Goal: Feedback & Contribution: Submit feedback/report problem

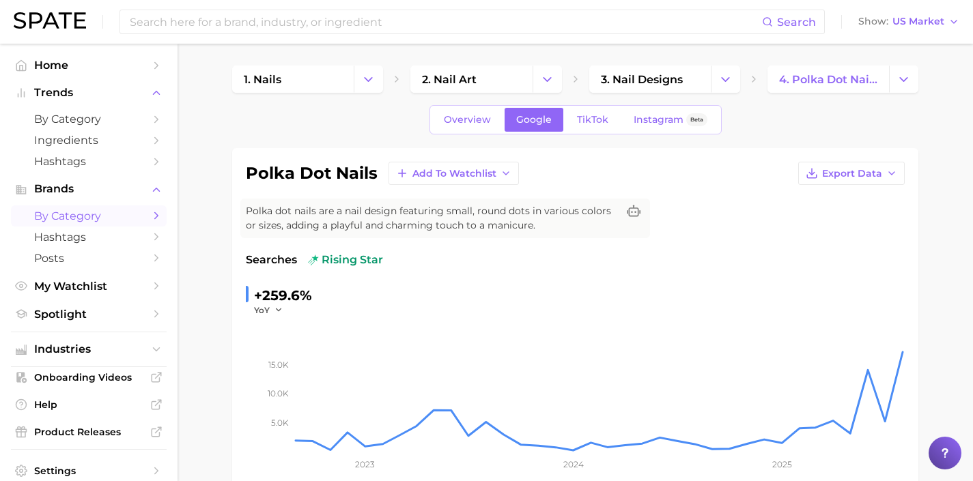
click at [46, 218] on span "by Category" at bounding box center [88, 216] width 109 height 13
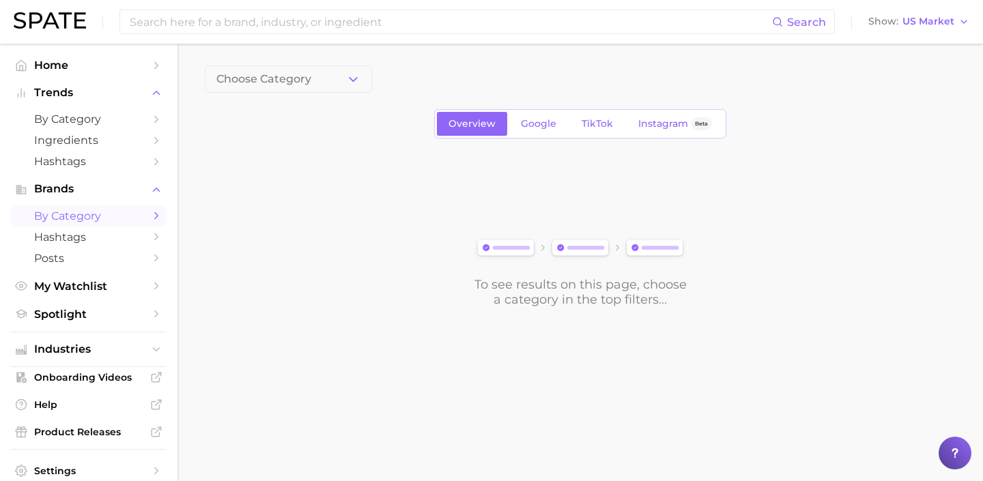
click at [317, 91] on button "Choose Category" at bounding box center [288, 79] width 167 height 27
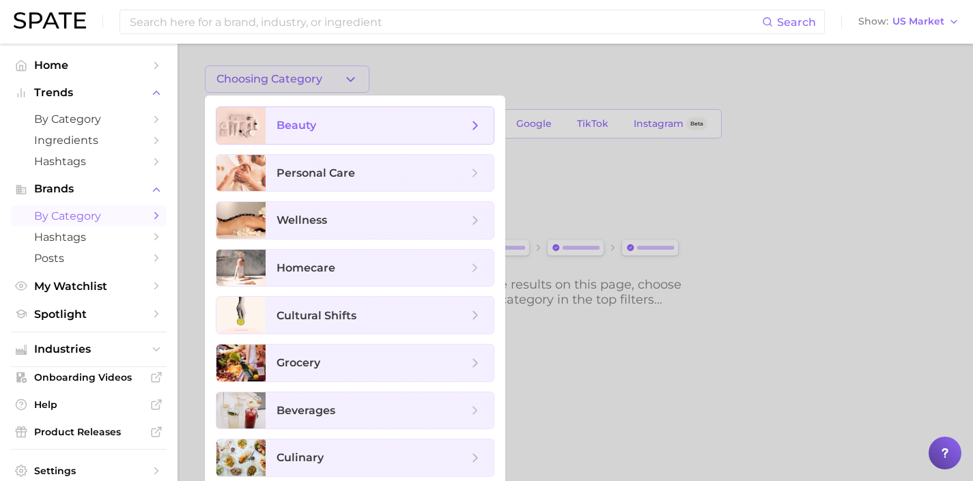
click at [328, 118] on span "beauty" at bounding box center [371, 125] width 191 height 15
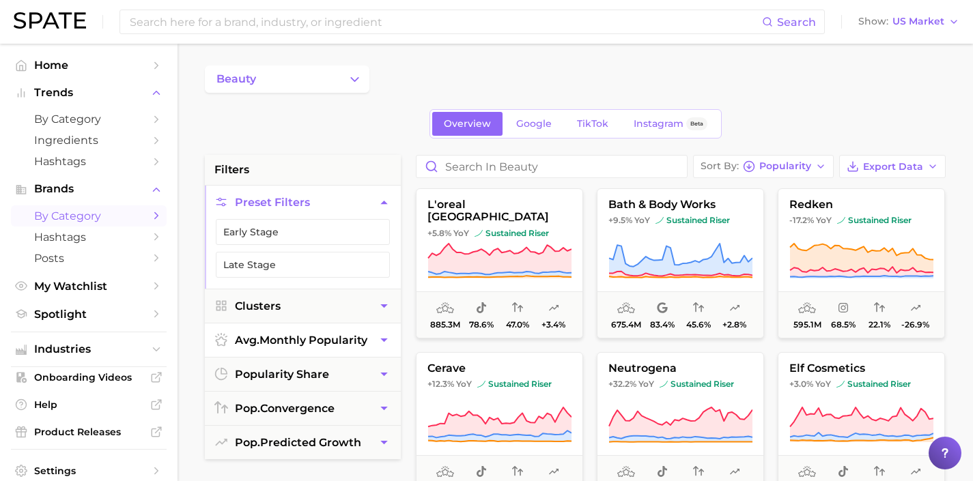
click at [306, 324] on button "avg. monthly popularity" at bounding box center [303, 340] width 196 height 33
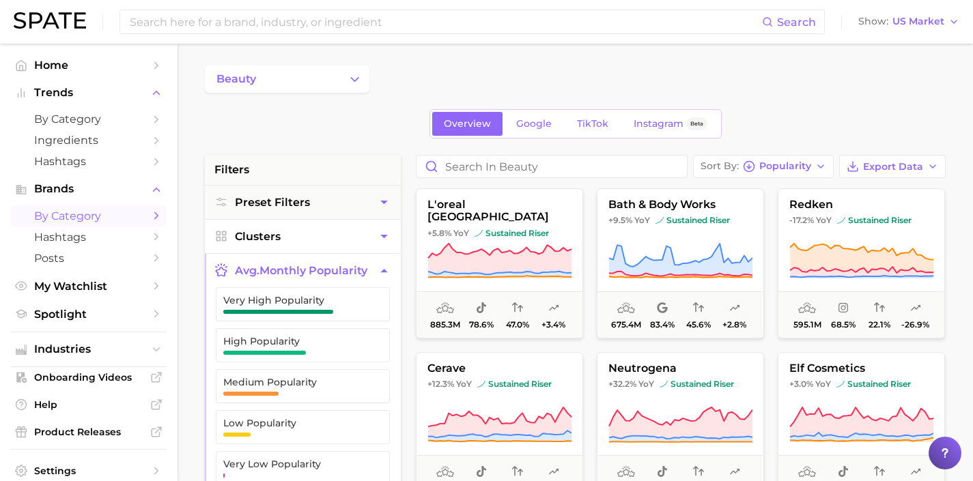
click at [325, 233] on button "Clusters" at bounding box center [303, 236] width 196 height 33
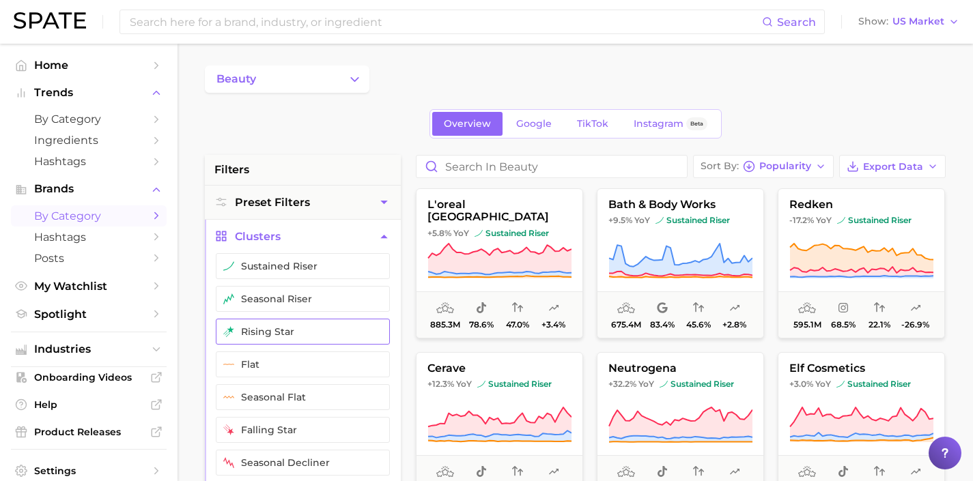
click at [325, 335] on button "rising star" at bounding box center [303, 332] width 174 height 26
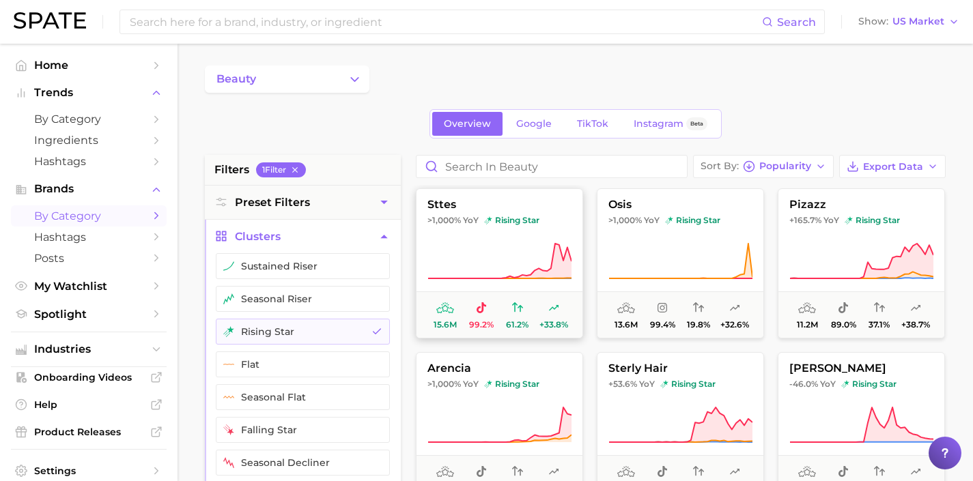
click at [480, 231] on button "sttes >1,000% YoY rising star 15.6m 99.2% 61.2% +33.8%" at bounding box center [499, 263] width 167 height 150
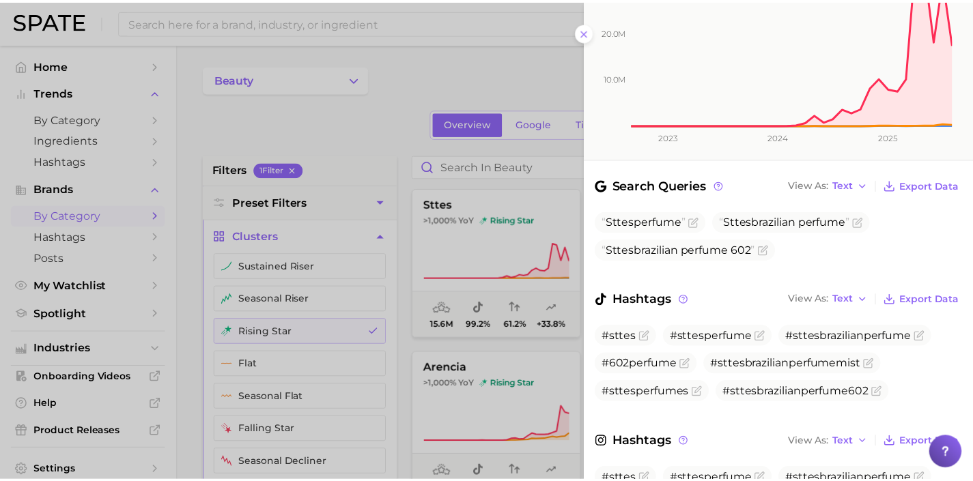
scroll to position [263, 0]
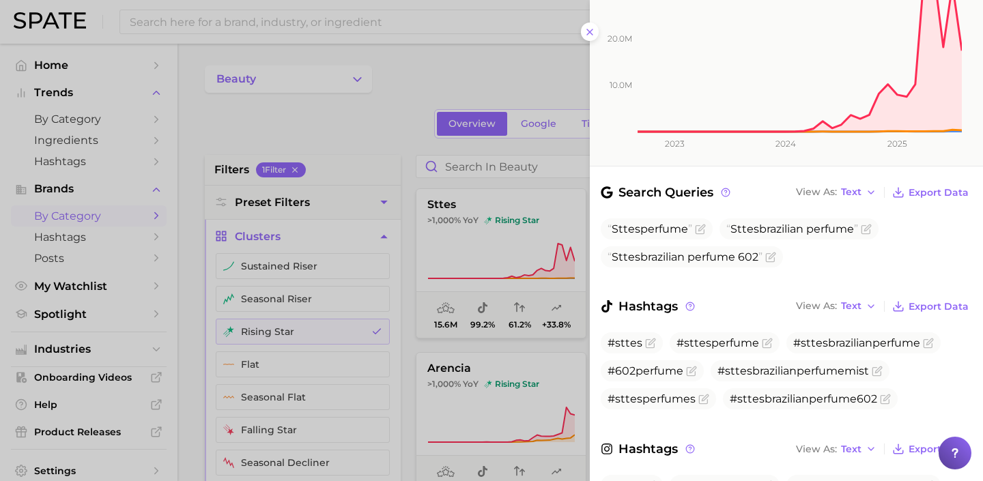
click at [514, 272] on div at bounding box center [491, 240] width 983 height 481
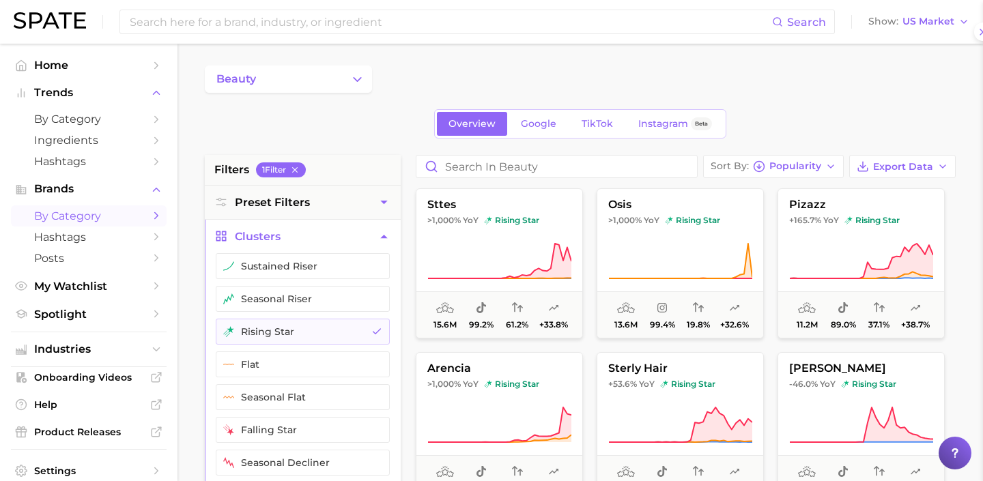
scroll to position [0, 0]
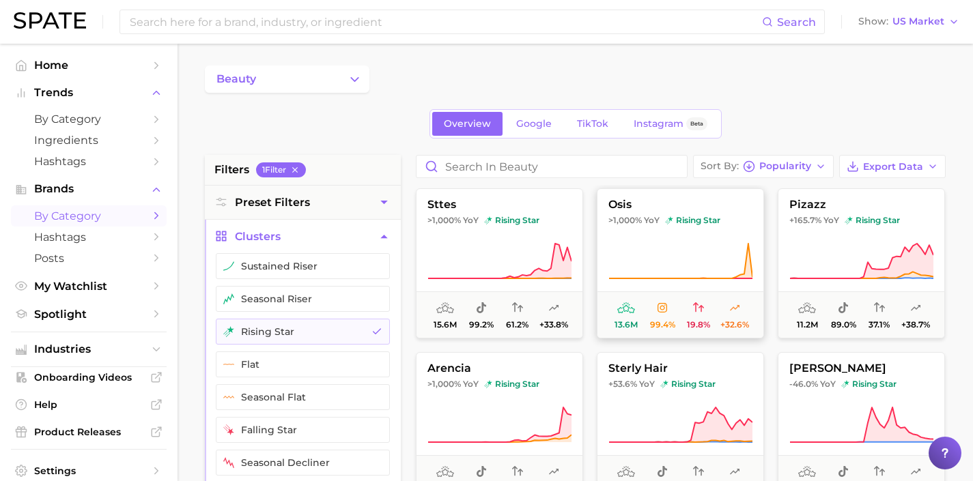
click at [636, 268] on icon at bounding box center [680, 261] width 144 height 38
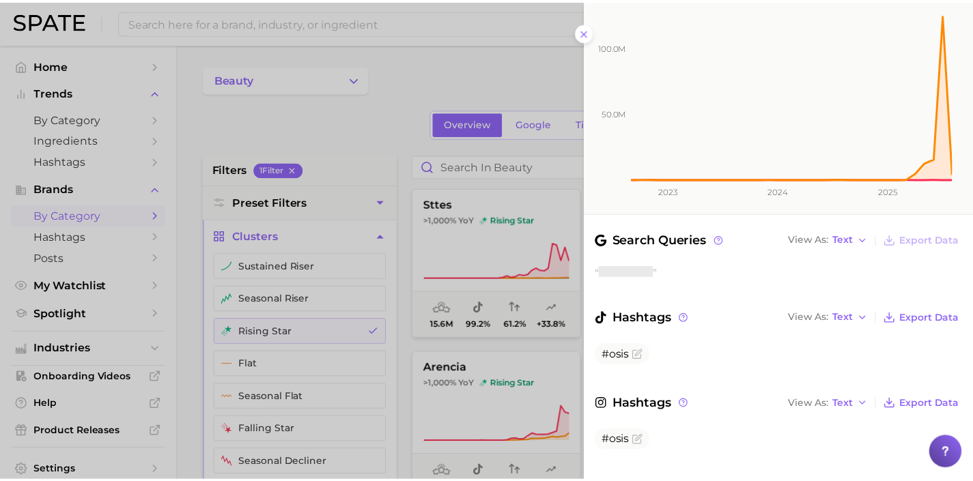
scroll to position [195, 0]
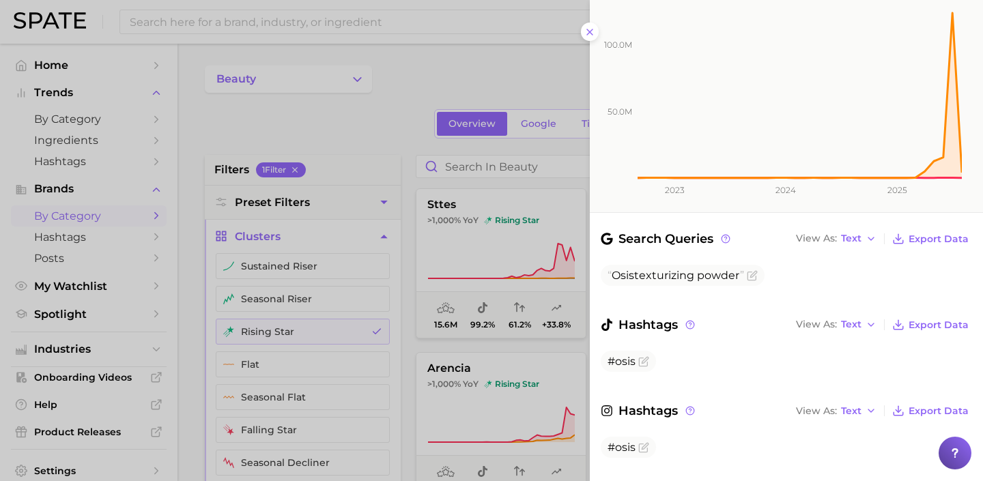
click at [520, 276] on div at bounding box center [491, 240] width 983 height 481
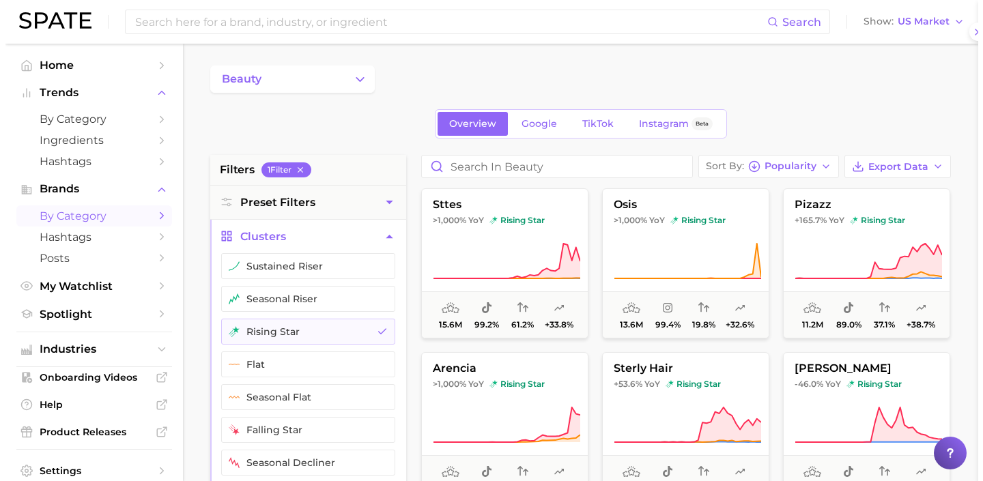
scroll to position [0, 0]
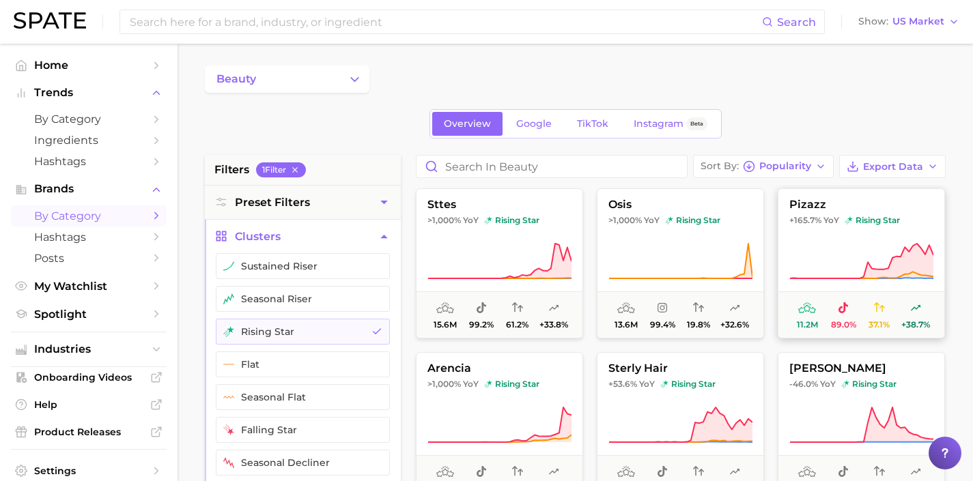
click at [822, 262] on icon at bounding box center [861, 261] width 144 height 38
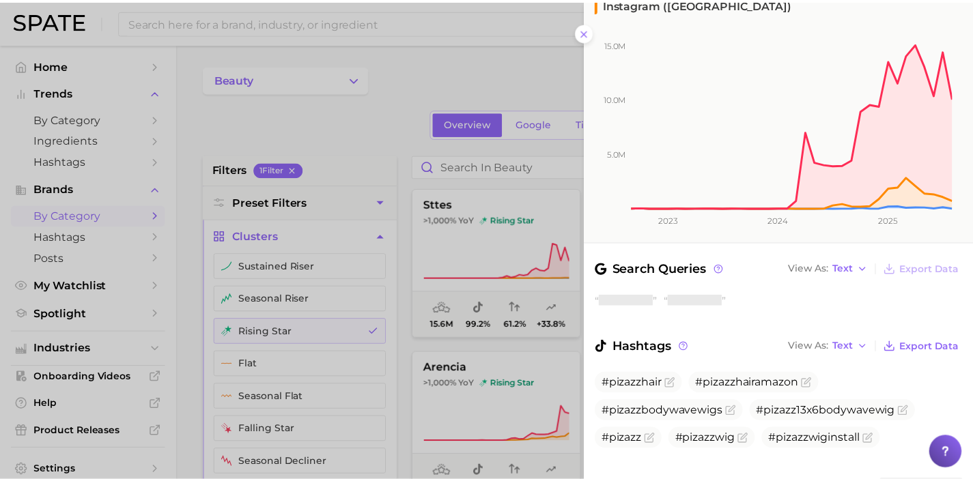
scroll to position [234, 0]
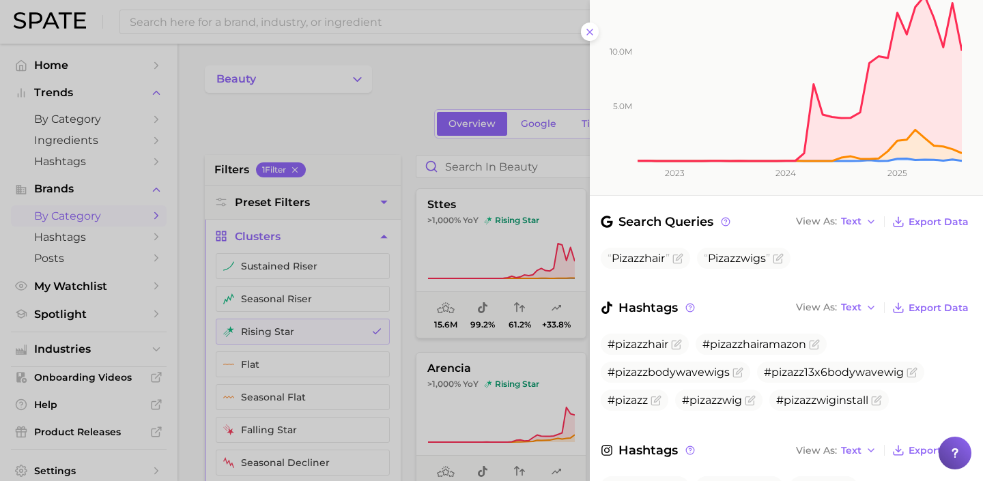
click at [551, 250] on div at bounding box center [491, 240] width 983 height 481
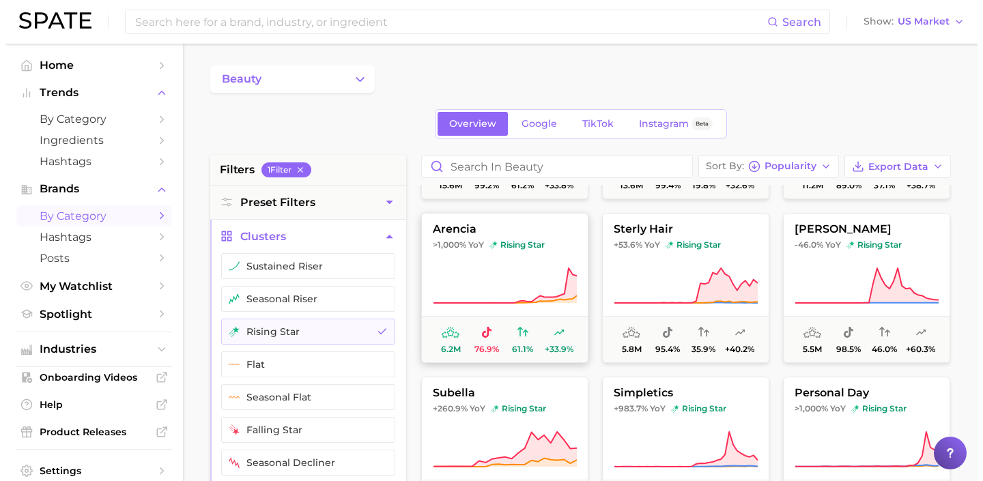
scroll to position [135, 0]
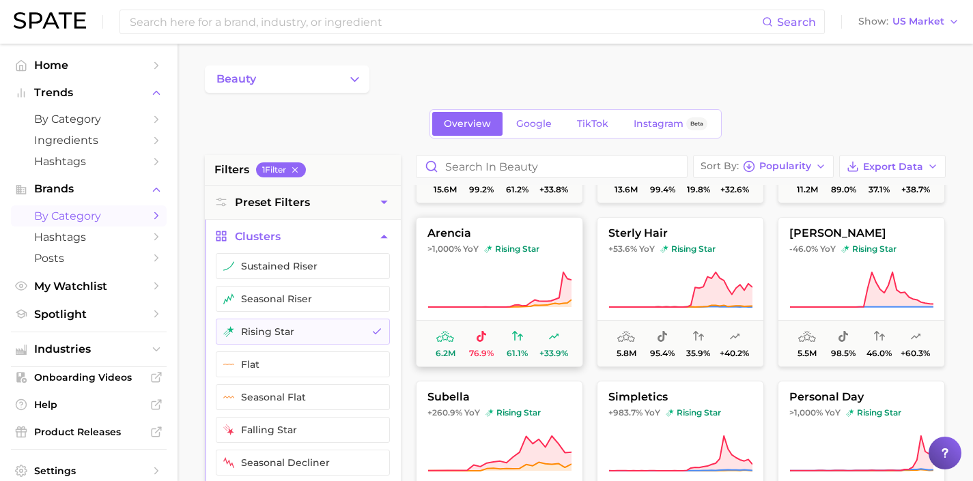
click at [516, 290] on icon at bounding box center [499, 290] width 144 height 38
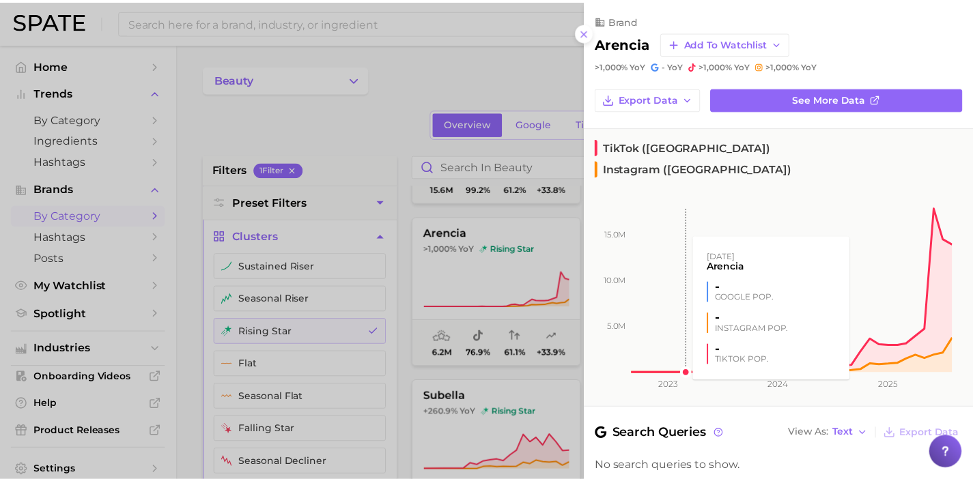
scroll to position [173, 0]
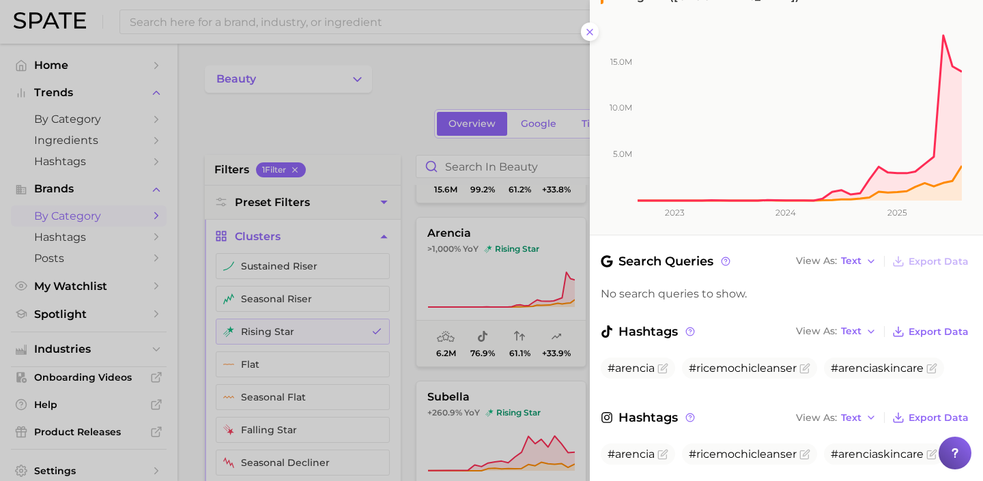
click at [506, 306] on div at bounding box center [491, 240] width 983 height 481
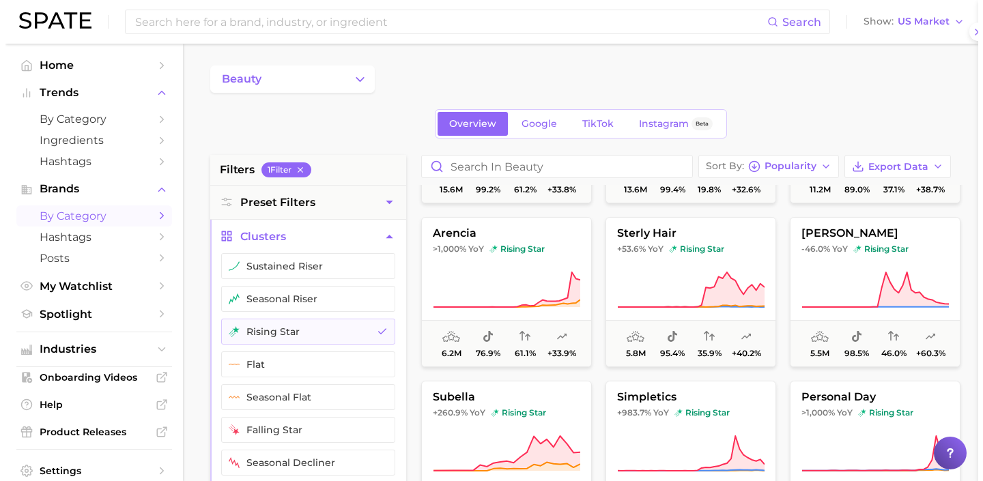
scroll to position [0, 0]
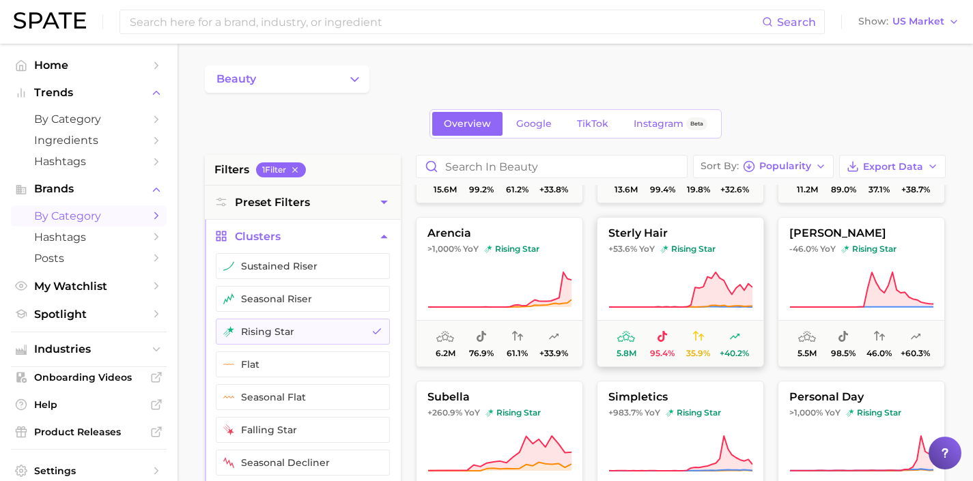
click at [664, 305] on icon at bounding box center [680, 290] width 144 height 38
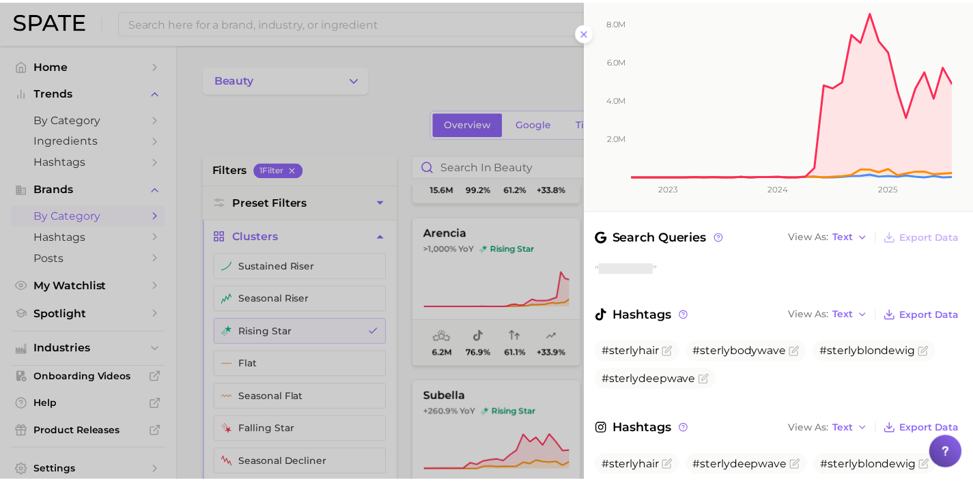
scroll to position [251, 0]
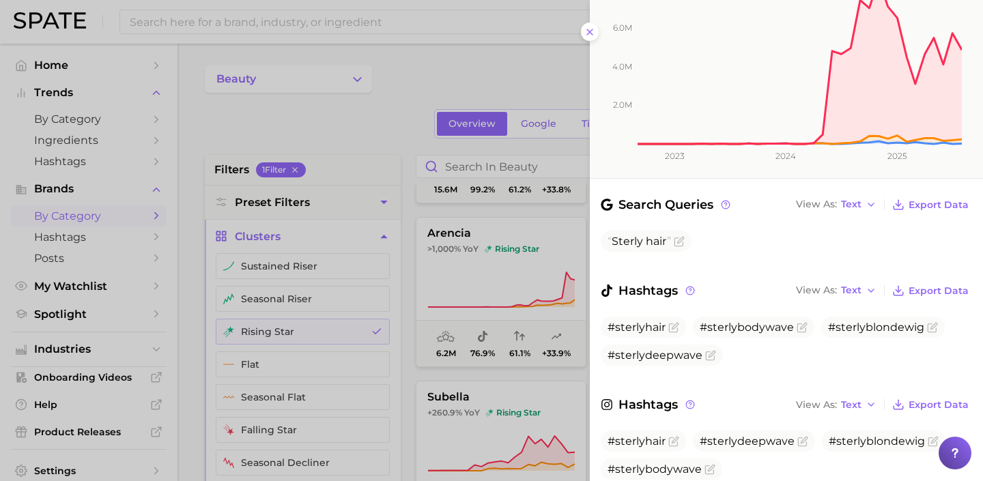
click at [521, 308] on div at bounding box center [491, 240] width 983 height 481
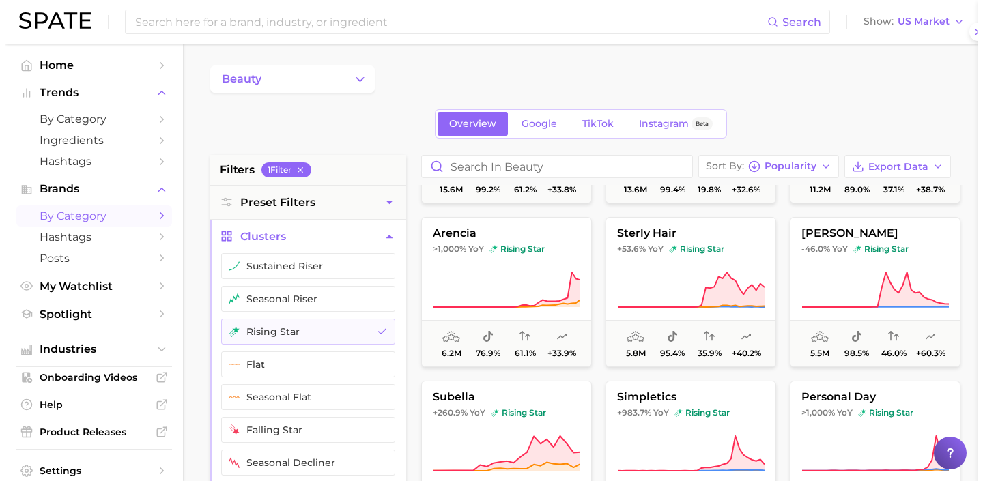
scroll to position [0, 0]
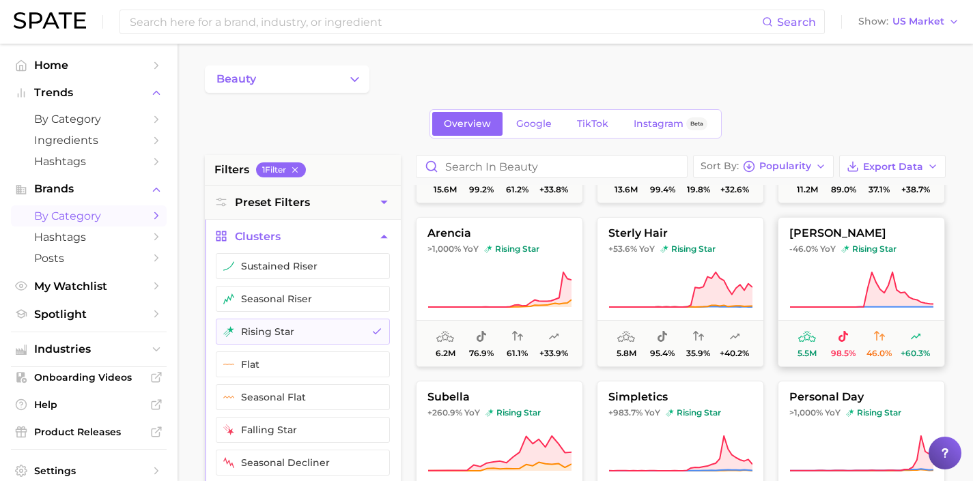
click at [801, 295] on icon at bounding box center [861, 290] width 144 height 38
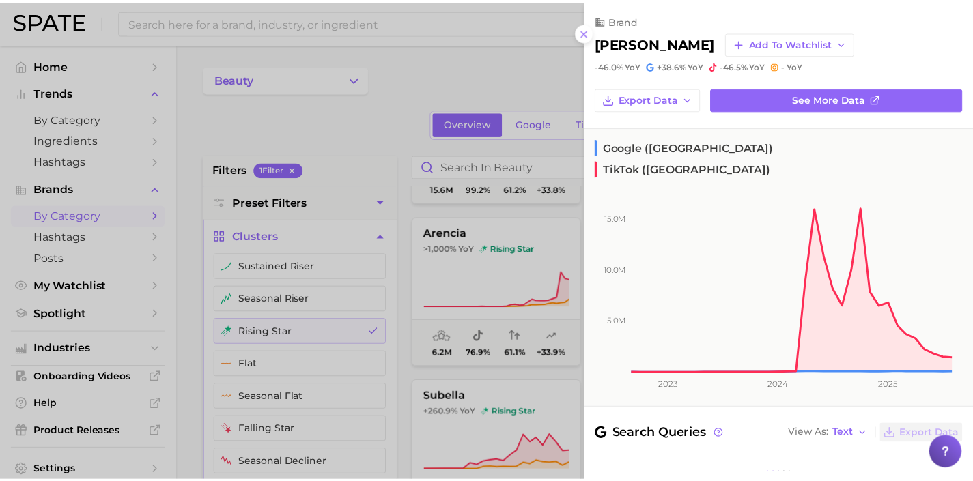
scroll to position [173, 0]
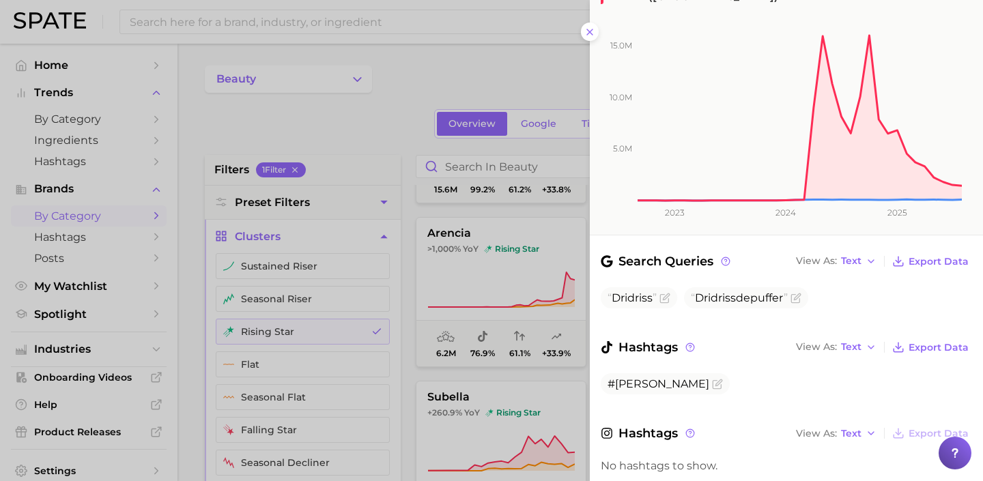
click at [460, 303] on div at bounding box center [491, 240] width 983 height 481
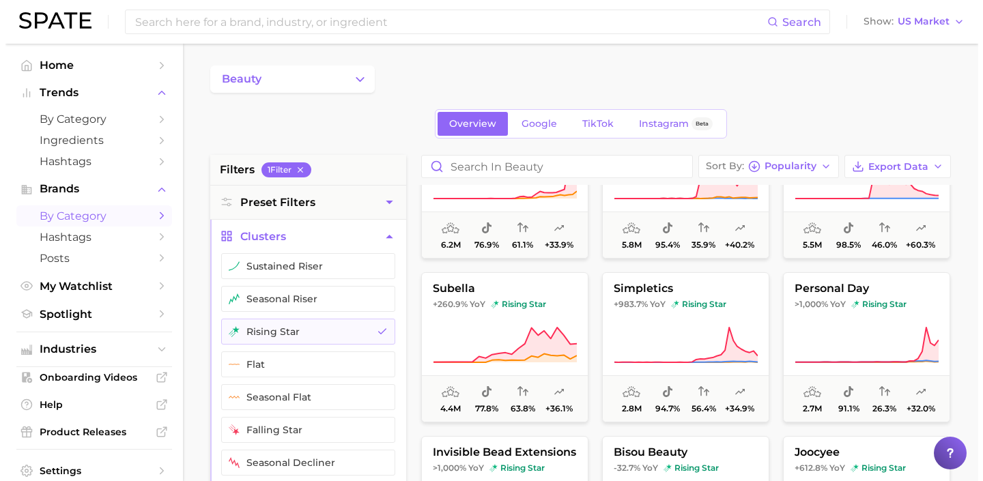
scroll to position [251, 0]
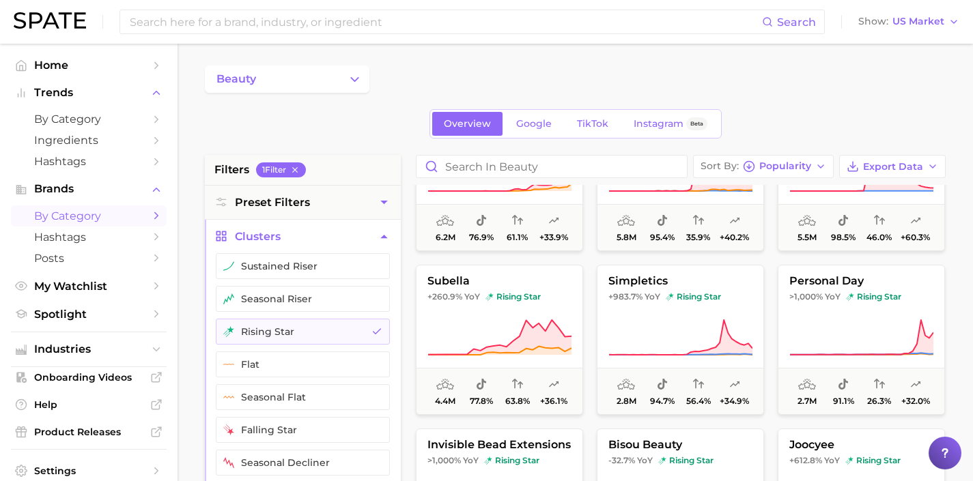
click at [528, 311] on button "subella +260.9% YoY rising star 4.4m 77.8% 63.8% +36.1%" at bounding box center [499, 340] width 167 height 150
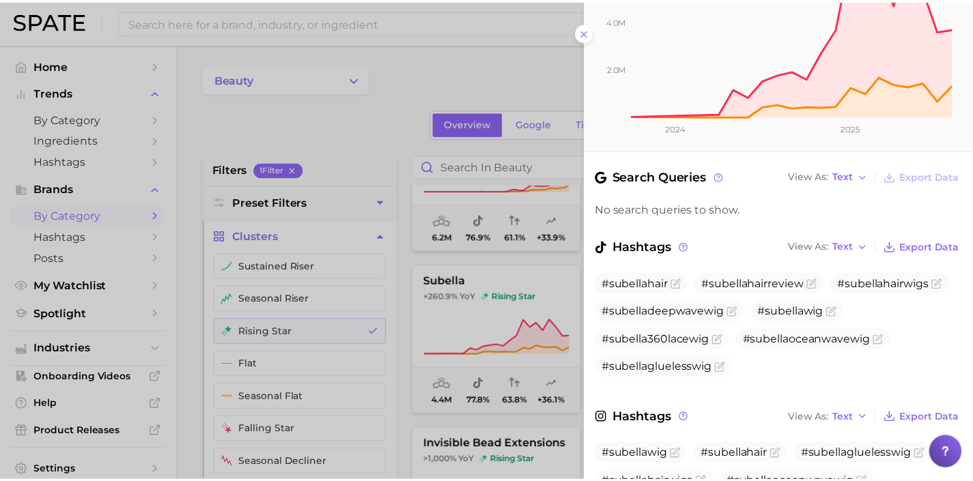
scroll to position [258, 0]
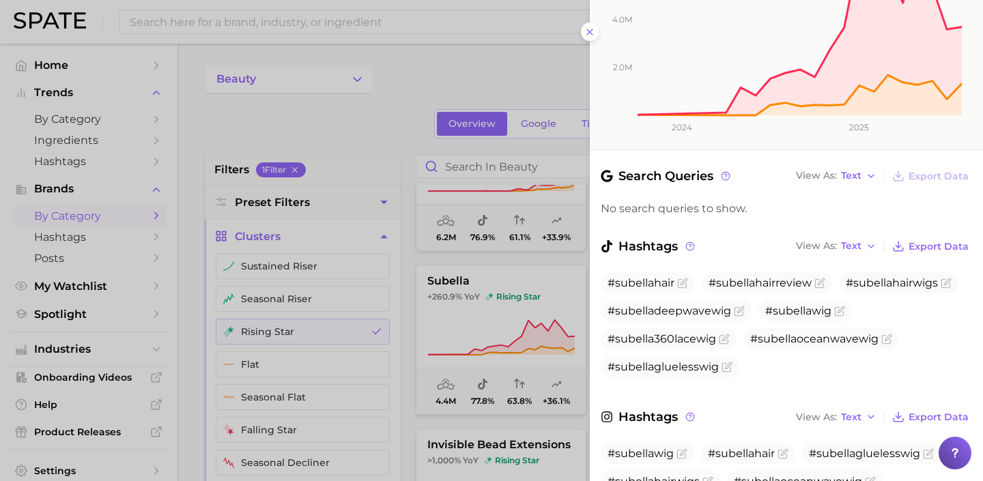
click at [463, 295] on div at bounding box center [491, 240] width 983 height 481
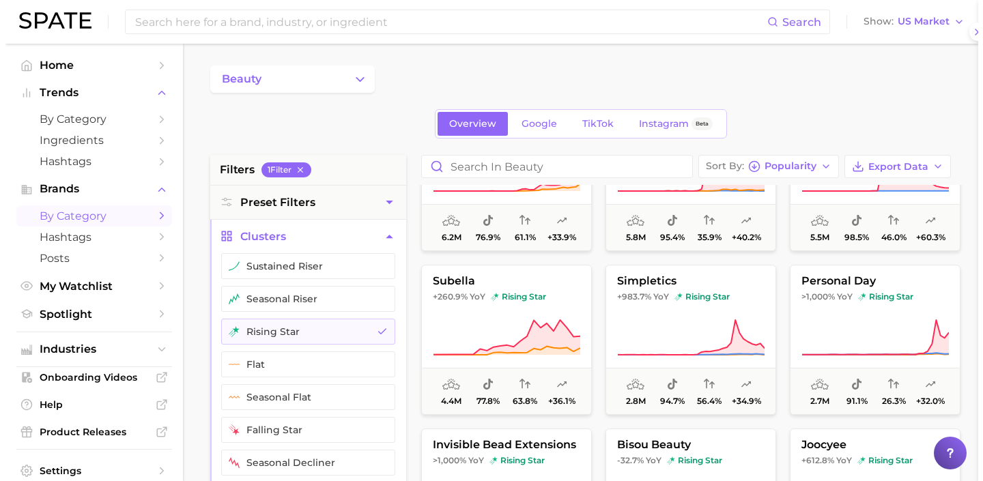
scroll to position [0, 0]
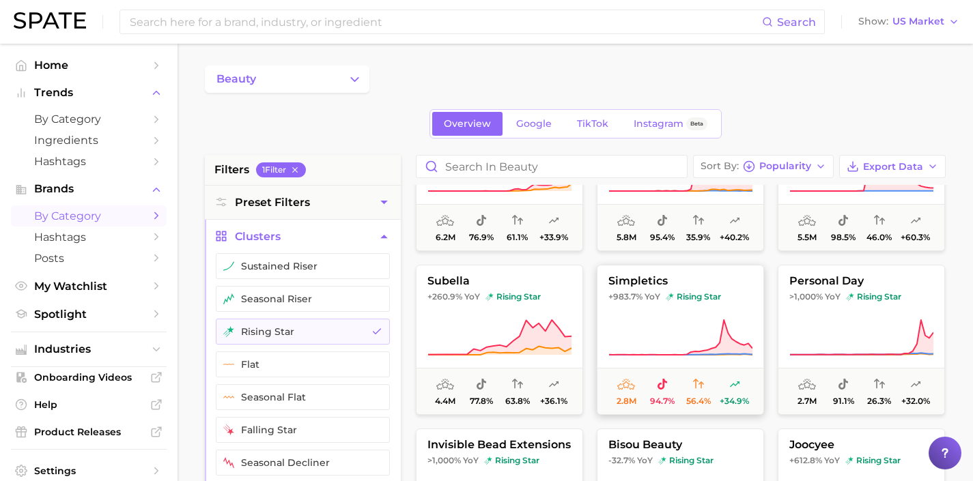
click at [648, 310] on button "simpletics +983.7% YoY rising star 2.8m 94.7% 56.4% +34.9%" at bounding box center [680, 340] width 167 height 150
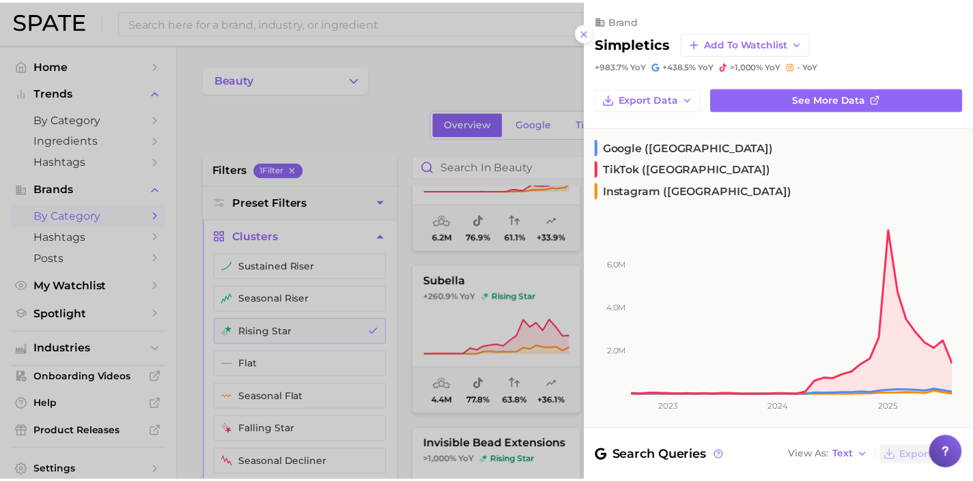
scroll to position [173, 0]
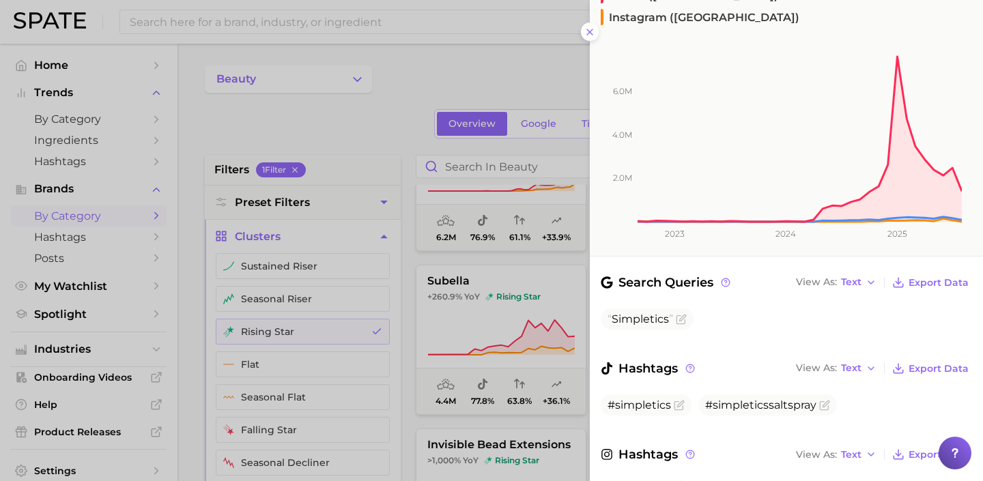
click at [526, 308] on div at bounding box center [491, 240] width 983 height 481
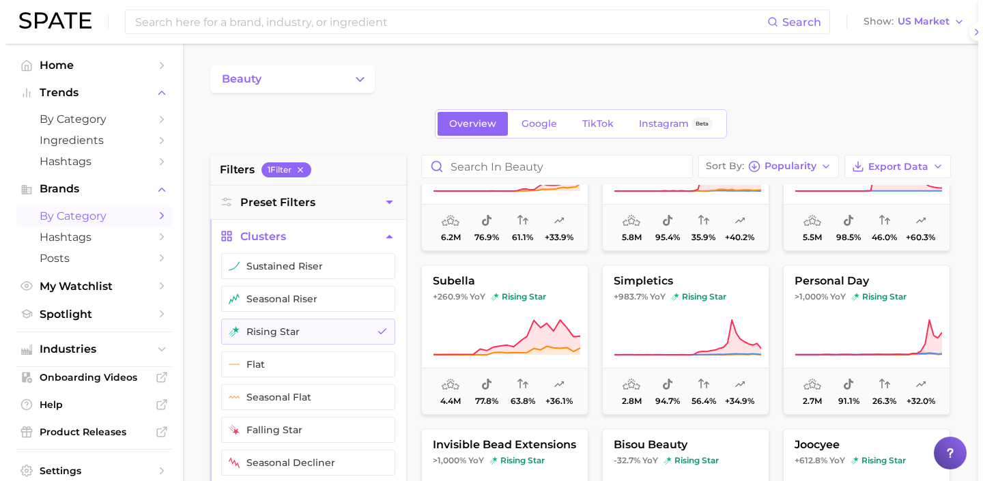
scroll to position [0, 0]
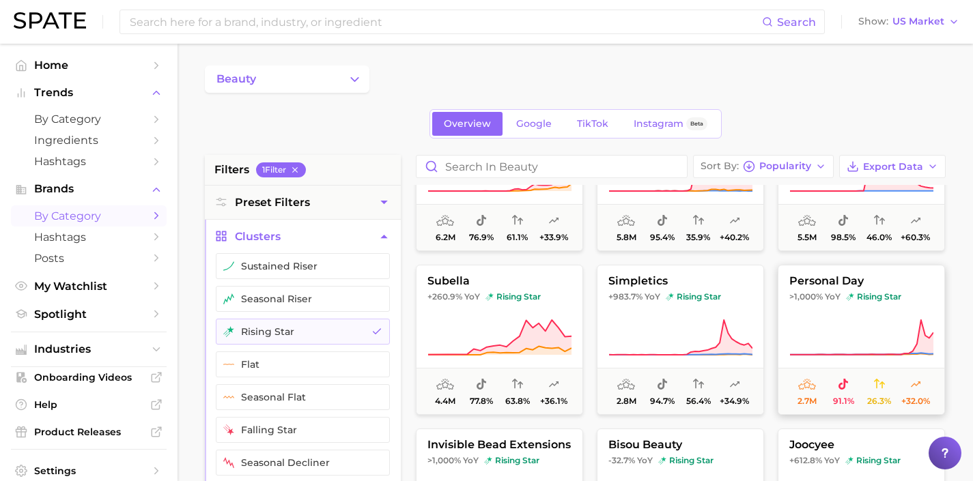
click at [795, 313] on button "personal day >1,000% YoY rising star 2.7m 91.1% 26.3% +32.0%" at bounding box center [860, 340] width 167 height 150
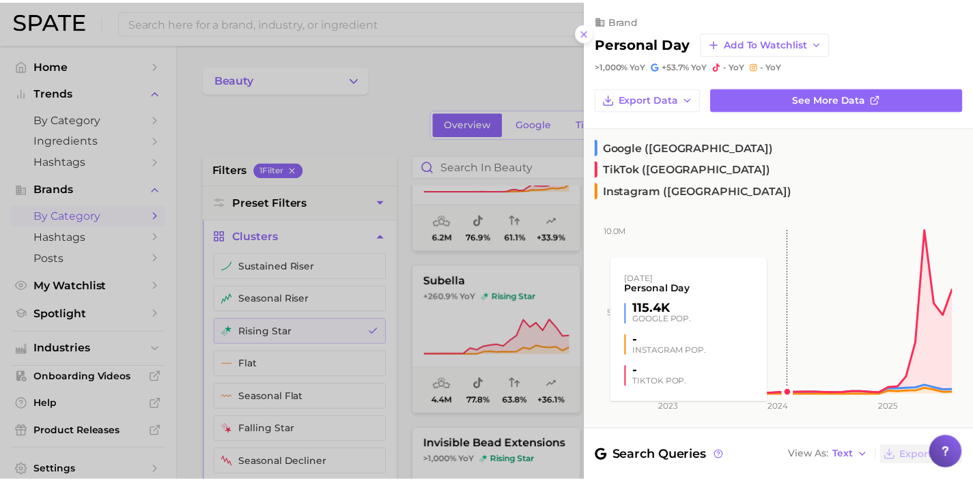
scroll to position [158, 0]
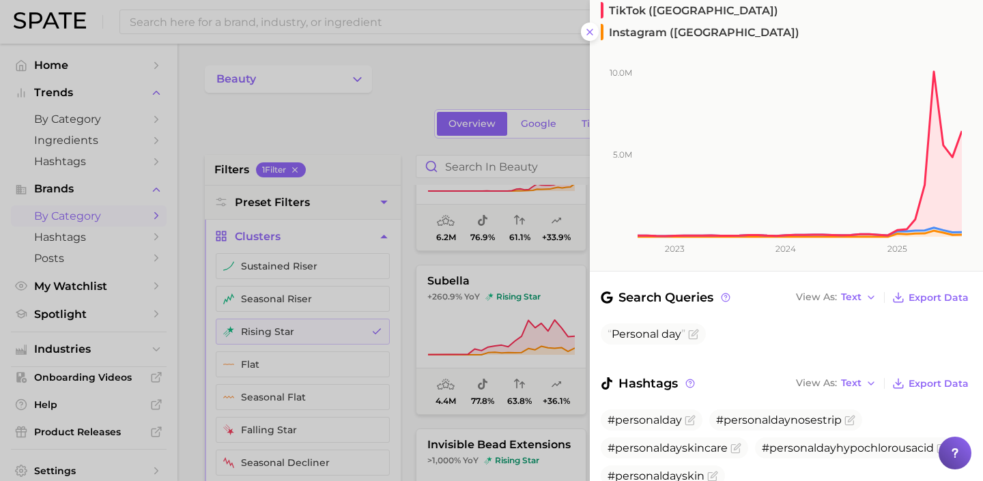
click at [522, 311] on div at bounding box center [491, 240] width 983 height 481
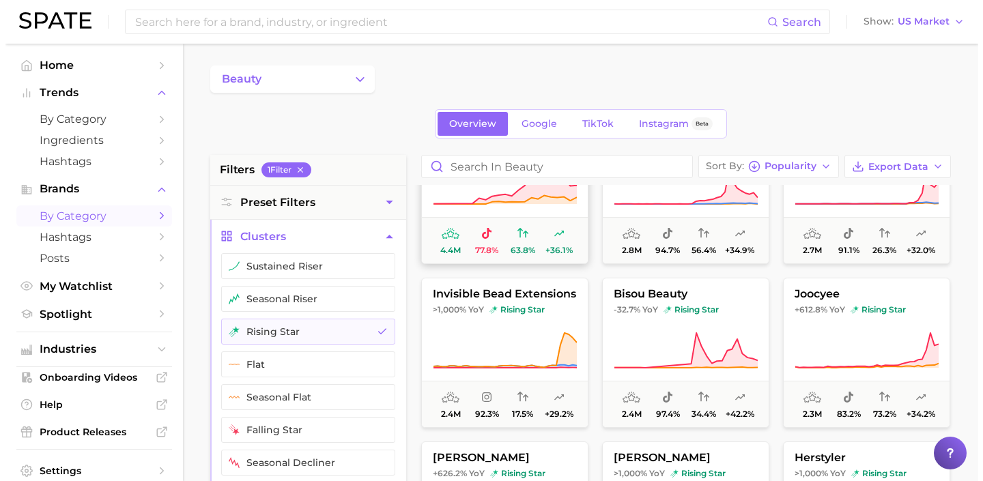
scroll to position [408, 0]
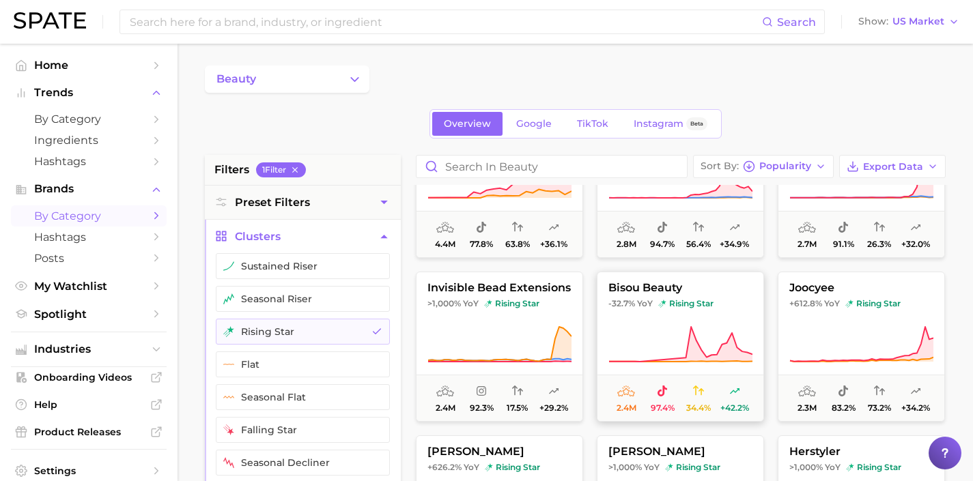
click at [662, 321] on button "bisou beauty -32.7% YoY rising star 2.4m 97.4% 34.4% +42.2%" at bounding box center [680, 347] width 167 height 150
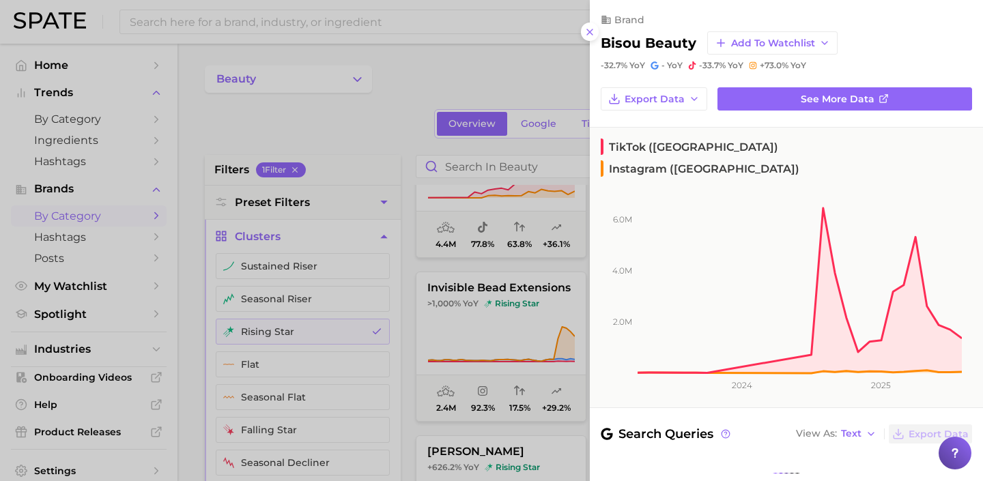
scroll to position [127, 0]
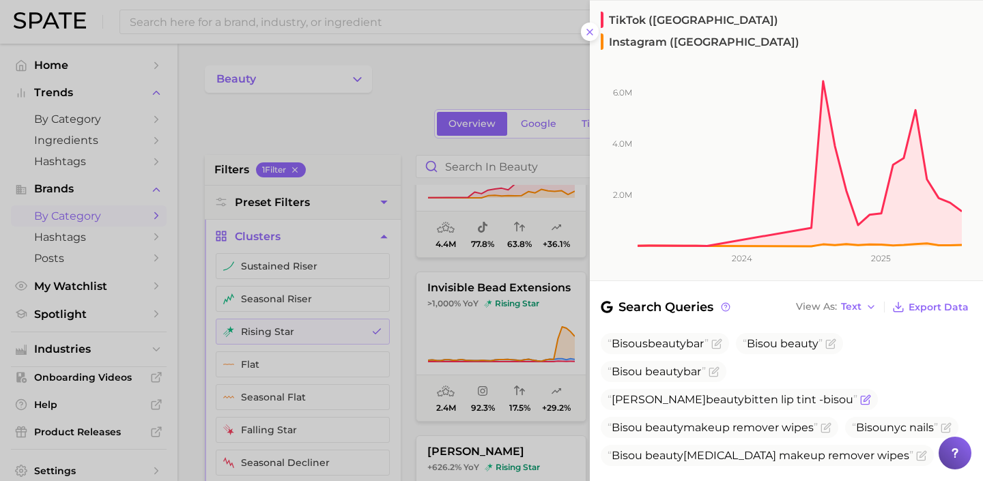
click at [870, 395] on icon "Flag as miscategorized or irrelevant" at bounding box center [866, 398] width 6 height 6
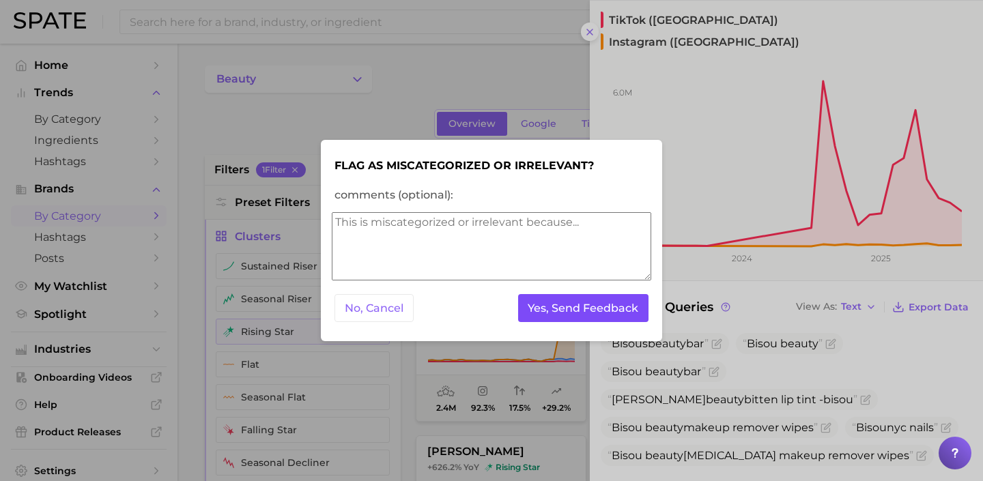
click at [627, 313] on button "Yes, Send Feedback" at bounding box center [583, 308] width 131 height 28
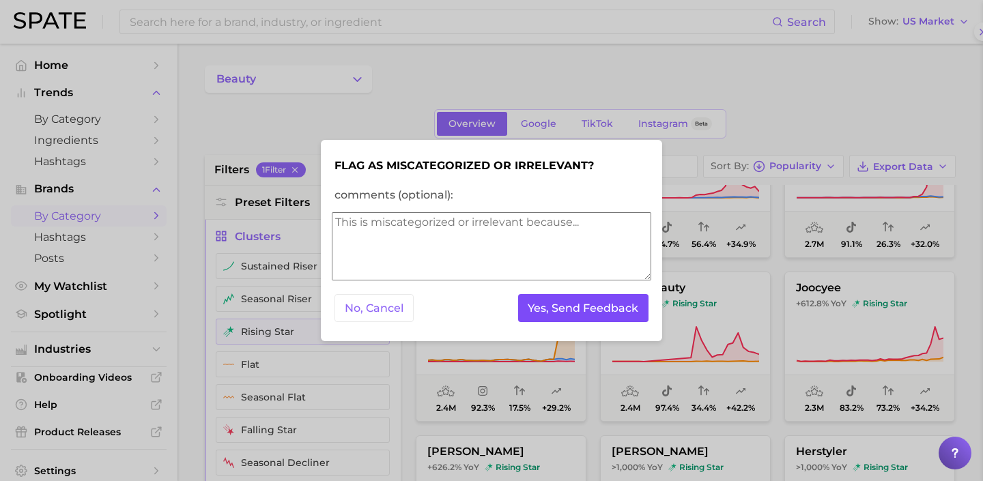
scroll to position [0, 0]
click at [627, 313] on button "Yes, Send Feedback" at bounding box center [583, 308] width 131 height 28
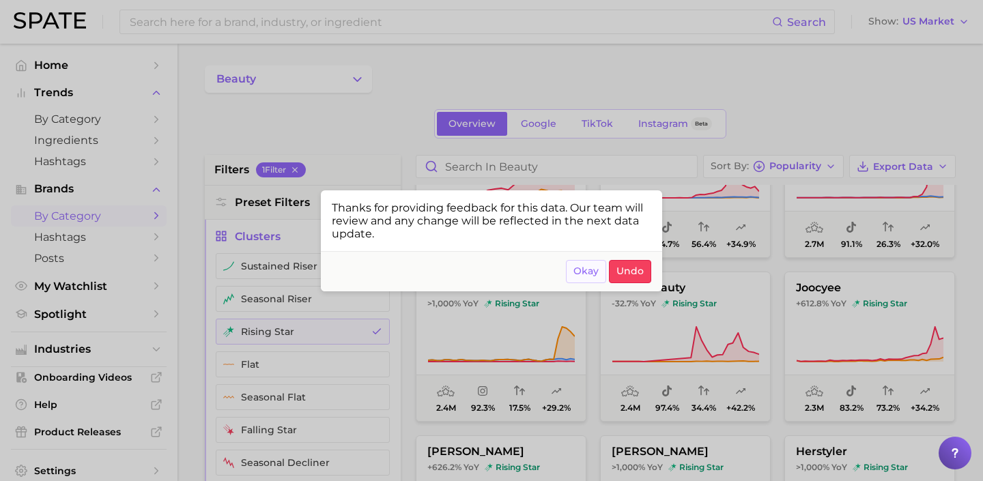
click at [574, 277] on span "Okay" at bounding box center [585, 271] width 25 height 12
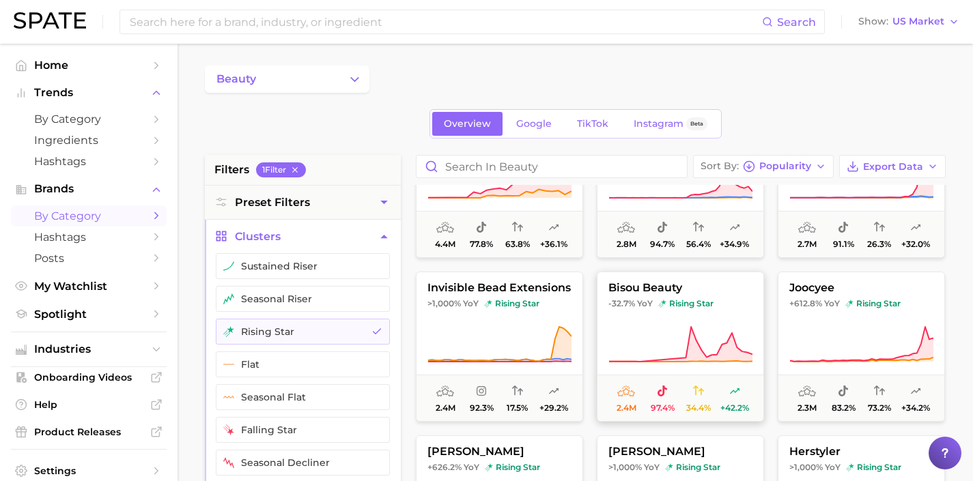
click at [646, 321] on button "bisou beauty -32.7% YoY rising star 2.4m 97.4% 34.4% +42.2%" at bounding box center [680, 347] width 167 height 150
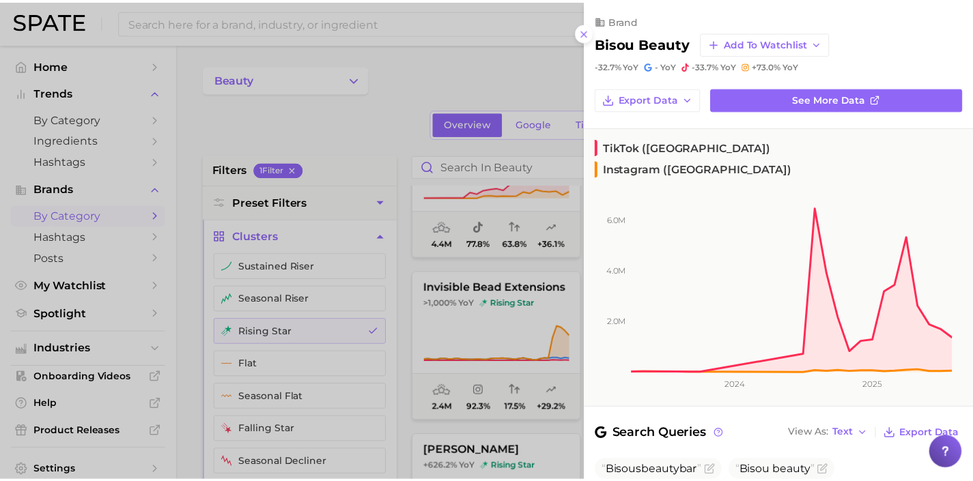
scroll to position [345, 0]
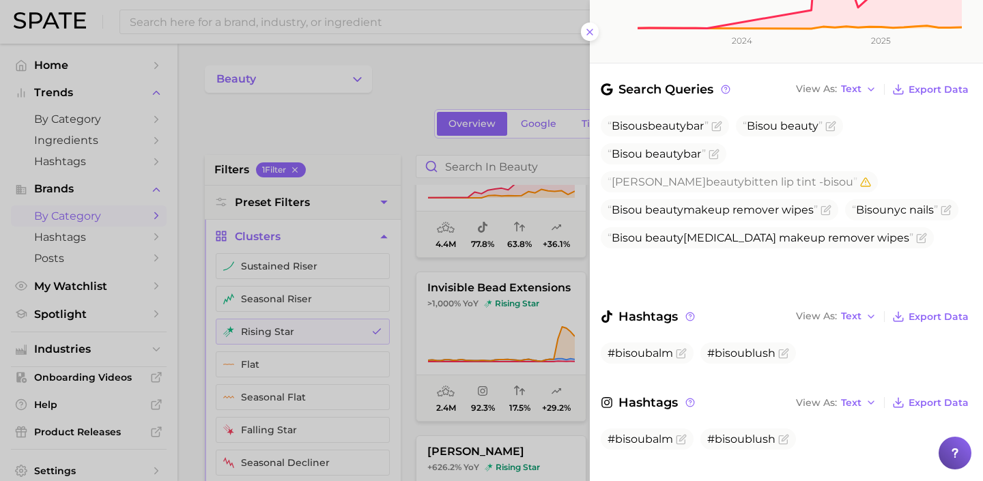
click at [525, 293] on div at bounding box center [491, 240] width 983 height 481
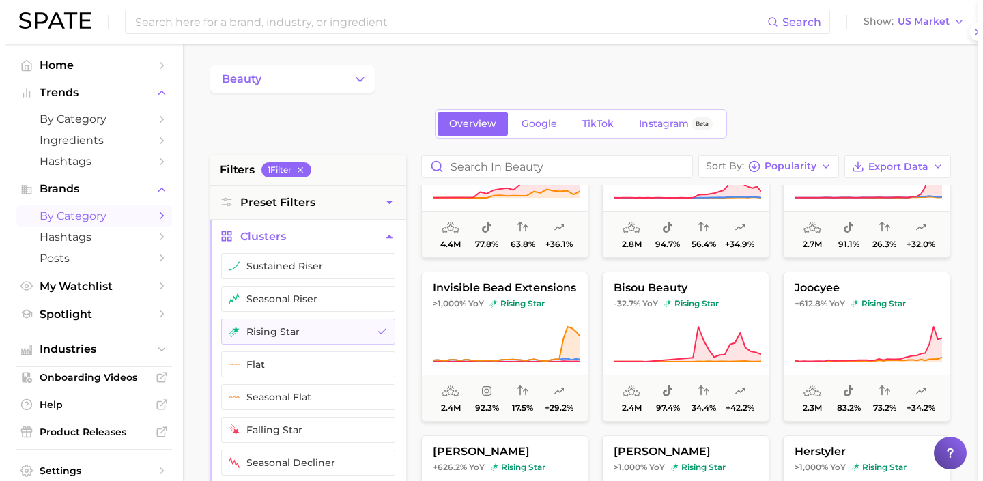
scroll to position [0, 0]
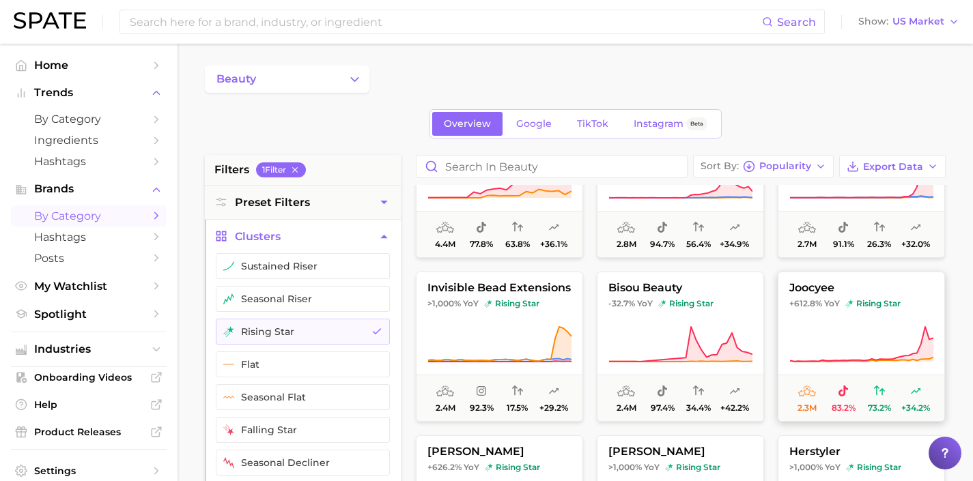
click at [818, 326] on icon at bounding box center [861, 345] width 144 height 38
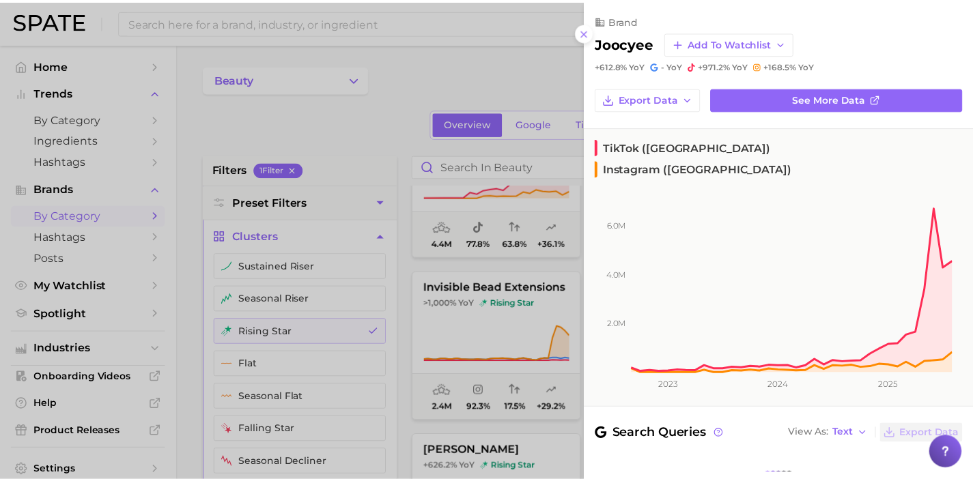
scroll to position [201, 0]
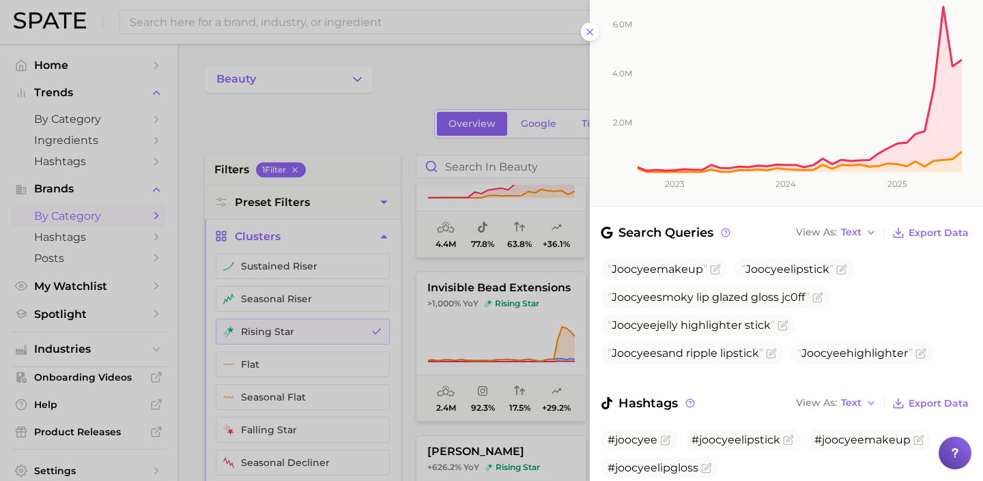
click at [526, 320] on div at bounding box center [491, 240] width 983 height 481
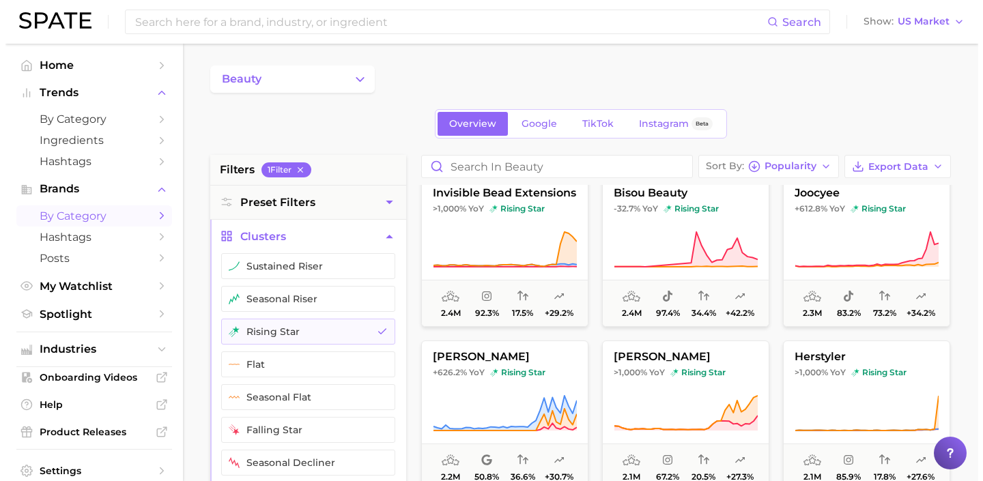
scroll to position [586, 0]
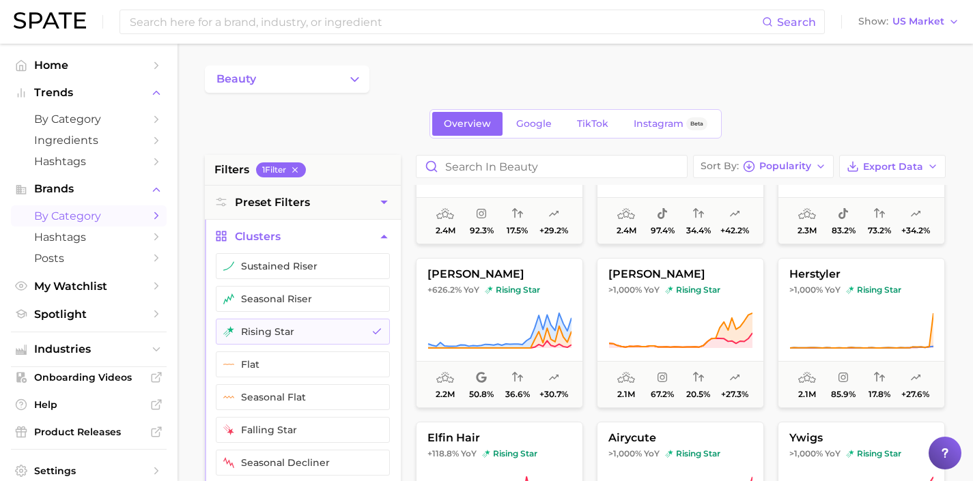
click at [526, 320] on icon at bounding box center [499, 331] width 144 height 38
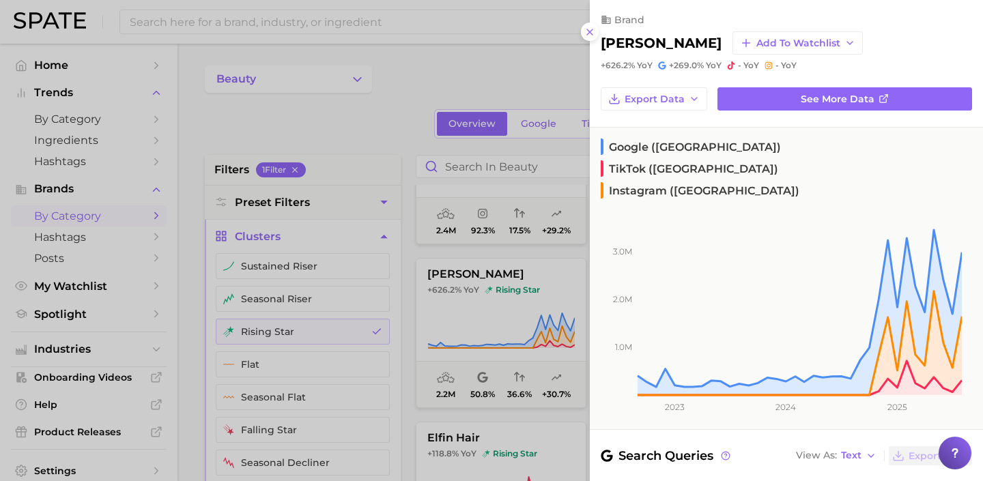
scroll to position [158, 0]
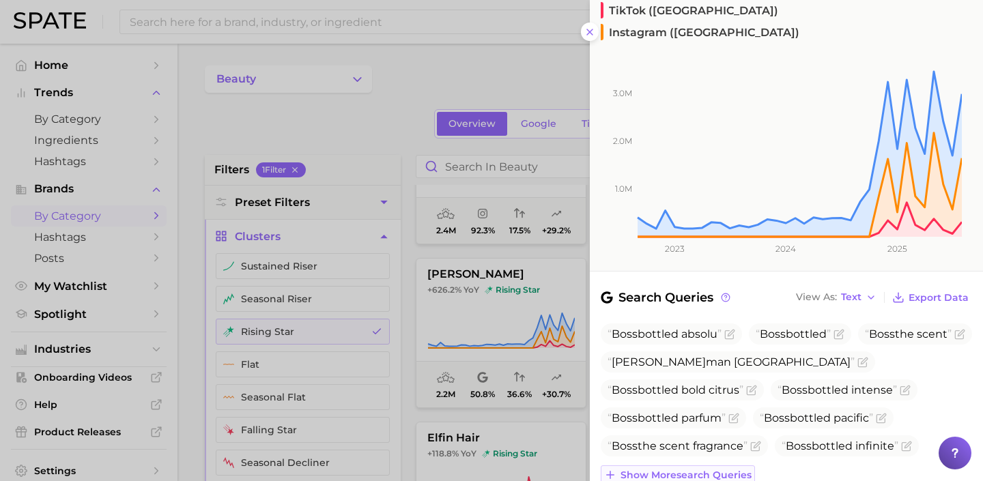
click at [700, 470] on span "Show more search queries" at bounding box center [685, 476] width 131 height 12
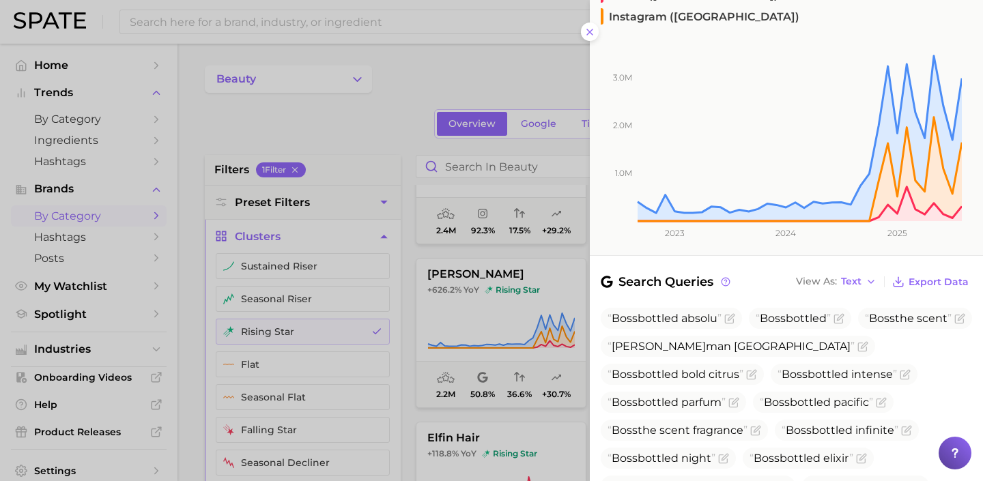
scroll to position [296, 0]
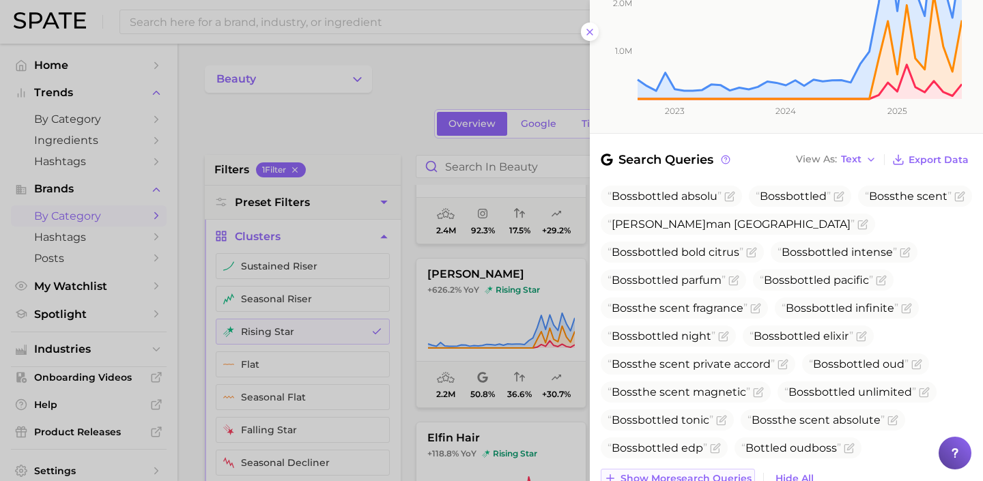
click at [700, 469] on button "Show more search queries" at bounding box center [678, 478] width 154 height 19
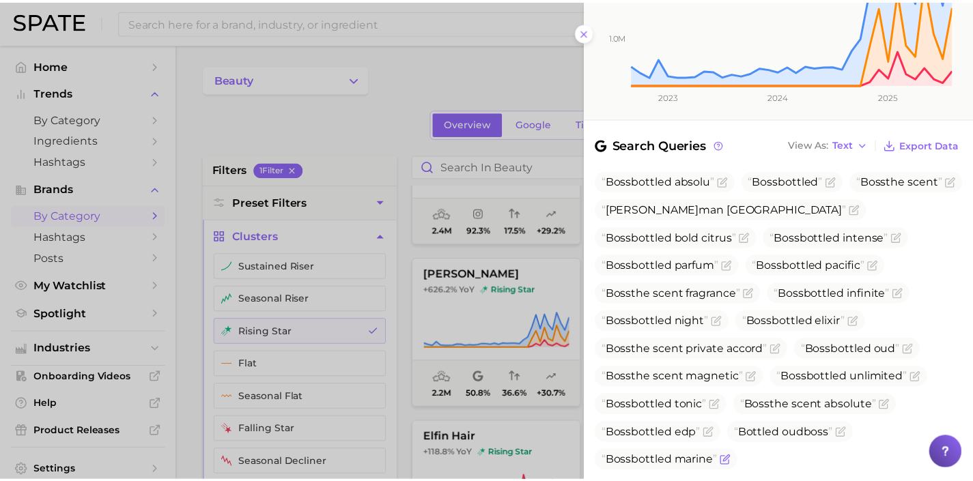
scroll to position [317, 0]
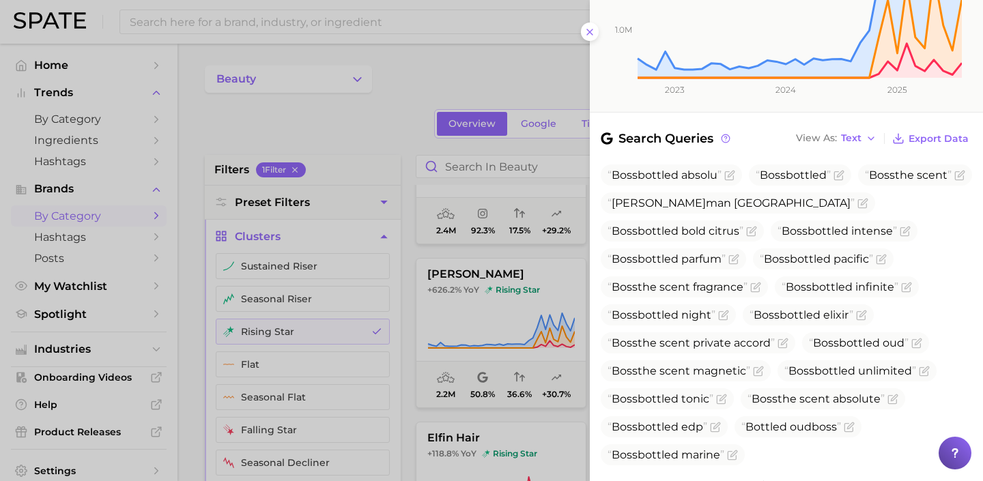
click at [499, 332] on div at bounding box center [491, 240] width 983 height 481
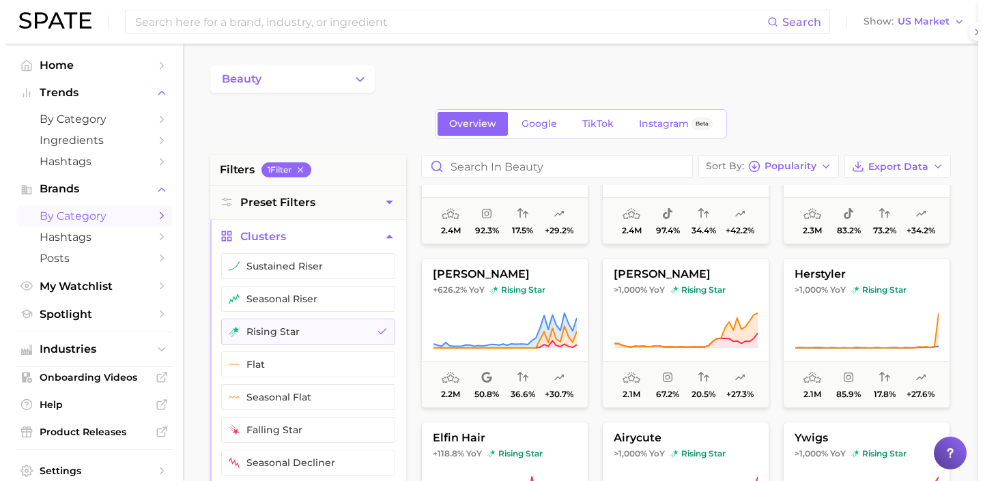
scroll to position [0, 0]
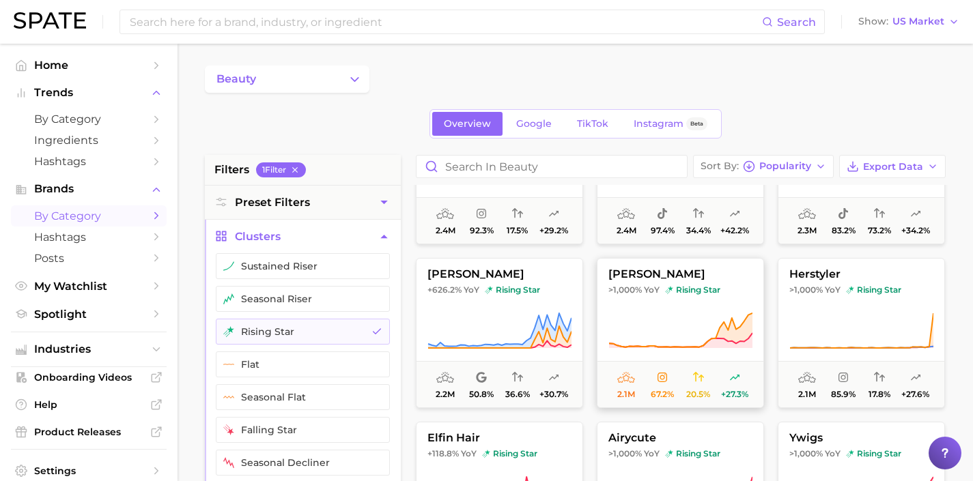
click at [640, 333] on icon at bounding box center [680, 331] width 144 height 38
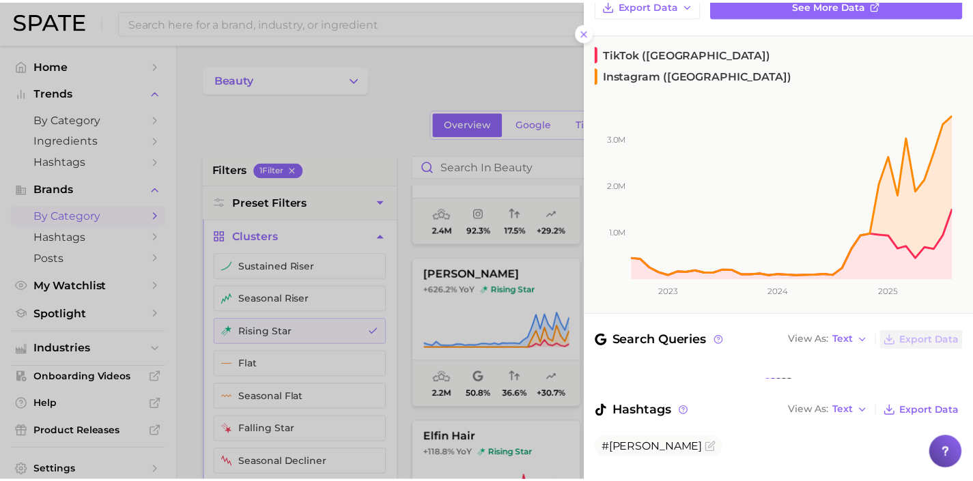
scroll to position [104, 0]
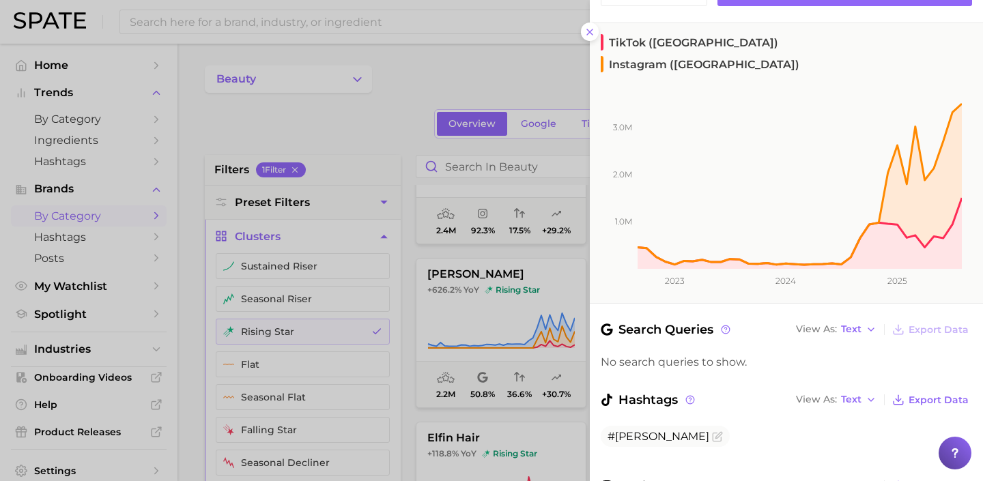
click at [510, 325] on div at bounding box center [491, 240] width 983 height 481
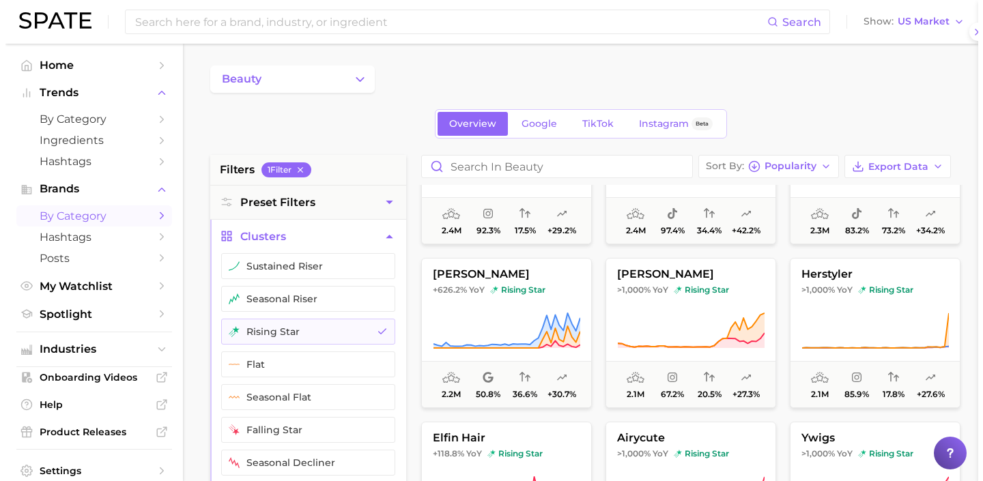
scroll to position [0, 0]
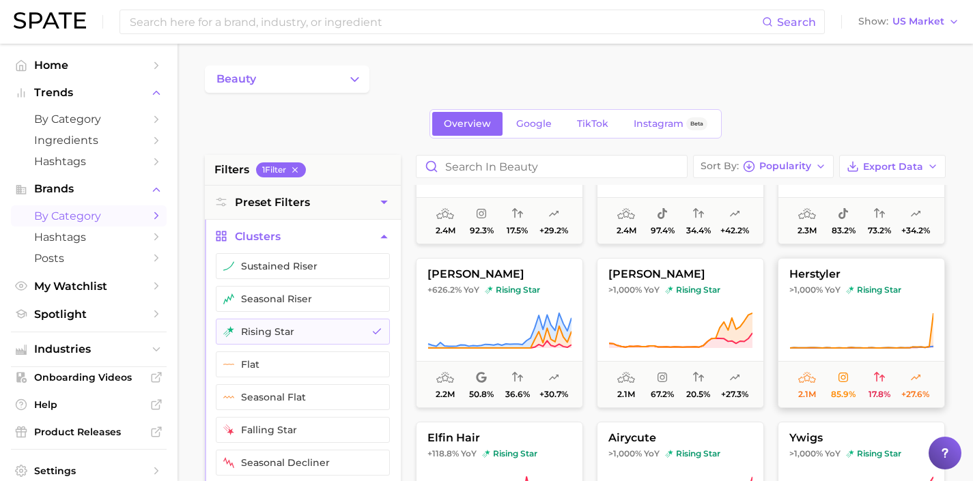
click at [792, 321] on icon at bounding box center [861, 331] width 144 height 38
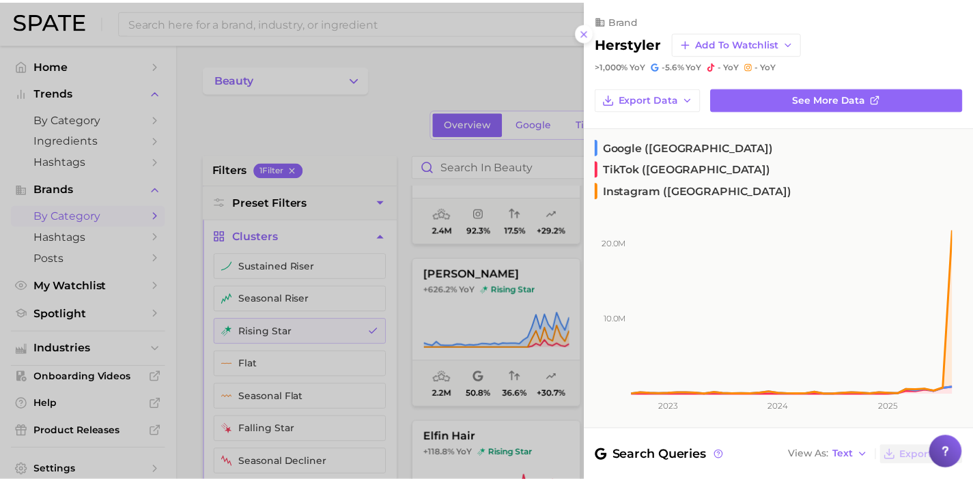
scroll to position [201, 0]
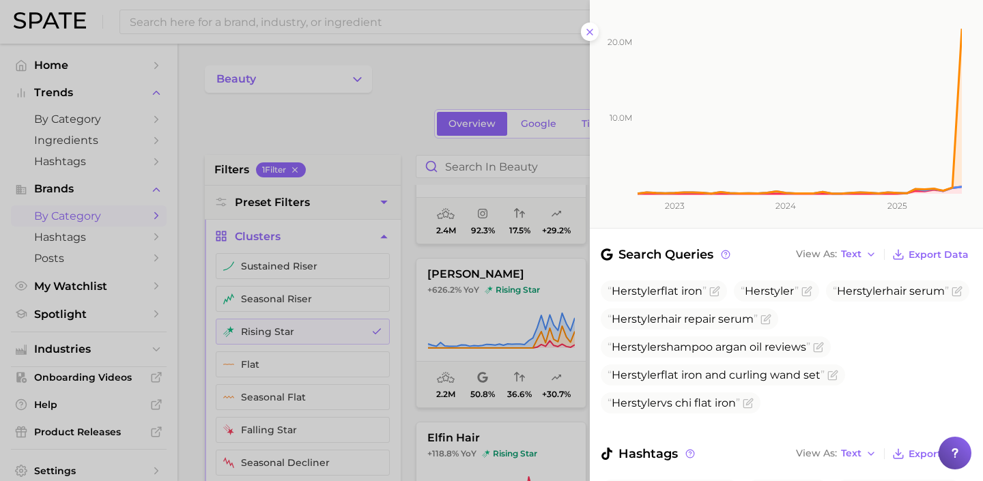
click at [505, 321] on div at bounding box center [491, 240] width 983 height 481
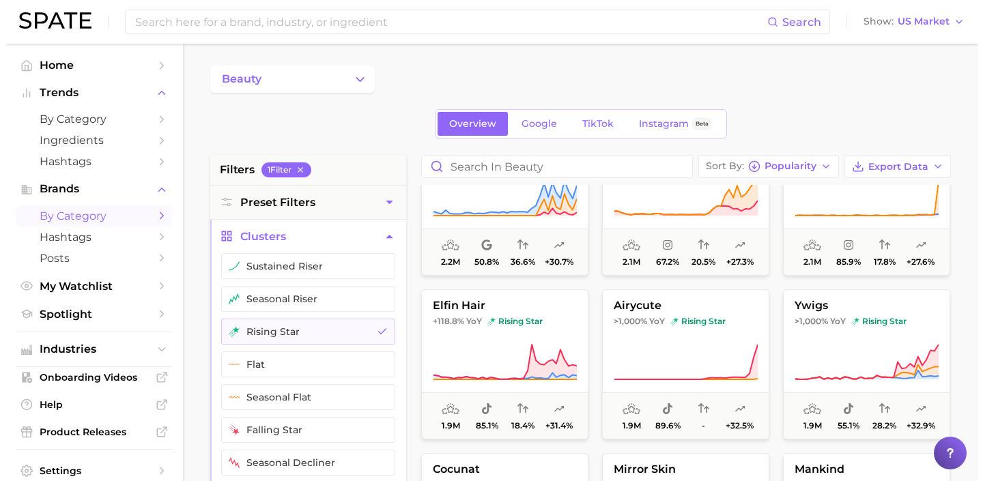
scroll to position [733, 0]
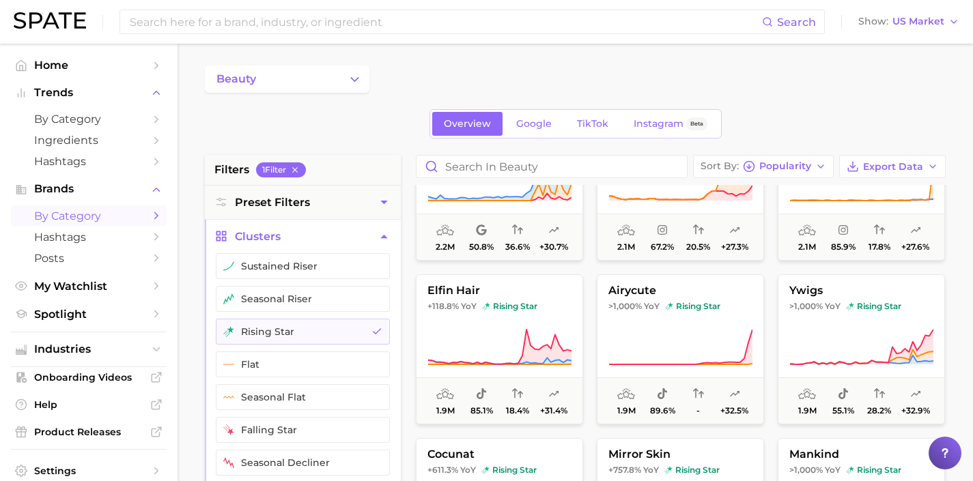
click at [527, 327] on button "elfin hair +118.8% YoY rising star 1.9m 85.1% 18.4% +31.4%" at bounding box center [499, 349] width 167 height 150
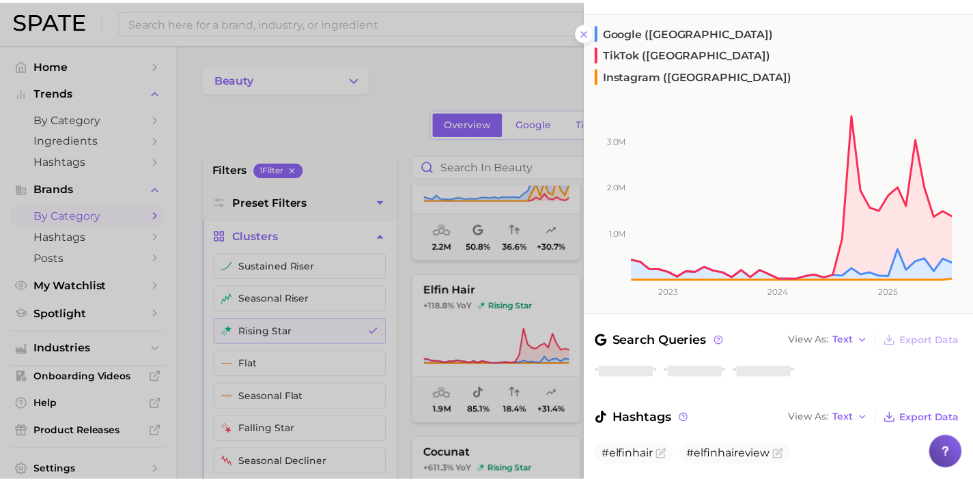
scroll to position [117, 0]
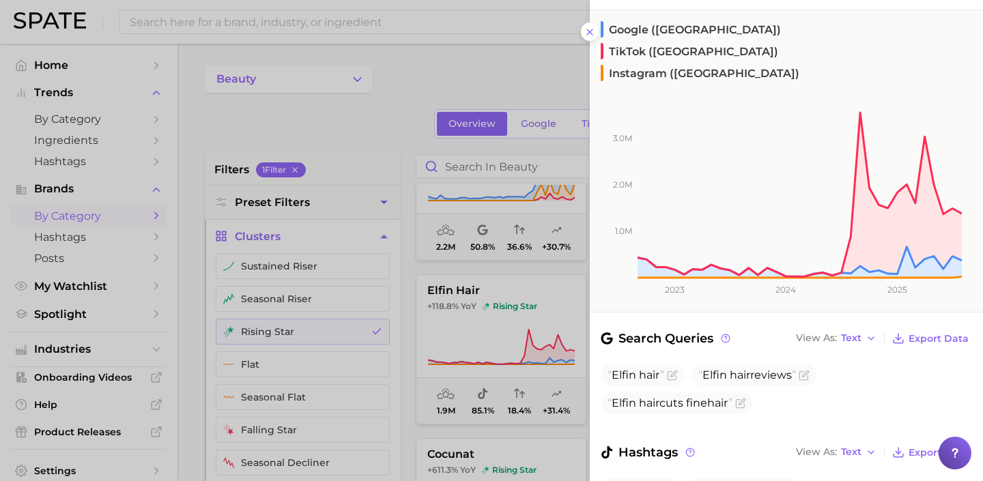
click at [494, 341] on div at bounding box center [491, 240] width 983 height 481
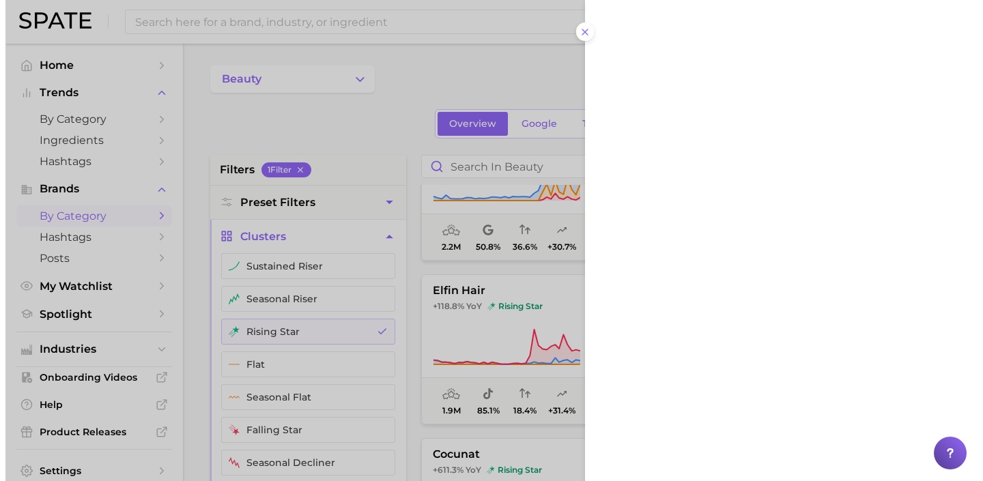
scroll to position [0, 0]
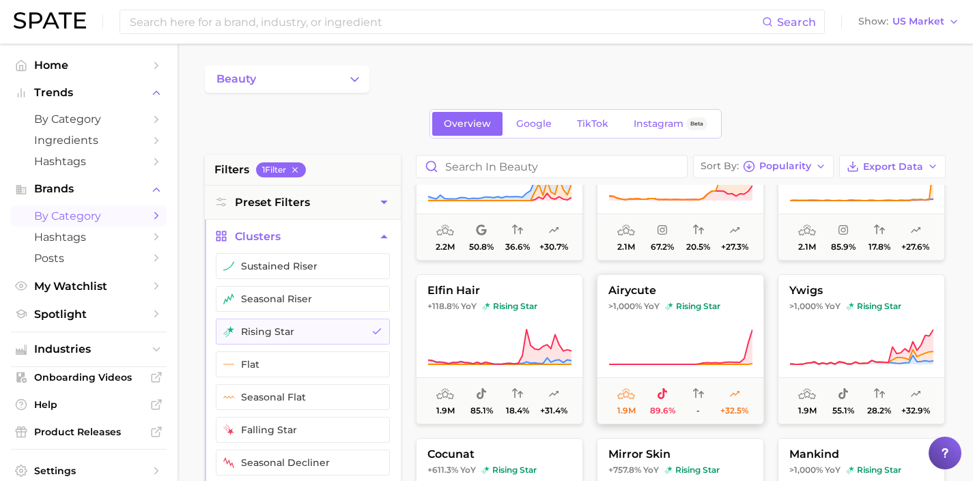
click at [646, 345] on icon at bounding box center [680, 347] width 144 height 38
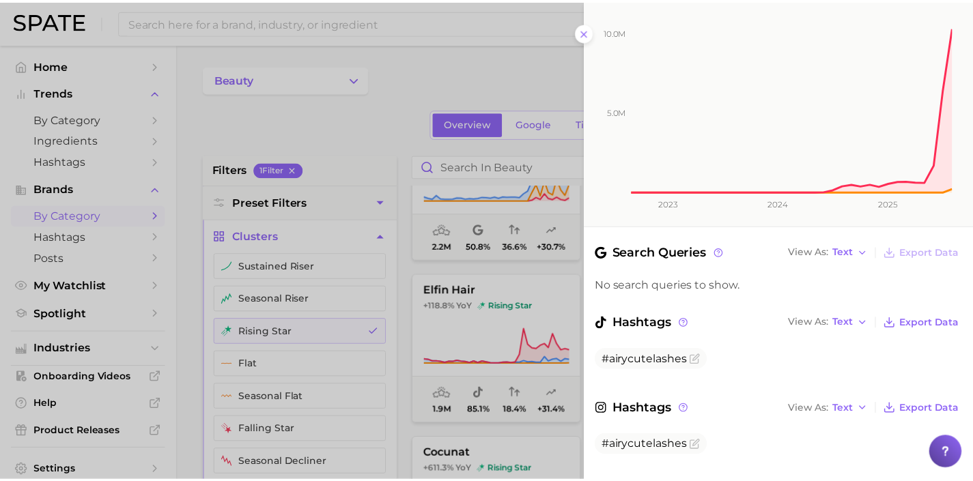
scroll to position [188, 0]
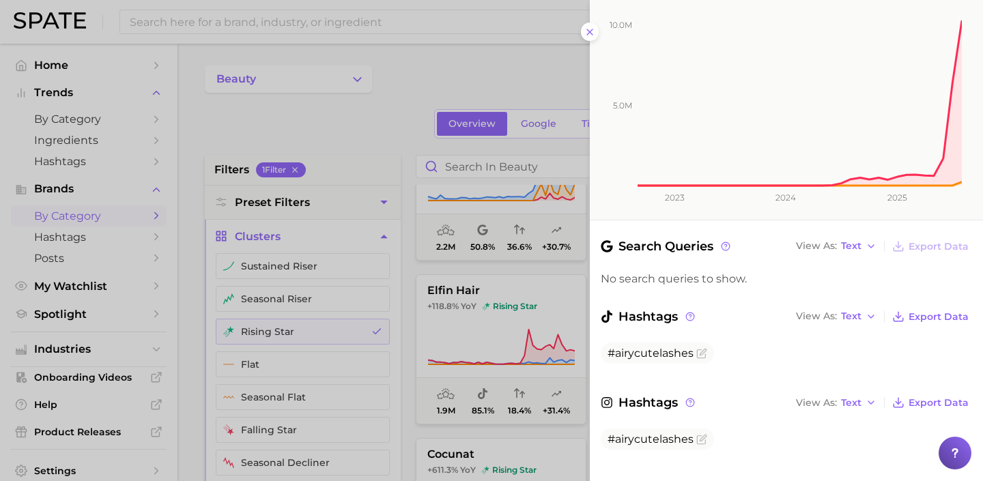
click at [558, 331] on div at bounding box center [491, 240] width 983 height 481
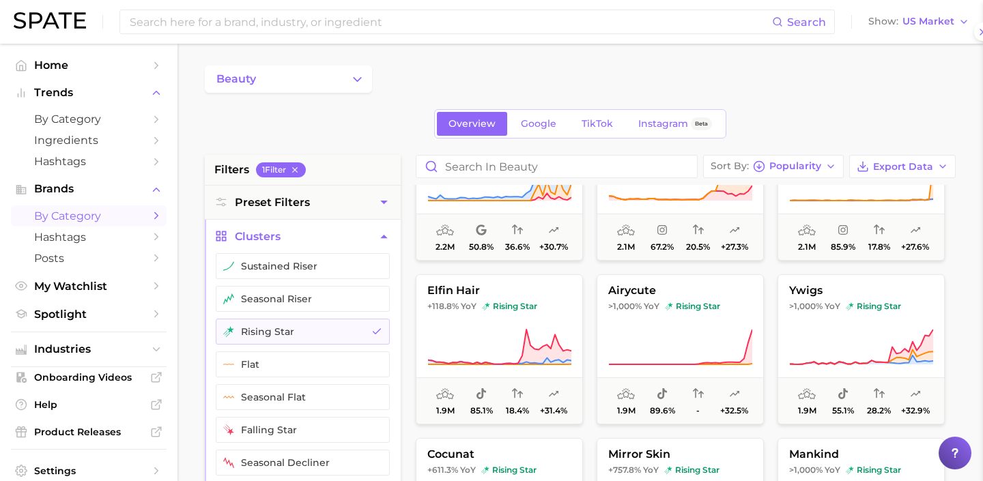
scroll to position [0, 0]
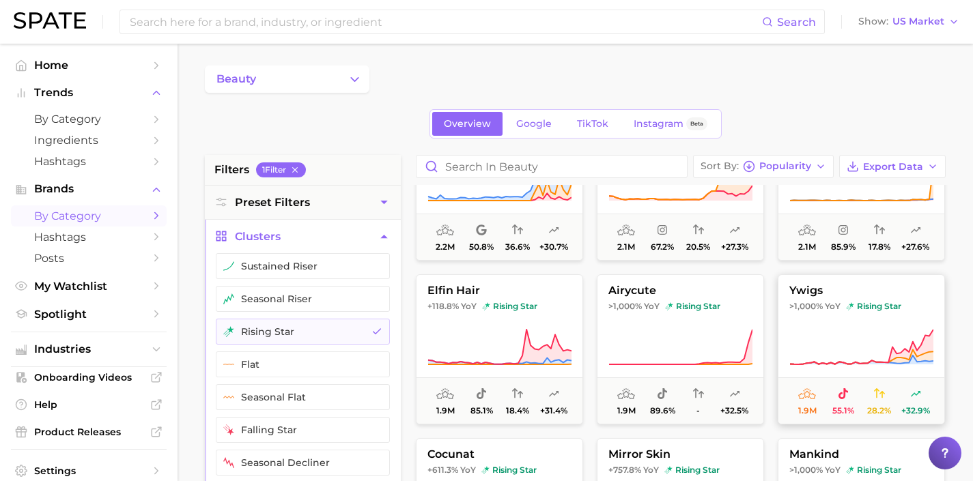
click at [822, 333] on icon at bounding box center [861, 347] width 144 height 38
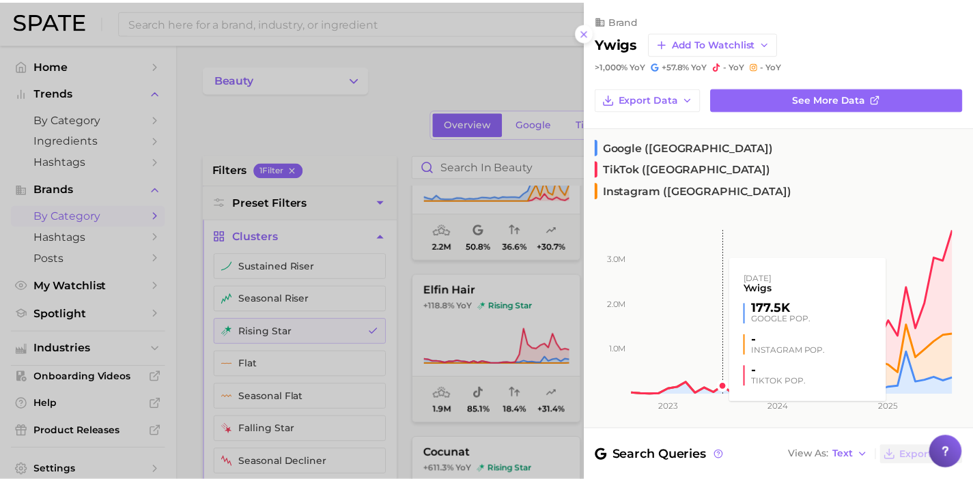
scroll to position [130, 0]
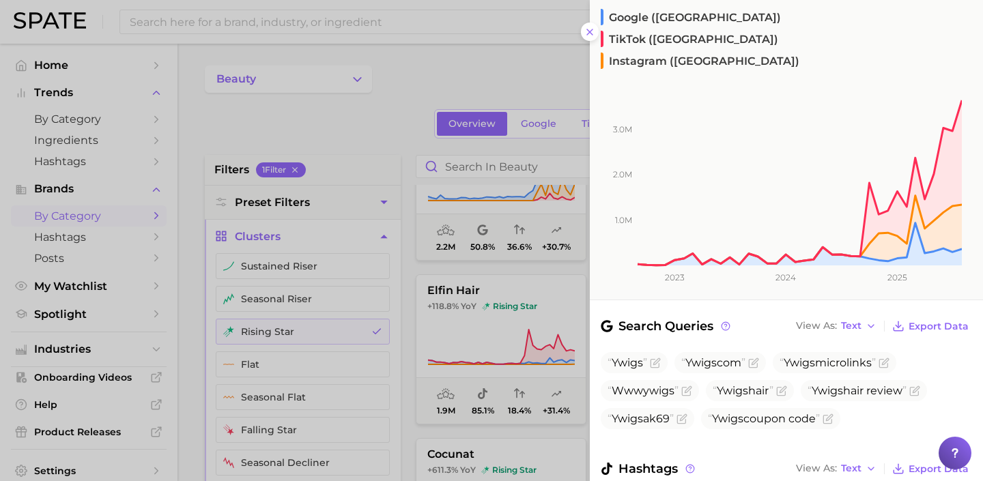
click at [527, 333] on div at bounding box center [491, 240] width 983 height 481
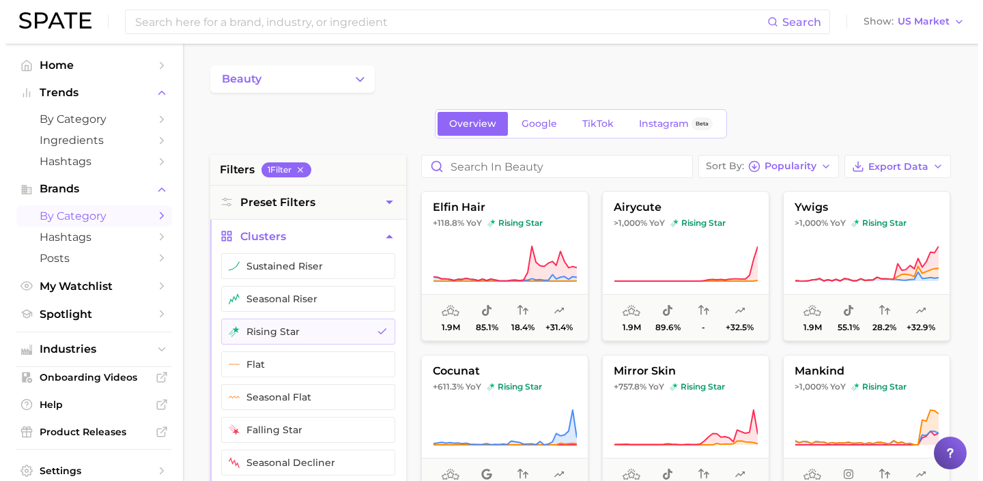
scroll to position [834, 0]
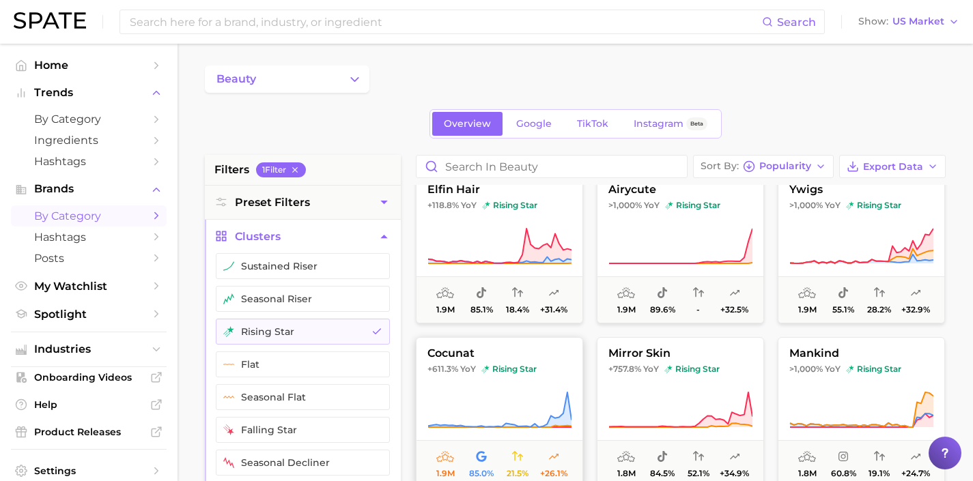
click at [519, 369] on span "rising star" at bounding box center [508, 369] width 55 height 11
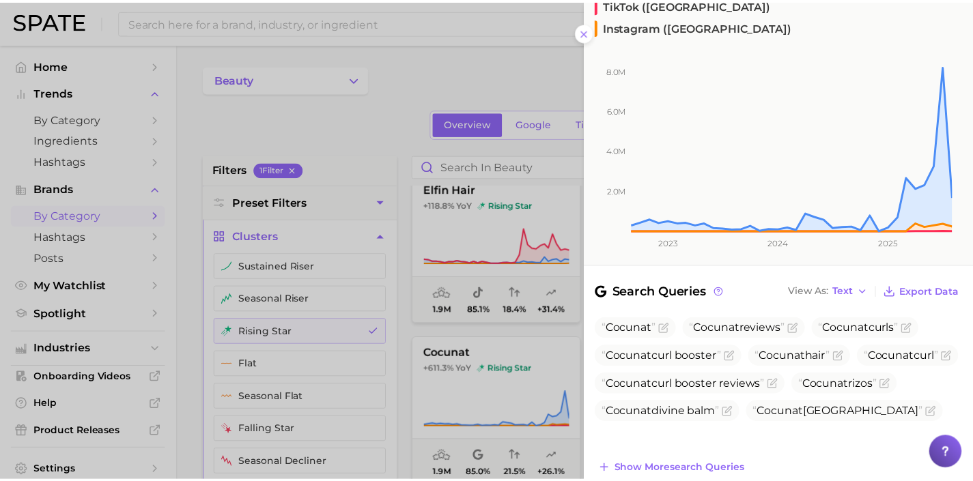
scroll to position [165, 0]
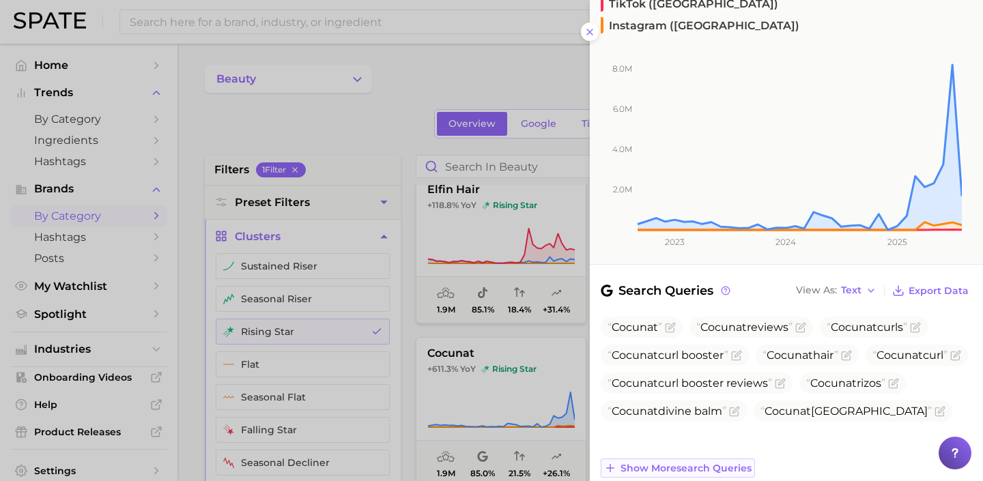
click at [718, 463] on span "Show more search queries" at bounding box center [685, 469] width 131 height 12
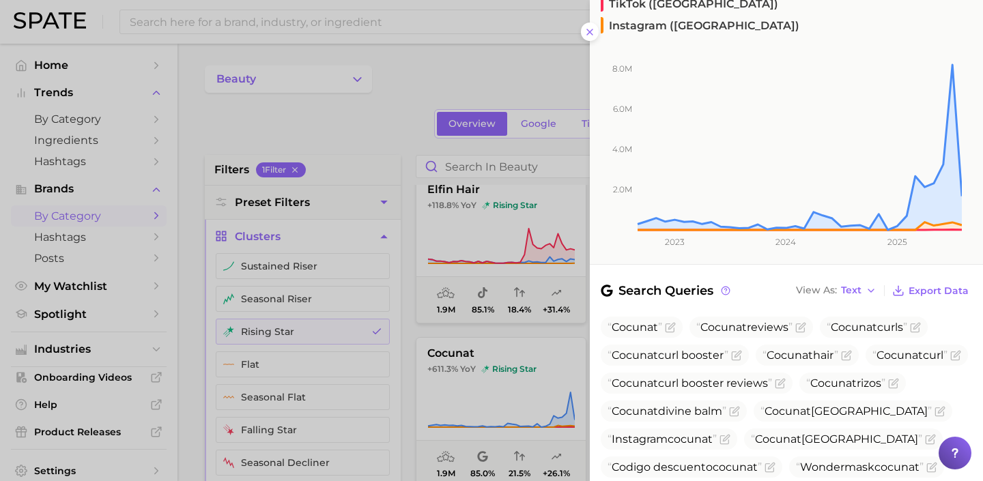
click at [521, 390] on div at bounding box center [491, 240] width 983 height 481
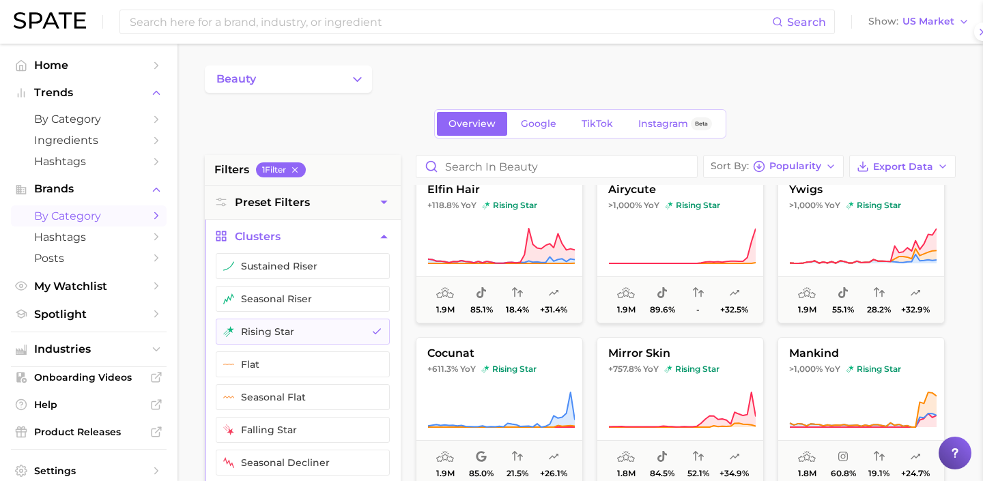
scroll to position [0, 0]
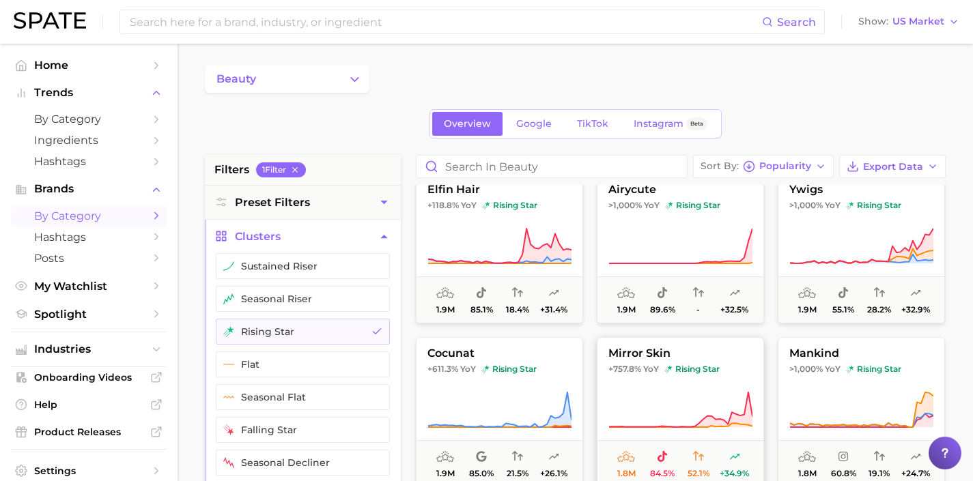
click at [641, 396] on icon at bounding box center [680, 410] width 144 height 38
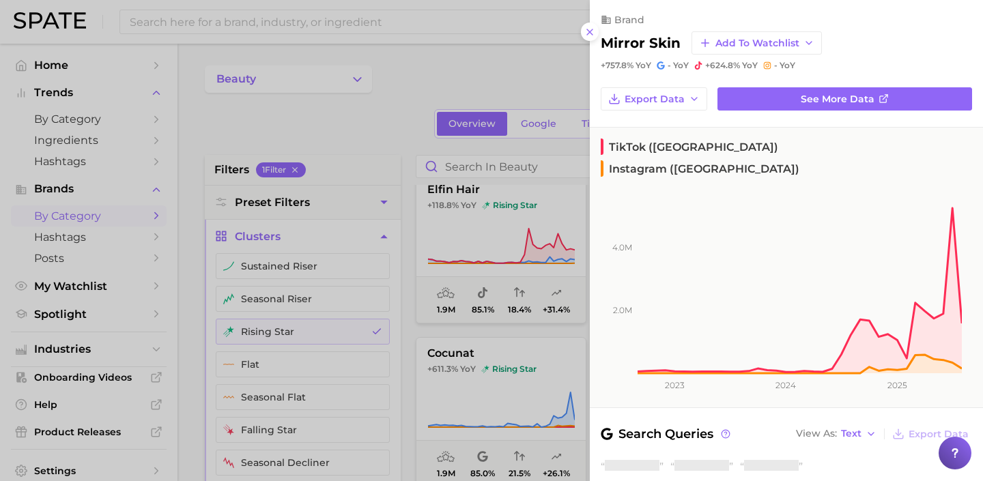
scroll to position [158, 0]
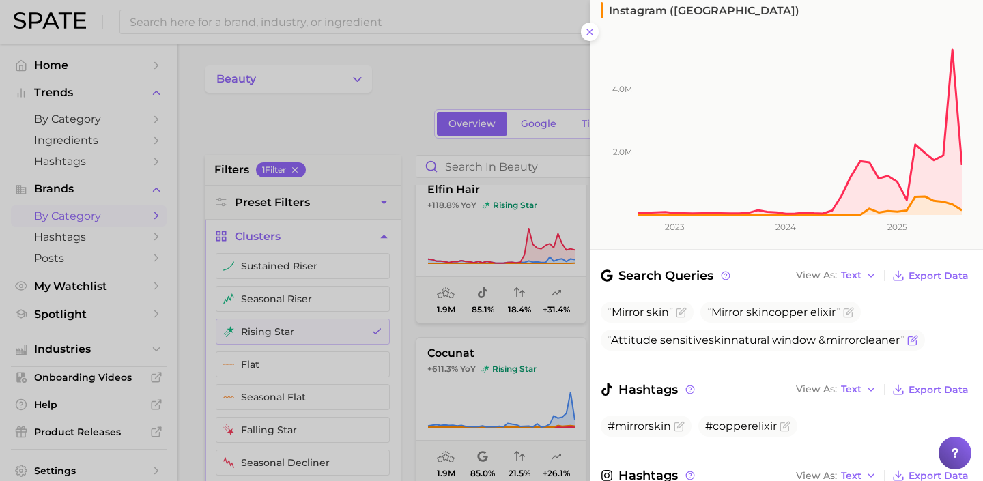
click at [917, 336] on icon "Flag as miscategorized or irrelevant" at bounding box center [913, 339] width 6 height 6
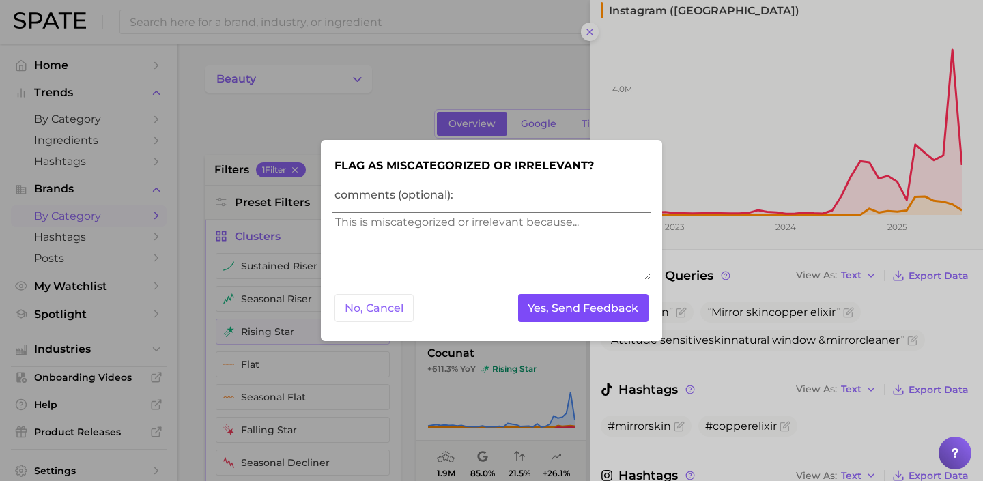
click at [576, 315] on button "Yes, Send Feedback" at bounding box center [583, 308] width 131 height 28
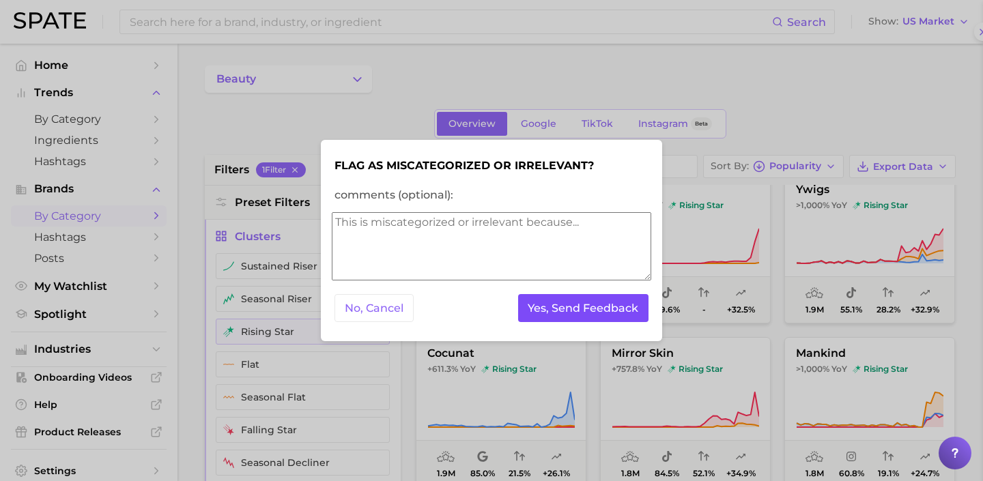
scroll to position [0, 0]
click at [576, 315] on button "Yes, Send Feedback" at bounding box center [583, 308] width 131 height 28
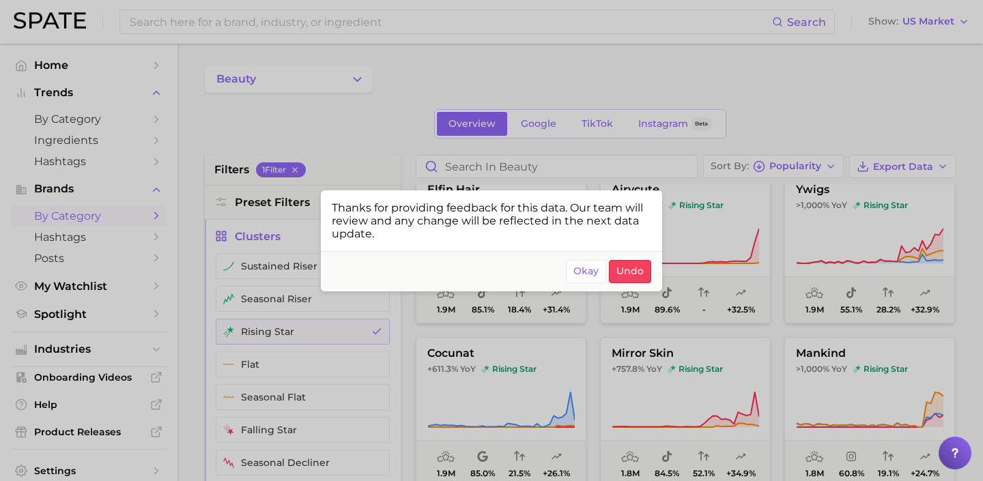
click at [728, 368] on div at bounding box center [491, 240] width 983 height 481
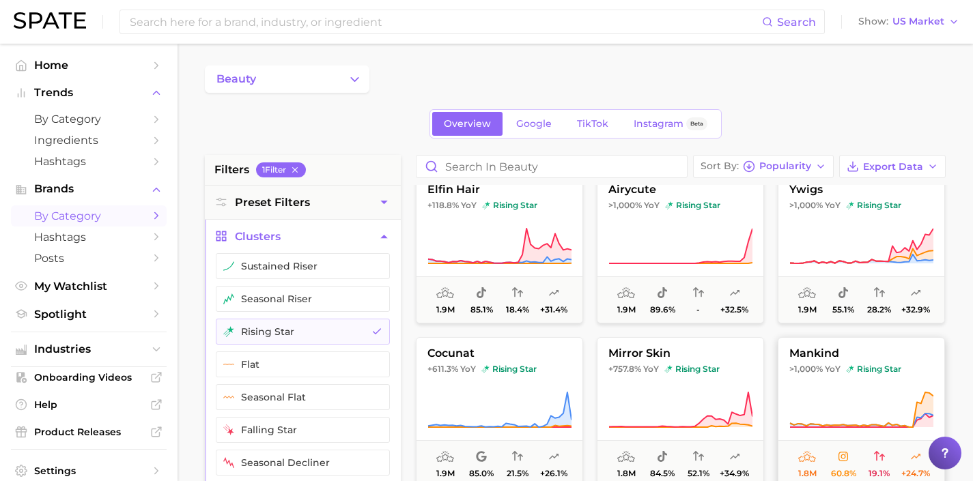
click at [816, 379] on button "mankind >1,000% YoY rising star 1.8m 60.8% 19.1% +24.7%" at bounding box center [860, 412] width 167 height 150
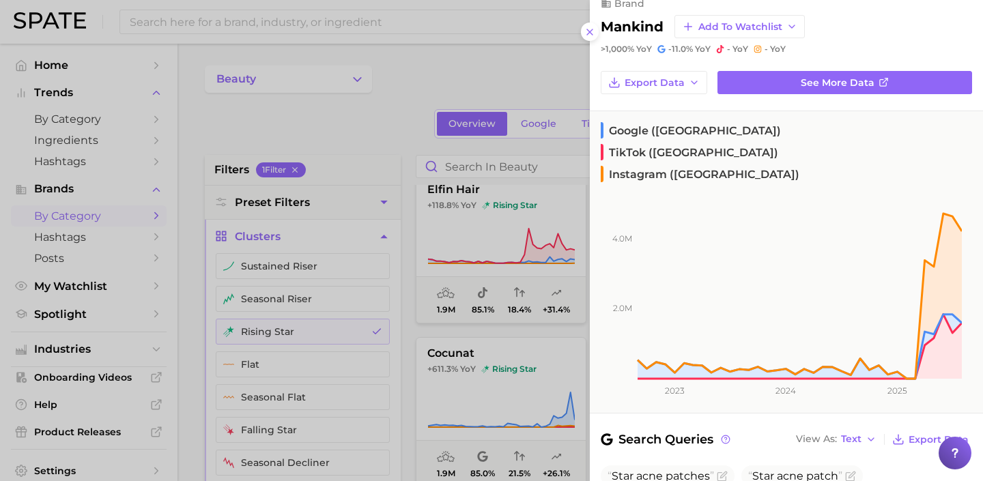
scroll to position [66, 0]
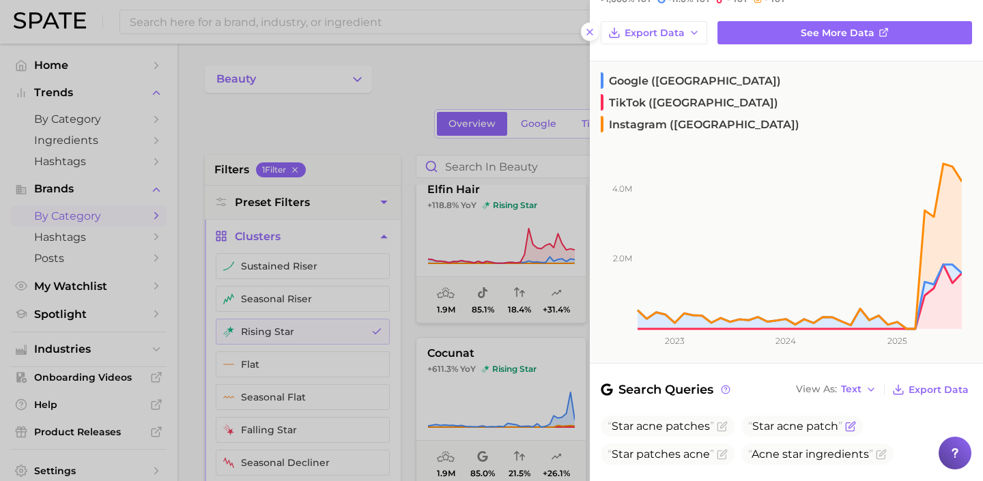
click at [852, 421] on icon "Flag as miscategorized or irrelevant" at bounding box center [850, 426] width 11 height 11
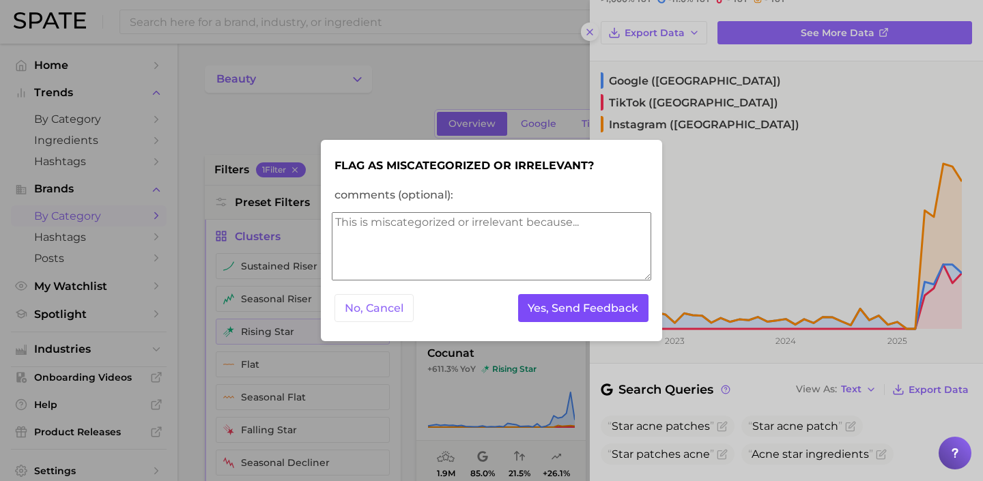
click at [571, 319] on button "Yes, Send Feedback" at bounding box center [583, 308] width 131 height 28
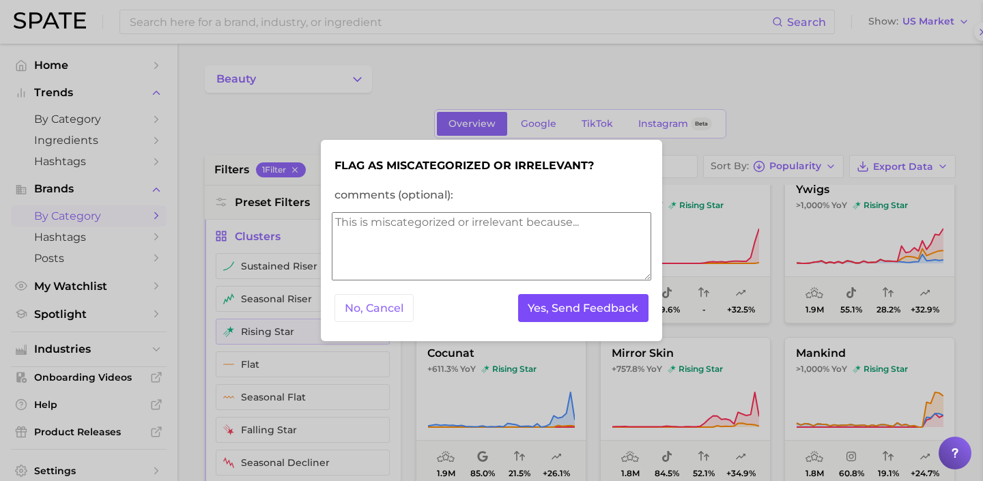
scroll to position [0, 0]
click at [615, 311] on button "Yes, Send Feedback" at bounding box center [583, 308] width 131 height 28
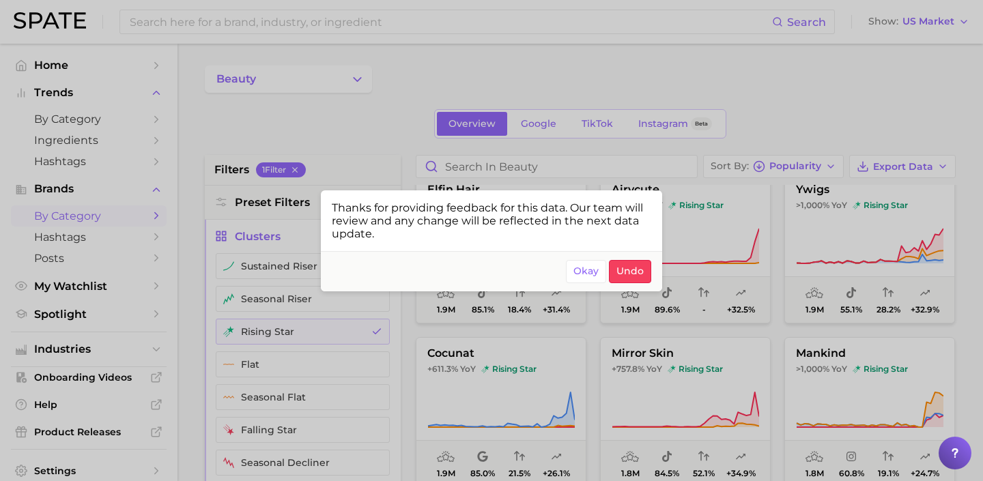
click at [897, 405] on div at bounding box center [491, 240] width 983 height 481
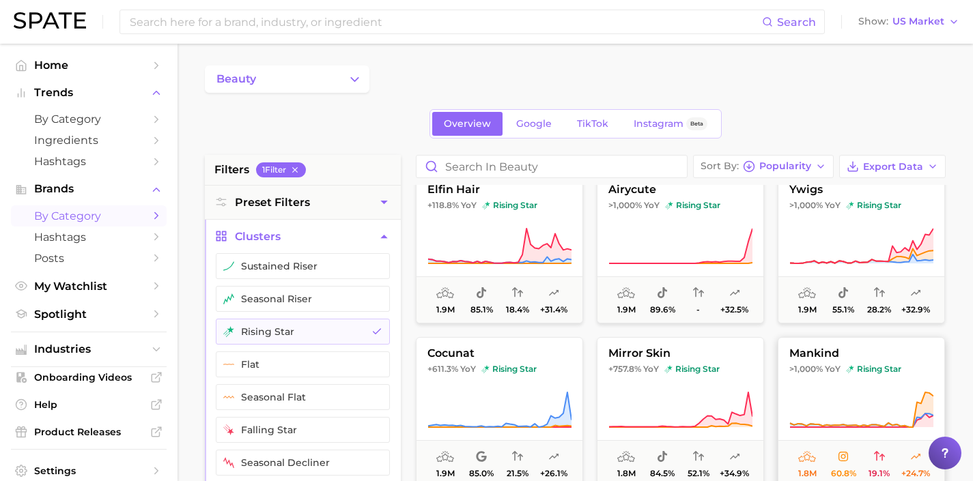
click at [836, 392] on icon at bounding box center [861, 410] width 144 height 38
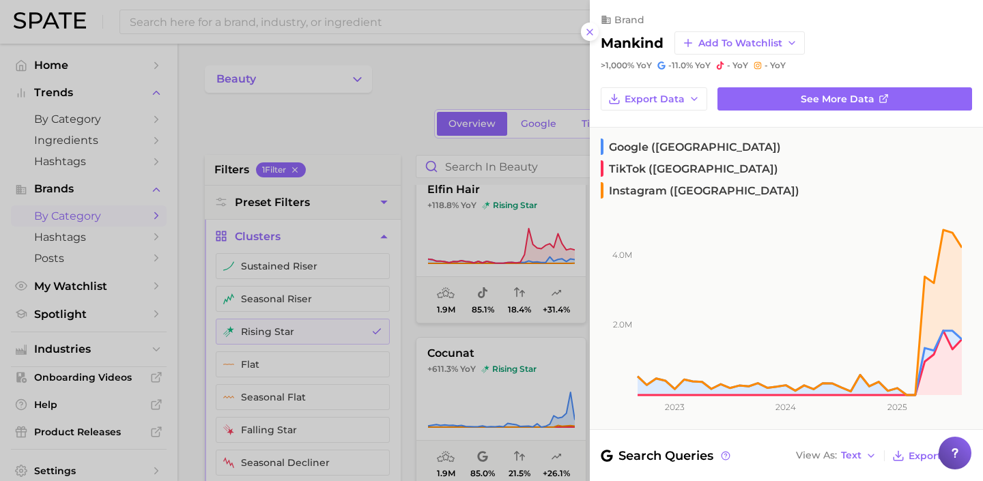
scroll to position [89, 0]
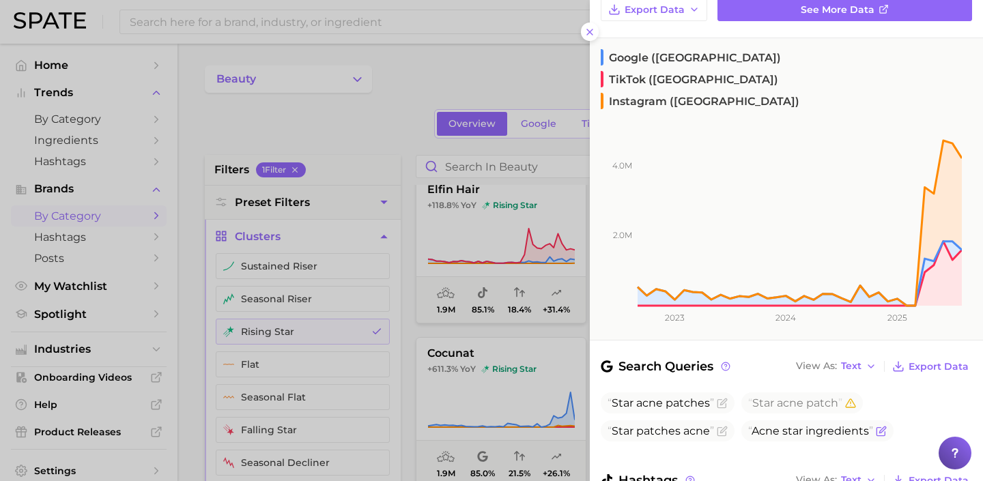
click at [878, 426] on icon "Flag as miscategorized or irrelevant" at bounding box center [881, 431] width 11 height 11
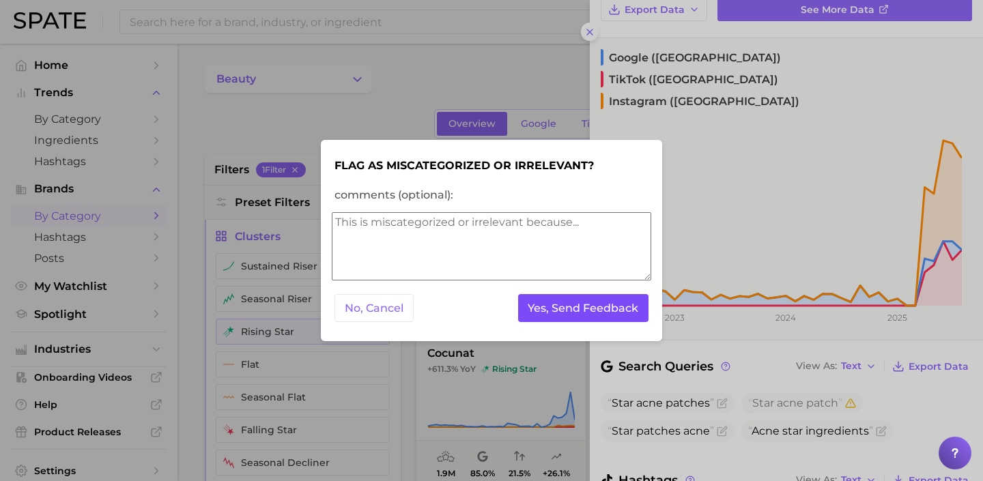
click at [621, 313] on button "Yes, Send Feedback" at bounding box center [583, 308] width 131 height 28
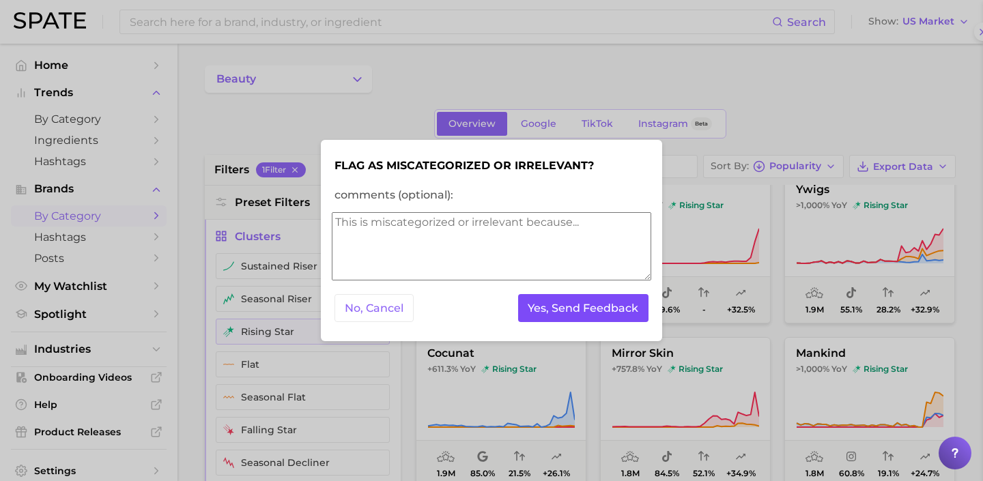
scroll to position [0, 0]
click at [623, 322] on div "No, Cancel Yes, Send Feedback" at bounding box center [491, 307] width 319 height 33
click at [622, 319] on button "Yes, Send Feedback" at bounding box center [583, 308] width 131 height 28
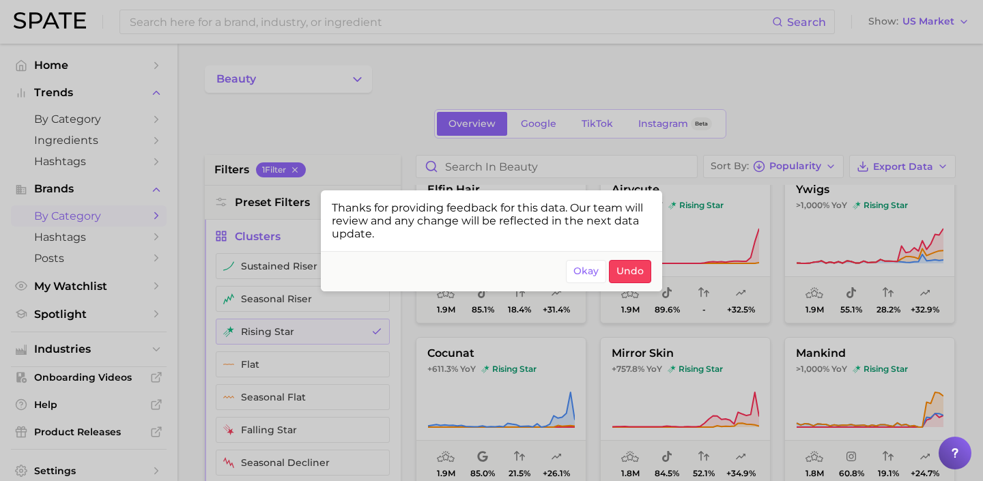
click at [833, 345] on div at bounding box center [491, 240] width 983 height 481
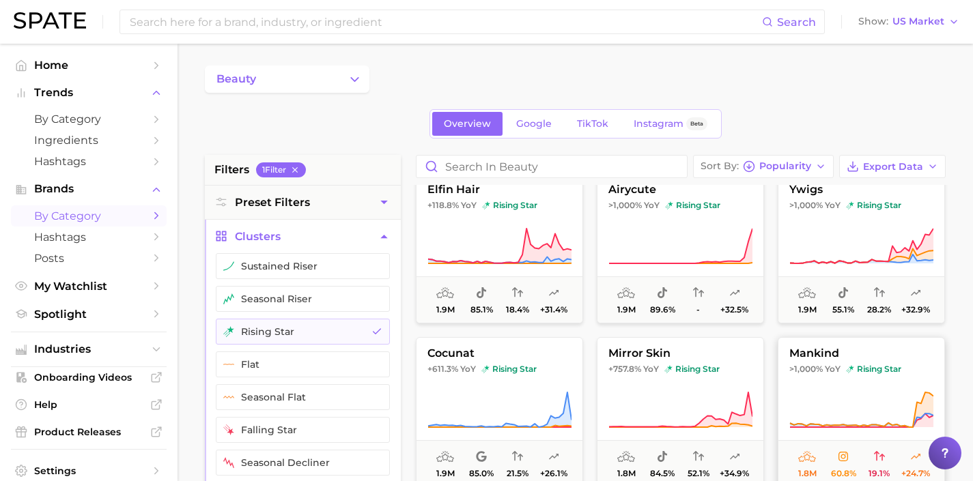
click at [850, 378] on button "mankind >1,000% YoY rising star 1.8m 60.8% 19.1% +24.7%" at bounding box center [860, 412] width 167 height 150
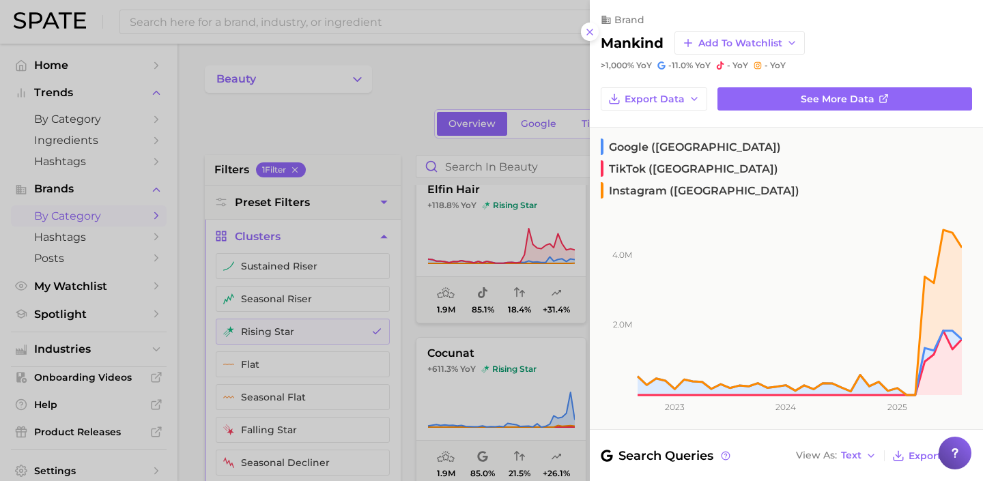
scroll to position [231, 0]
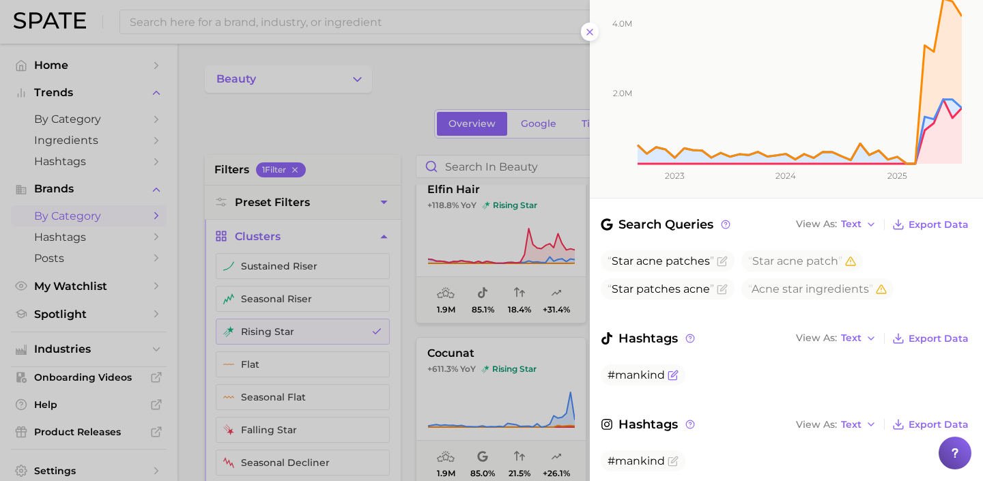
click at [672, 371] on icon "Flag as miscategorized or irrelevant" at bounding box center [674, 374] width 6 height 6
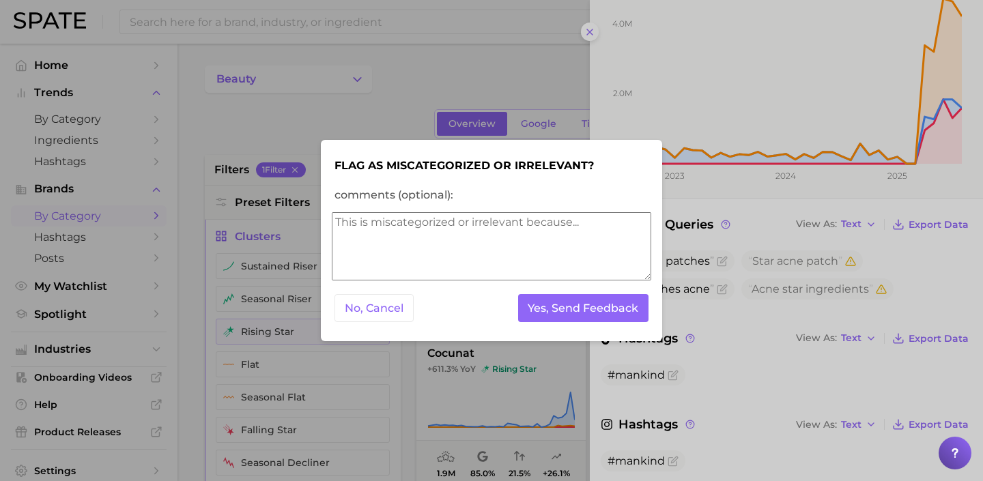
click at [419, 253] on textarea "comments (optional):" at bounding box center [491, 246] width 319 height 68
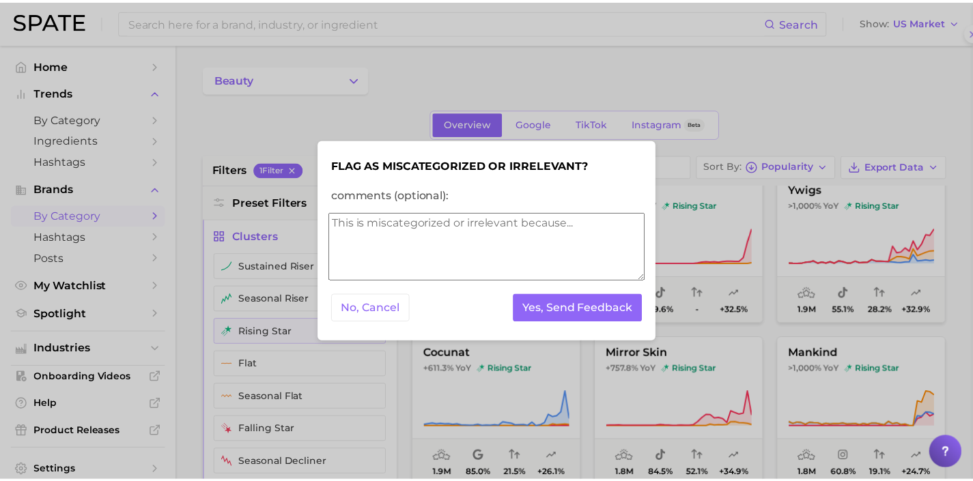
scroll to position [0, 0]
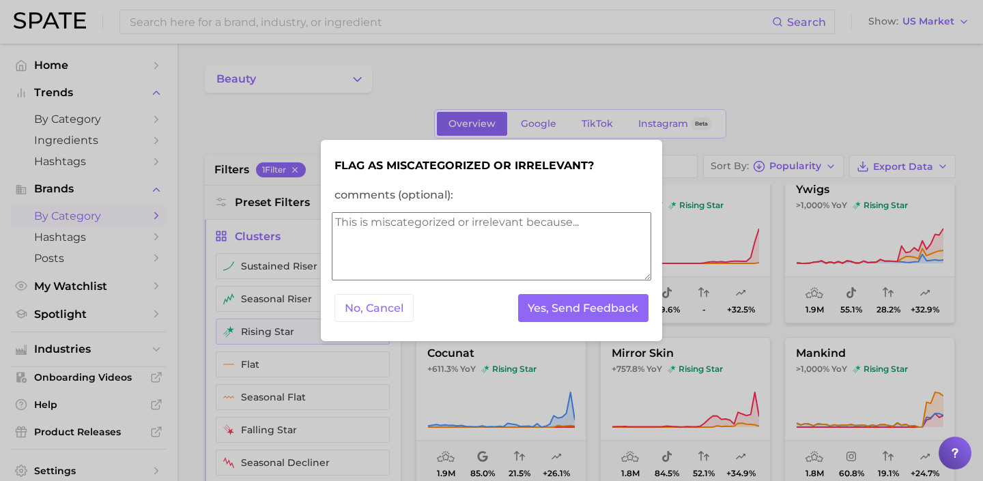
click at [419, 253] on textarea "comments (optional):" at bounding box center [491, 246] width 319 height 68
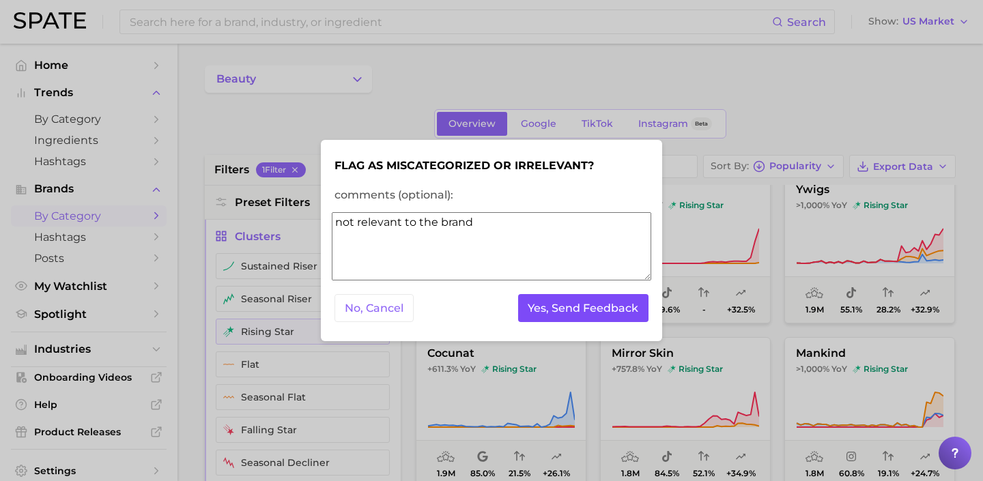
type textarea "not relevant to the brand"
click at [592, 311] on button "Yes, Send Feedback" at bounding box center [583, 308] width 131 height 28
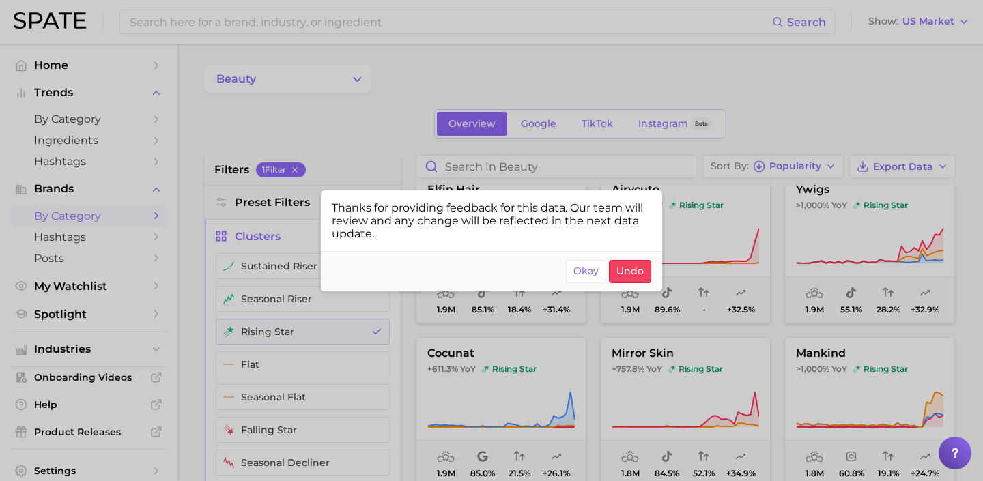
click at [726, 372] on div at bounding box center [491, 240] width 983 height 481
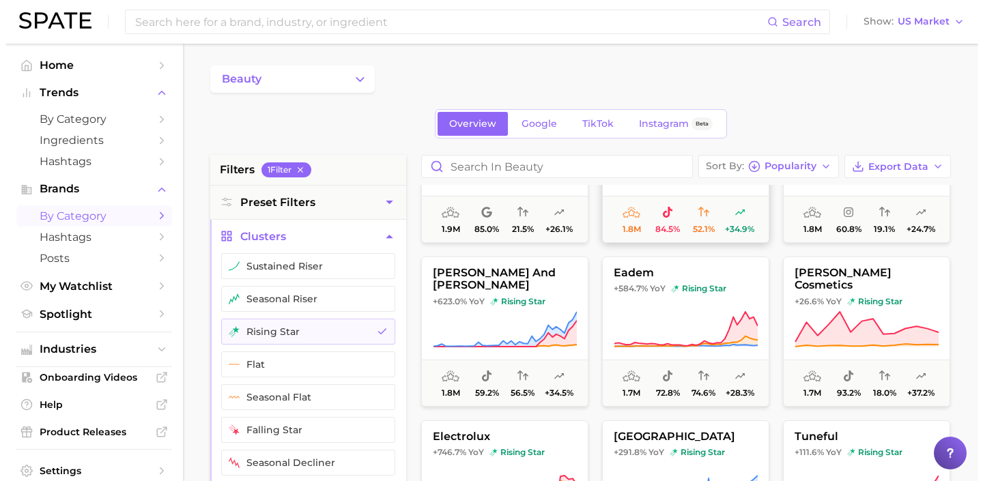
scroll to position [1081, 0]
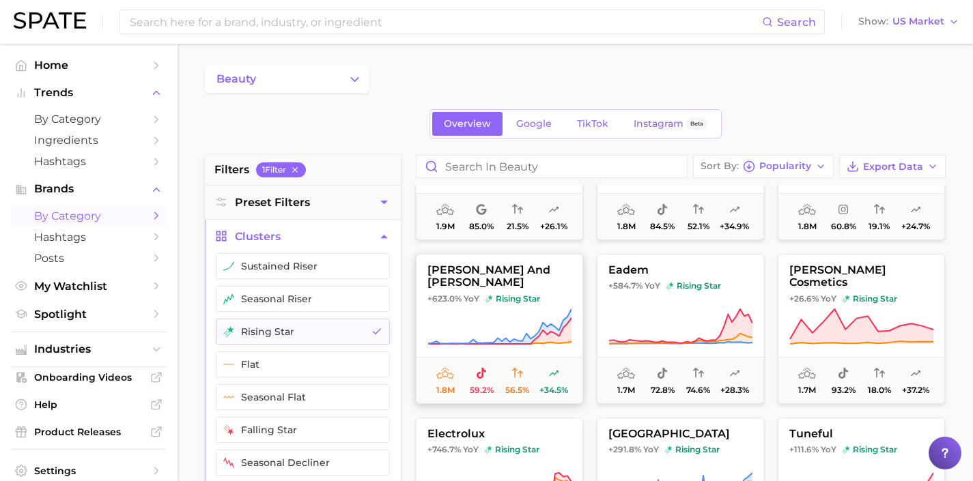
click at [535, 315] on icon at bounding box center [499, 327] width 144 height 38
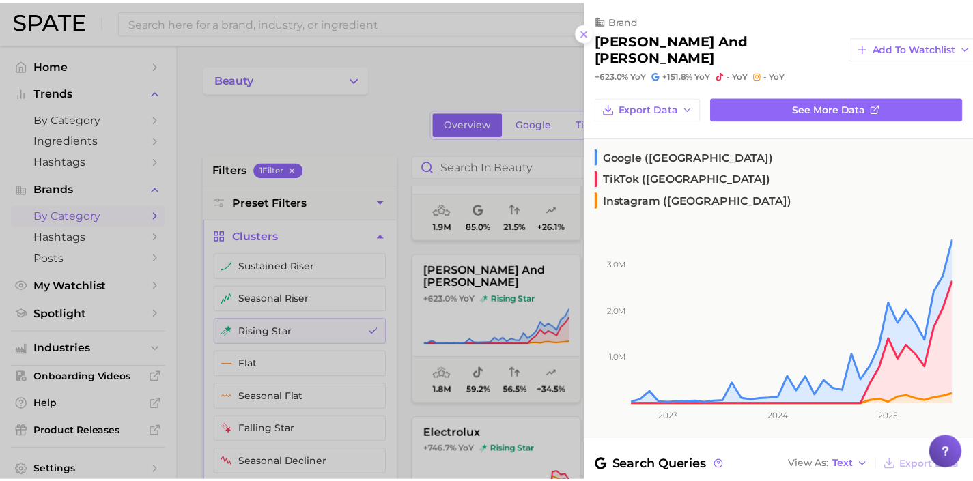
scroll to position [205, 0]
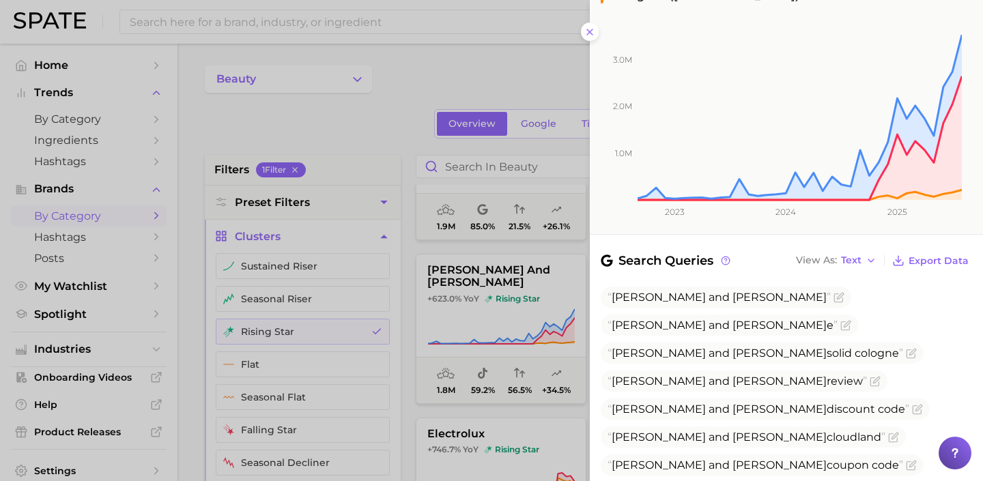
click at [719, 343] on span "Fulton and roark solid cologne" at bounding box center [762, 353] width 323 height 21
click at [528, 311] on div at bounding box center [491, 240] width 983 height 481
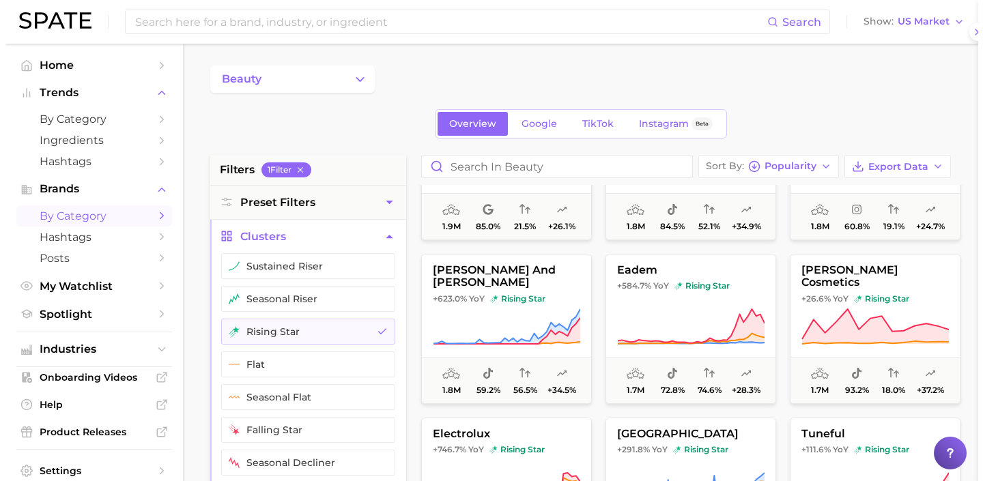
scroll to position [0, 0]
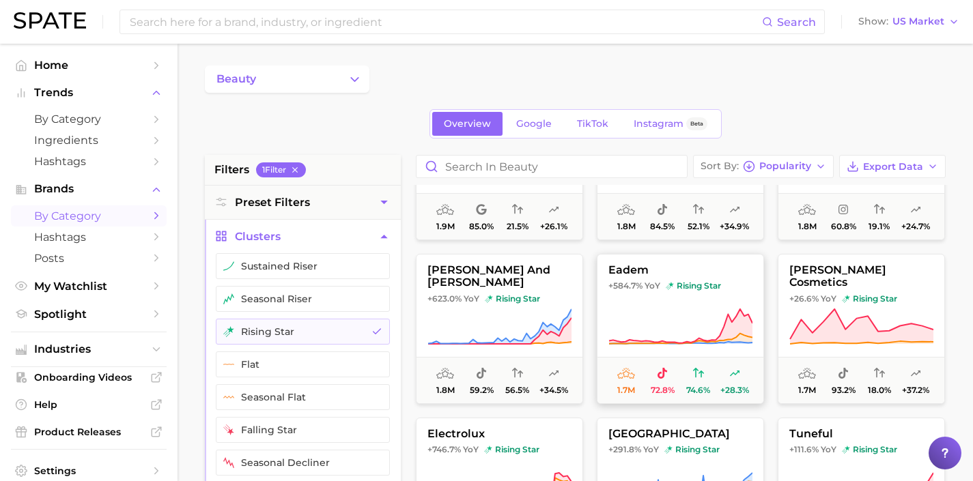
click at [657, 321] on icon at bounding box center [680, 327] width 144 height 38
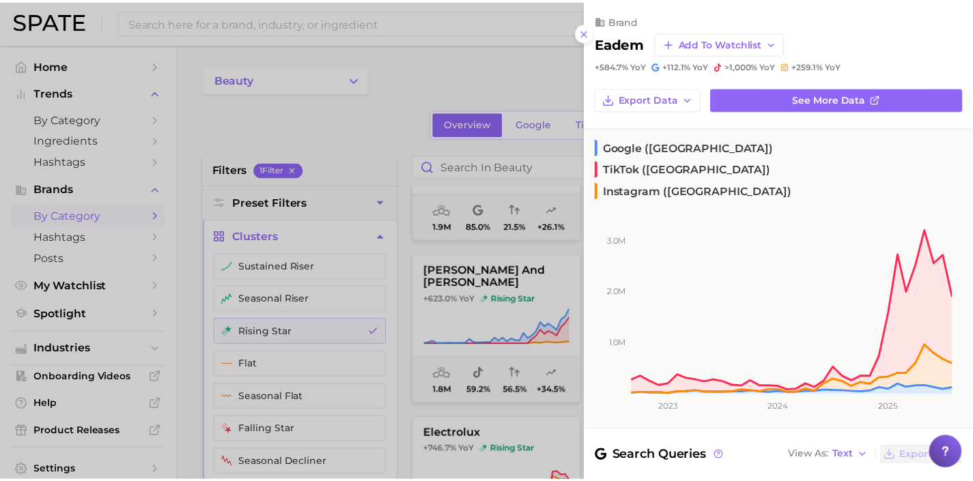
scroll to position [115, 0]
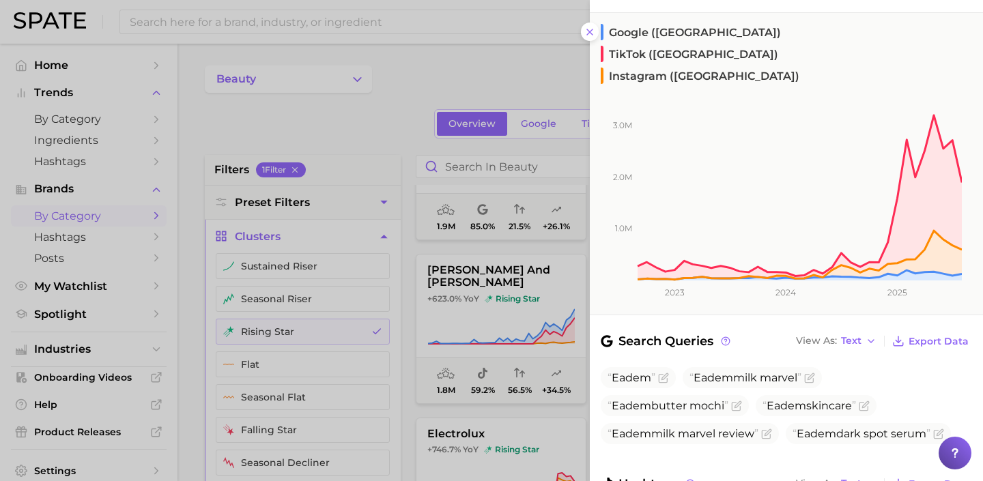
click at [480, 315] on div at bounding box center [491, 240] width 983 height 481
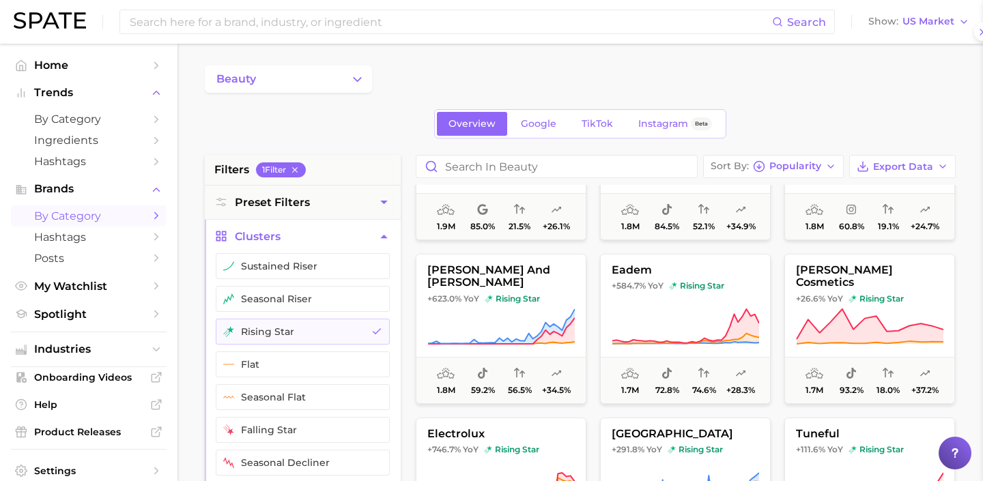
scroll to position [0, 0]
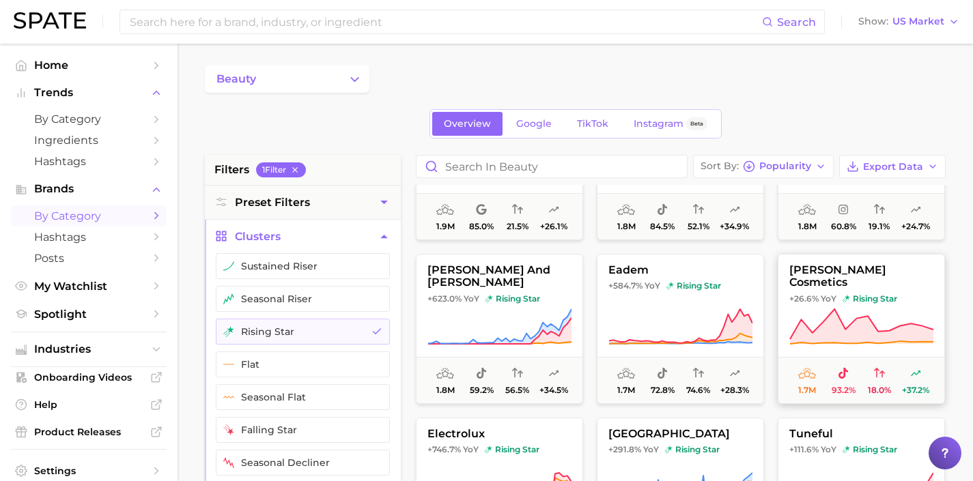
click at [810, 319] on icon at bounding box center [861, 327] width 144 height 38
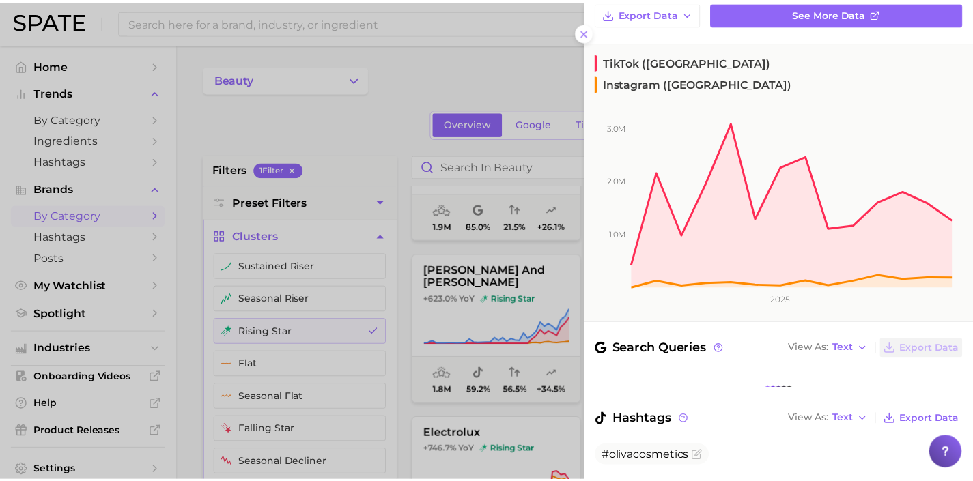
scroll to position [158, 0]
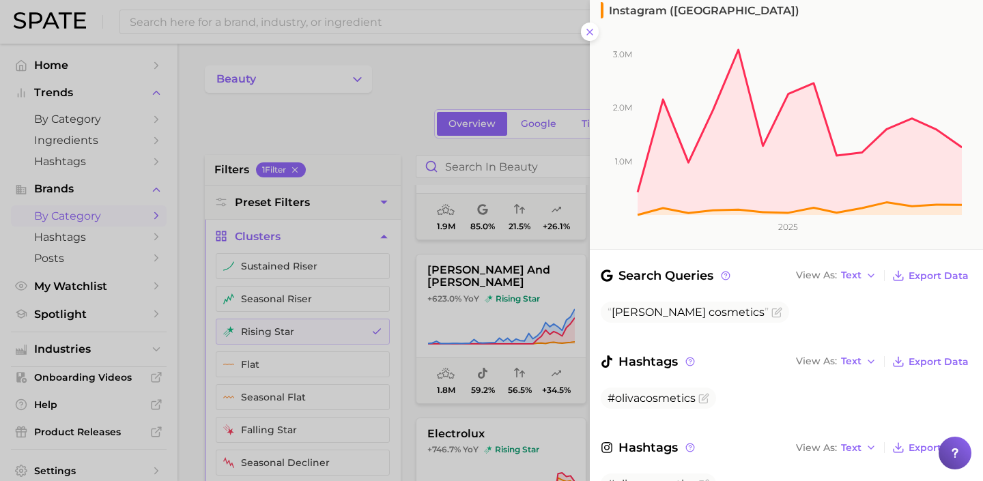
click at [546, 309] on div at bounding box center [491, 240] width 983 height 481
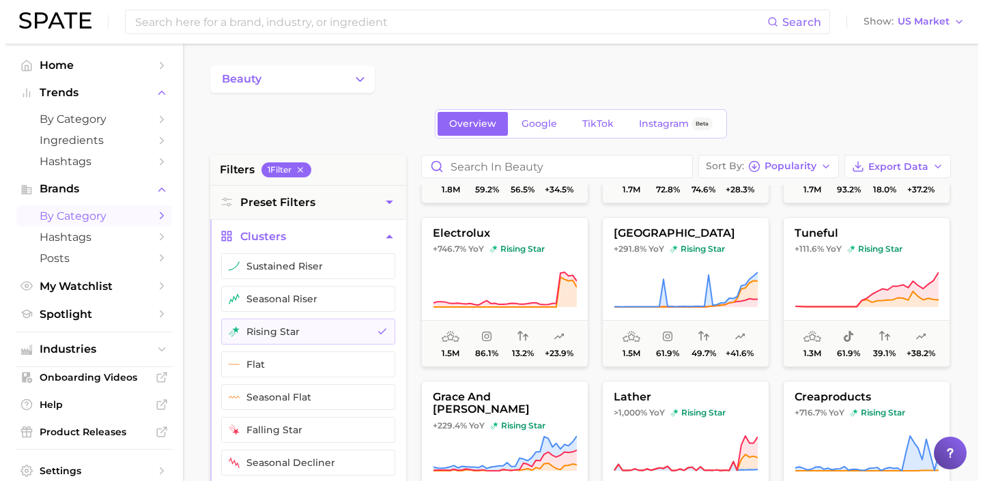
scroll to position [1313, 0]
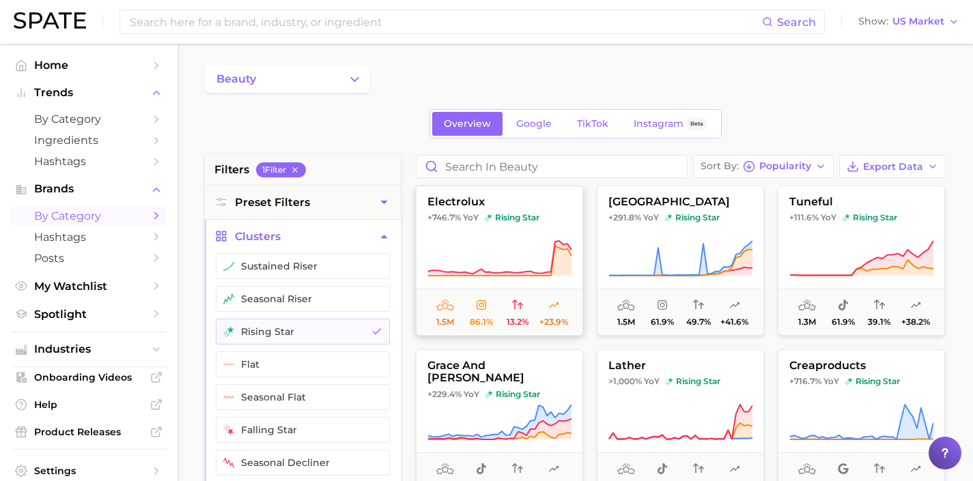
click at [541, 266] on icon at bounding box center [499, 259] width 144 height 38
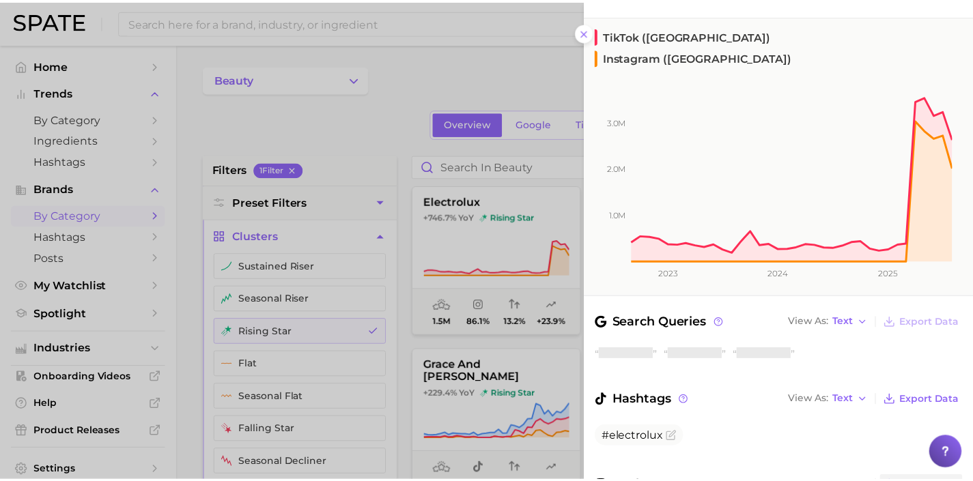
scroll to position [173, 0]
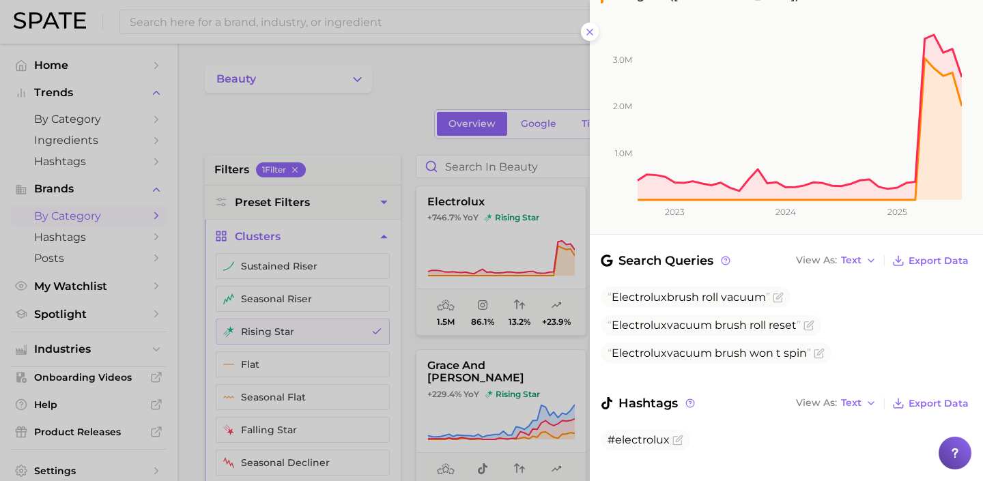
click at [527, 265] on div at bounding box center [491, 240] width 983 height 481
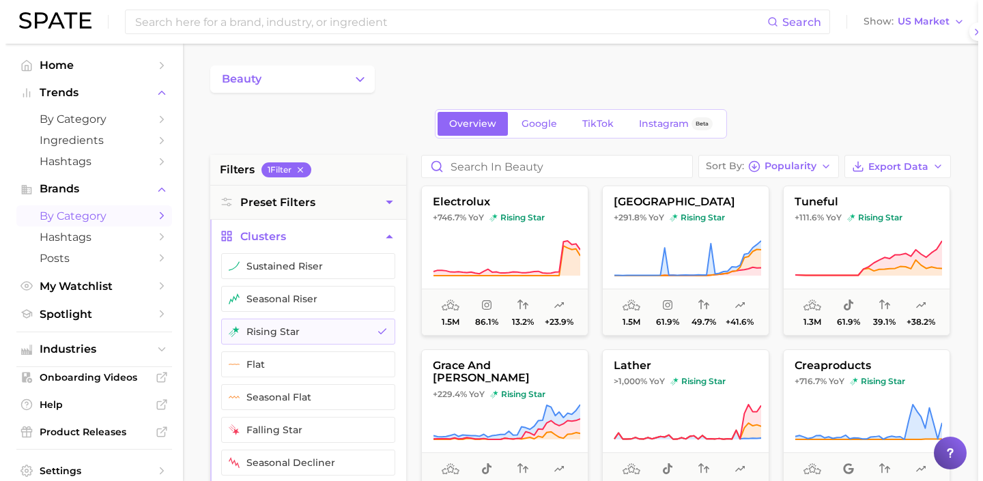
scroll to position [0, 0]
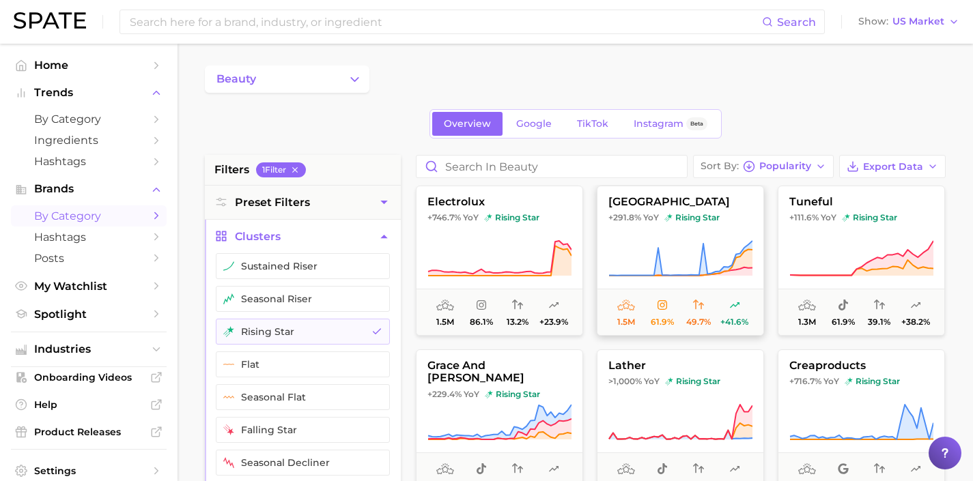
click at [642, 263] on icon at bounding box center [680, 259] width 144 height 38
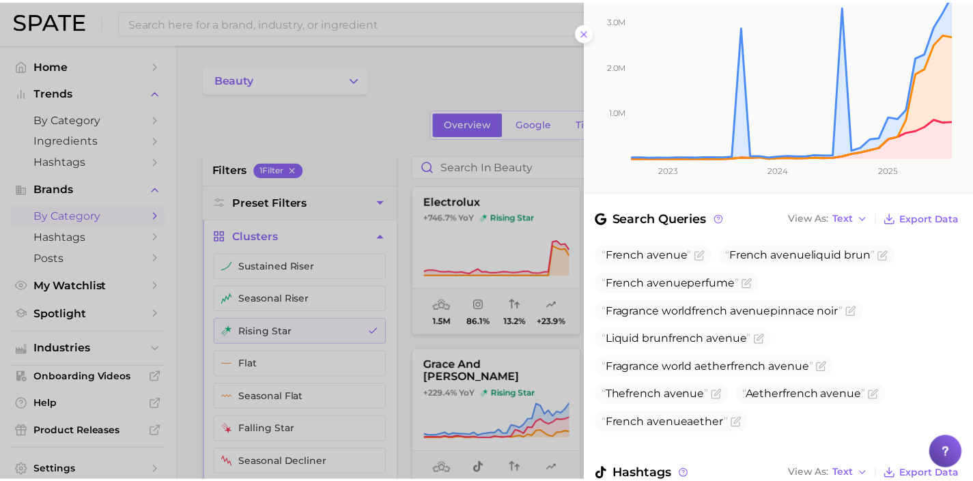
scroll to position [239, 0]
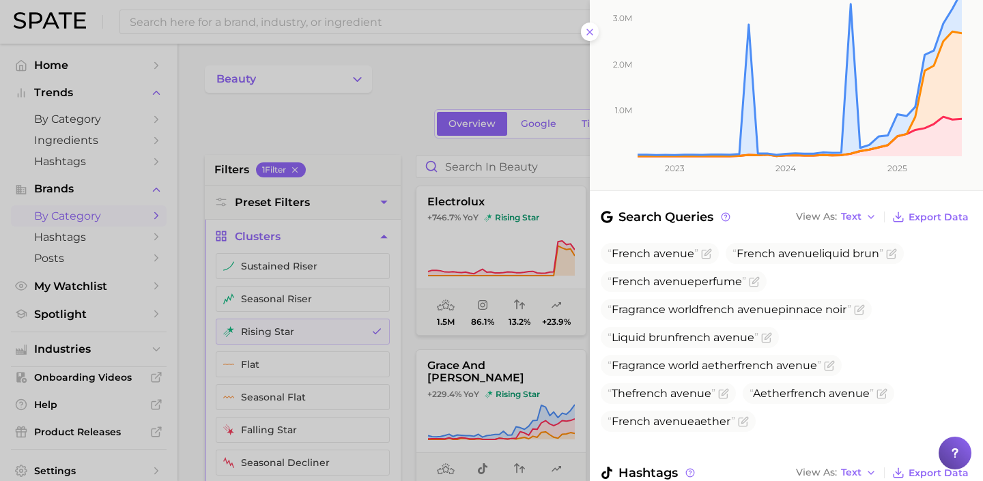
click at [530, 273] on div at bounding box center [491, 240] width 983 height 481
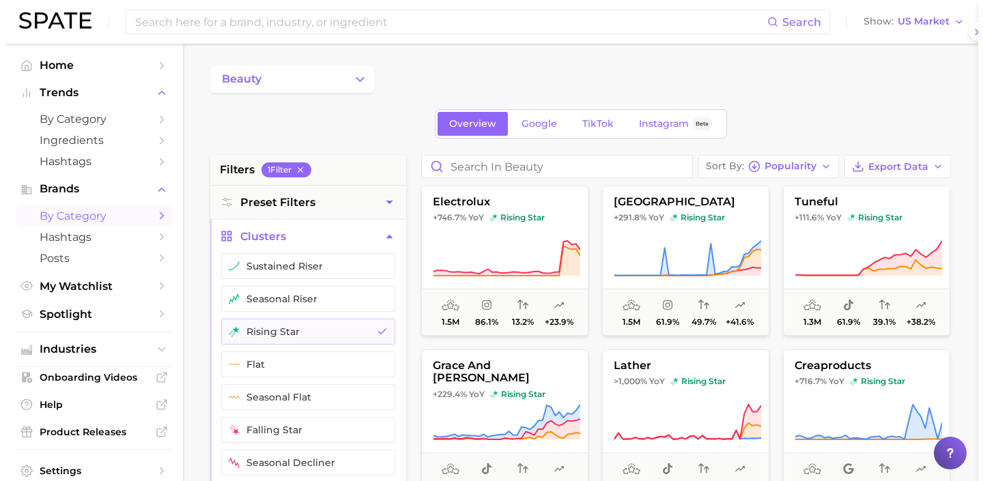
scroll to position [0, 0]
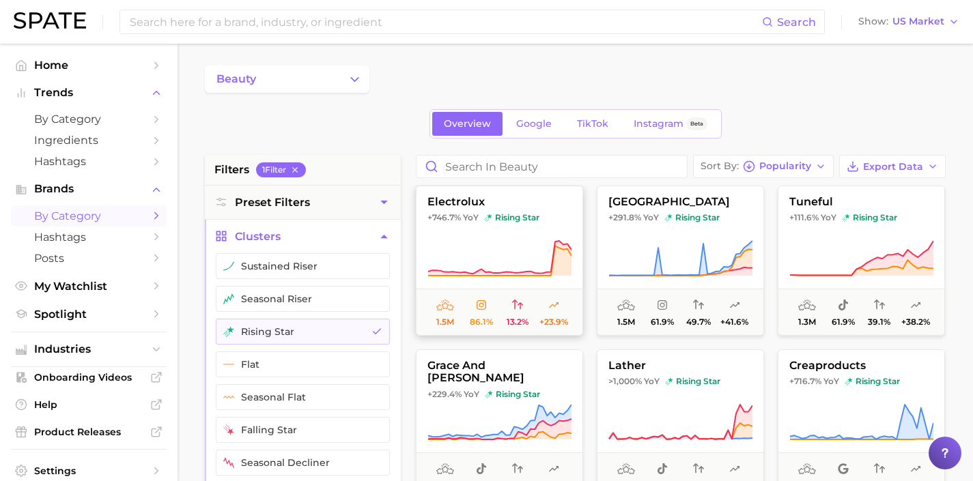
click at [536, 266] on icon at bounding box center [499, 259] width 144 height 38
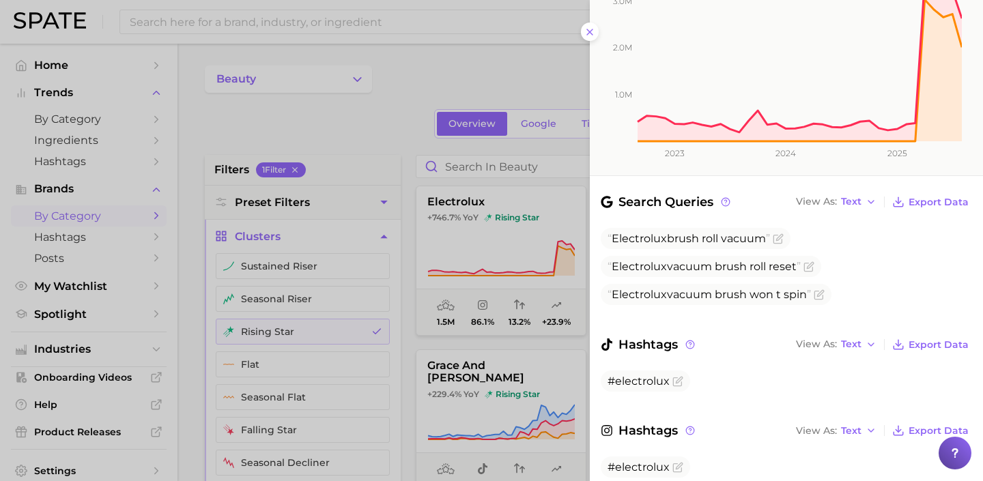
scroll to position [225, 0]
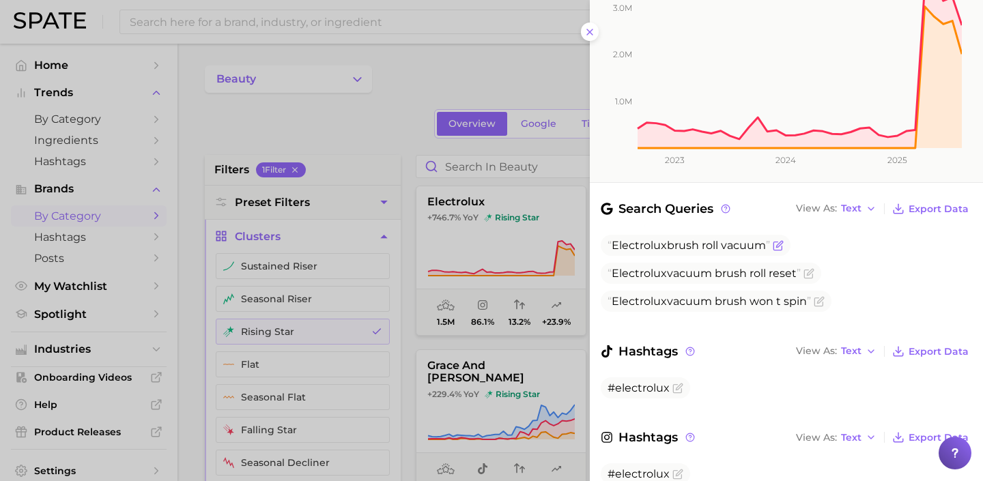
click at [779, 240] on icon "Flag as miscategorized or irrelevant" at bounding box center [778, 245] width 11 height 11
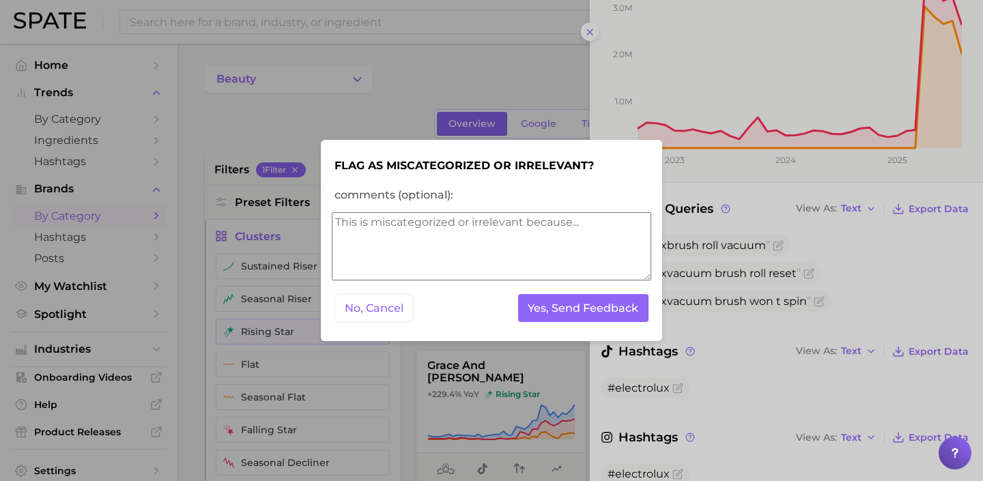
click at [590, 247] on textarea "comments (optional):" at bounding box center [491, 246] width 319 height 68
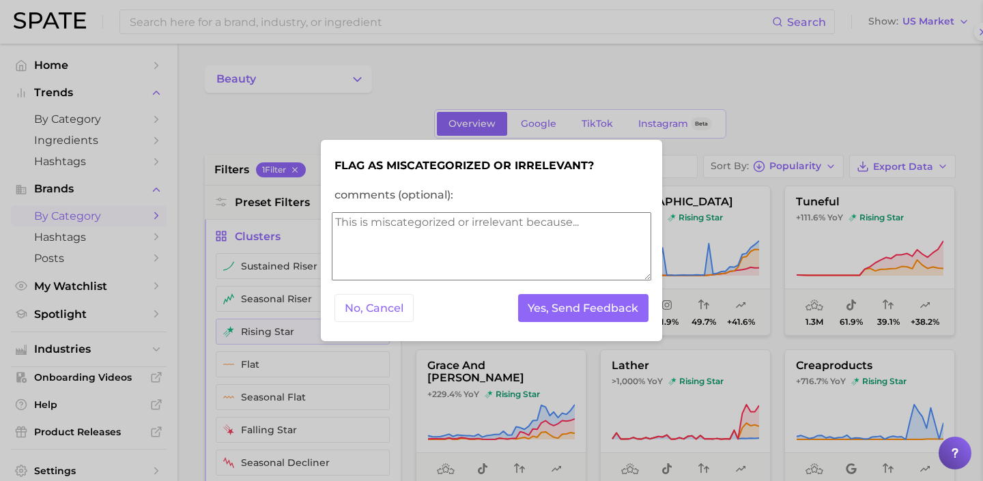
scroll to position [0, 0]
click at [532, 232] on textarea "comments (optional):" at bounding box center [491, 246] width 319 height 68
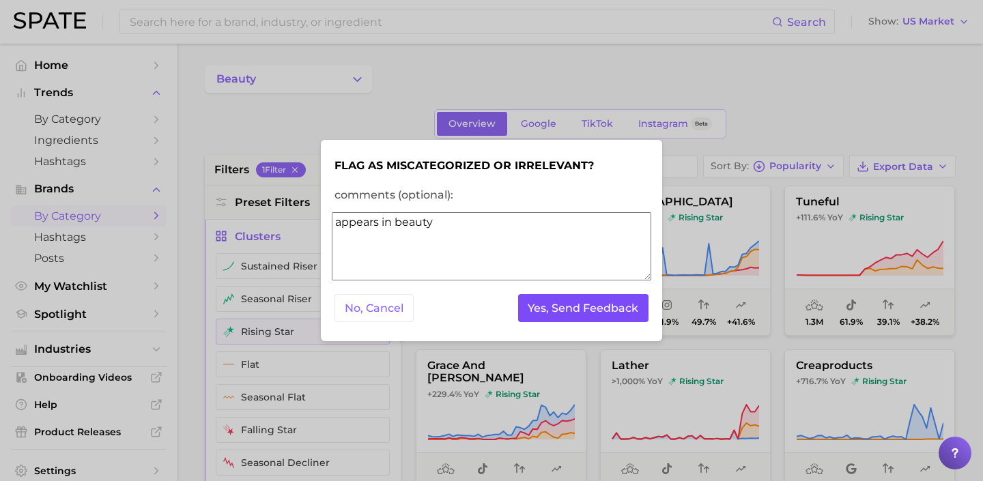
type textarea "appears in beauty"
click at [616, 306] on button "Yes, Send Feedback" at bounding box center [583, 308] width 131 height 28
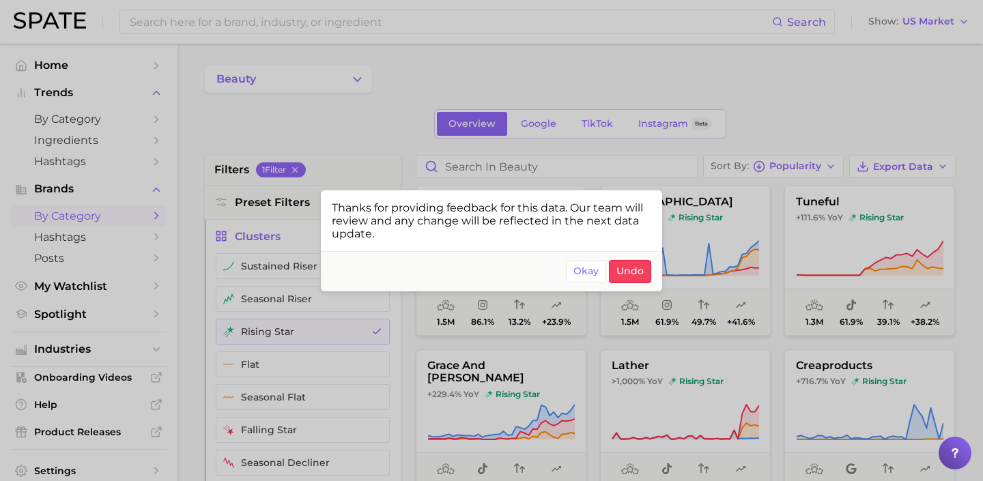
click at [846, 272] on div at bounding box center [491, 240] width 983 height 481
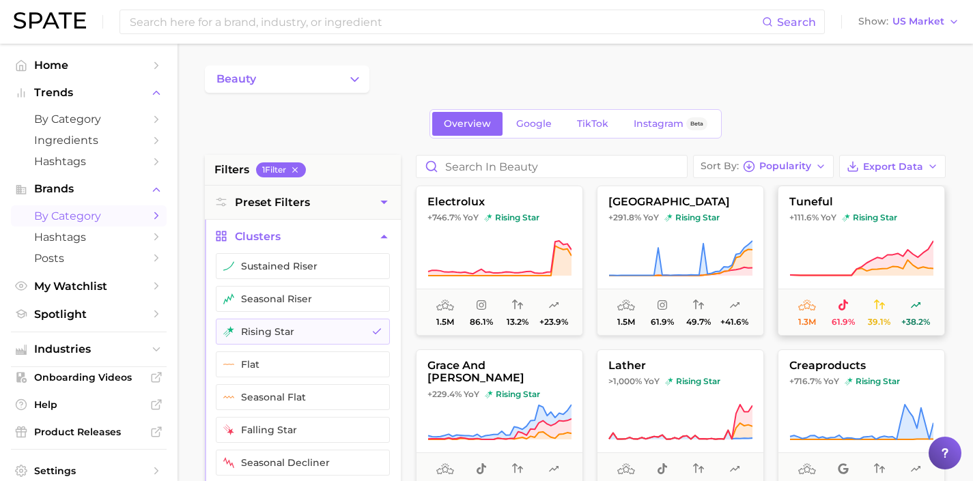
click at [849, 258] on icon at bounding box center [861, 259] width 144 height 38
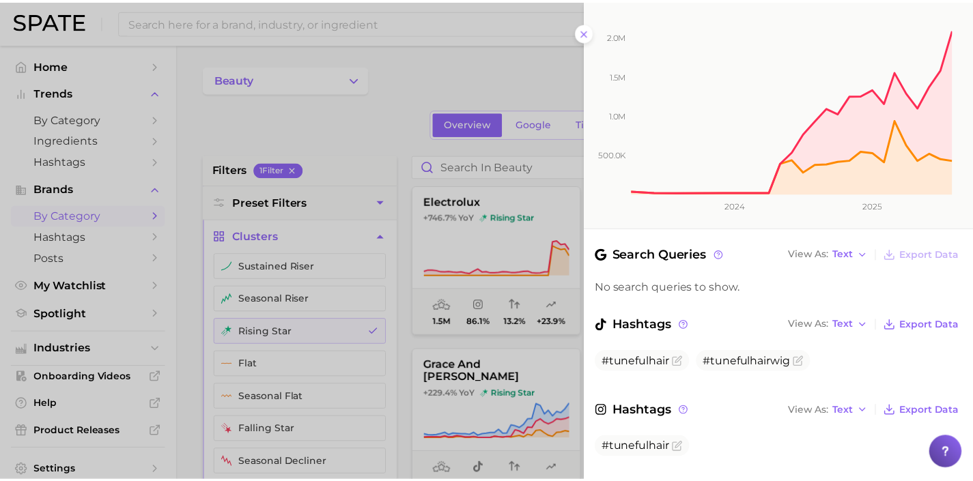
scroll to position [188, 0]
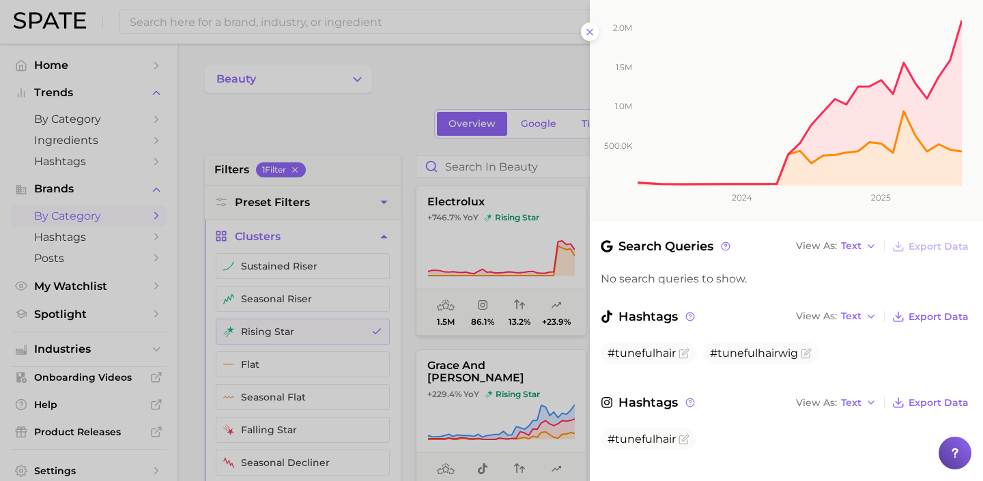
click at [553, 296] on div at bounding box center [491, 240] width 983 height 481
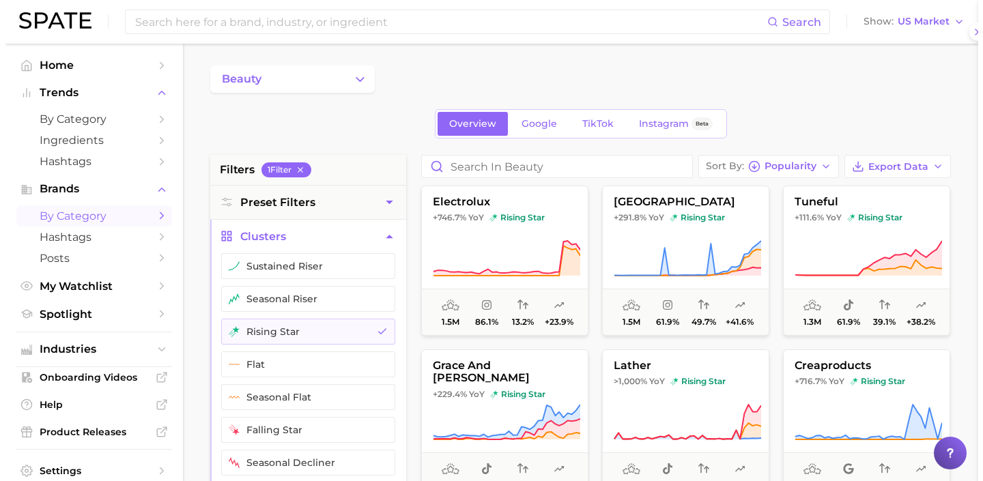
scroll to position [0, 0]
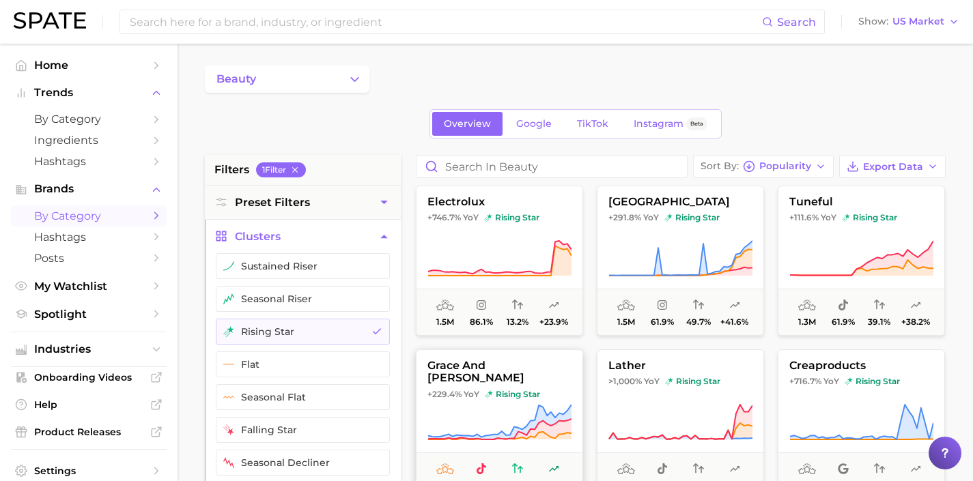
click at [542, 394] on button "grace and stella +229.4% YoY rising star 1.3m 42.3% 63.3% +31.2%" at bounding box center [499, 424] width 167 height 150
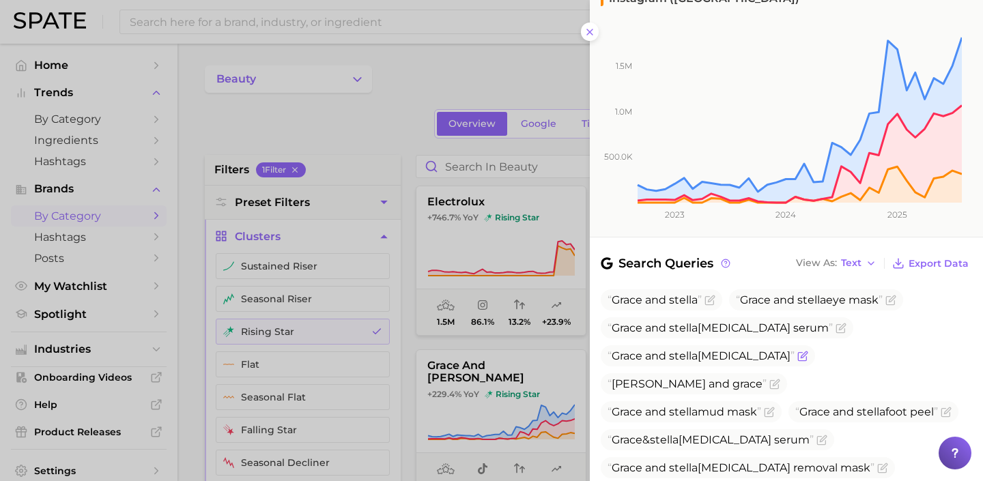
scroll to position [250, 0]
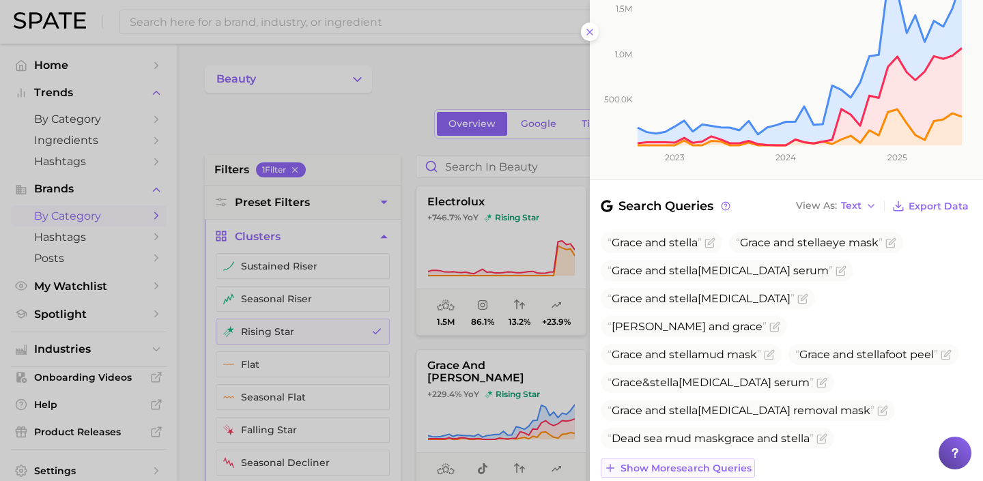
click at [710, 459] on button "Show more search queries" at bounding box center [678, 468] width 154 height 19
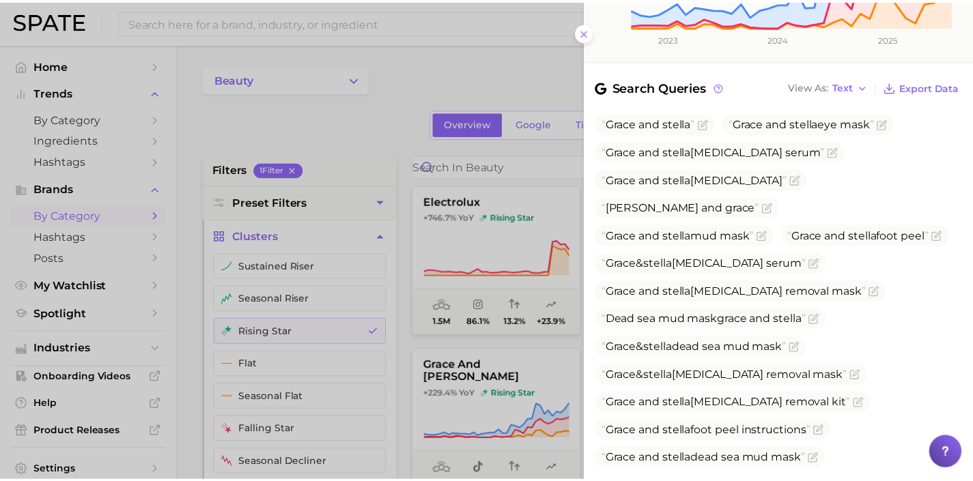
scroll to position [372, 0]
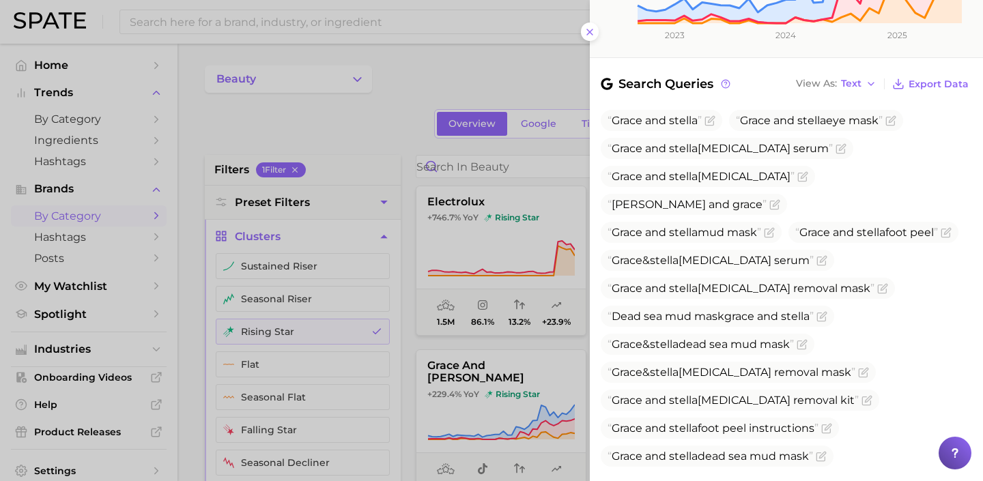
click at [538, 371] on div at bounding box center [491, 240] width 983 height 481
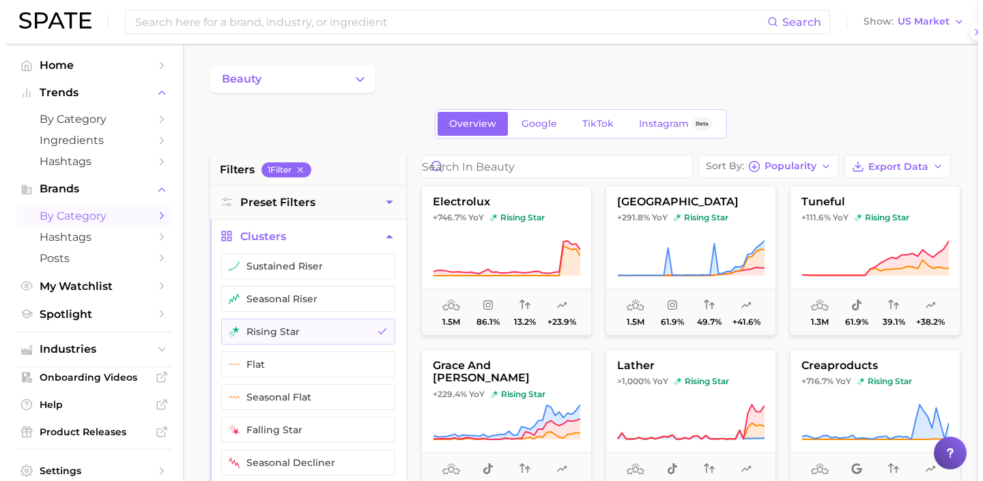
scroll to position [0, 0]
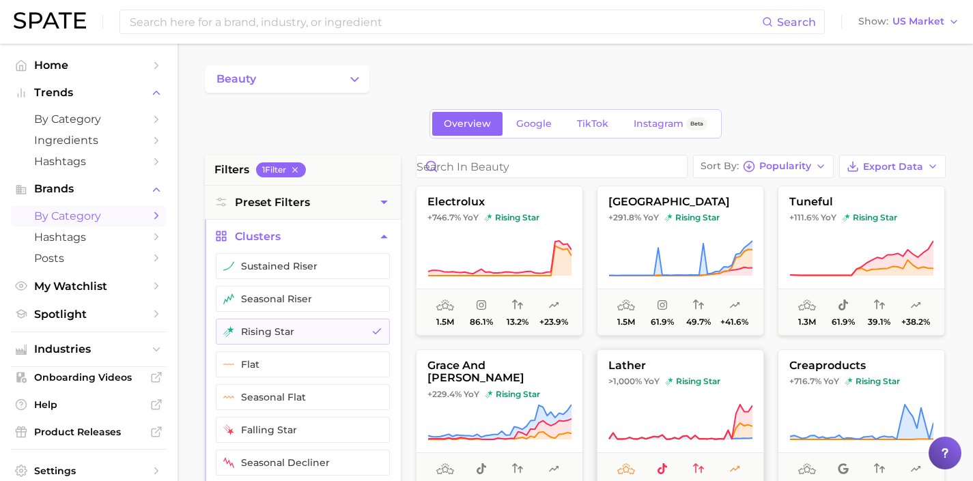
click at [663, 381] on span ">1,000% YoY rising star" at bounding box center [680, 381] width 166 height 11
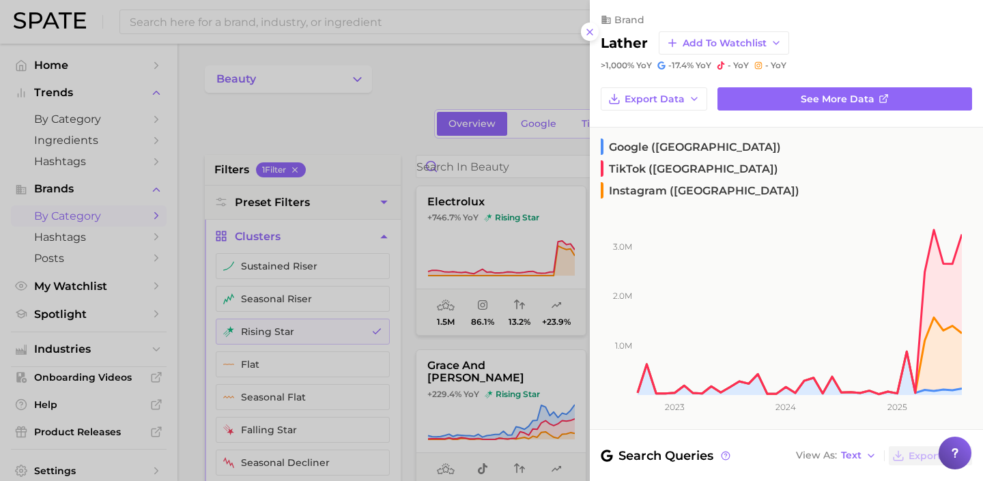
scroll to position [107, 0]
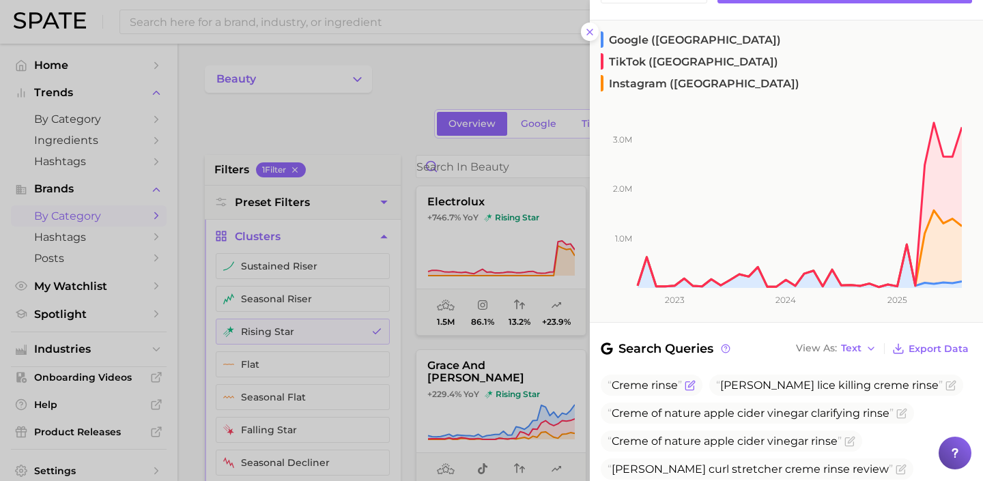
click at [689, 380] on icon "Flag as miscategorized or irrelevant" at bounding box center [690, 385] width 11 height 11
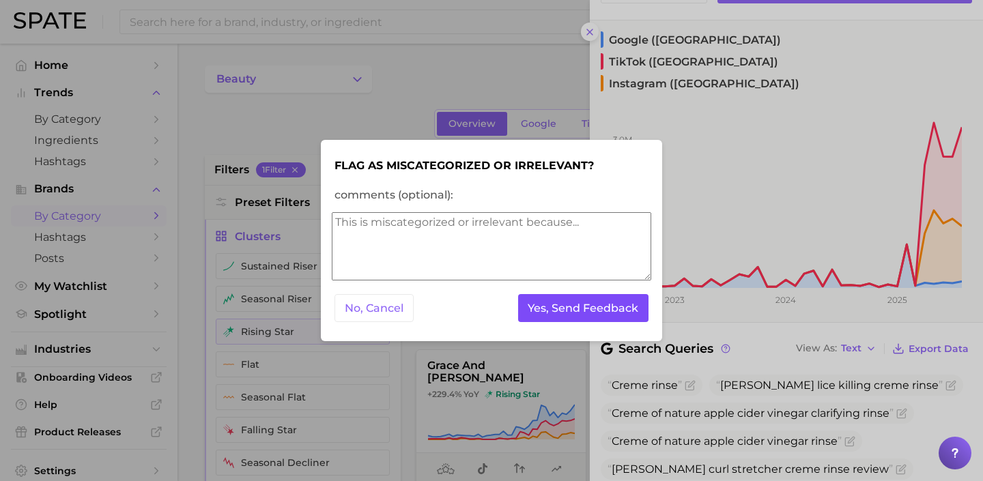
click at [607, 313] on button "Yes, Send Feedback" at bounding box center [583, 308] width 131 height 28
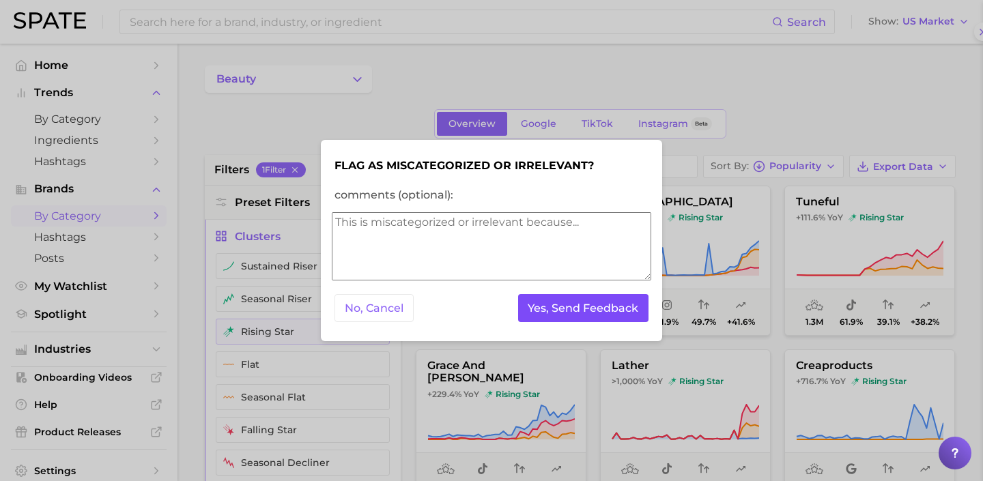
scroll to position [0, 0]
click at [607, 313] on button "Yes, Send Feedback" at bounding box center [583, 308] width 131 height 28
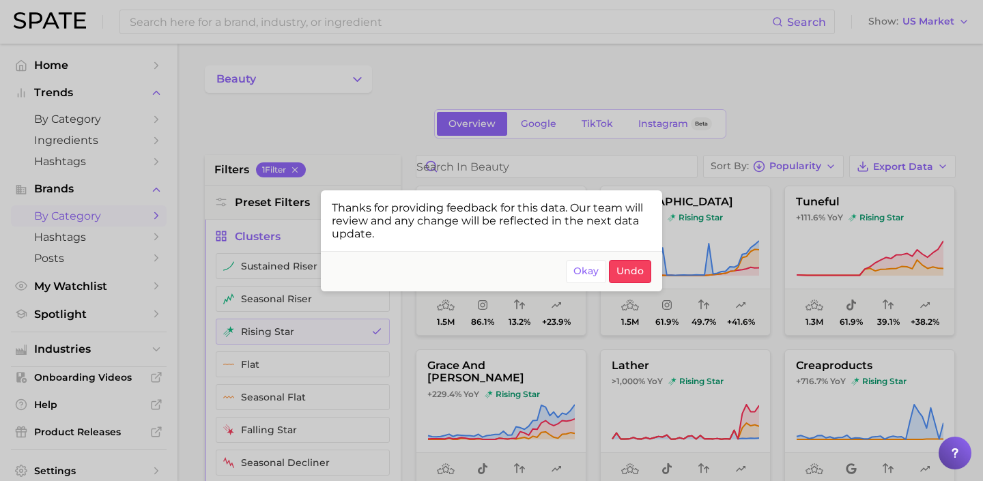
click at [729, 397] on div at bounding box center [491, 240] width 983 height 481
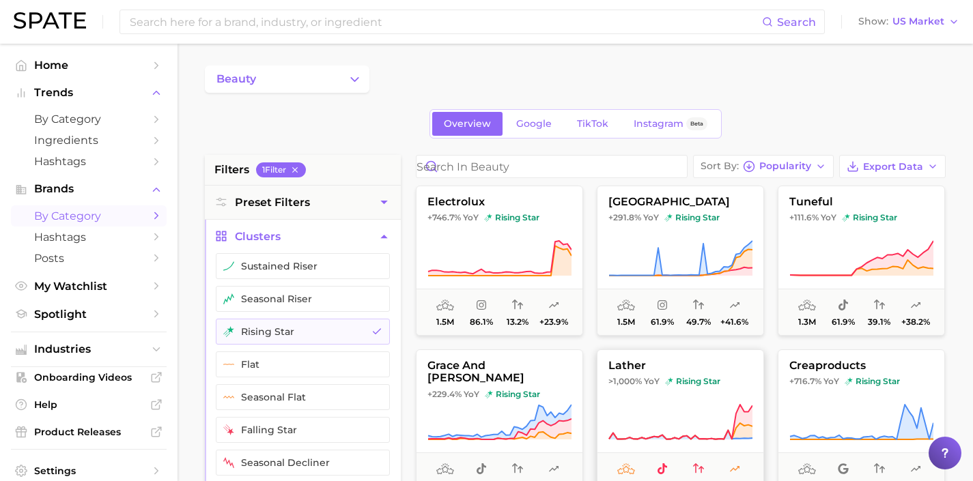
click at [695, 401] on button "lather >1,000% YoY rising star 1.3m 53.3% 18.5% +30.5%" at bounding box center [680, 424] width 167 height 150
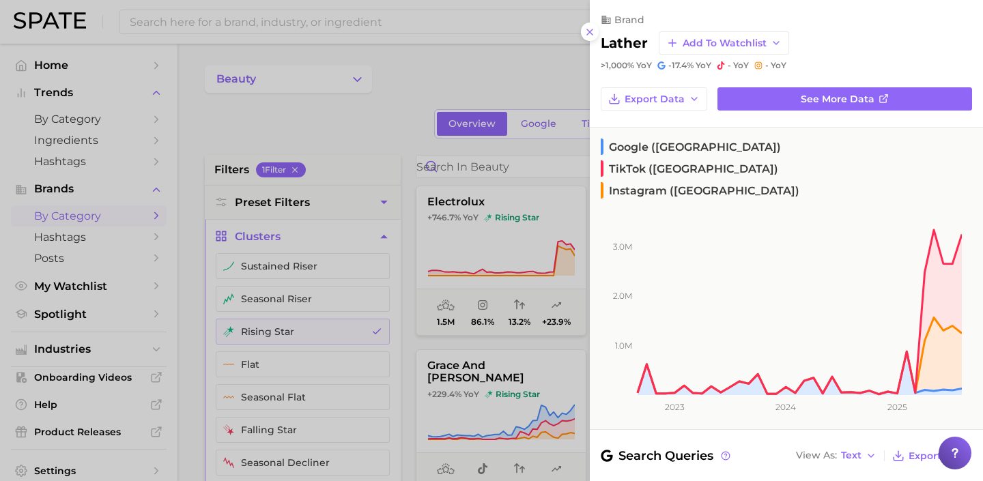
click at [567, 390] on div at bounding box center [491, 240] width 983 height 481
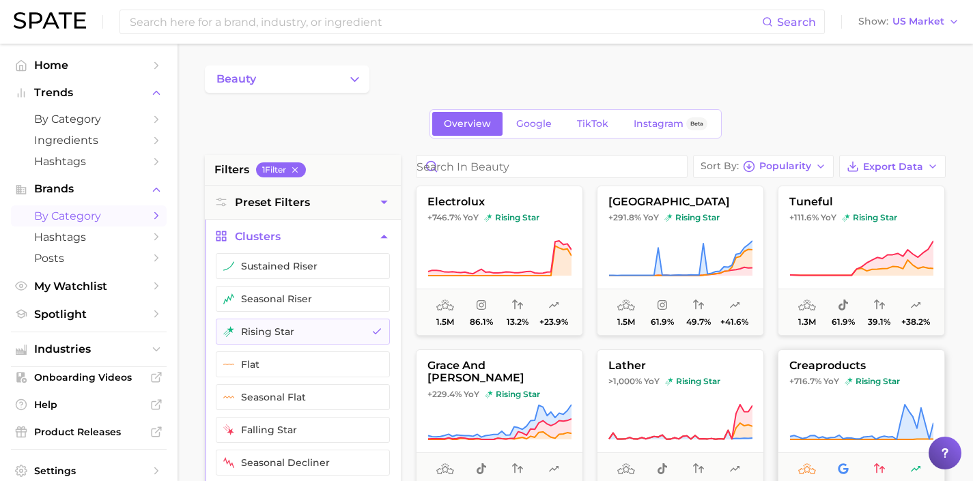
click at [840, 409] on icon at bounding box center [861, 422] width 144 height 38
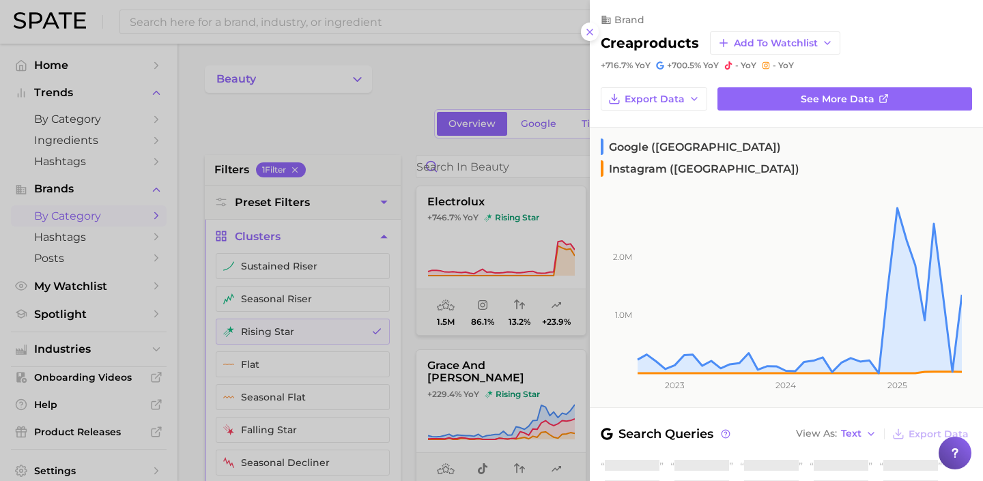
click at [575, 388] on div at bounding box center [491, 240] width 983 height 481
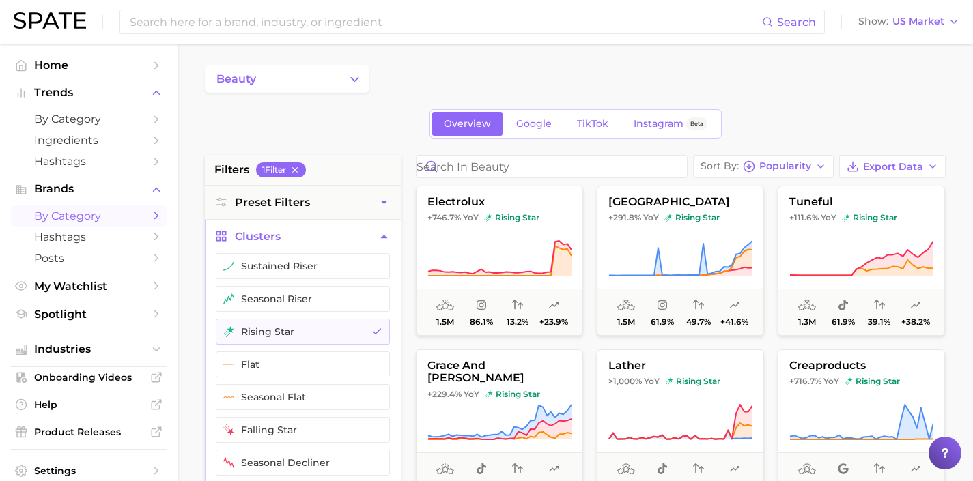
click at [676, 396] on button "lather >1,000% YoY rising star 1.3m 53.3% 18.5% +30.5%" at bounding box center [680, 424] width 167 height 150
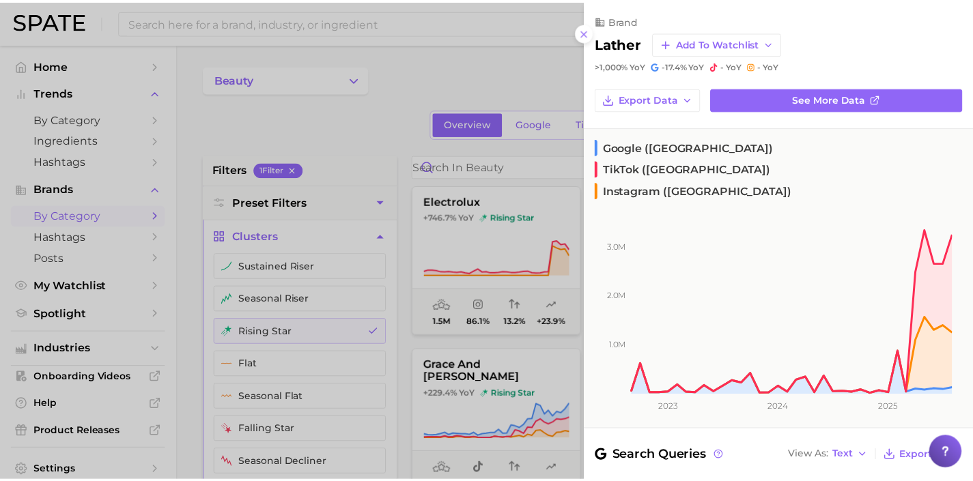
scroll to position [442, 0]
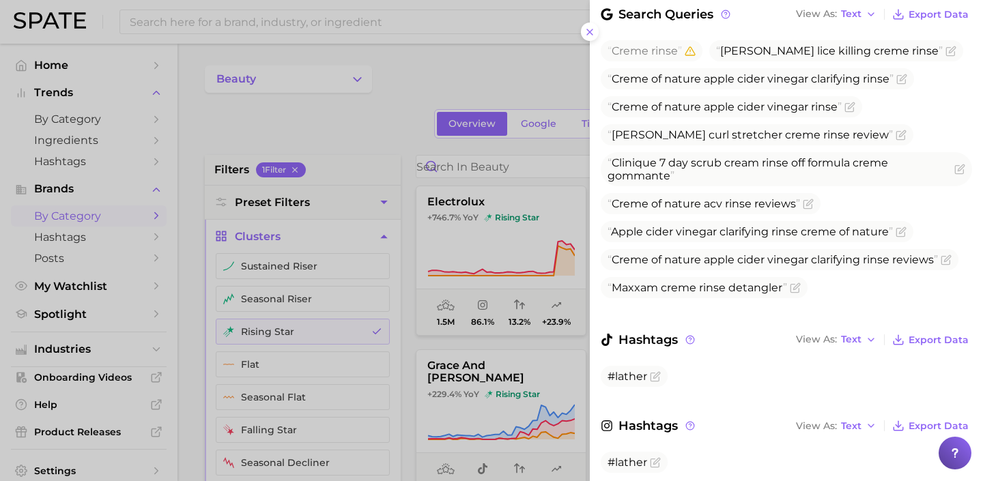
click at [549, 377] on div at bounding box center [491, 240] width 983 height 481
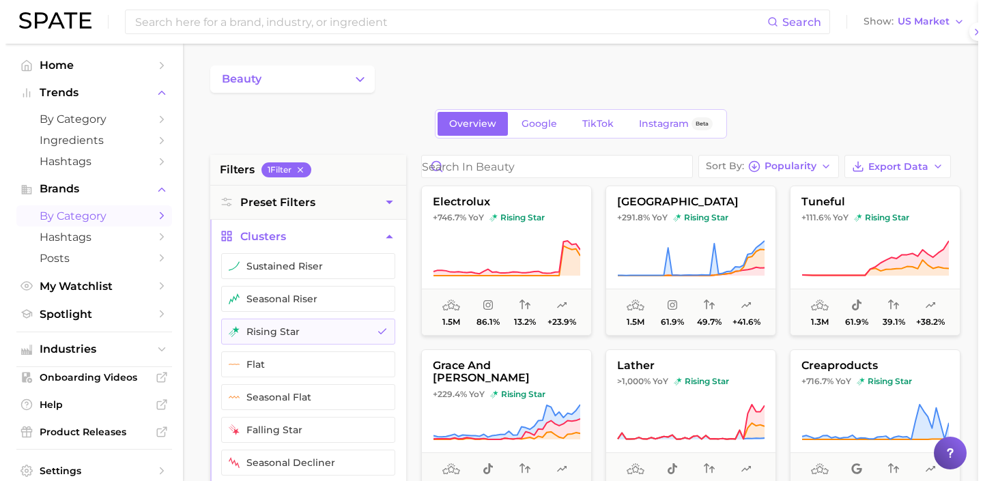
scroll to position [0, 0]
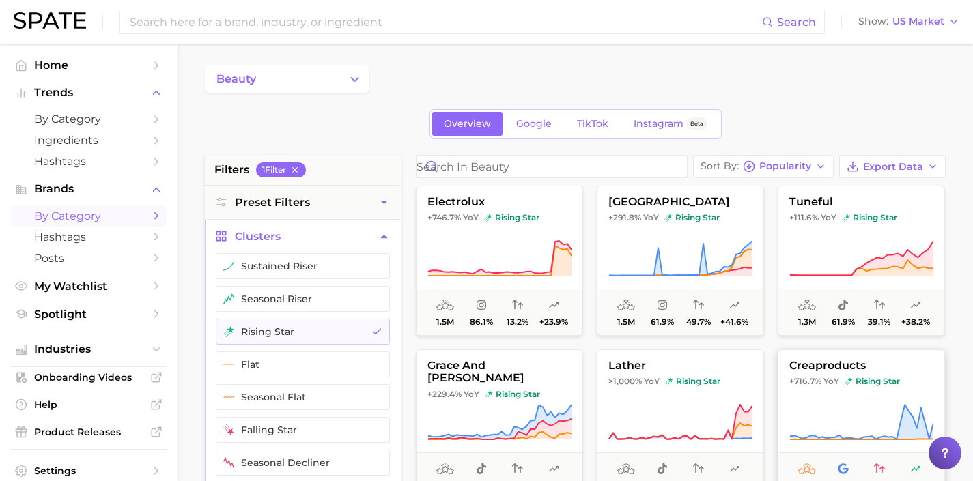
click at [806, 399] on button "creaproducts +716.7% YoY rising star 1.3m 98.0% 18.9% +26.0%" at bounding box center [860, 424] width 167 height 150
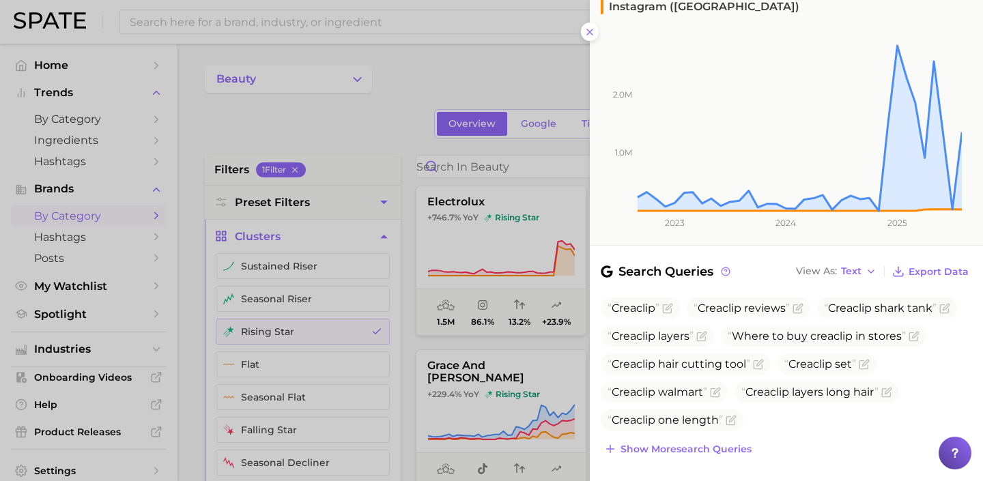
scroll to position [164, 0]
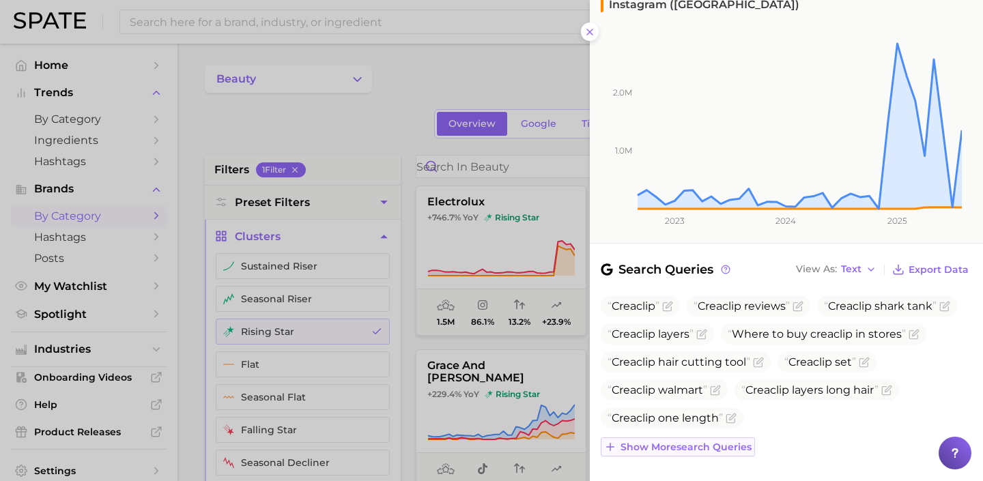
click at [716, 437] on button "Show more search queries" at bounding box center [678, 446] width 154 height 19
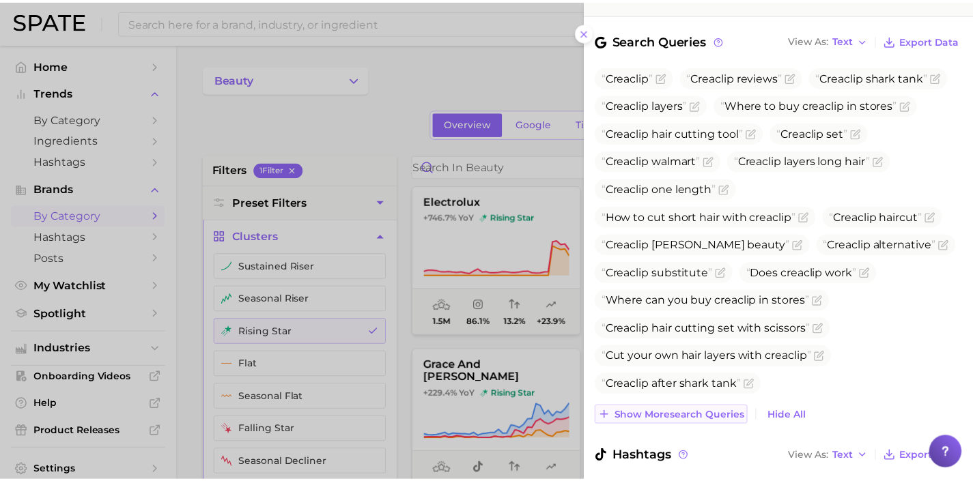
scroll to position [415, 0]
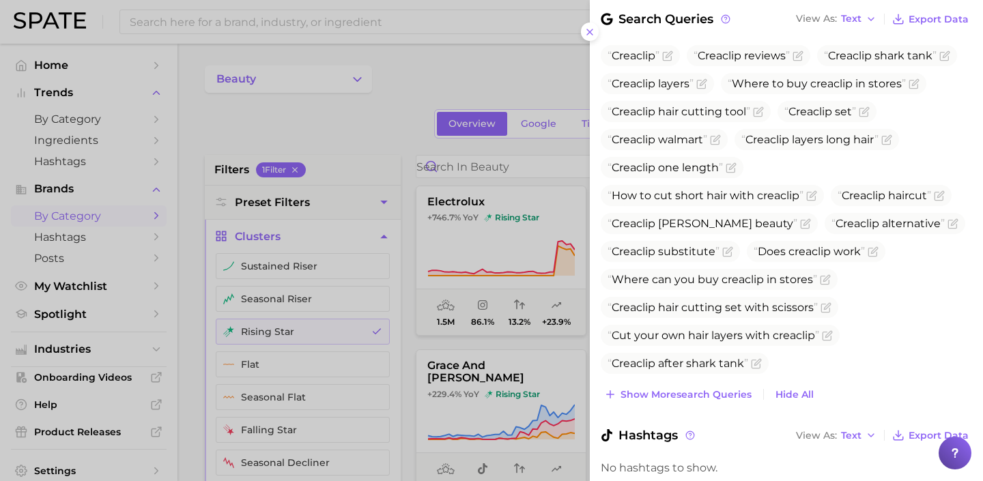
click at [539, 367] on div at bounding box center [491, 240] width 983 height 481
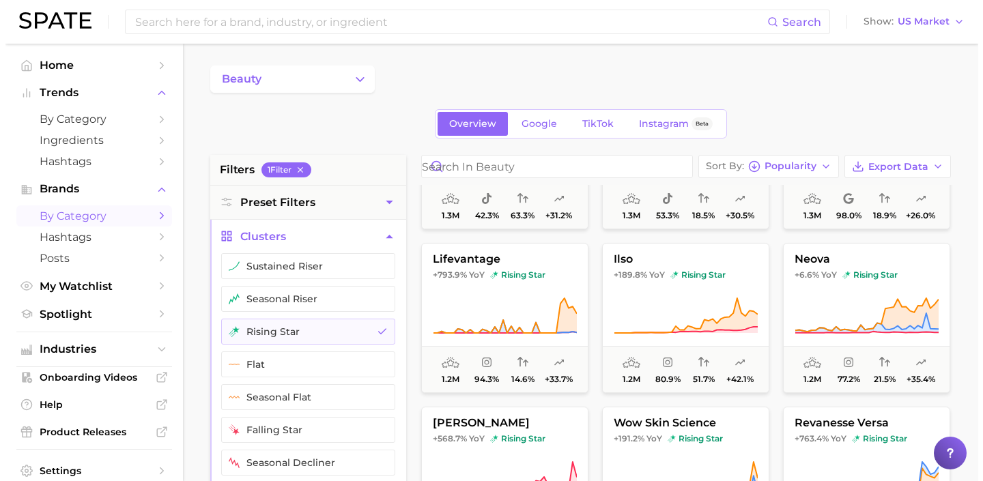
scroll to position [1591, 0]
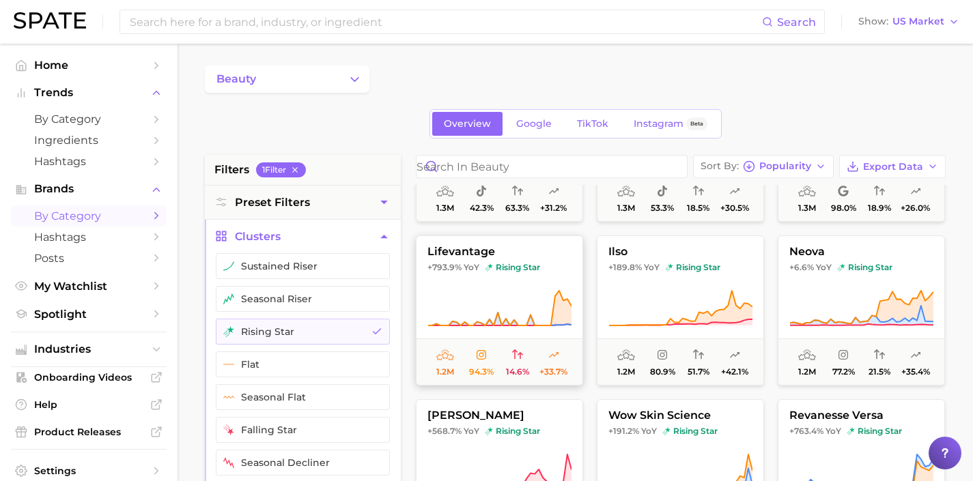
click at [531, 268] on span "rising star" at bounding box center [512, 267] width 55 height 11
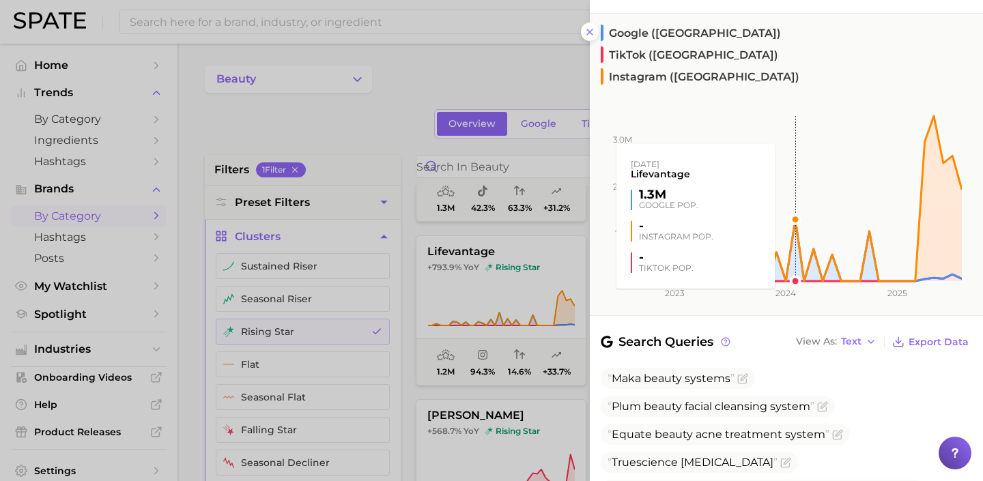
scroll to position [115, 0]
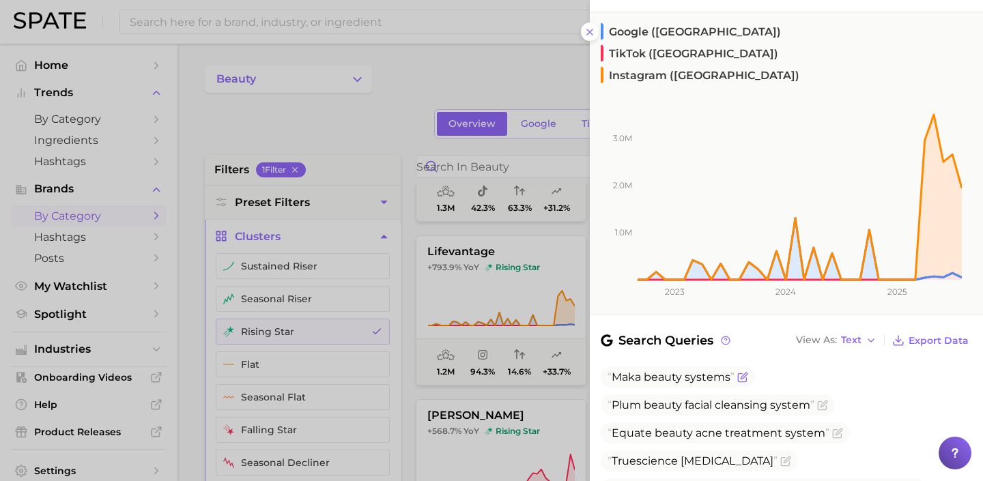
click at [745, 372] on icon "Flag as miscategorized or irrelevant" at bounding box center [742, 377] width 11 height 11
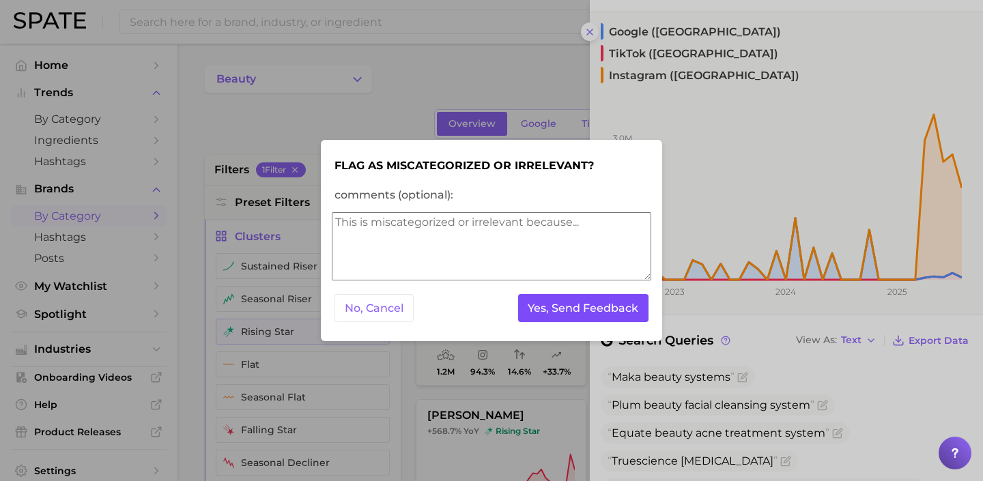
click at [631, 311] on button "Yes, Send Feedback" at bounding box center [583, 308] width 131 height 28
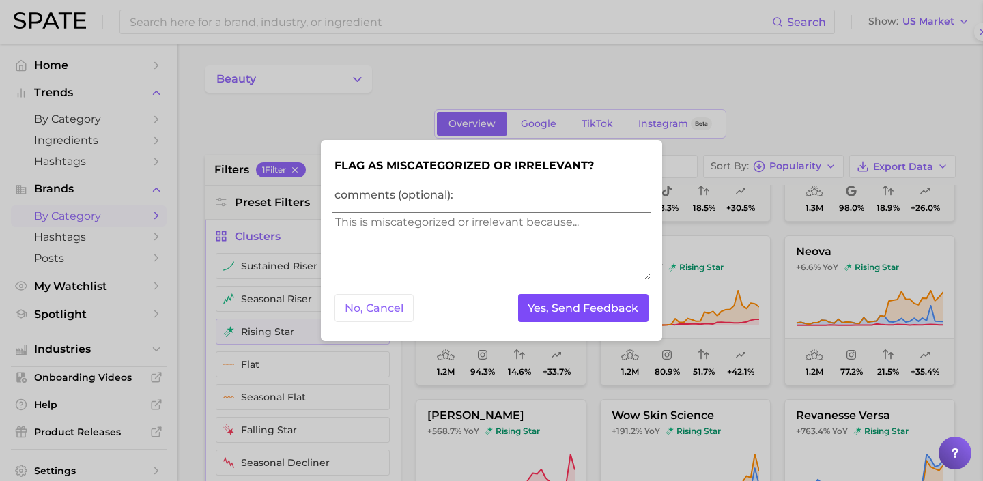
scroll to position [0, 0]
click at [631, 311] on button "Yes, Send Feedback" at bounding box center [583, 308] width 131 height 28
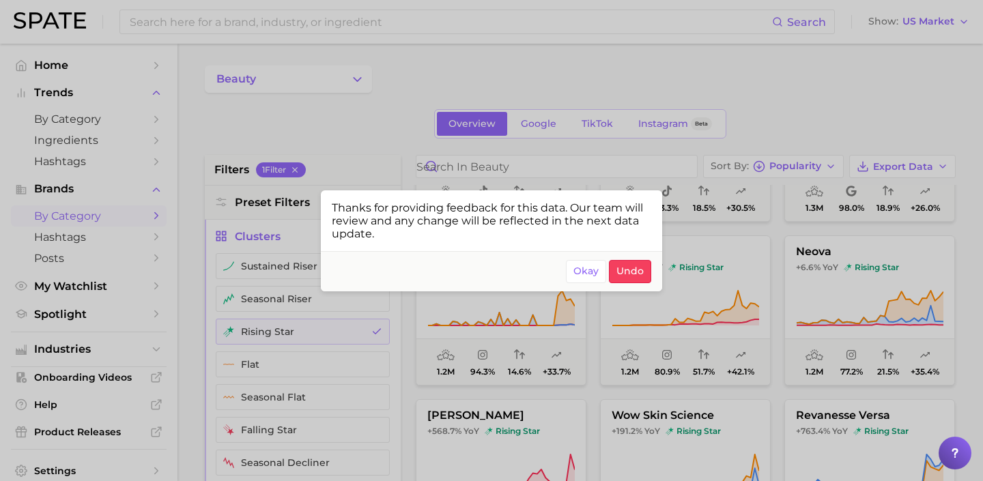
click at [784, 285] on div at bounding box center [491, 240] width 983 height 481
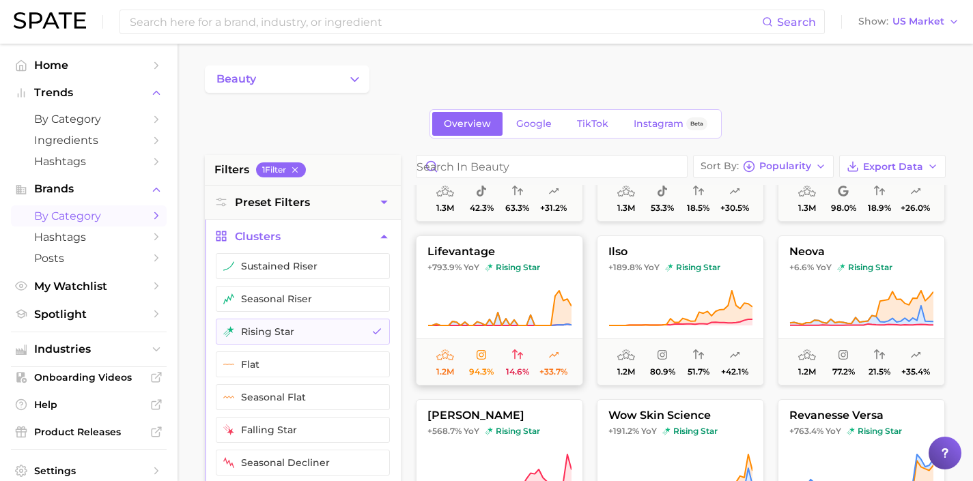
click at [507, 289] on icon at bounding box center [499, 308] width 144 height 38
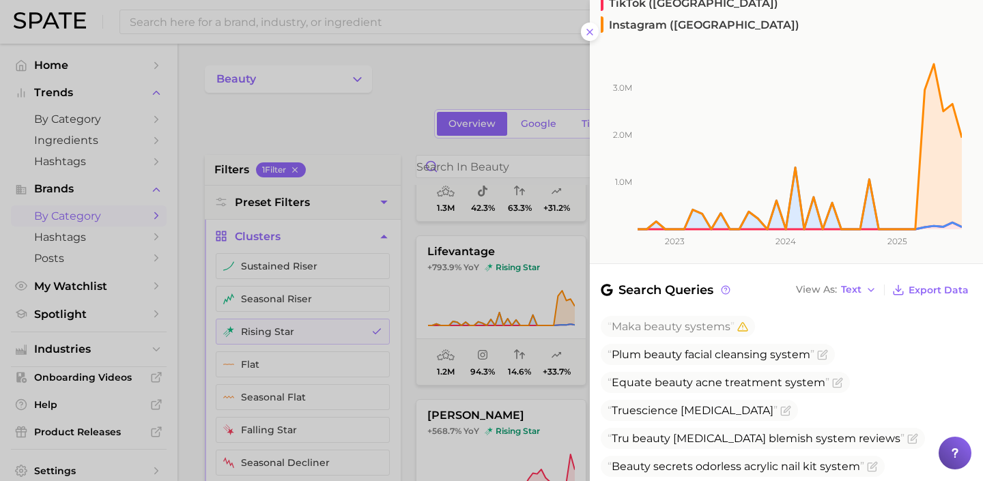
scroll to position [211, 0]
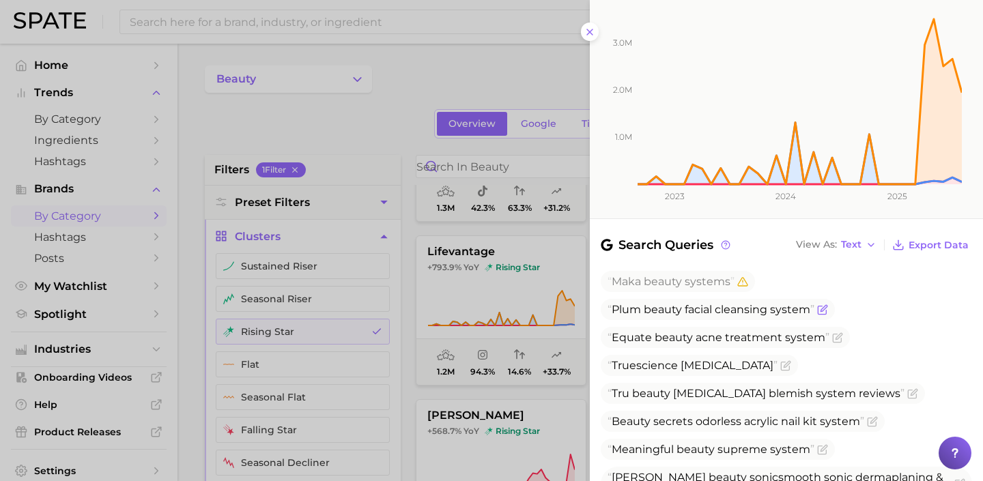
click at [822, 304] on icon "Flag as miscategorized or irrelevant" at bounding box center [822, 309] width 11 height 11
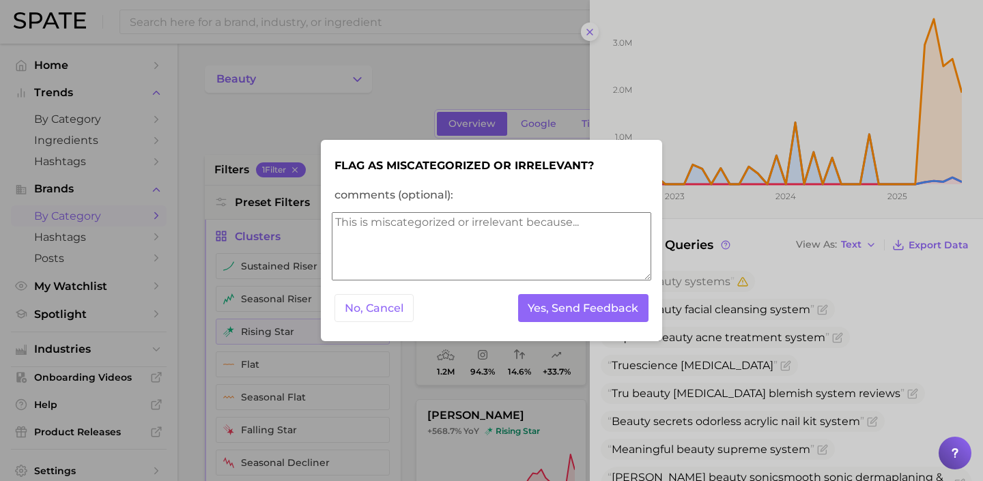
click at [502, 253] on textarea "comments (optional):" at bounding box center [491, 246] width 319 height 68
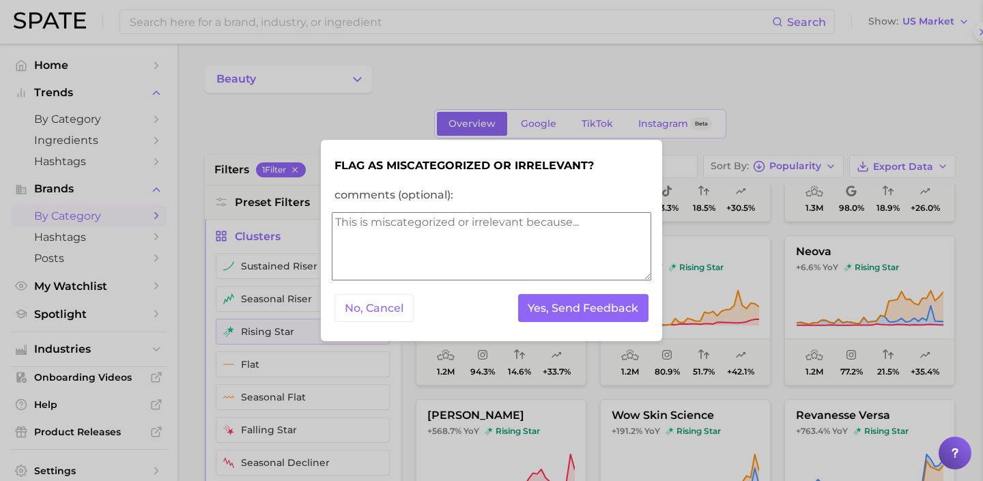
scroll to position [0, 0]
click at [507, 250] on textarea "comments (optional):" at bounding box center [491, 246] width 319 height 68
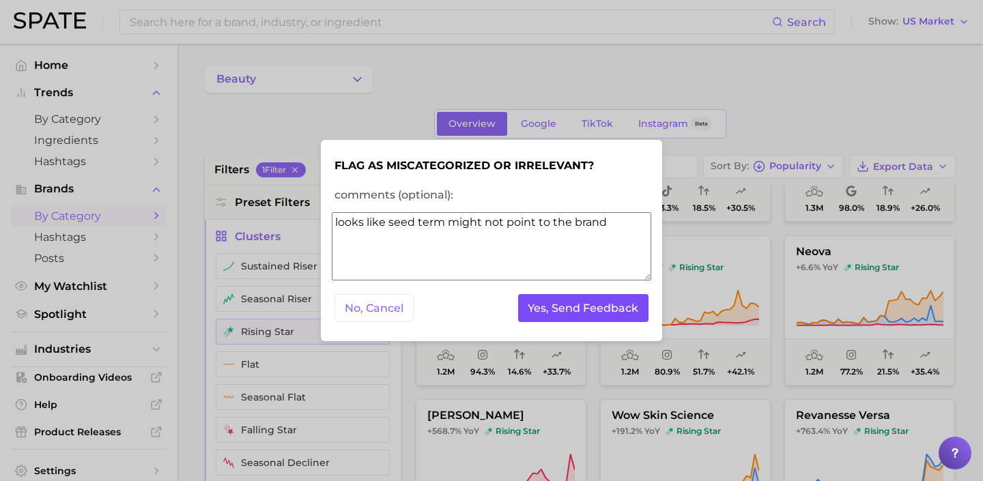
type textarea "looks like seed term might not point to the brand"
click at [556, 300] on button "Yes, Send Feedback" at bounding box center [583, 308] width 131 height 28
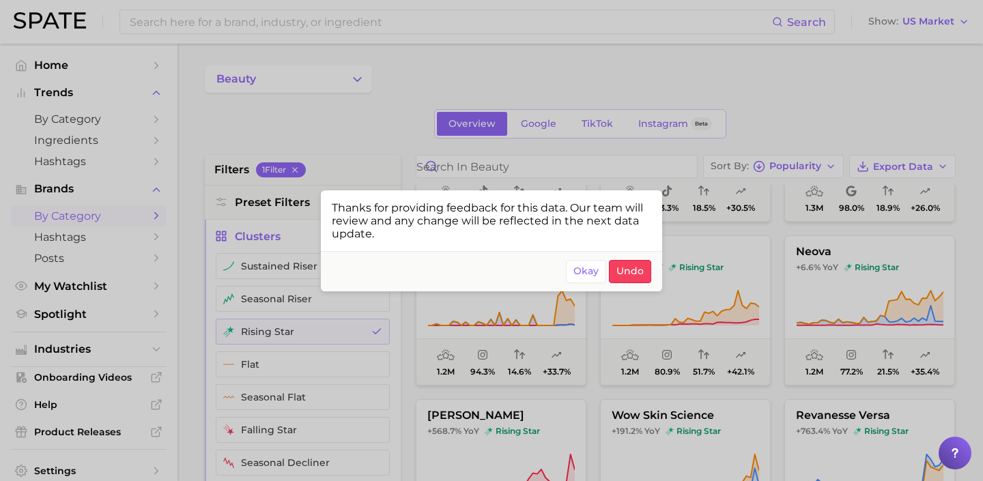
click at [719, 296] on div at bounding box center [491, 240] width 983 height 481
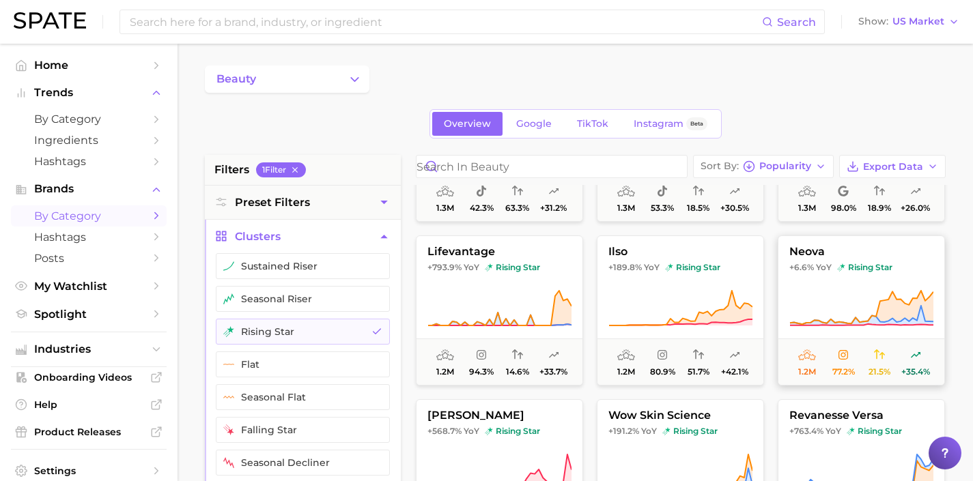
click at [835, 302] on icon at bounding box center [861, 308] width 144 height 38
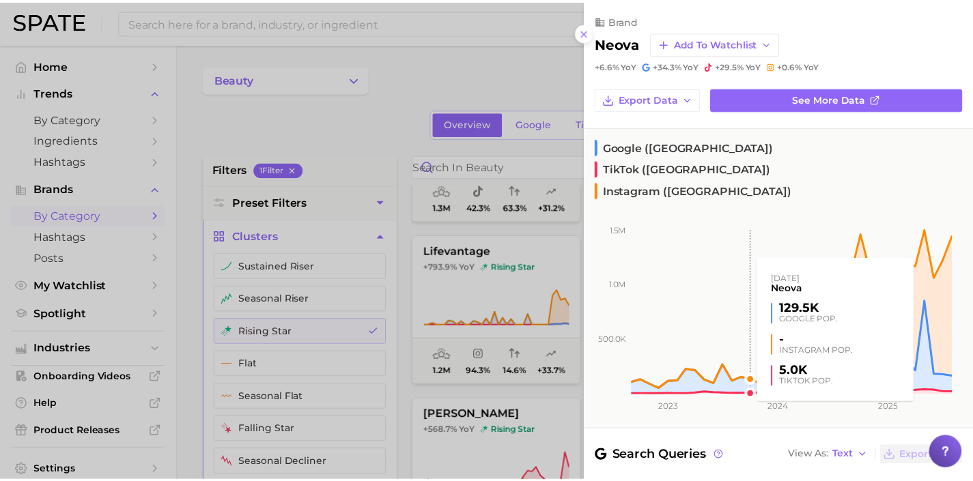
scroll to position [173, 0]
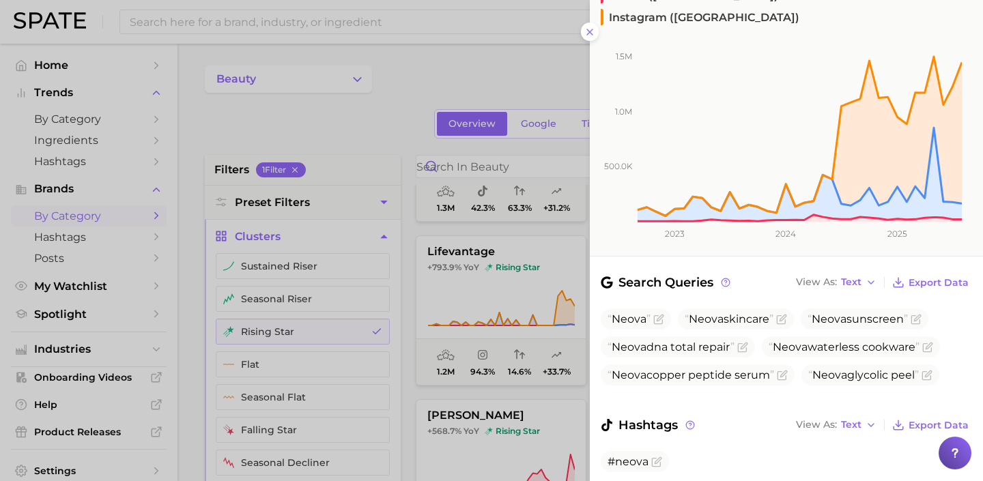
click at [559, 293] on div at bounding box center [491, 240] width 983 height 481
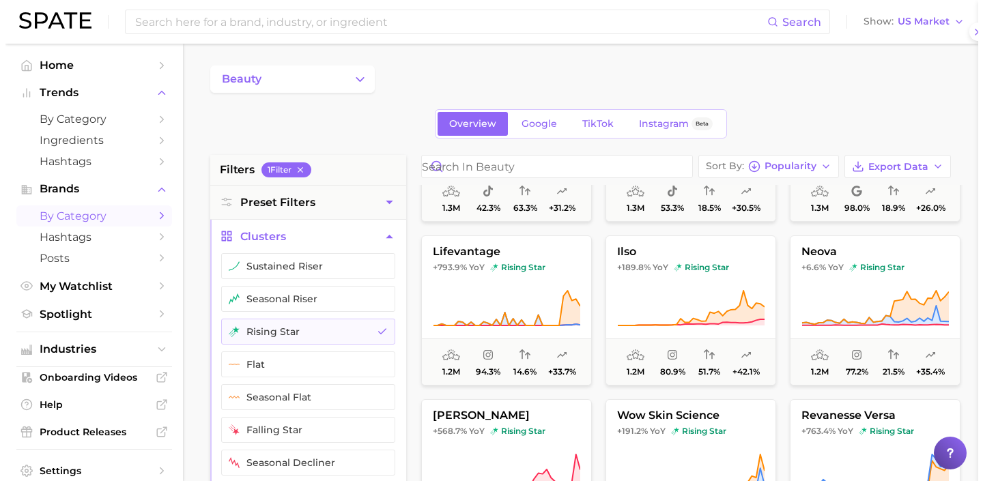
scroll to position [0, 0]
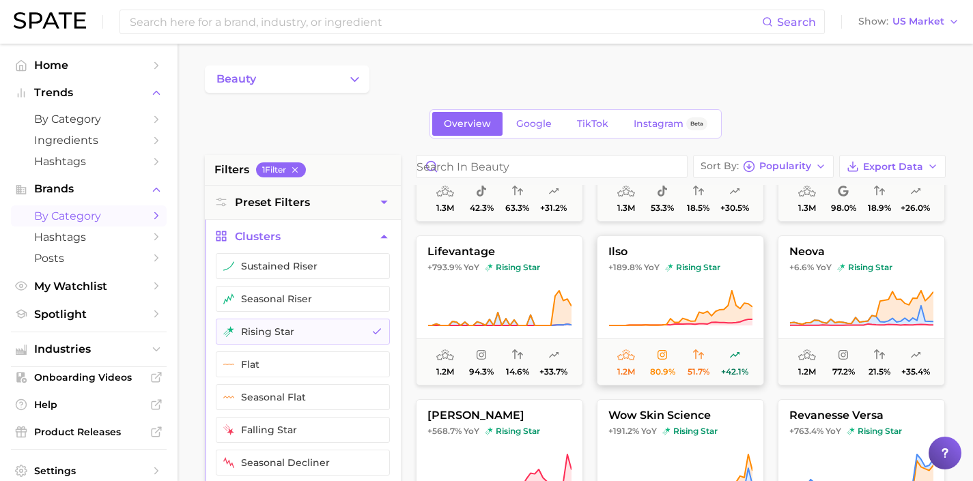
click at [633, 301] on icon at bounding box center [680, 308] width 144 height 38
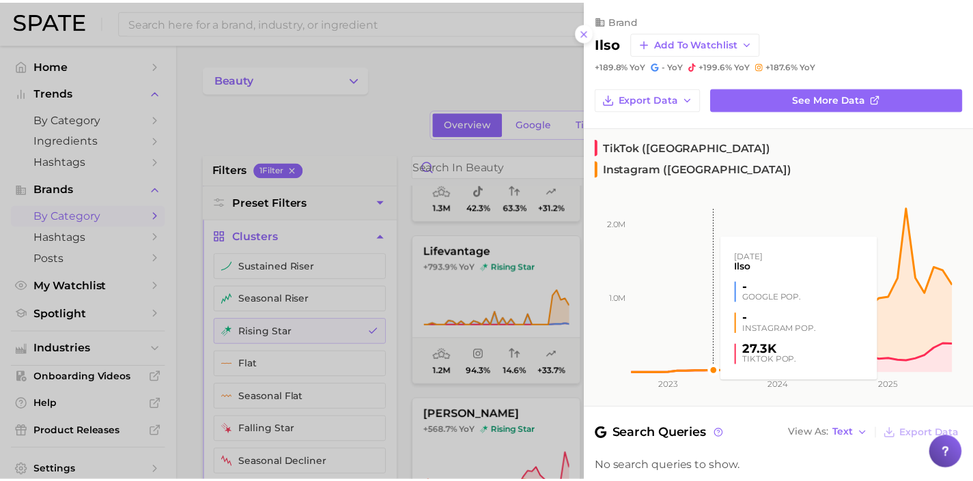
scroll to position [115, 0]
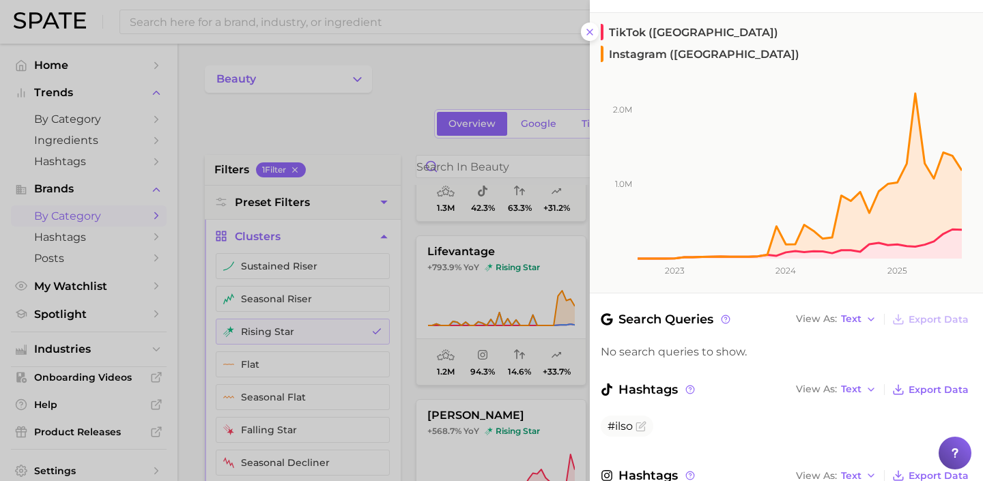
click at [498, 318] on div at bounding box center [491, 240] width 983 height 481
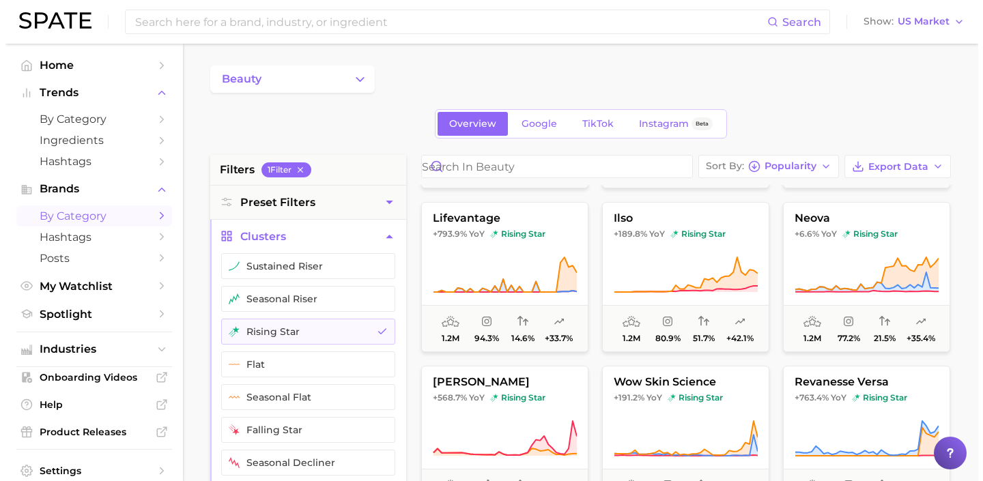
scroll to position [1746, 0]
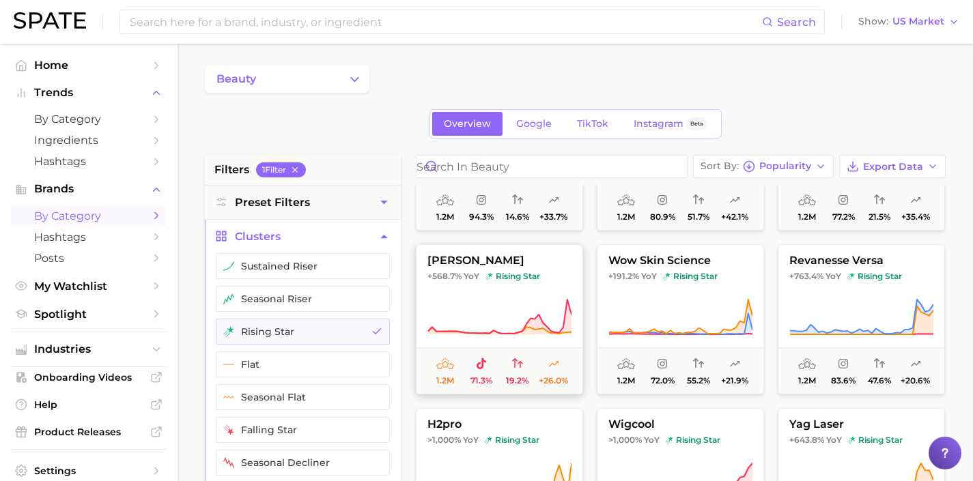
click at [531, 308] on icon at bounding box center [499, 317] width 144 height 38
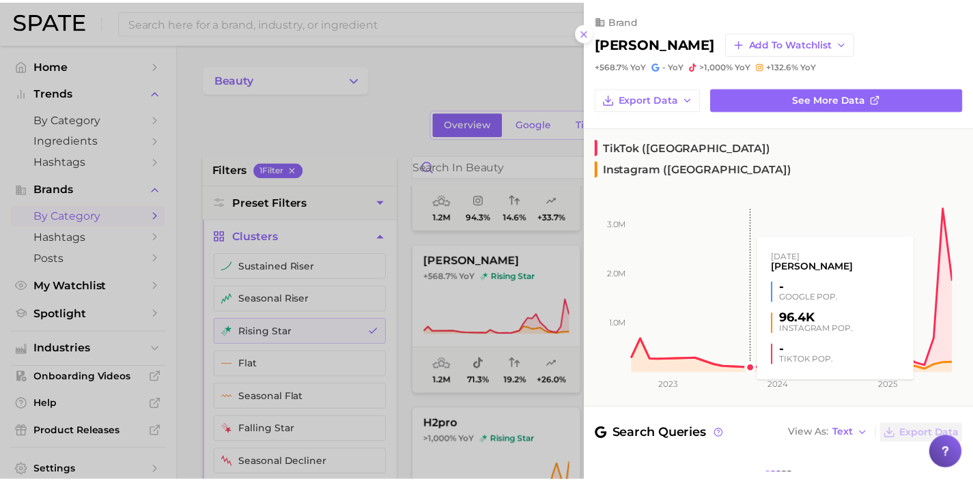
scroll to position [111, 0]
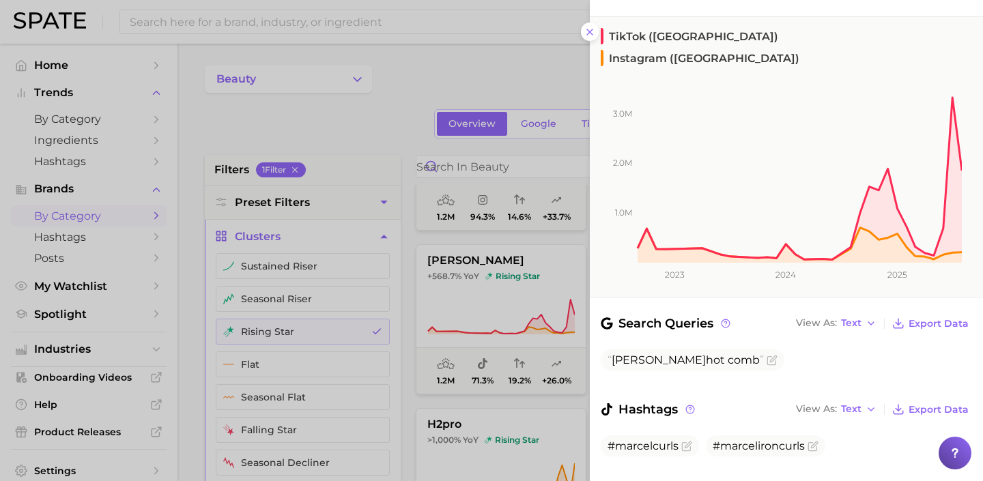
click at [539, 320] on div at bounding box center [491, 240] width 983 height 481
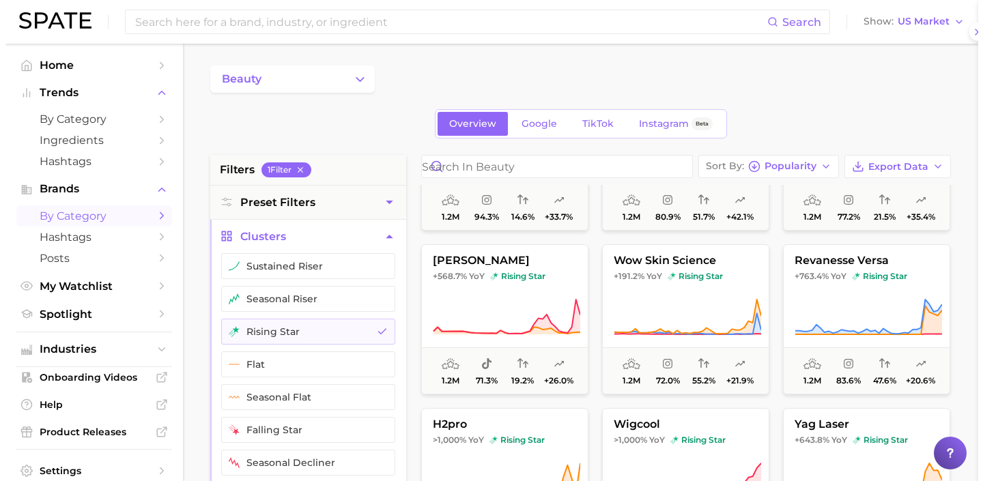
scroll to position [0, 0]
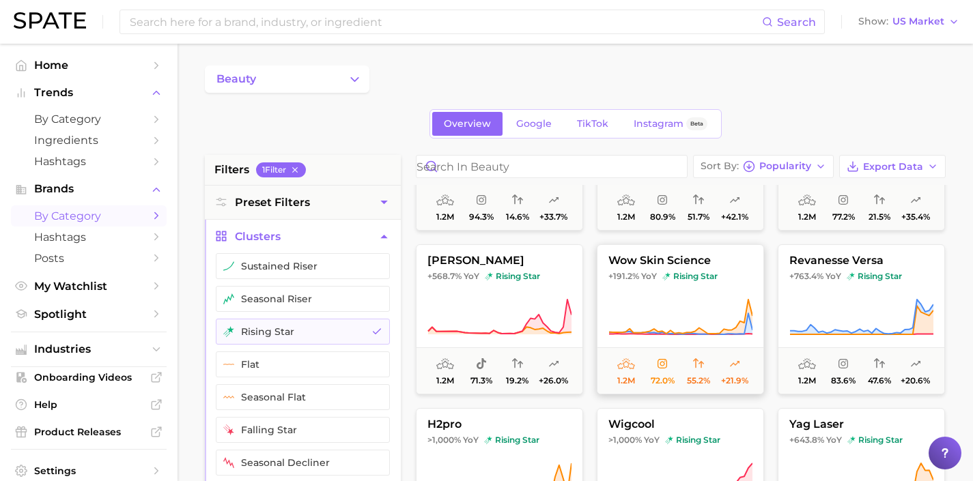
click at [655, 322] on icon at bounding box center [680, 317] width 144 height 38
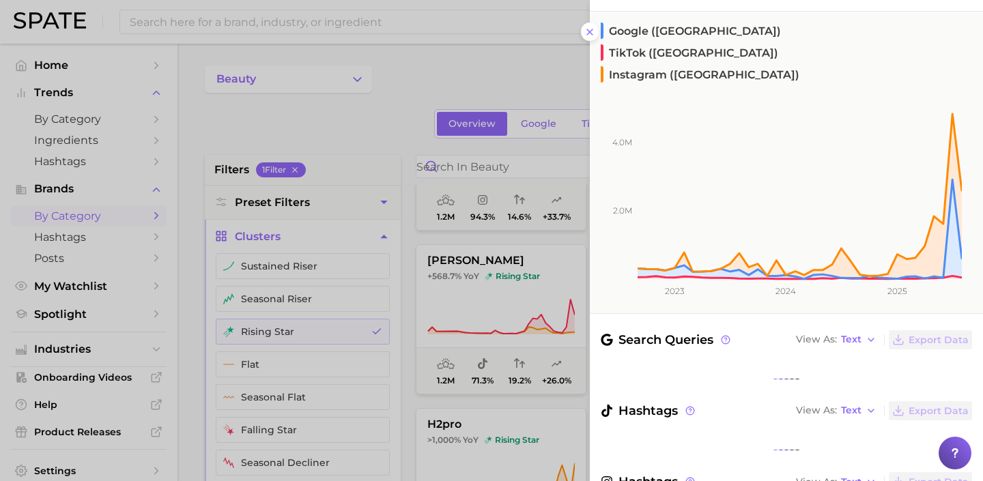
scroll to position [154, 0]
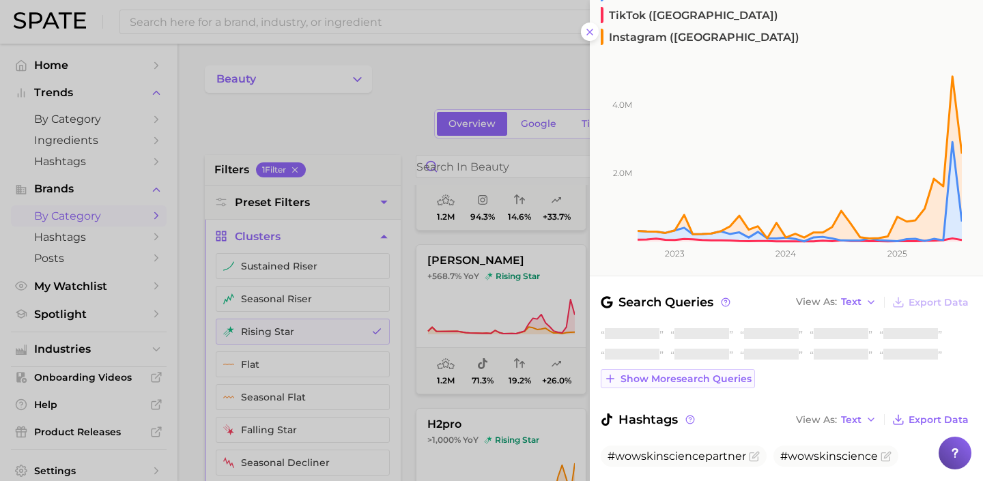
click at [659, 369] on button "Show more search queries" at bounding box center [678, 378] width 154 height 19
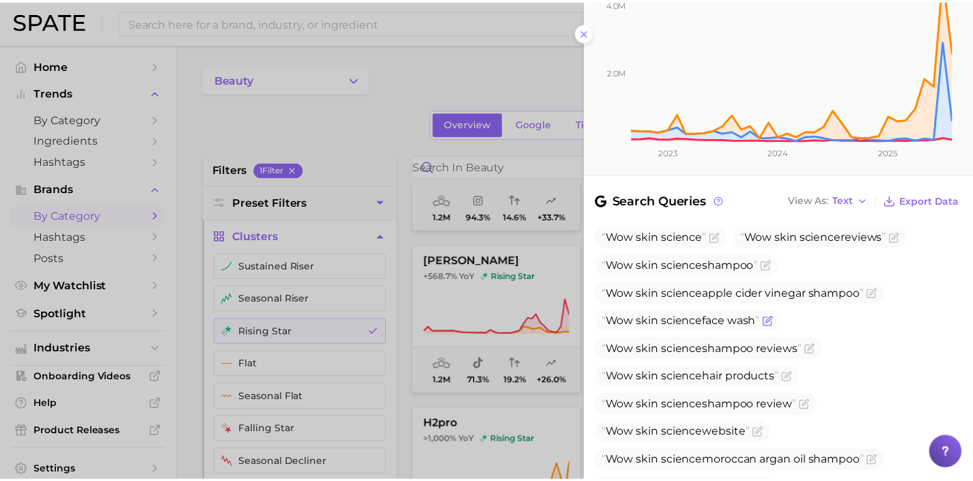
scroll to position [266, 0]
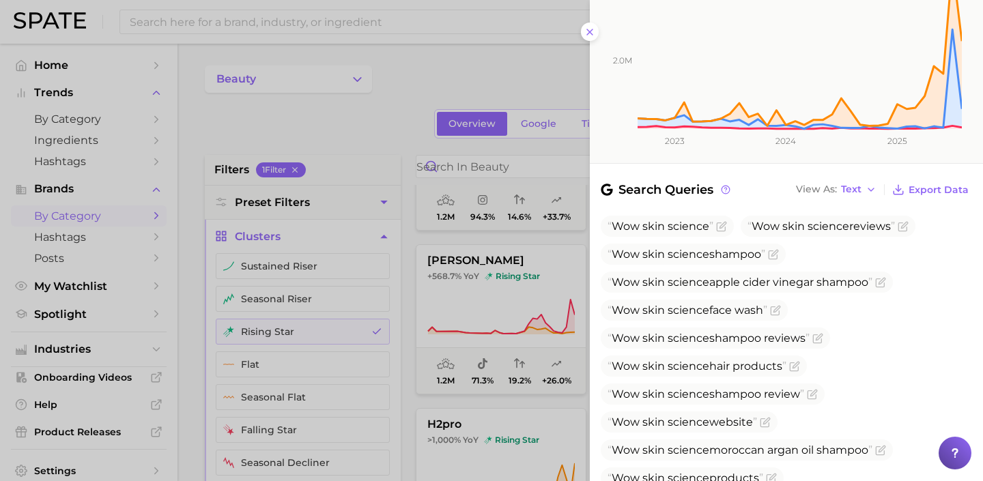
click at [532, 318] on div at bounding box center [491, 240] width 983 height 481
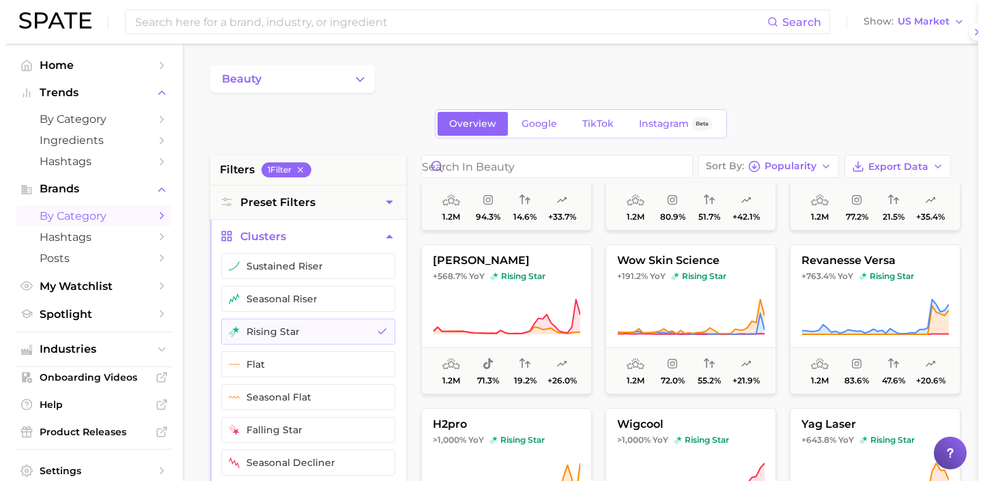
scroll to position [0, 0]
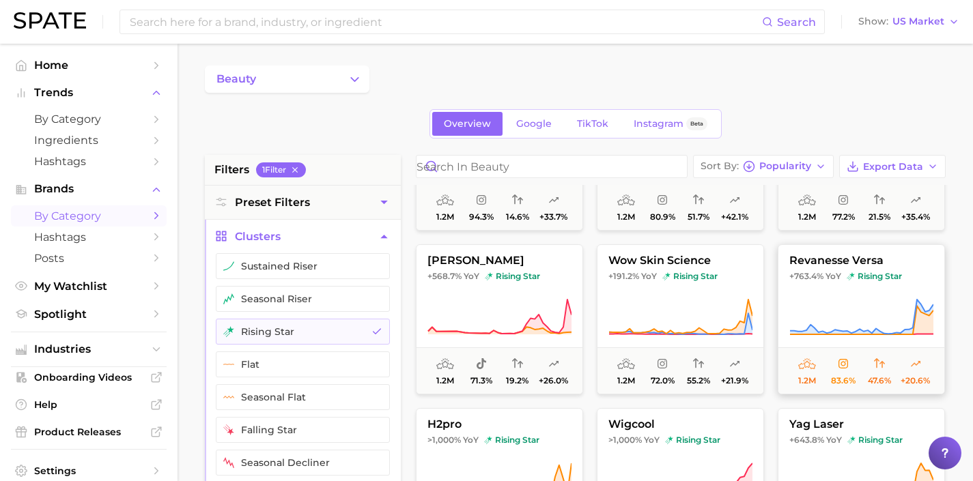
click at [814, 326] on icon at bounding box center [861, 317] width 144 height 38
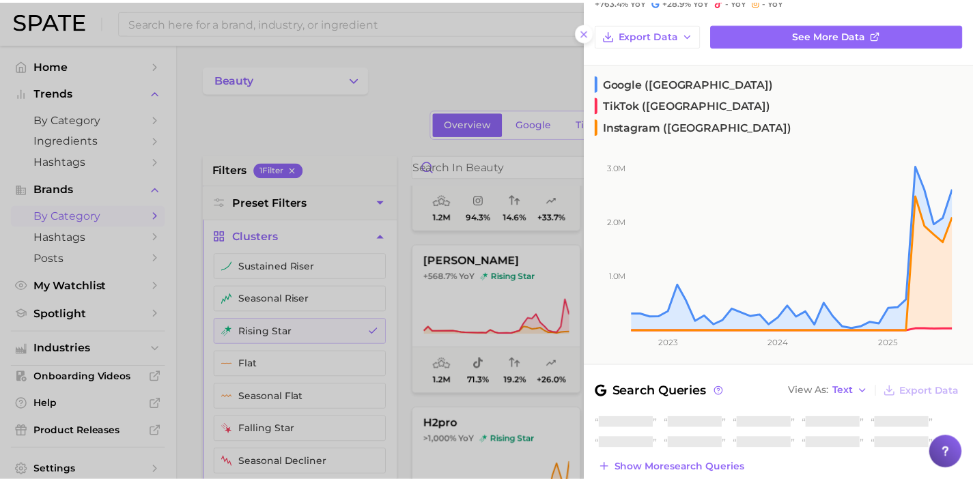
scroll to position [158, 0]
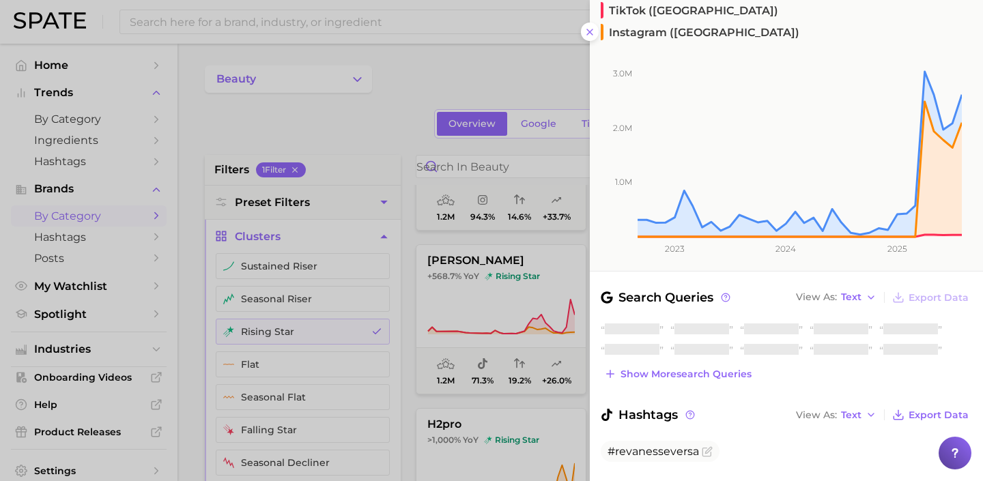
click at [722, 369] on span "Show more search queries" at bounding box center [685, 375] width 131 height 12
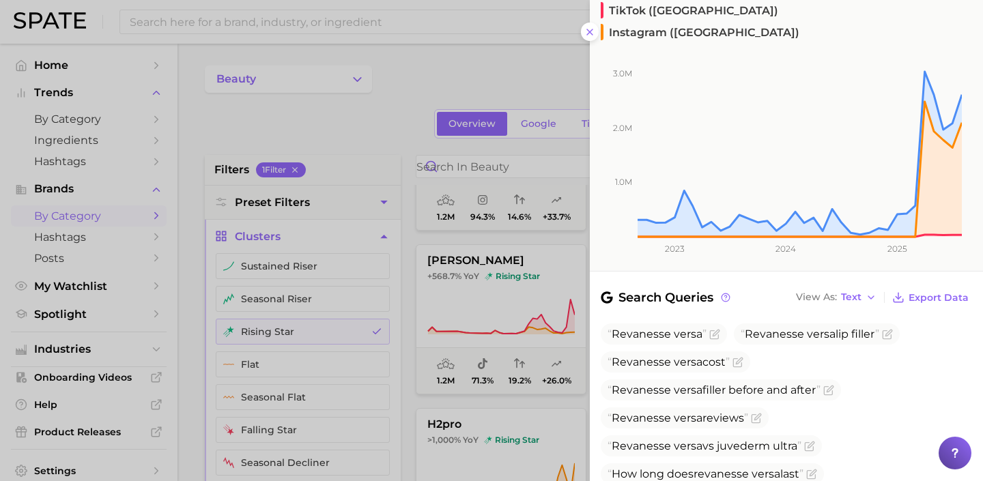
click at [496, 310] on div at bounding box center [491, 240] width 983 height 481
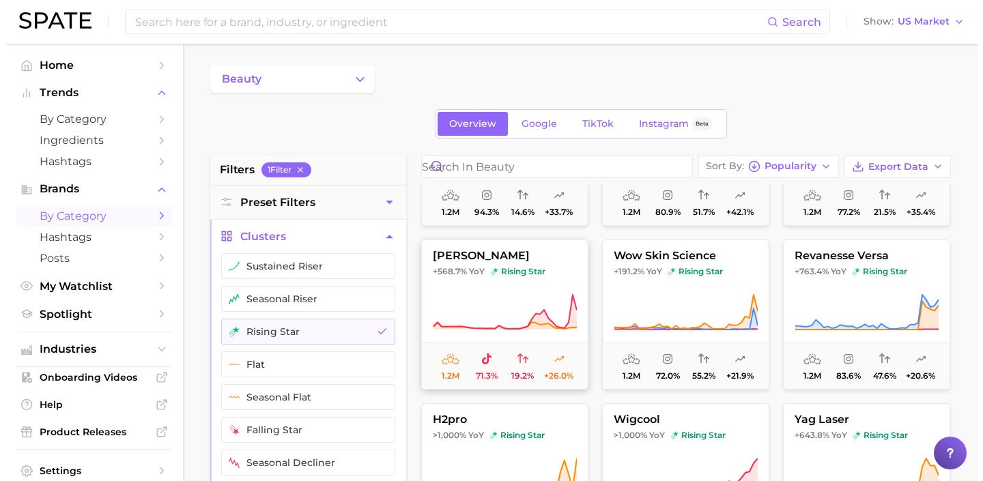
scroll to position [1836, 0]
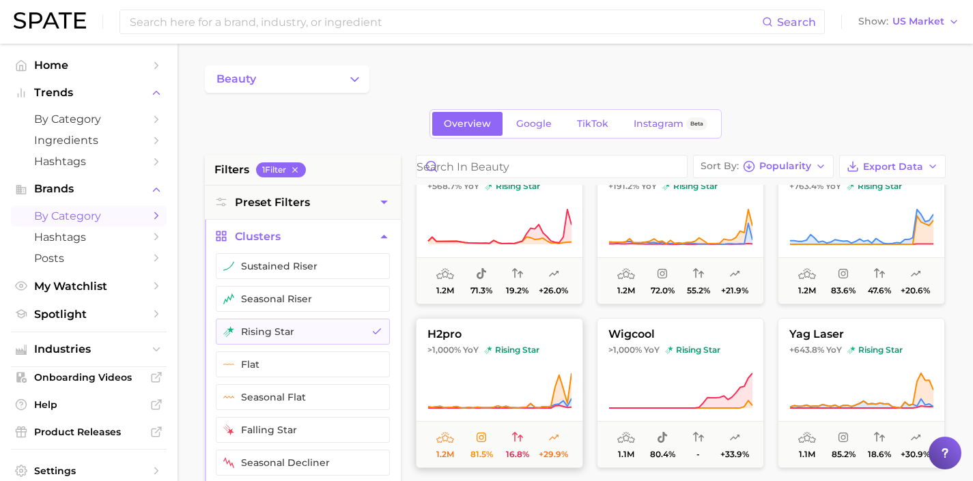
click at [514, 383] on icon at bounding box center [499, 391] width 144 height 38
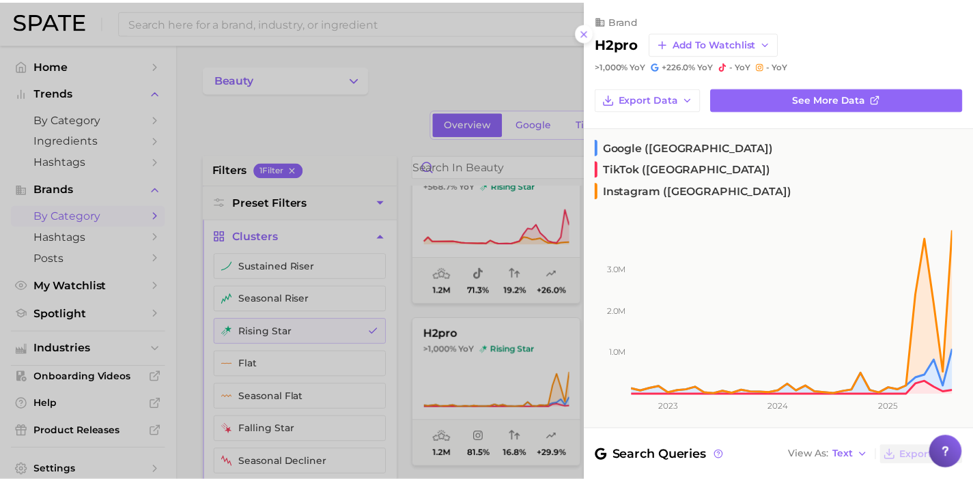
scroll to position [105, 0]
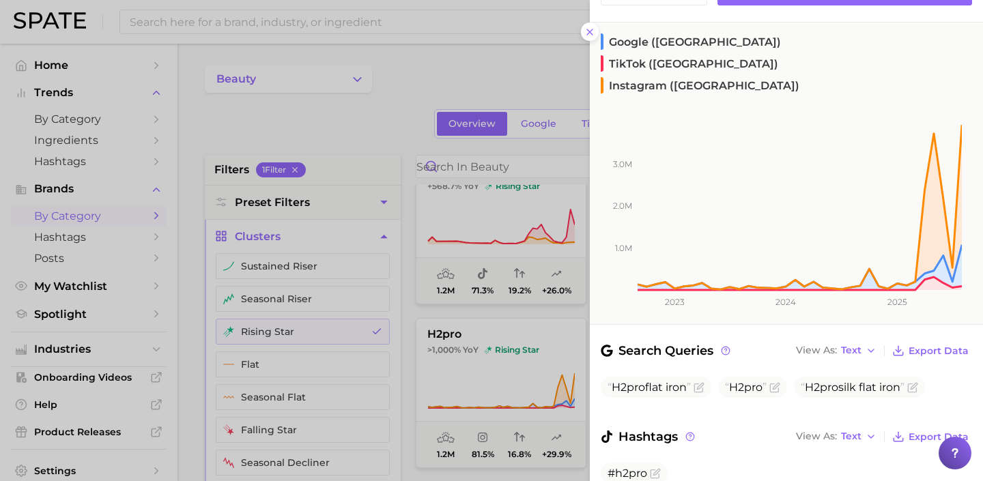
click at [502, 372] on div at bounding box center [491, 240] width 983 height 481
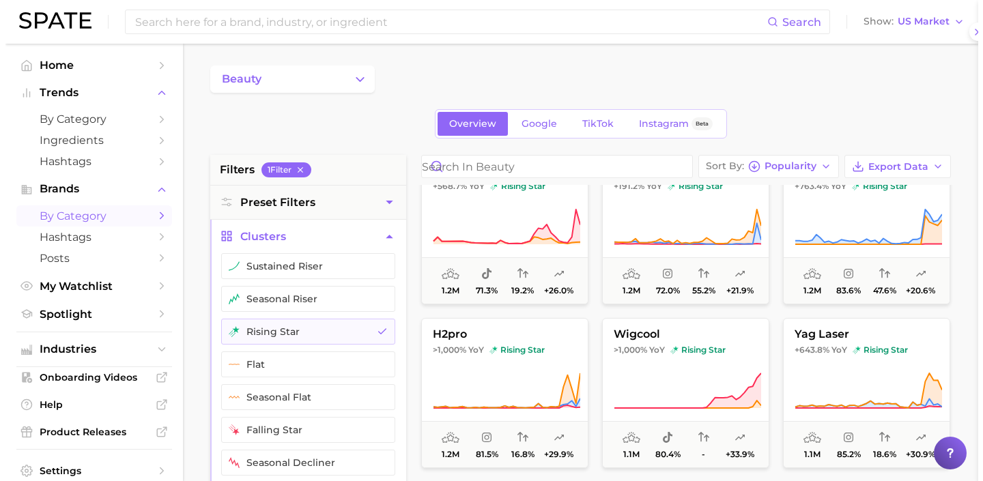
scroll to position [0, 0]
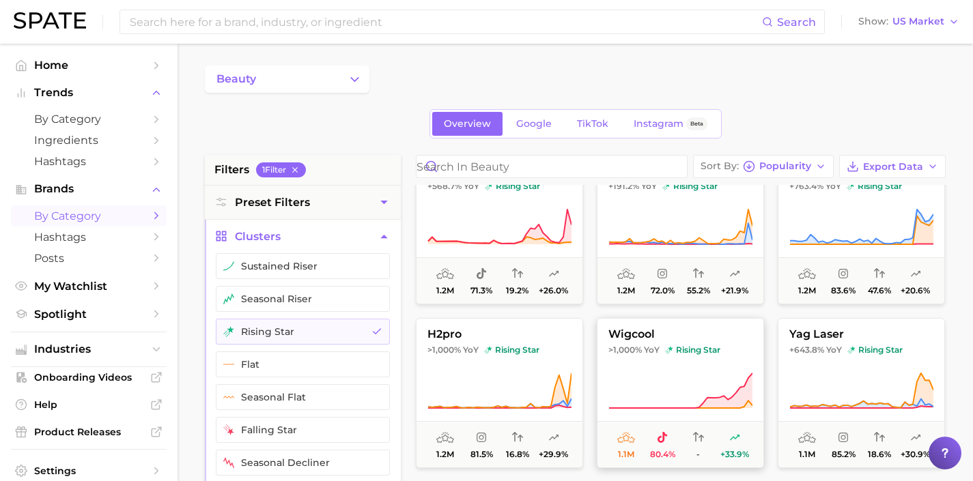
click at [652, 369] on button "wigcool >1,000% YoY rising star 1.1m 80.4% - +33.9%" at bounding box center [680, 393] width 167 height 150
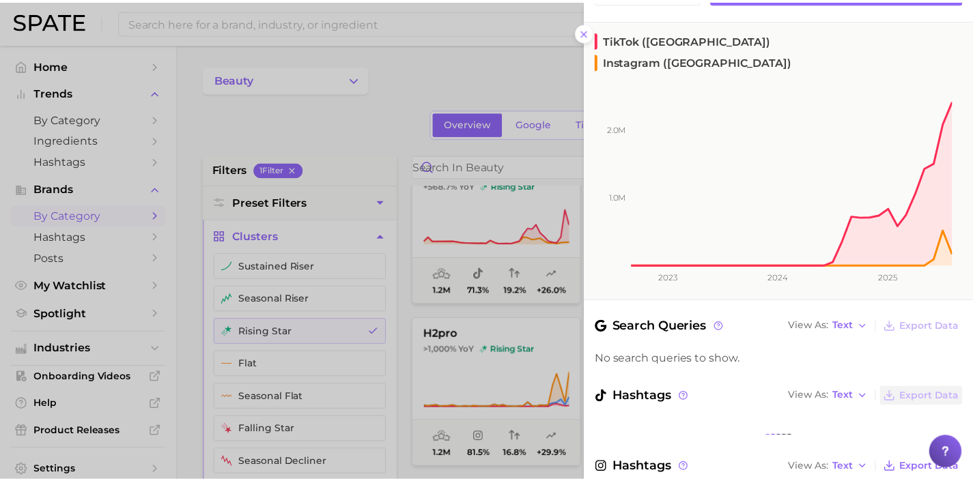
scroll to position [173, 0]
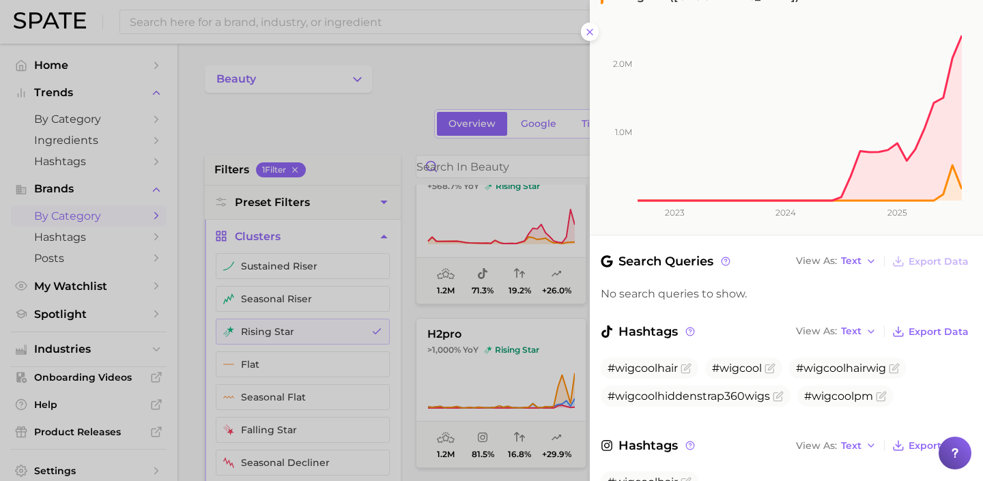
click at [523, 355] on div at bounding box center [491, 240] width 983 height 481
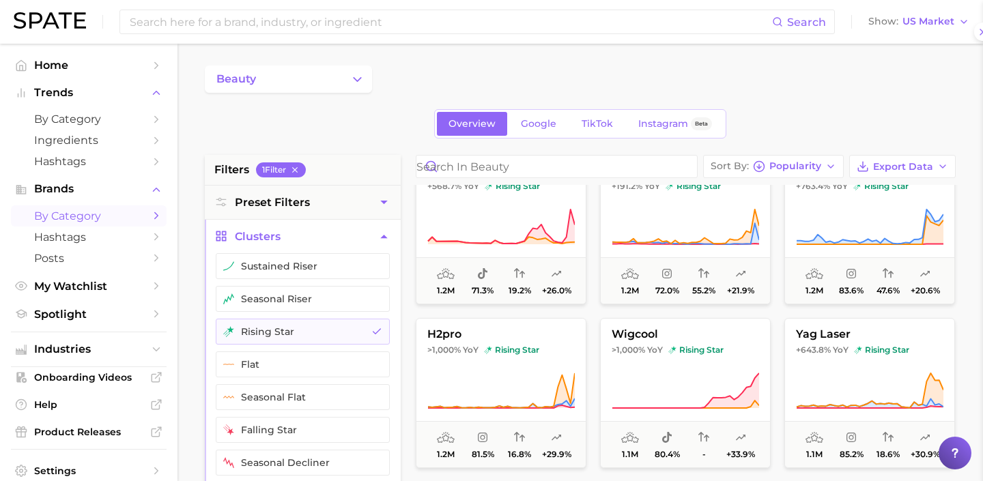
scroll to position [0, 0]
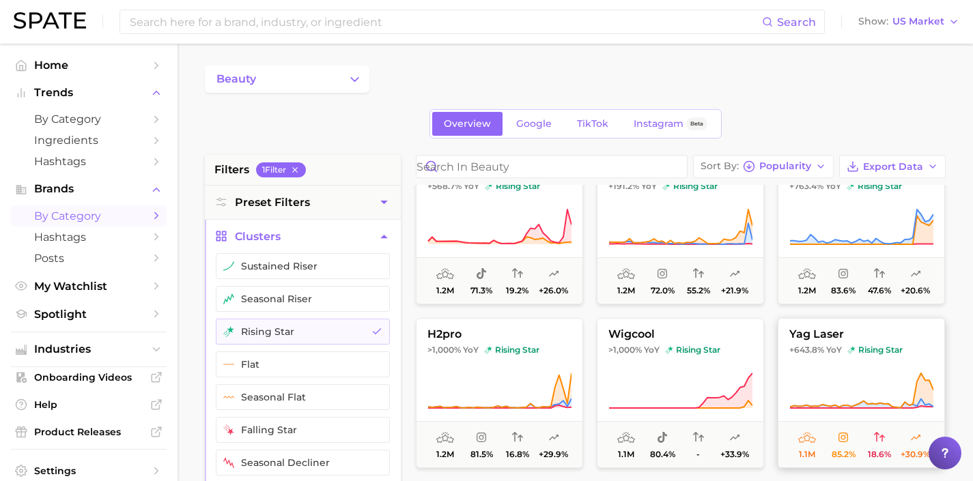
click at [829, 373] on icon at bounding box center [861, 391] width 144 height 38
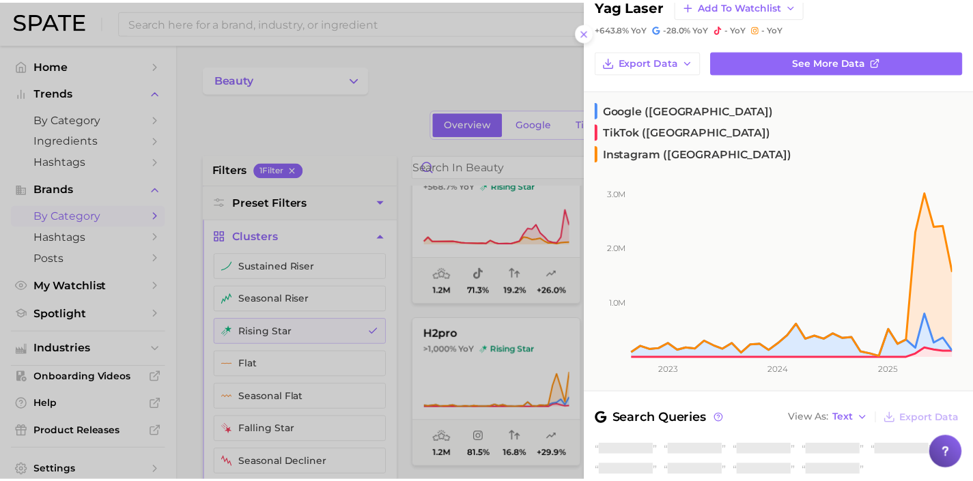
scroll to position [130, 0]
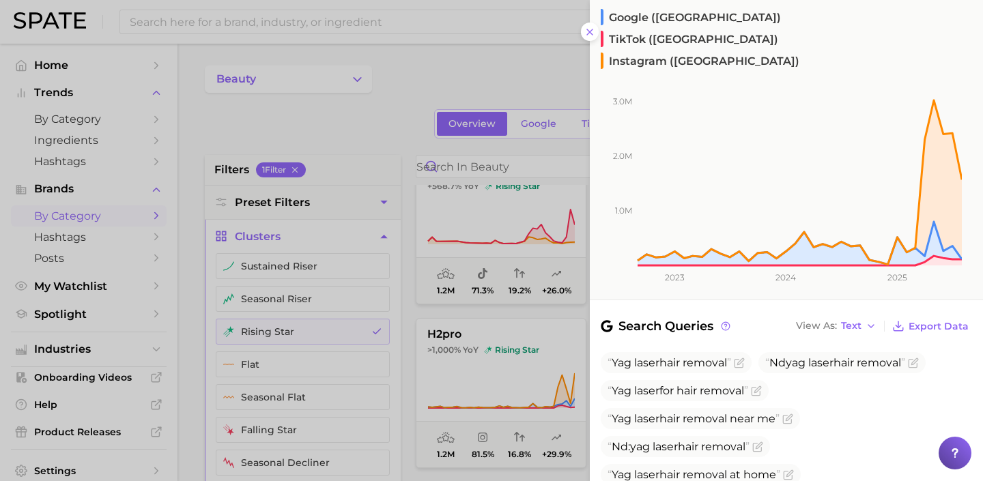
click at [539, 368] on div at bounding box center [491, 240] width 983 height 481
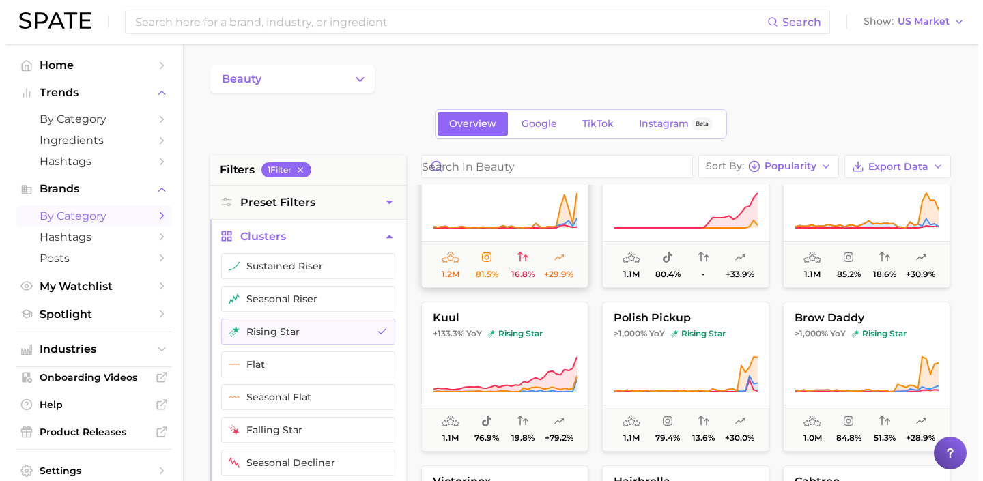
scroll to position [2048, 0]
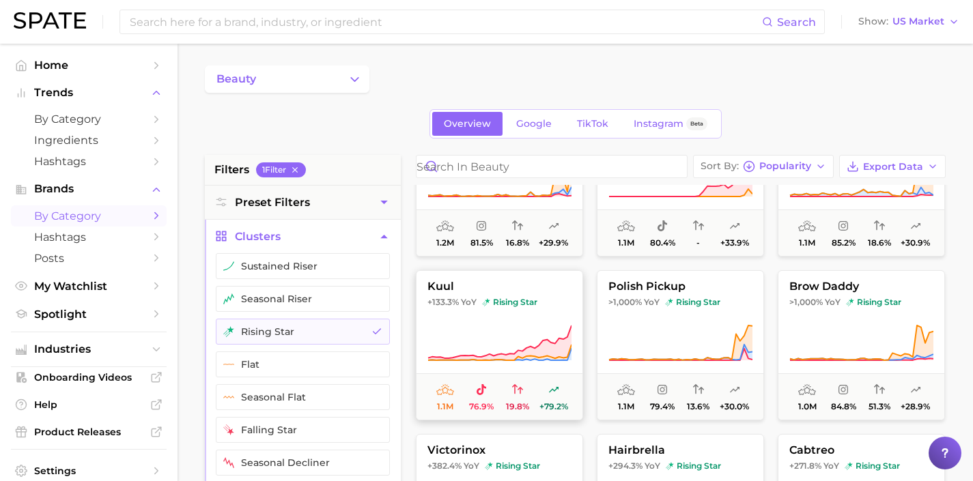
click at [547, 341] on icon at bounding box center [499, 343] width 143 height 35
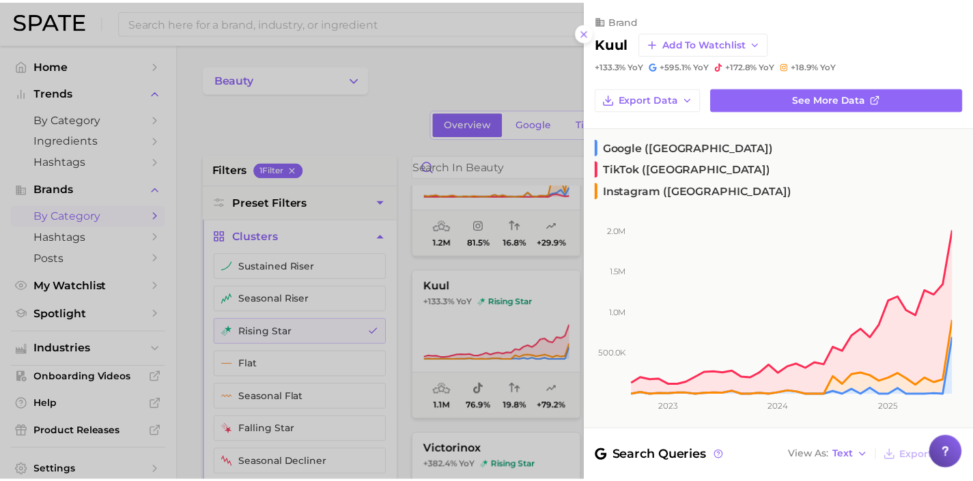
scroll to position [111, 0]
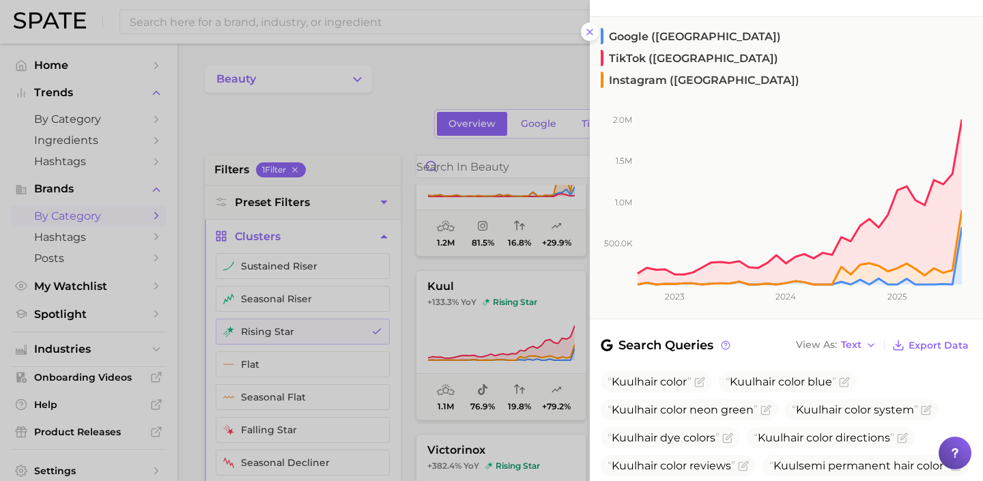
click at [521, 367] on div at bounding box center [491, 240] width 983 height 481
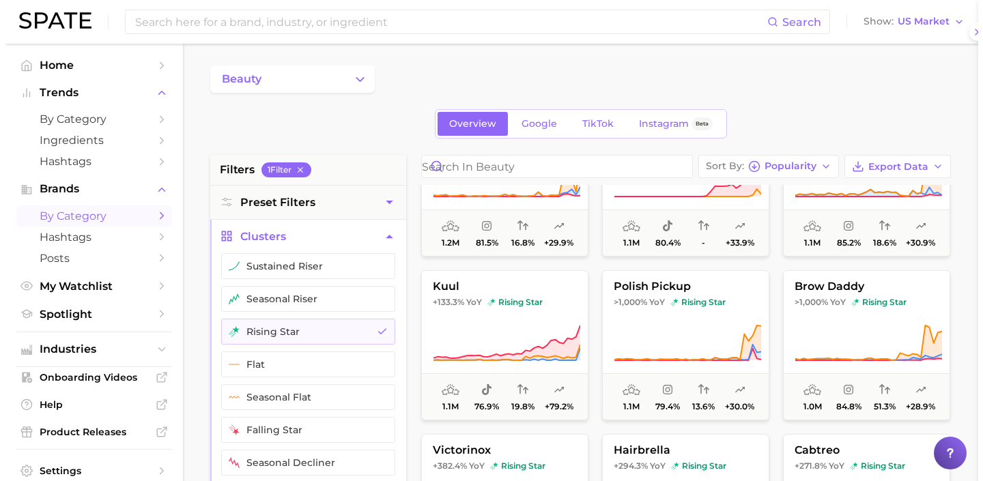
scroll to position [0, 0]
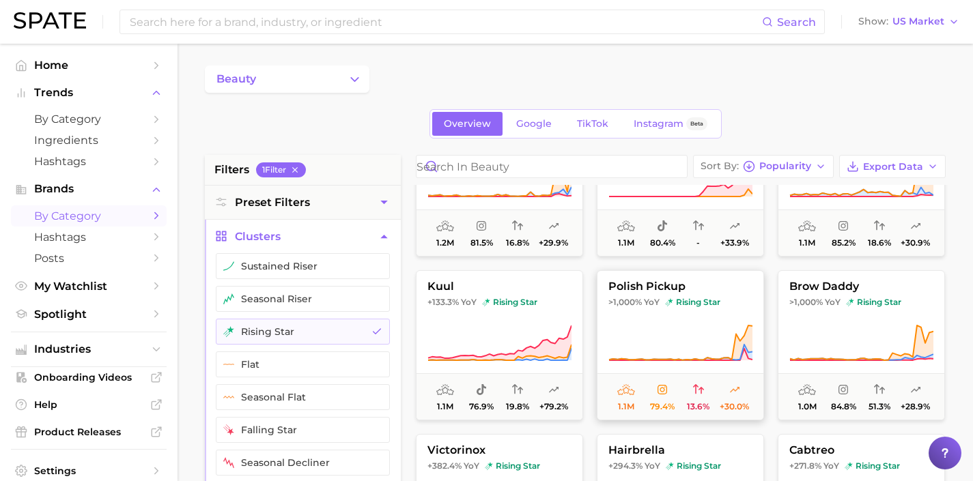
click at [666, 358] on icon at bounding box center [680, 343] width 144 height 38
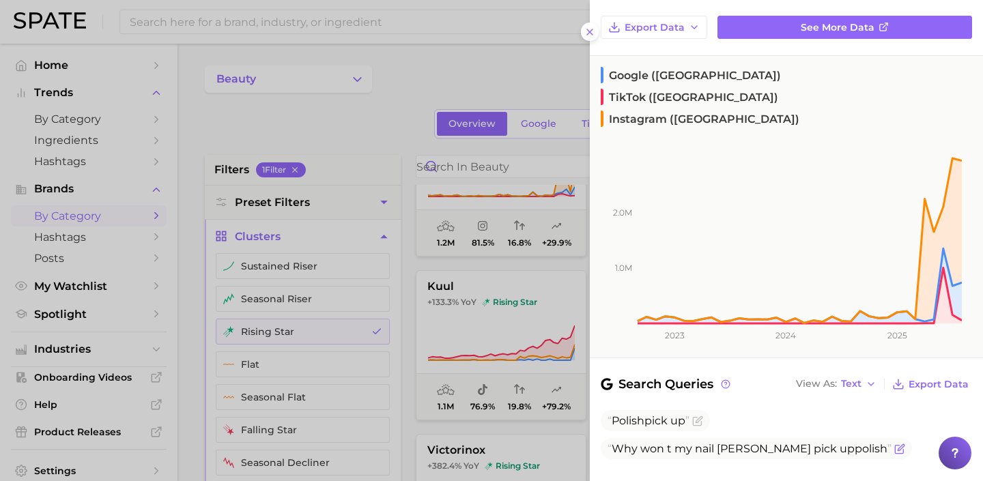
scroll to position [124, 0]
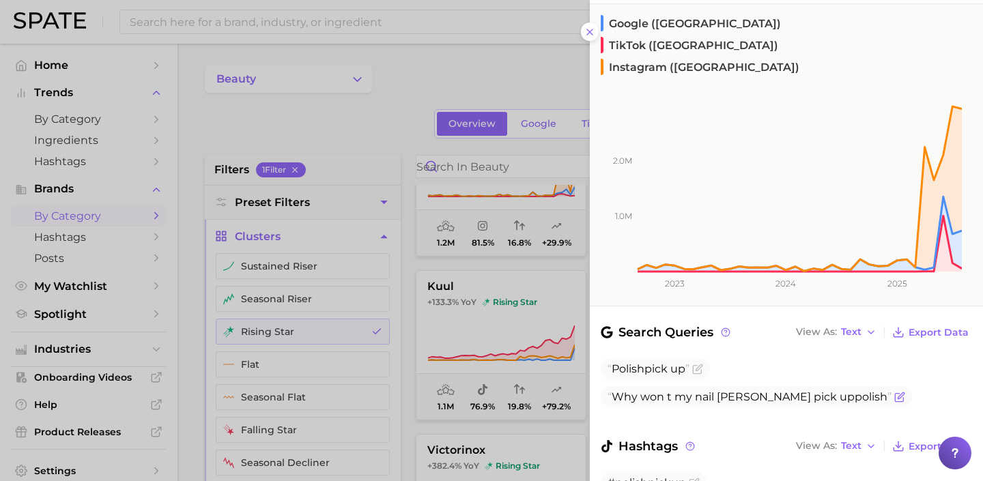
click at [895, 393] on icon "Flag as miscategorized or irrelevant" at bounding box center [899, 397] width 8 height 8
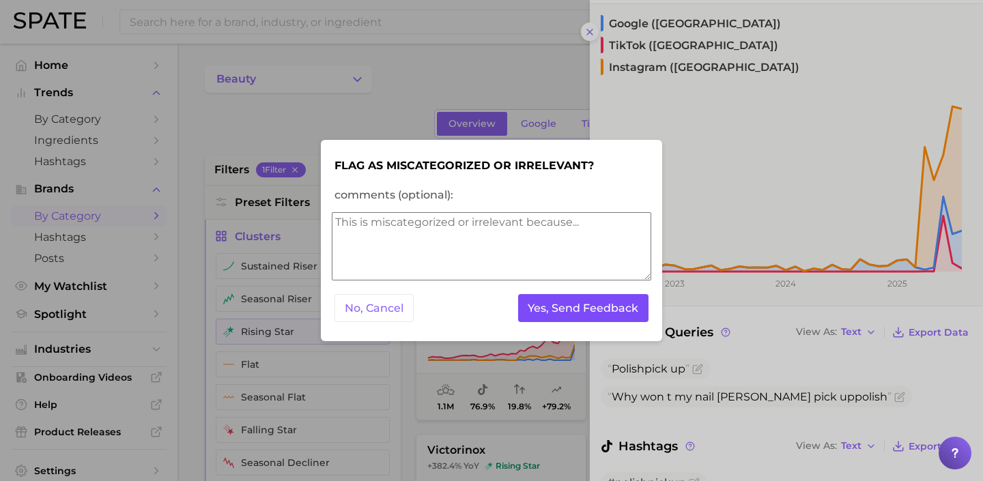
click at [625, 313] on button "Yes, Send Feedback" at bounding box center [583, 308] width 131 height 28
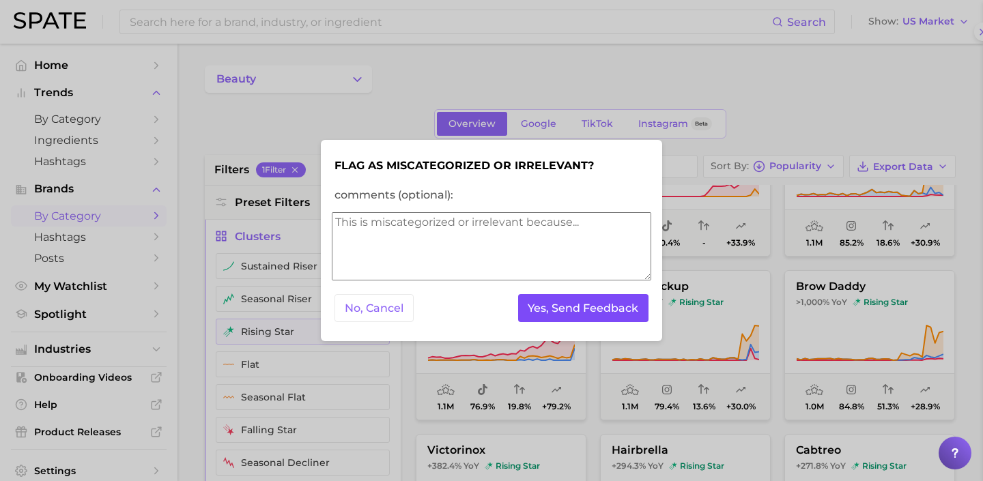
scroll to position [0, 0]
click at [625, 313] on button "Yes, Send Feedback" at bounding box center [583, 308] width 131 height 28
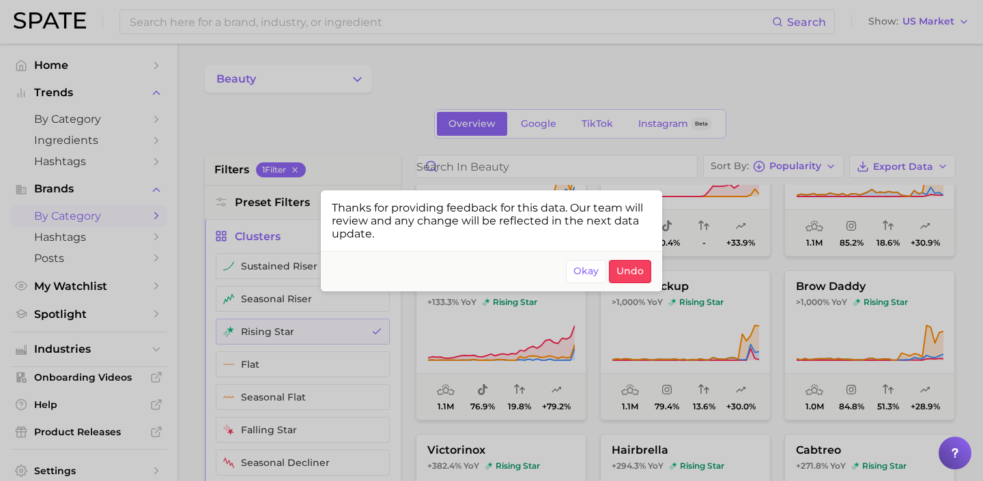
click at [711, 330] on div at bounding box center [491, 240] width 983 height 481
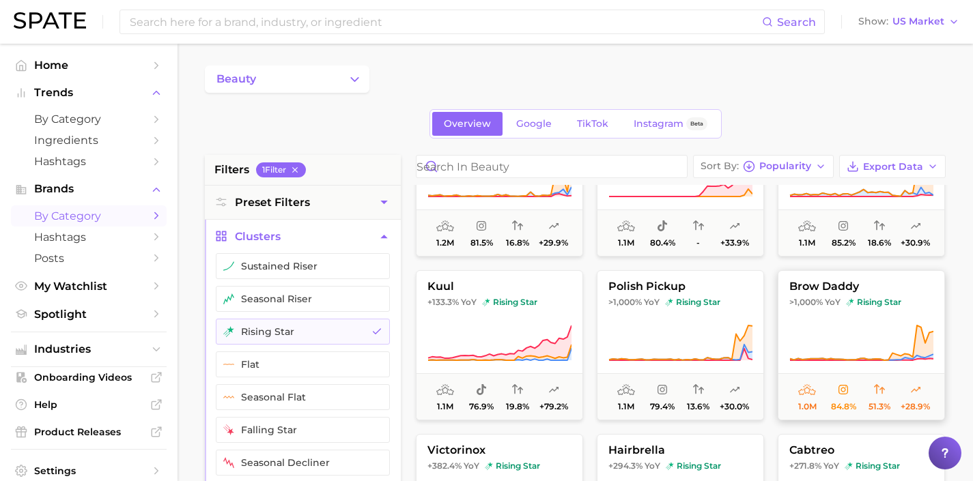
click at [779, 330] on span at bounding box center [861, 343] width 166 height 38
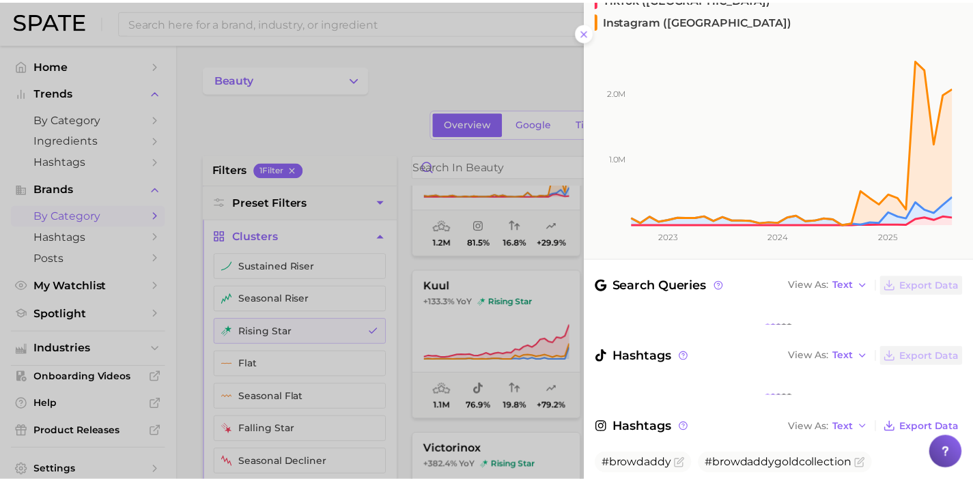
scroll to position [173, 0]
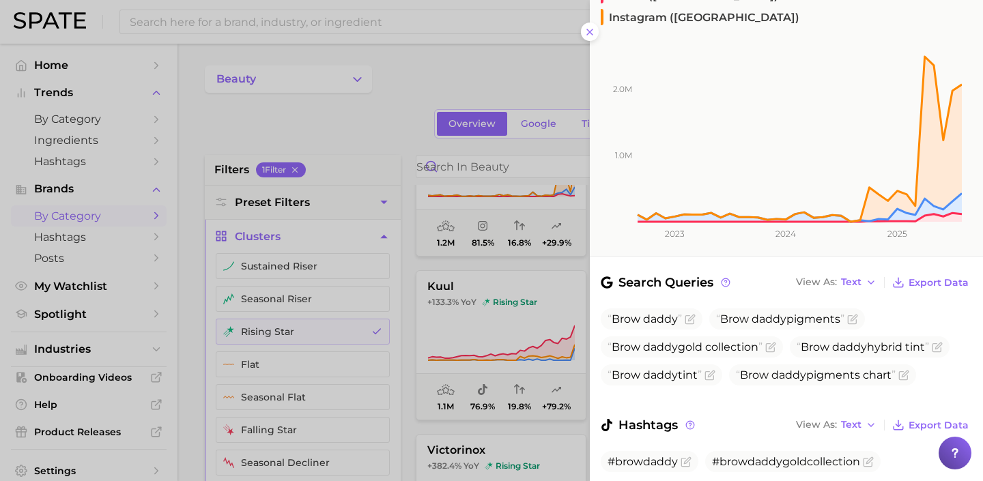
click at [555, 322] on div at bounding box center [491, 240] width 983 height 481
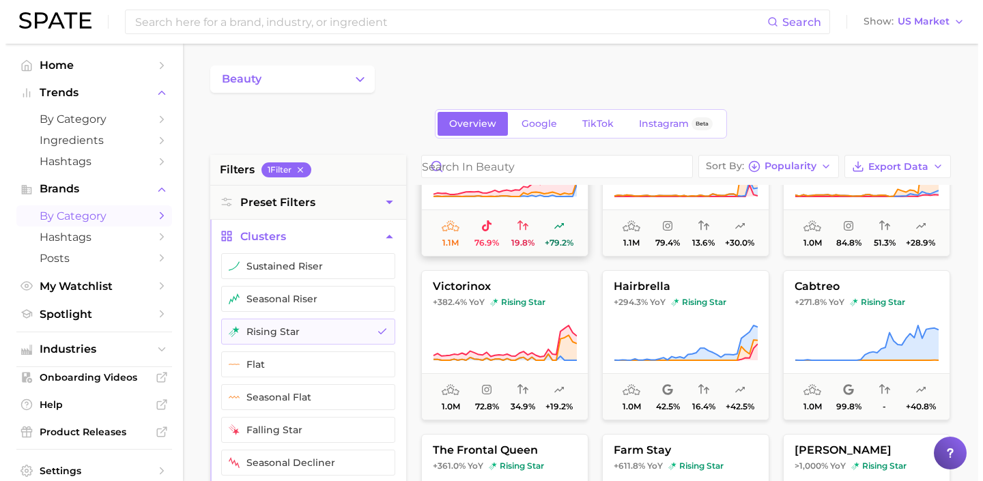
scroll to position [2229, 0]
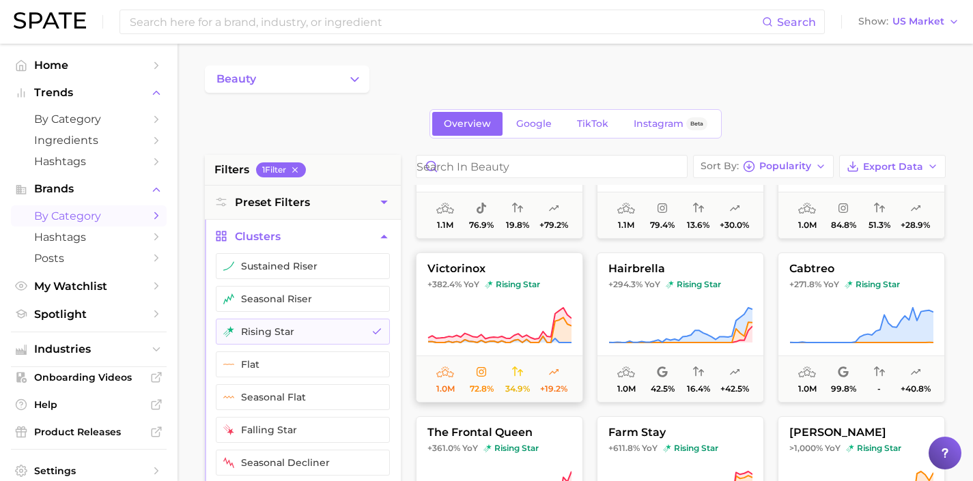
click at [523, 312] on icon at bounding box center [499, 325] width 144 height 38
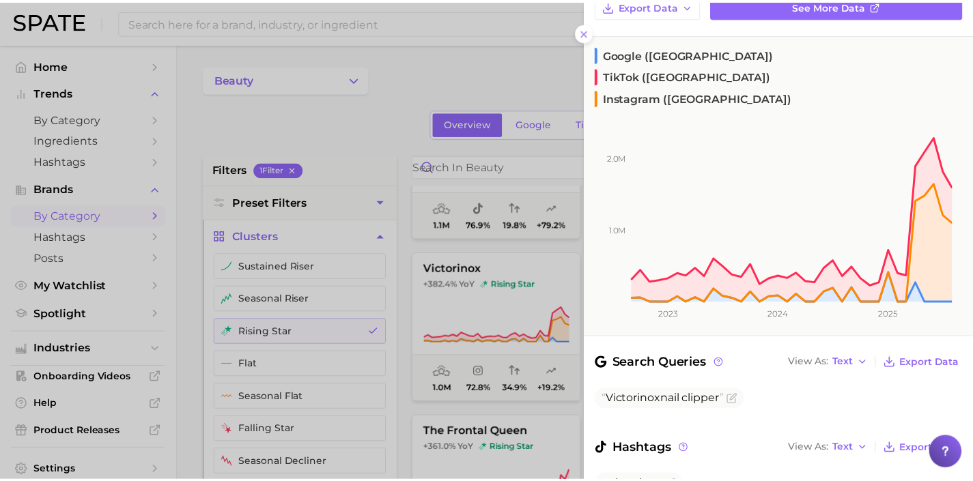
scroll to position [96, 0]
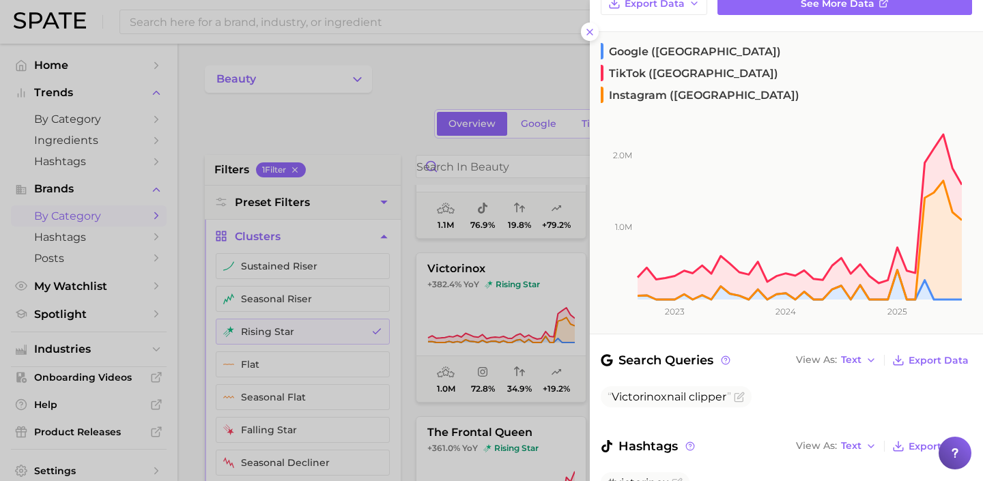
click at [533, 321] on div at bounding box center [491, 240] width 983 height 481
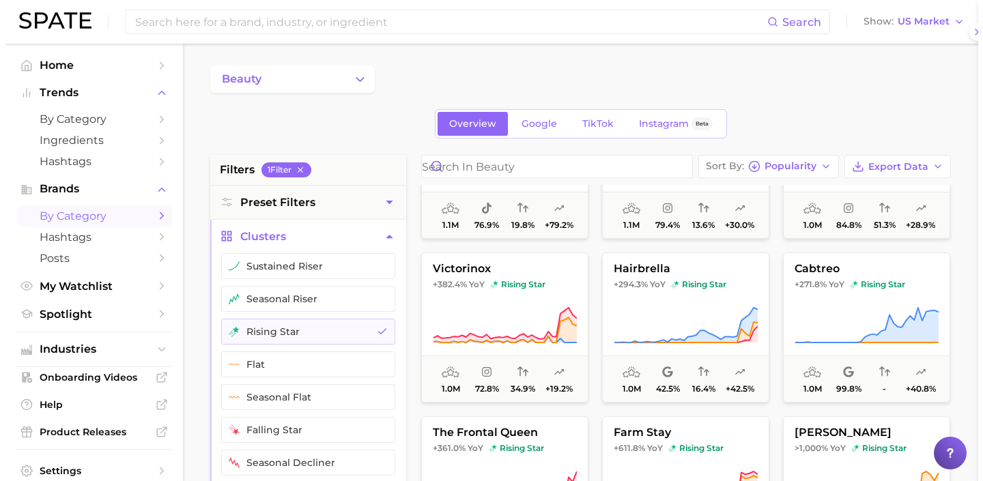
scroll to position [0, 0]
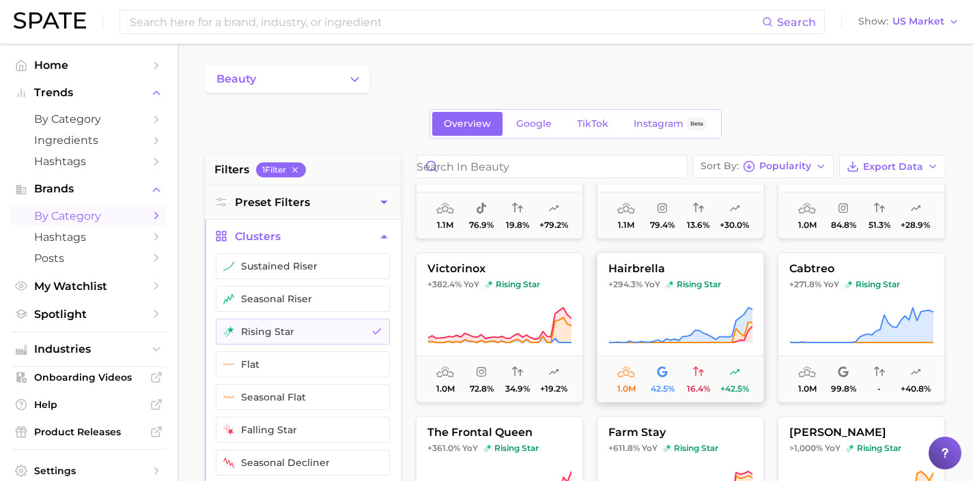
click at [677, 326] on icon at bounding box center [680, 325] width 144 height 38
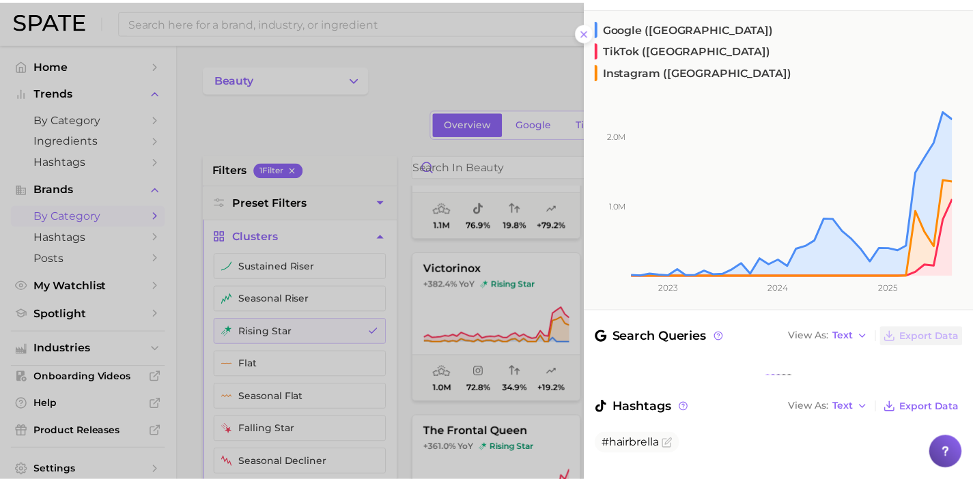
scroll to position [173, 0]
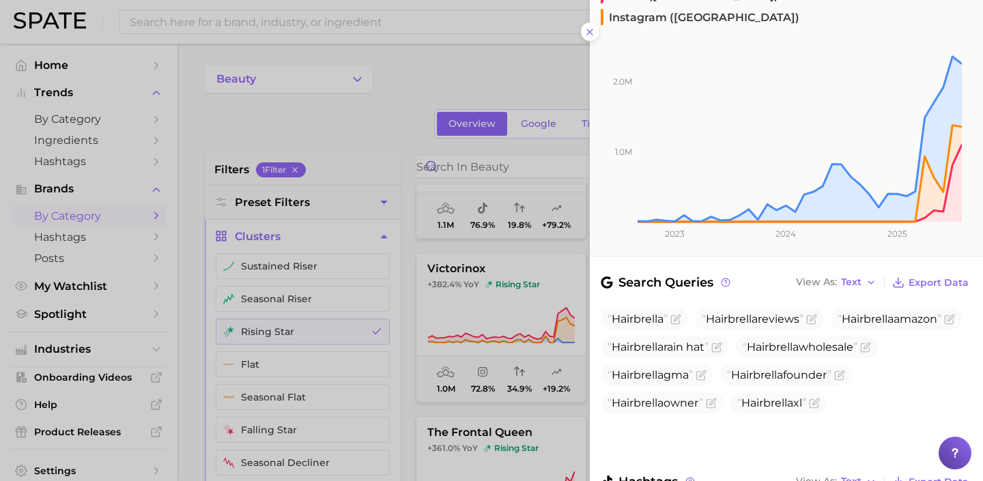
click at [529, 324] on div at bounding box center [491, 240] width 983 height 481
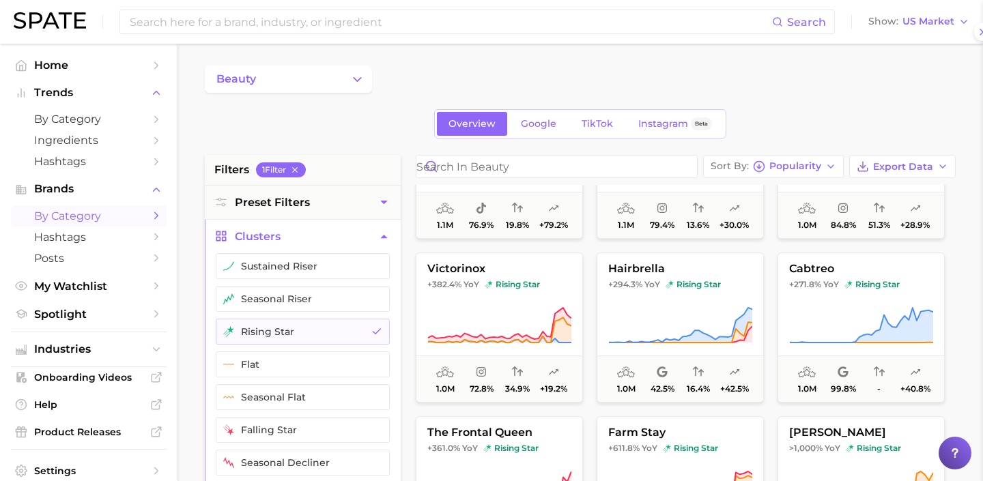
scroll to position [0, 0]
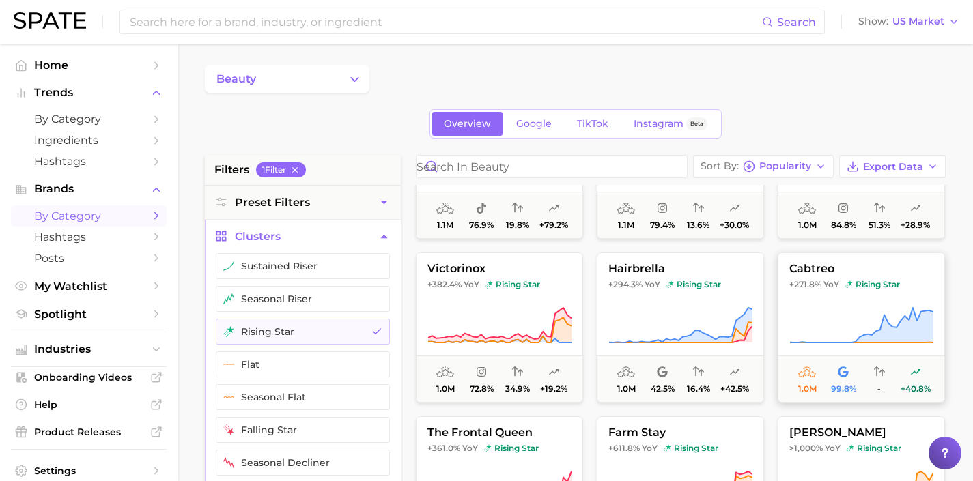
click at [824, 323] on icon at bounding box center [861, 325] width 144 height 38
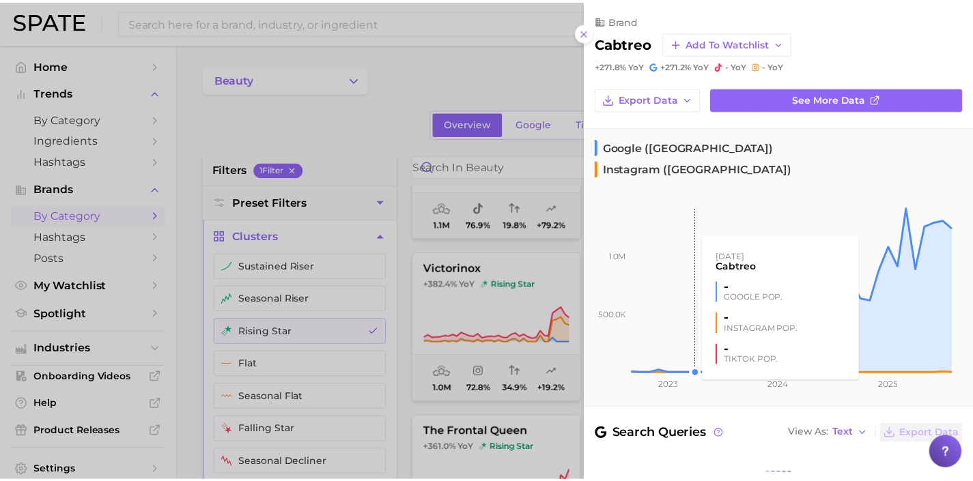
scroll to position [86, 0]
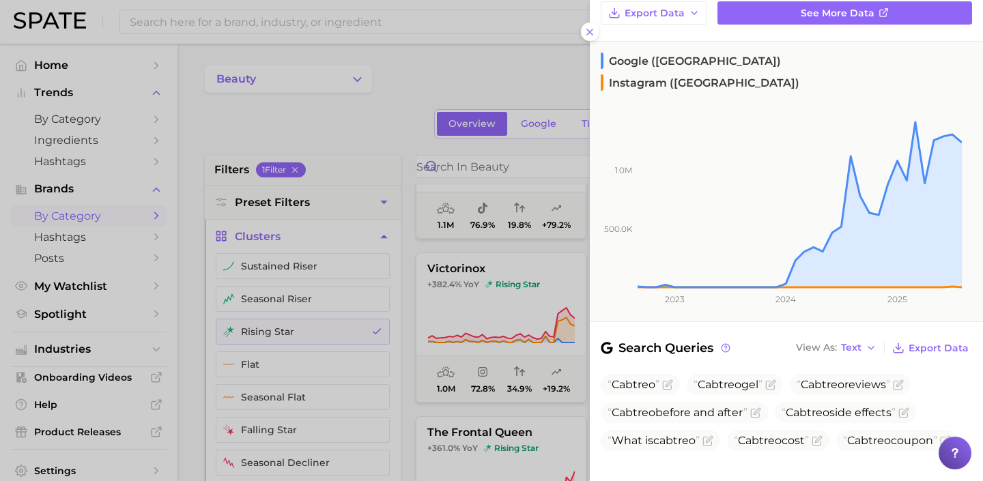
click at [513, 316] on div at bounding box center [491, 240] width 983 height 481
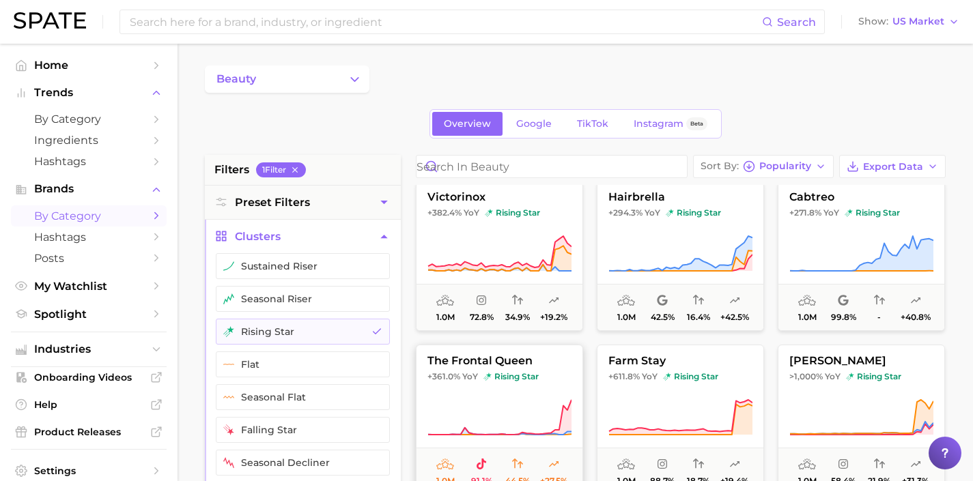
scroll to position [2303, 0]
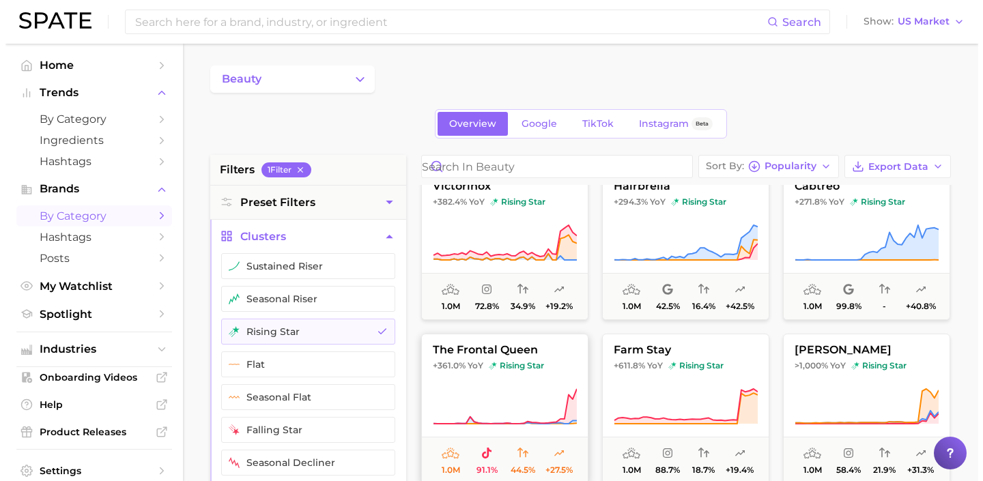
scroll to position [2321, 0]
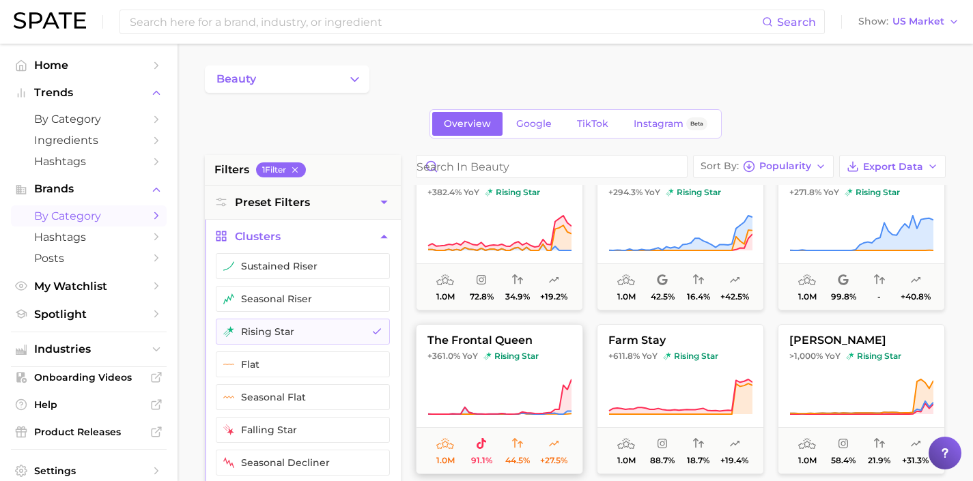
click at [531, 362] on button "the frontal queen +361.0% YoY rising star 1.0m 91.1% 44.5% +27.5%" at bounding box center [499, 399] width 167 height 150
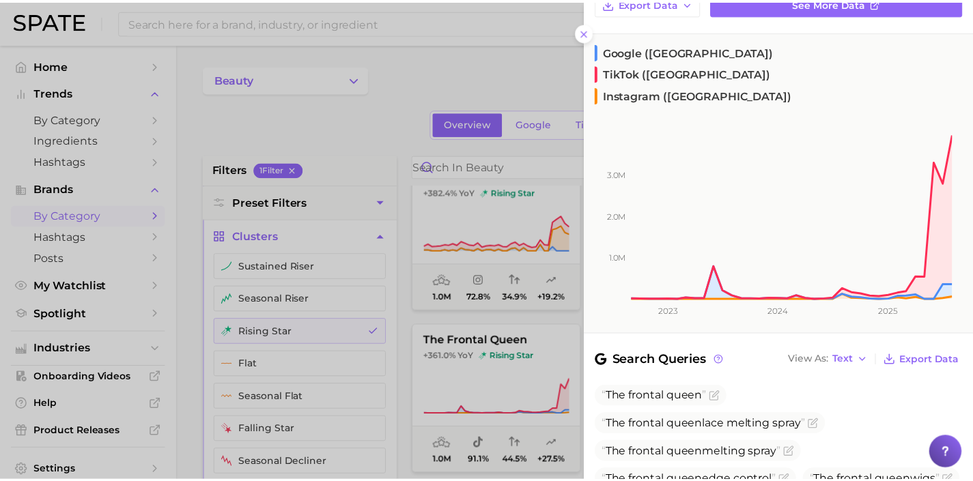
scroll to position [103, 0]
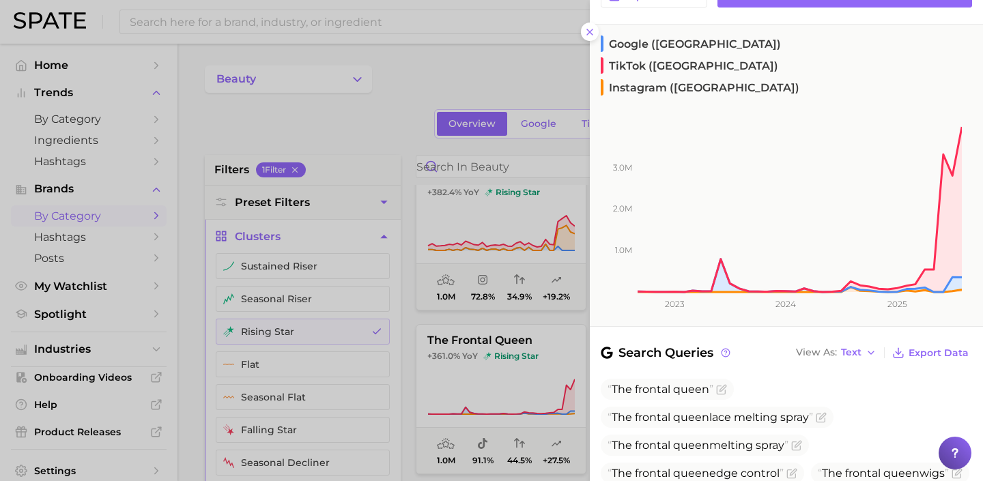
click at [506, 364] on div at bounding box center [491, 240] width 983 height 481
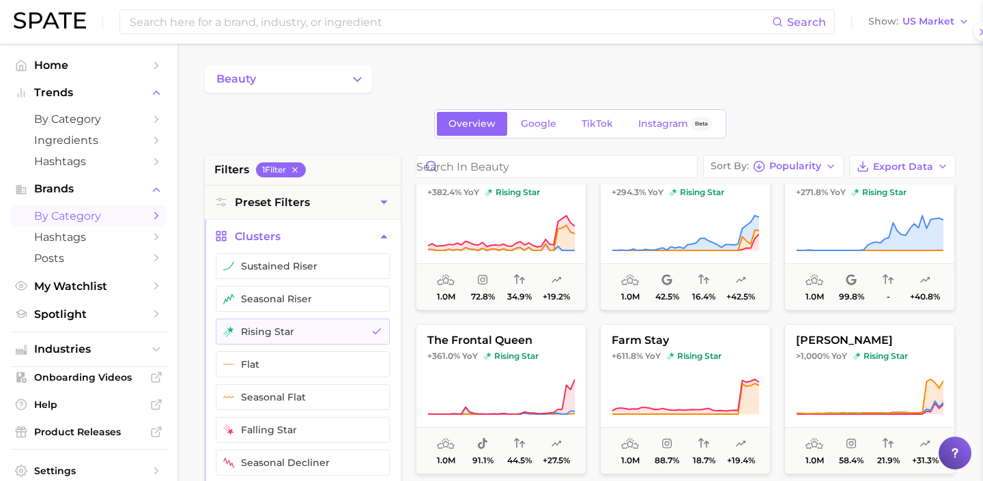
scroll to position [0, 0]
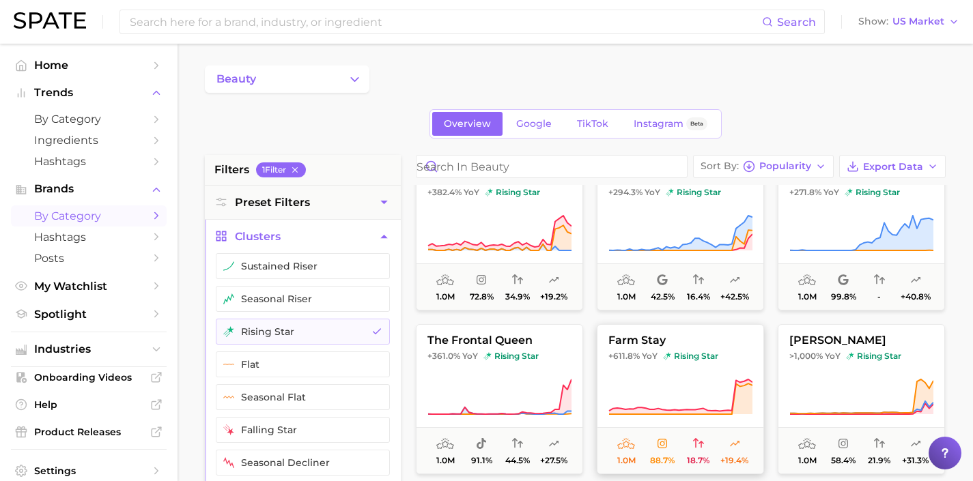
click at [670, 366] on button "farm stay +611.8% YoY rising star 1.0m 88.7% 18.7% +19.4%" at bounding box center [680, 399] width 167 height 150
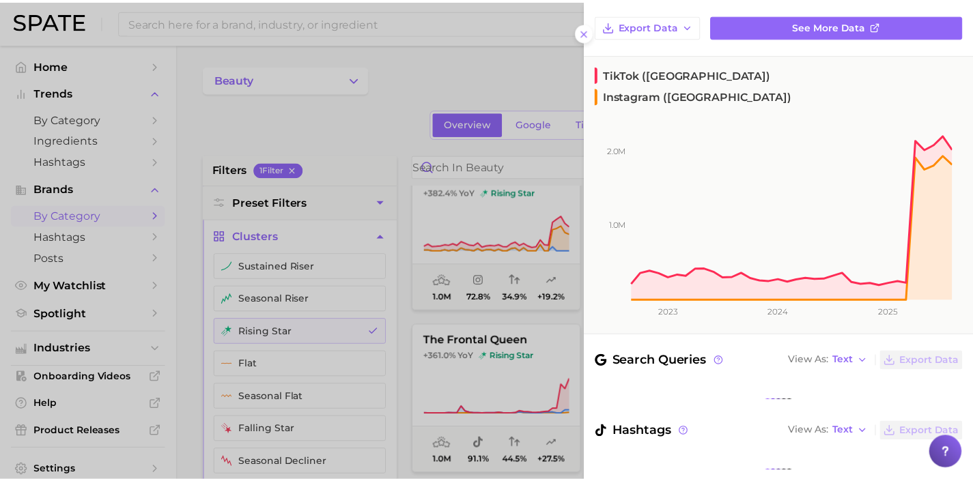
scroll to position [124, 0]
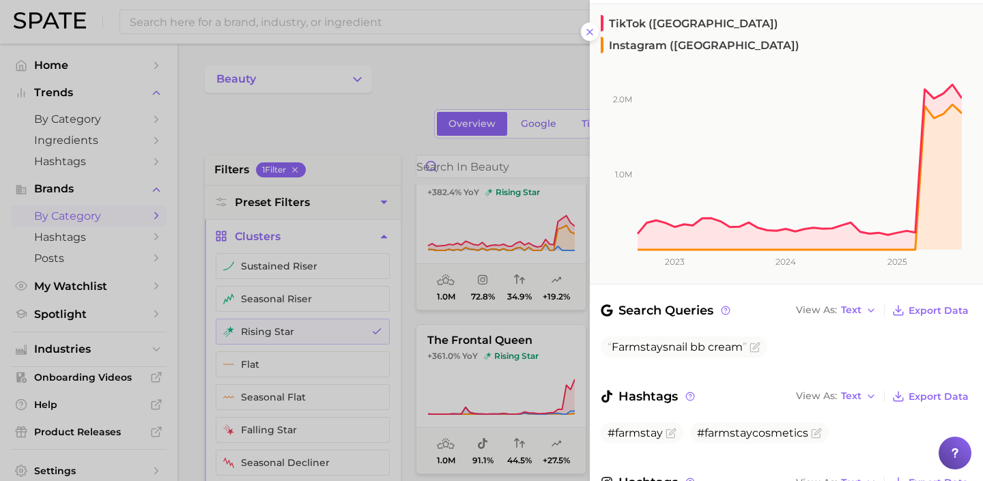
click at [526, 369] on div at bounding box center [491, 240] width 983 height 481
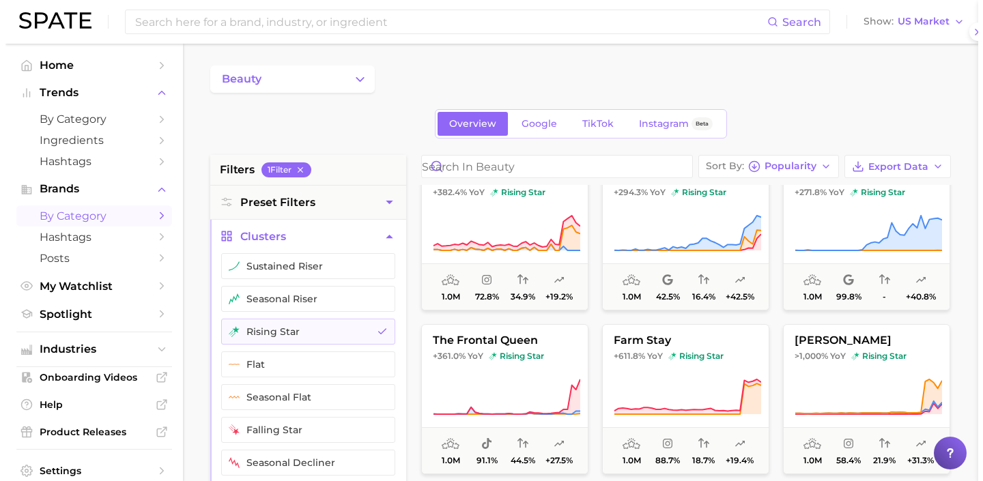
scroll to position [0, 0]
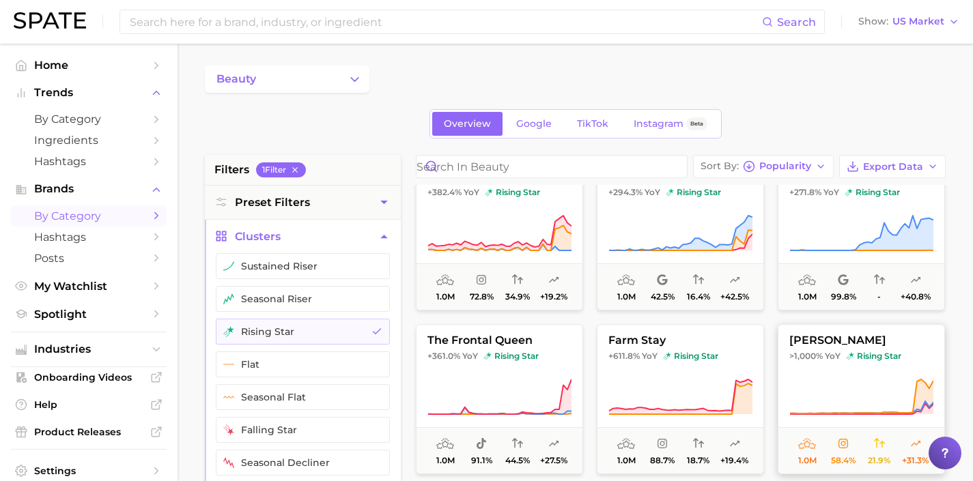
click at [801, 365] on button "[PERSON_NAME] >1,000% YoY rising star 1.0m 58.4% 21.9% +31.3%" at bounding box center [860, 399] width 167 height 150
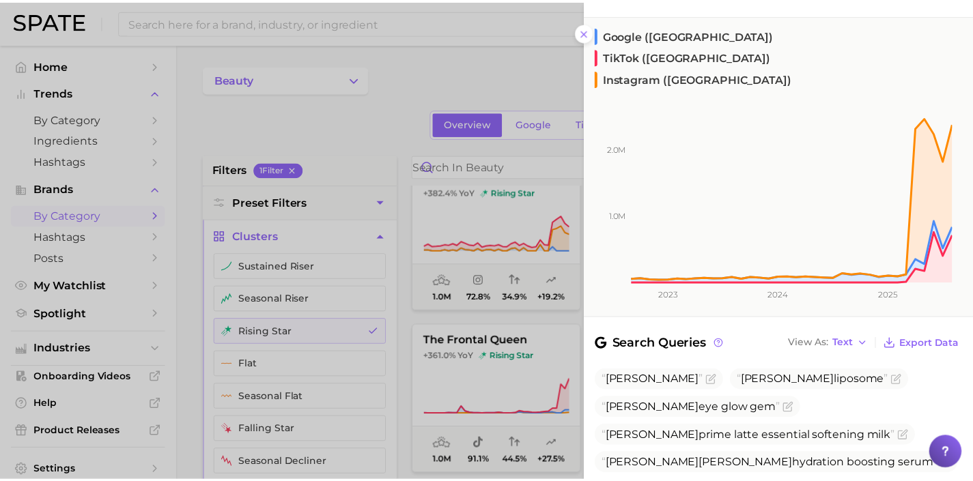
scroll to position [149, 0]
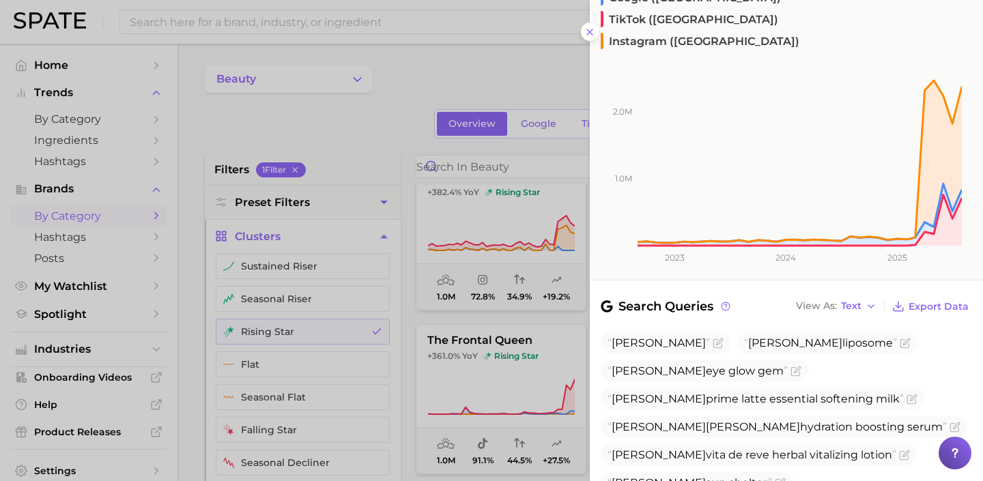
click at [530, 367] on div at bounding box center [491, 240] width 983 height 481
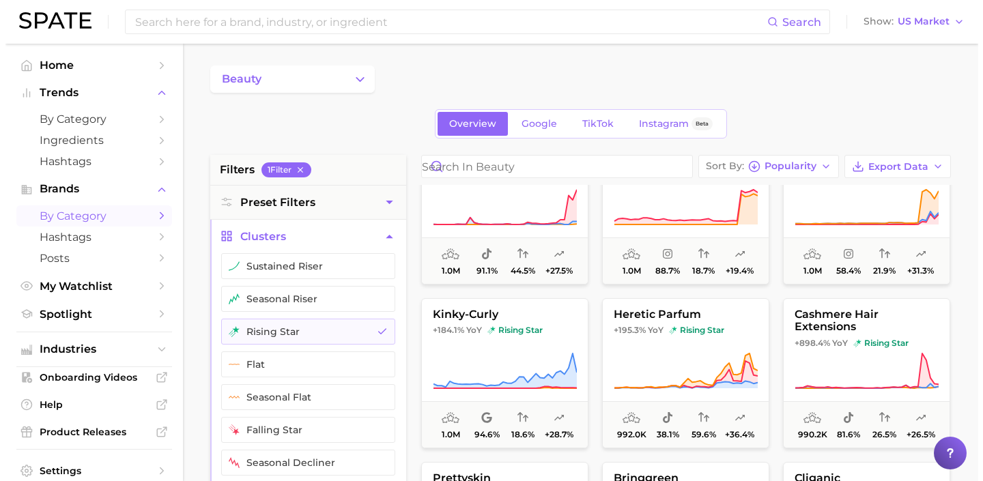
scroll to position [2538, 0]
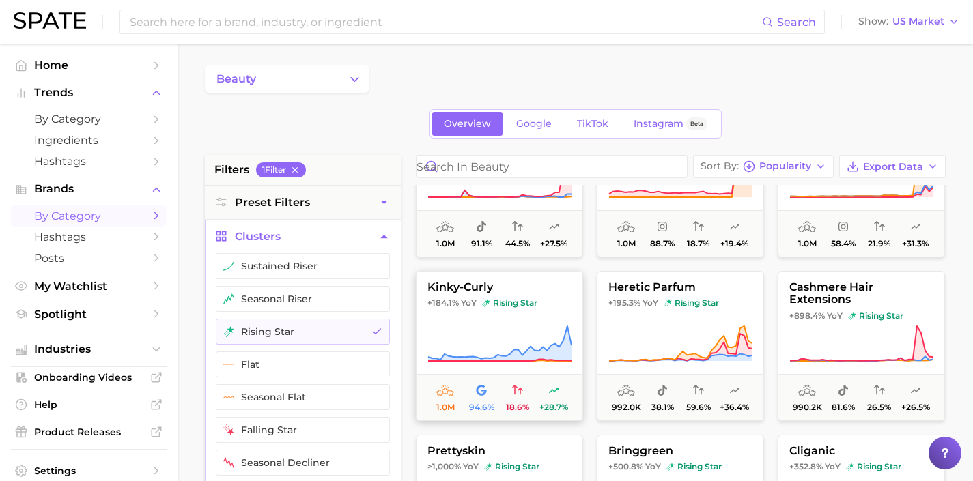
click at [539, 341] on icon at bounding box center [499, 344] width 144 height 38
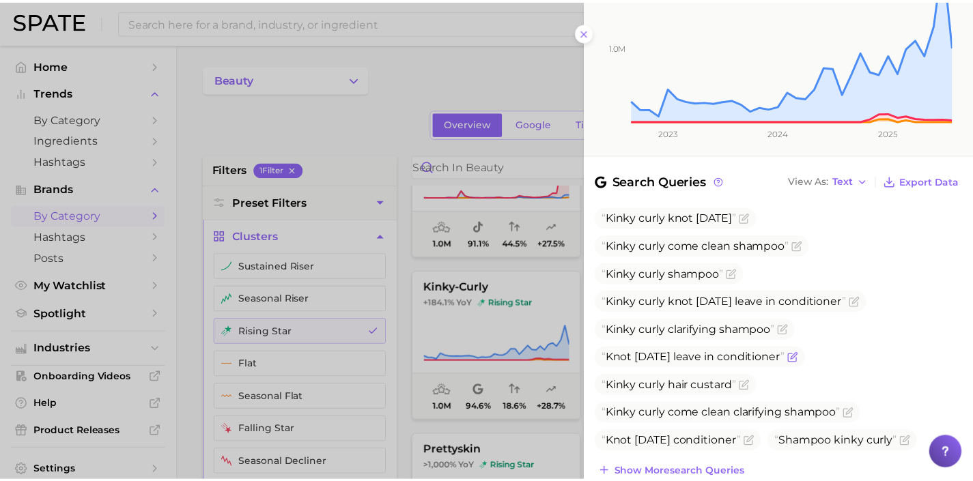
scroll to position [276, 0]
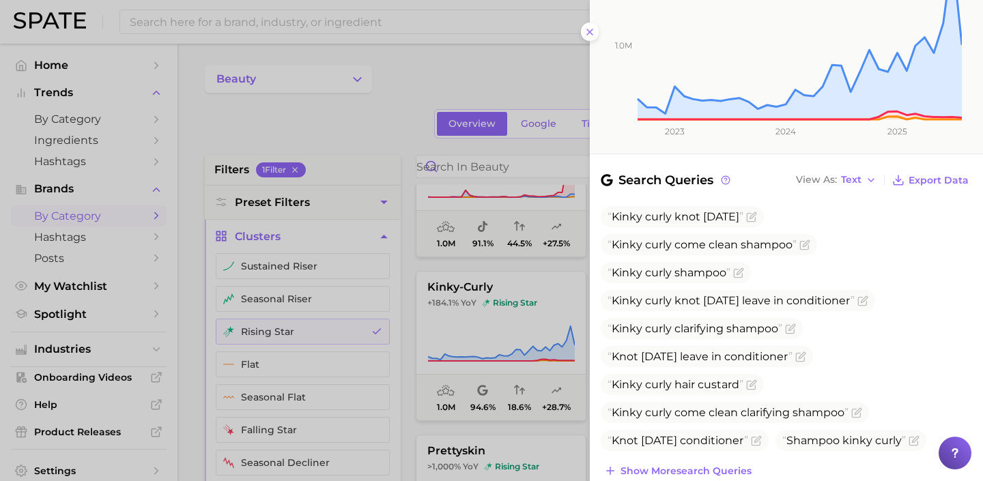
click at [499, 347] on div at bounding box center [491, 240] width 983 height 481
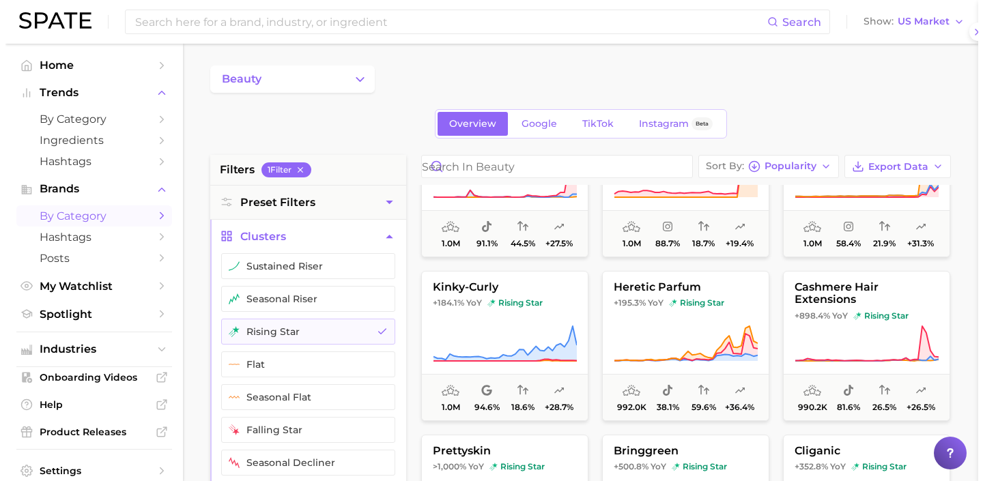
scroll to position [0, 0]
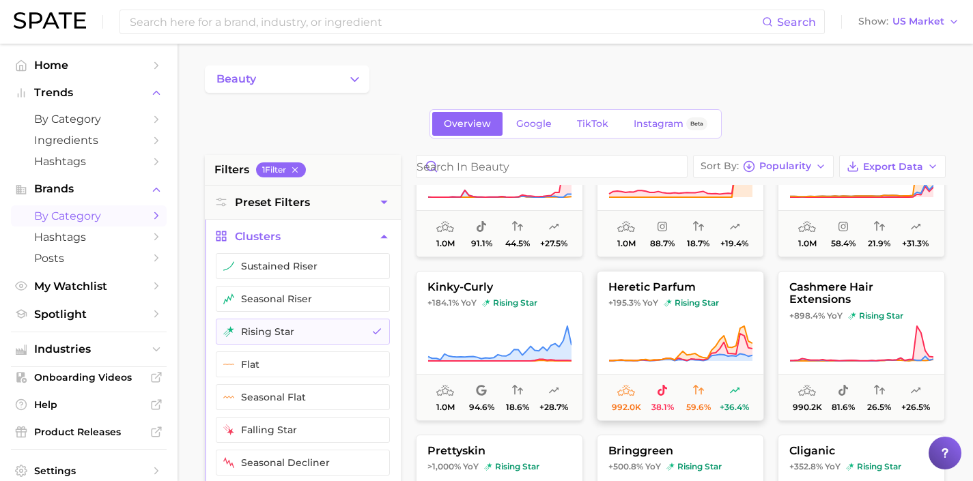
click at [635, 347] on icon at bounding box center [680, 344] width 144 height 38
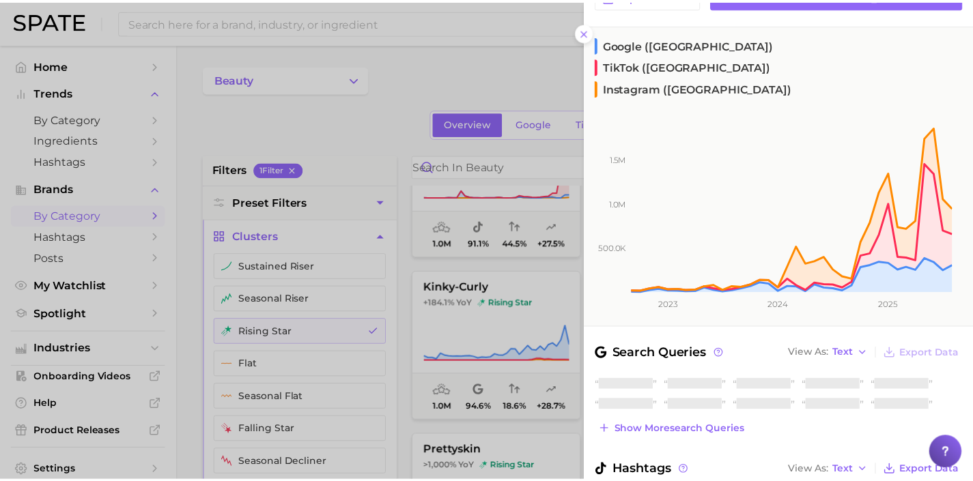
scroll to position [164, 0]
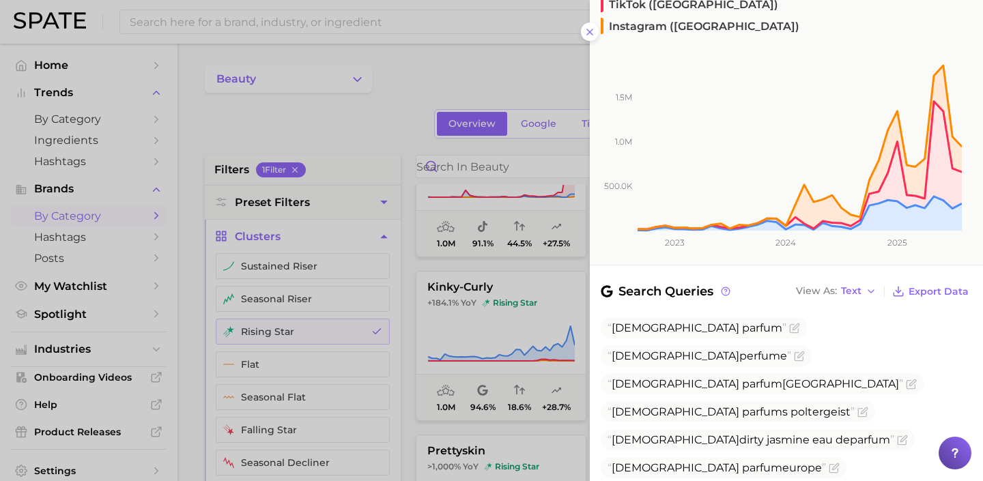
click at [527, 326] on div at bounding box center [491, 240] width 983 height 481
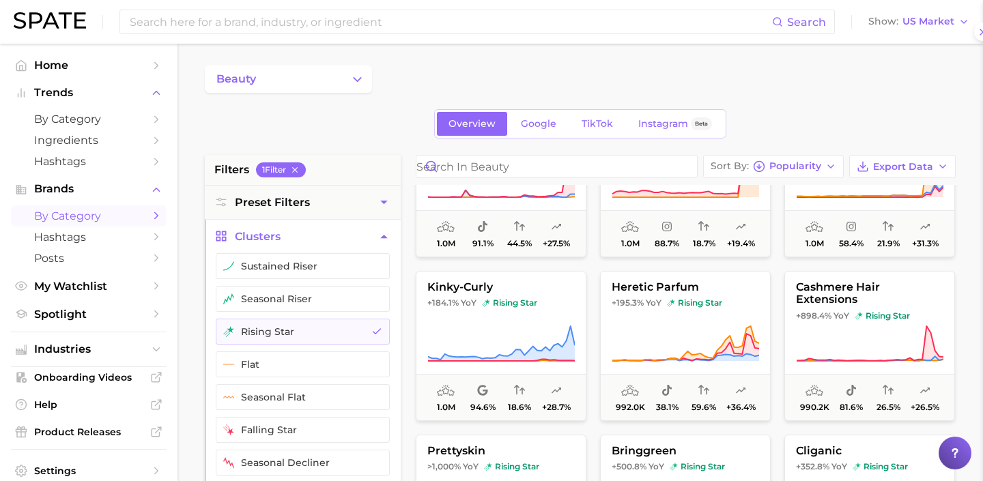
scroll to position [0, 0]
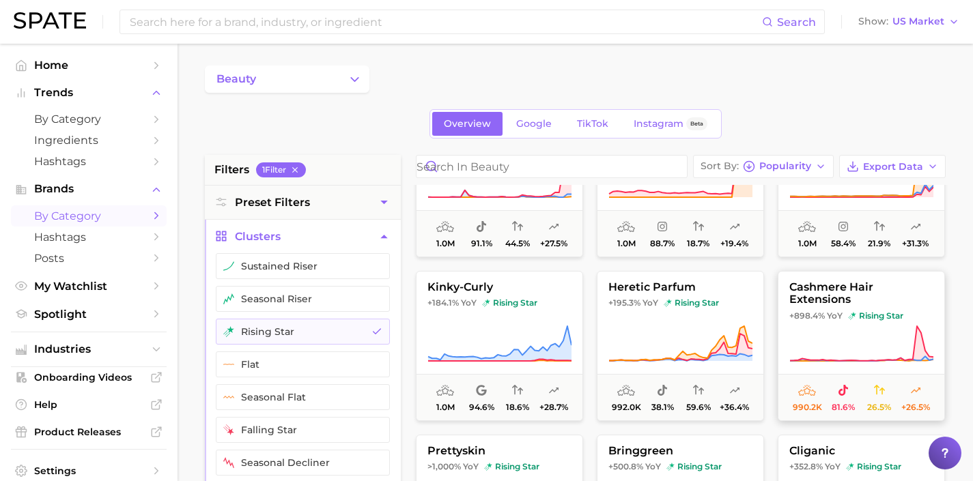
click at [813, 336] on icon at bounding box center [861, 344] width 144 height 38
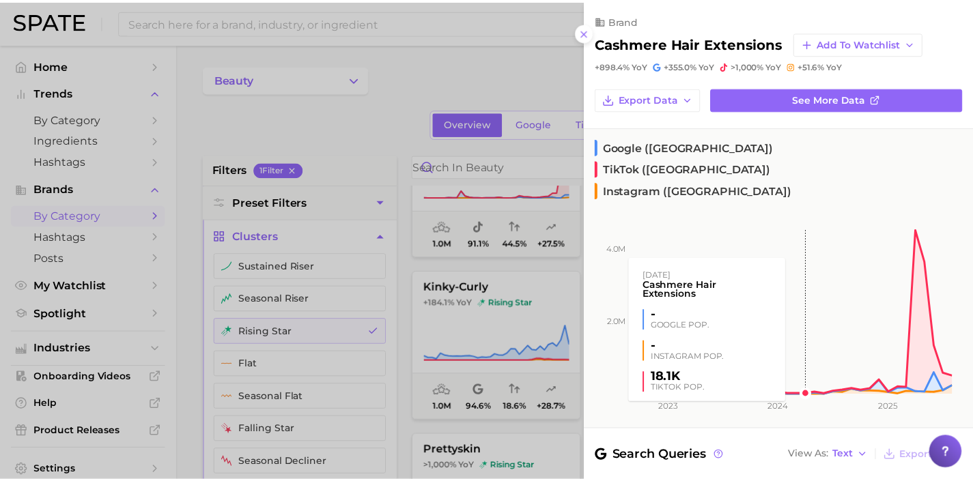
scroll to position [96, 0]
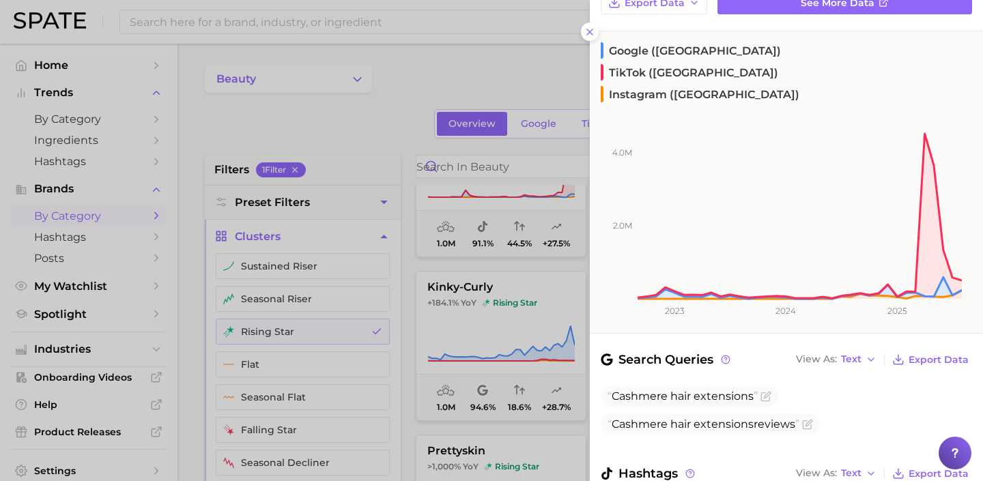
click at [519, 347] on div at bounding box center [491, 240] width 983 height 481
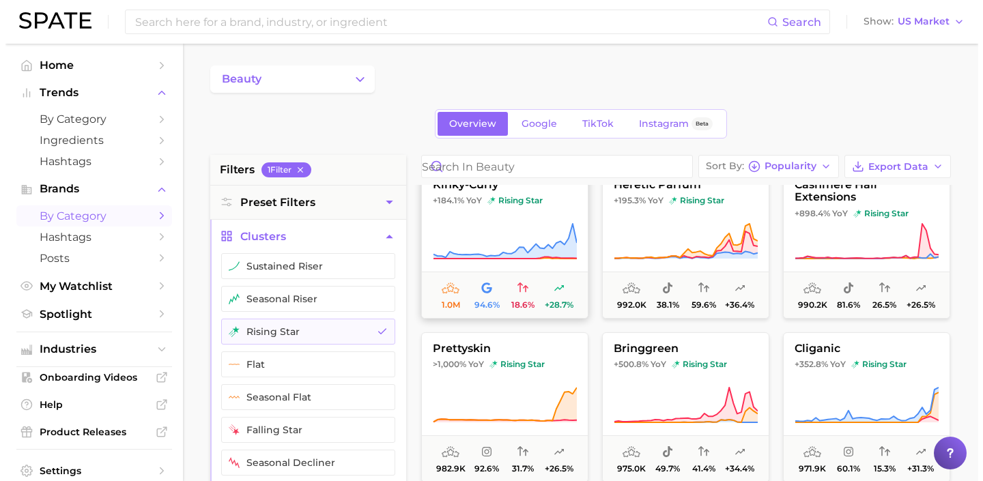
scroll to position [2669, 0]
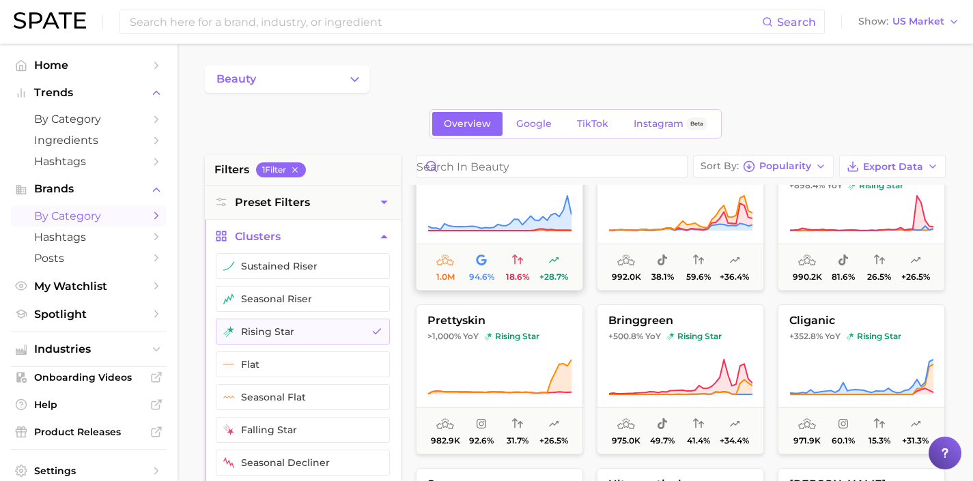
click at [553, 350] on button "prettyskin >1,000% YoY rising star 982.9k 92.6% 31.7% +26.5%" at bounding box center [499, 379] width 167 height 150
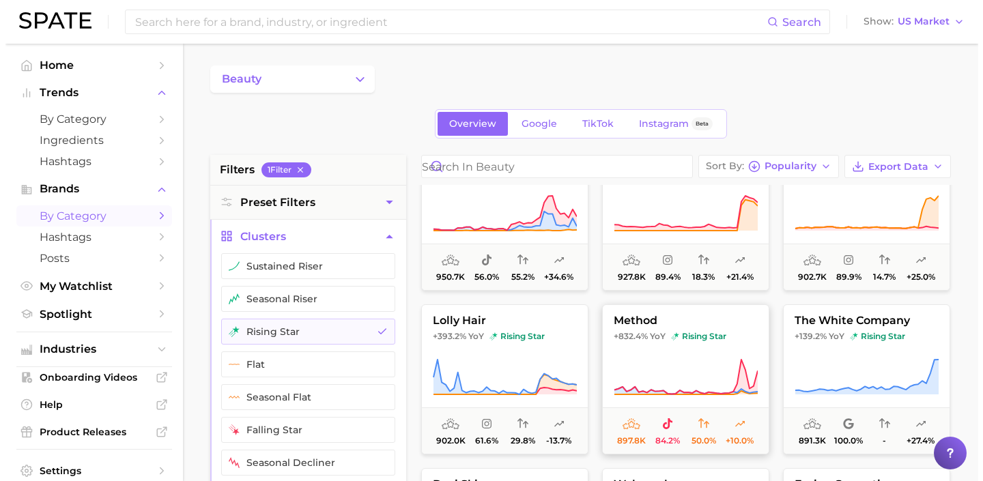
scroll to position [3275, 0]
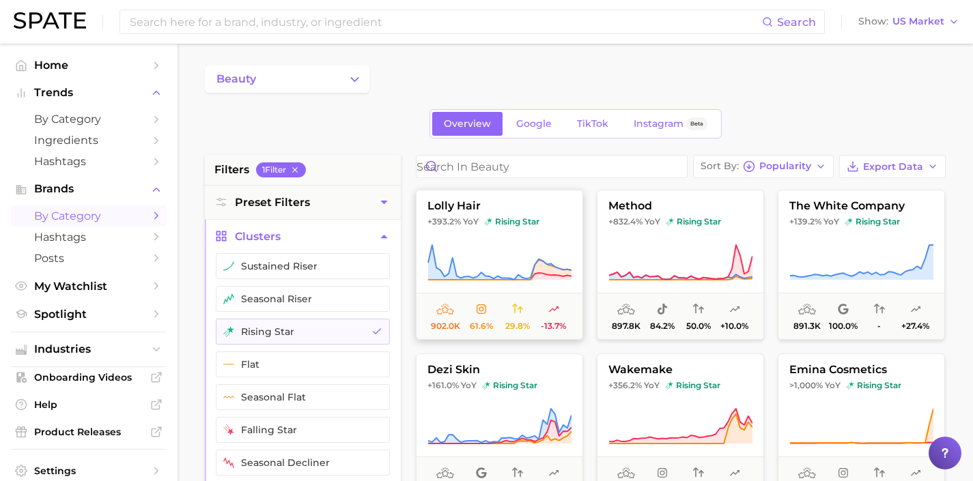
click at [530, 265] on icon at bounding box center [499, 263] width 144 height 38
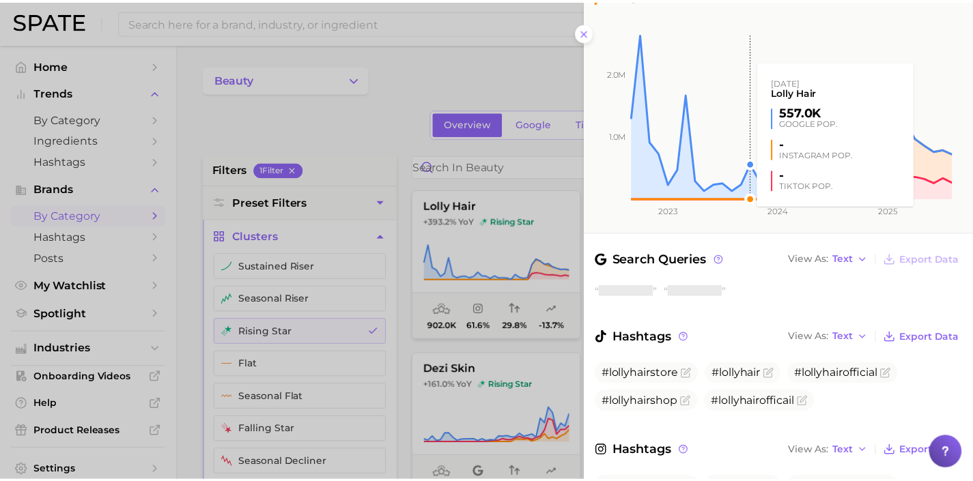
scroll to position [197, 0]
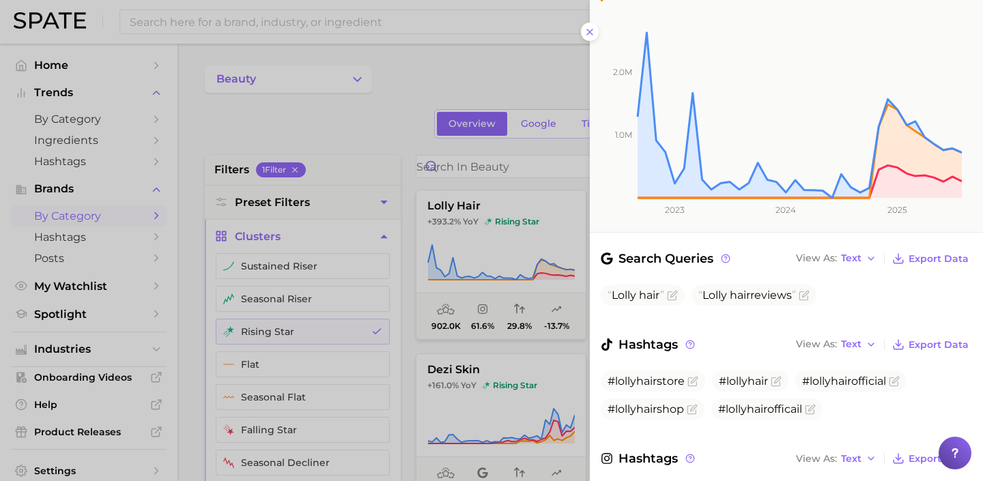
click at [520, 273] on div at bounding box center [491, 240] width 983 height 481
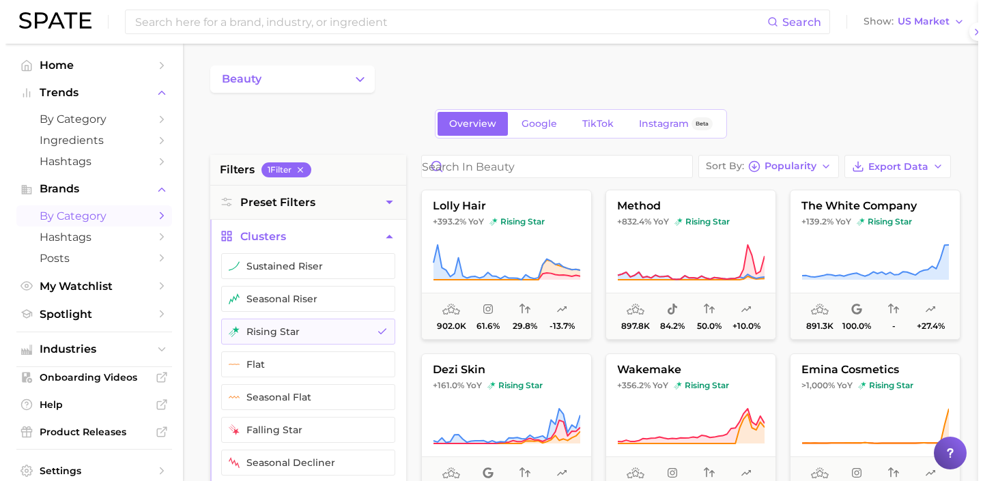
scroll to position [0, 0]
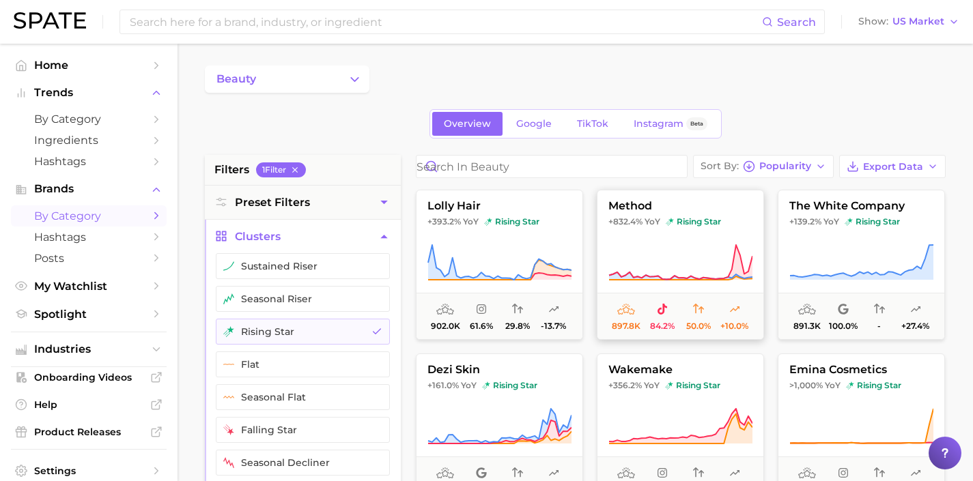
click at [629, 270] on icon at bounding box center [680, 263] width 144 height 38
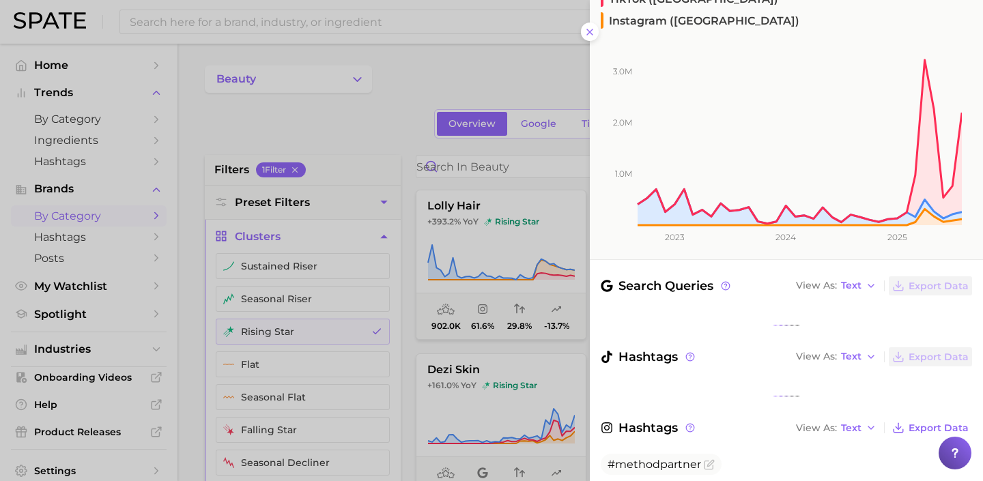
scroll to position [173, 0]
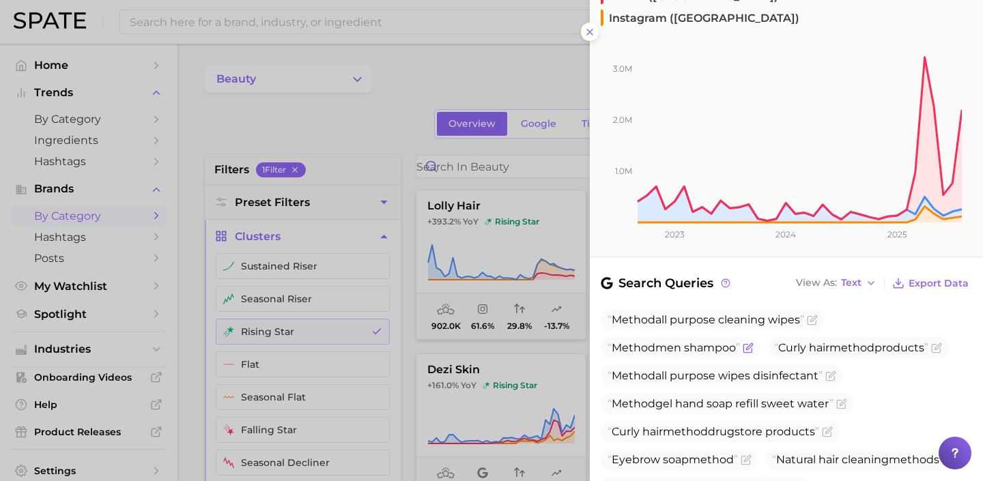
drag, startPoint x: 930, startPoint y: 304, endPoint x: 753, endPoint y: 304, distance: 176.8
click at [753, 309] on ul "Method all purpose cleaning wipes Method men shampoo Curly hair method products…" at bounding box center [786, 417] width 371 height 217
copy span "Curly hair method products"
click at [942, 343] on icon "Flag as miscategorized or irrelevant" at bounding box center [936, 348] width 11 height 11
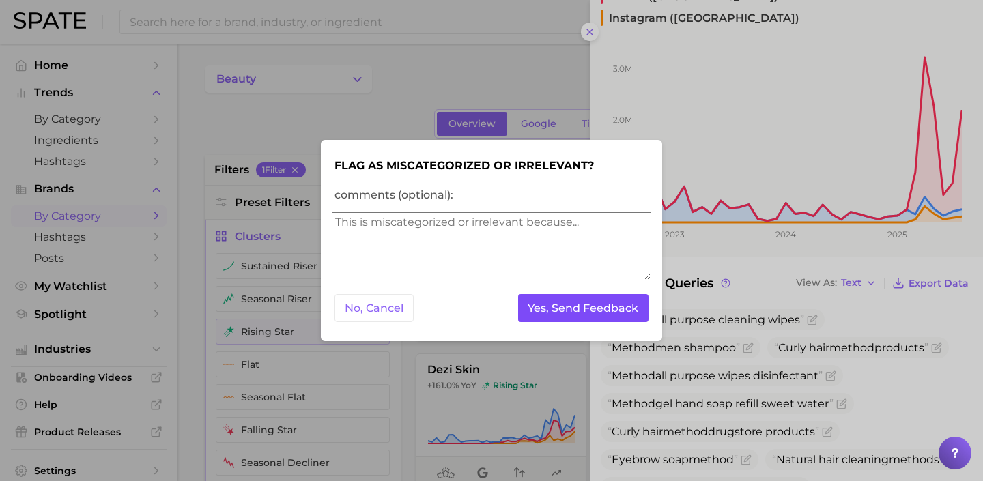
click at [613, 309] on button "Yes, Send Feedback" at bounding box center [583, 308] width 131 height 28
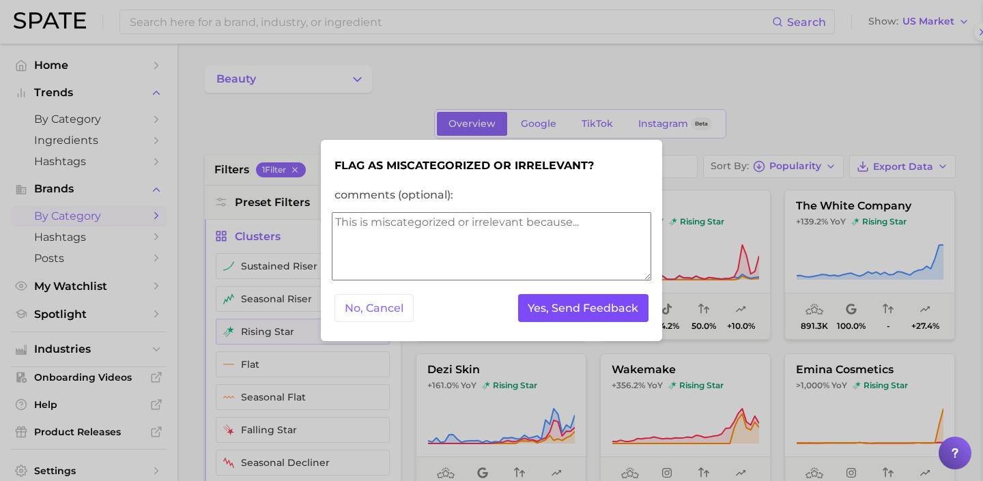
scroll to position [0, 0]
click at [613, 309] on button "Yes, Send Feedback" at bounding box center [583, 308] width 131 height 28
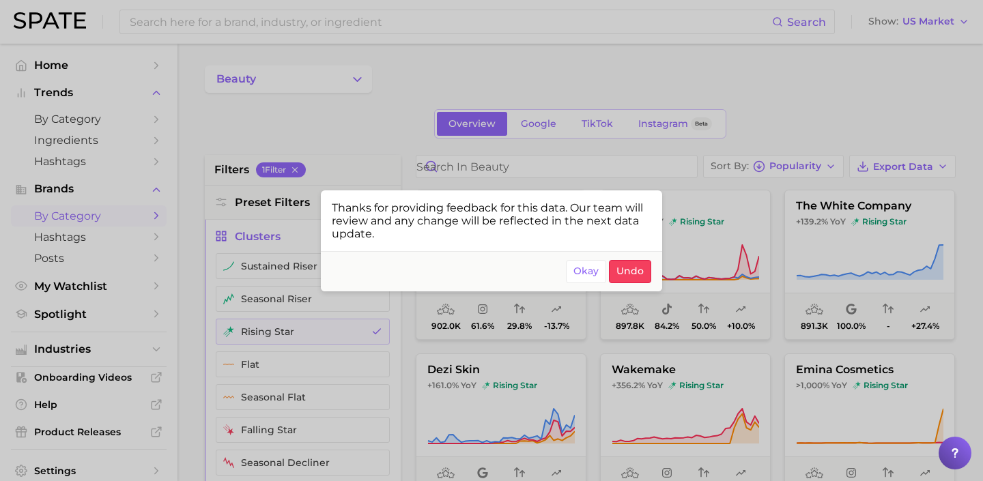
click at [736, 278] on div at bounding box center [491, 240] width 983 height 481
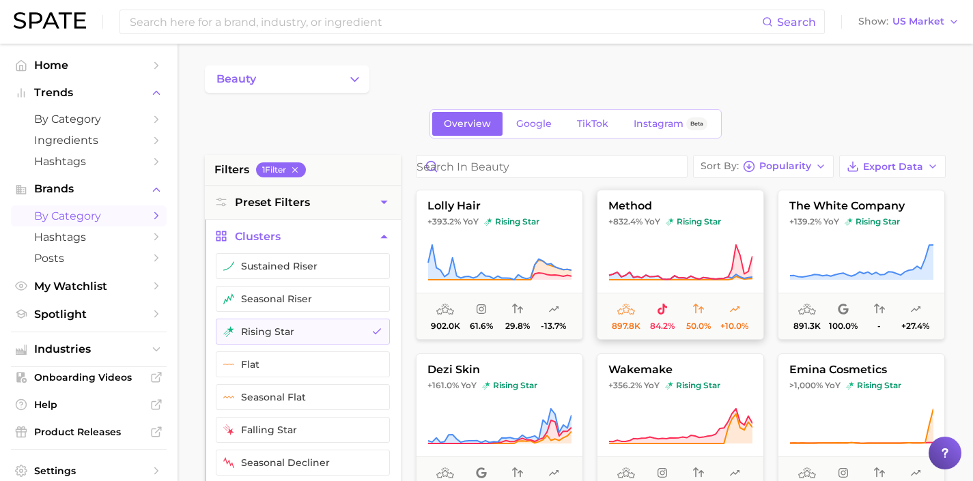
click at [717, 263] on icon at bounding box center [680, 263] width 144 height 38
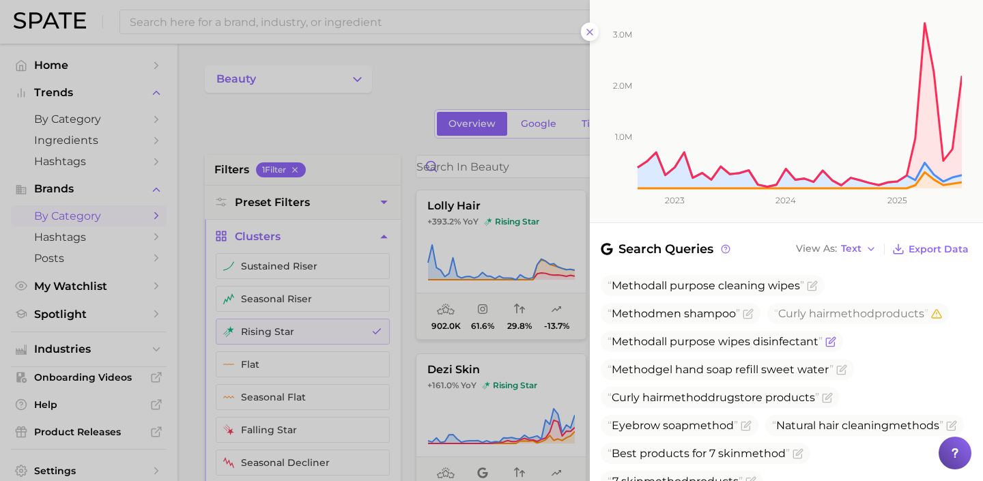
scroll to position [256, 0]
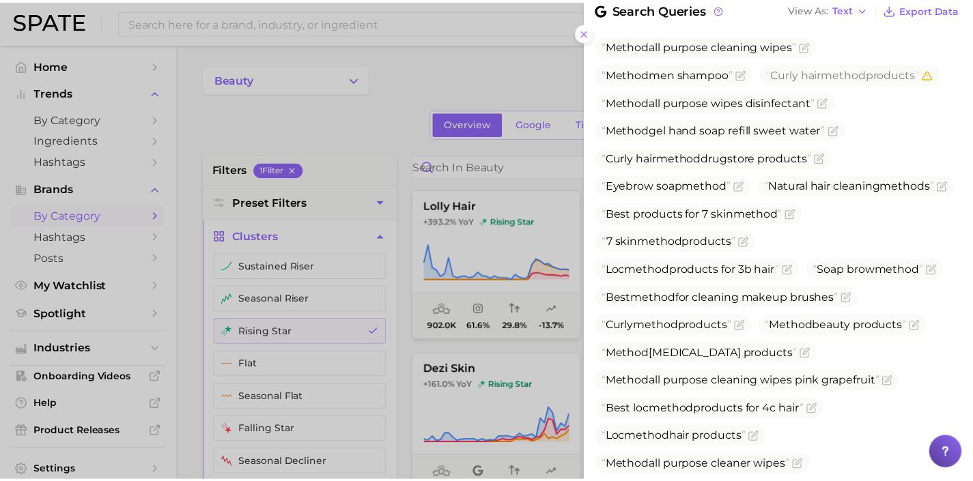
scroll to position [448, 0]
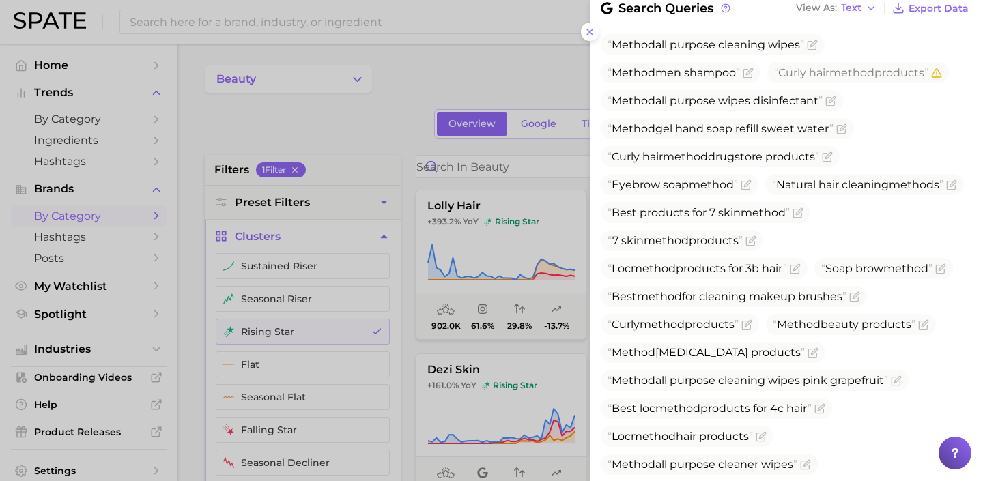
click at [559, 268] on div at bounding box center [491, 240] width 983 height 481
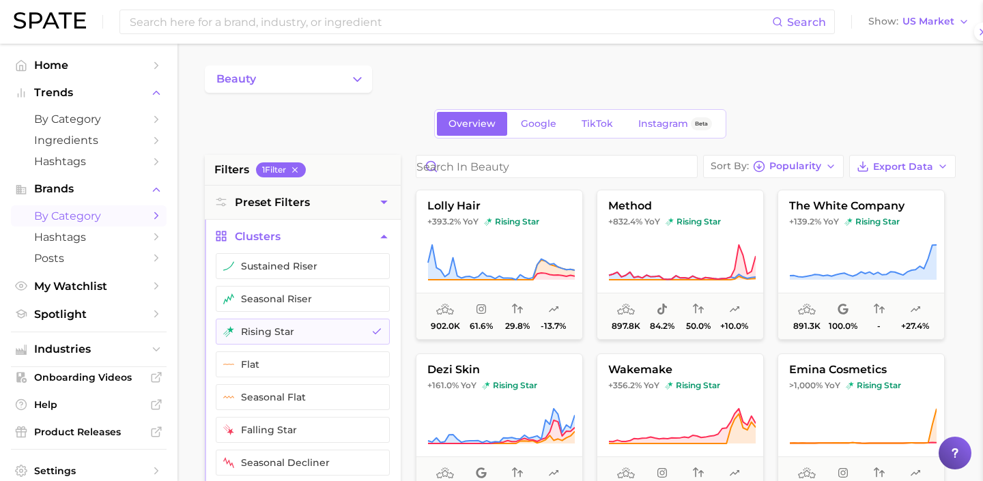
scroll to position [0, 0]
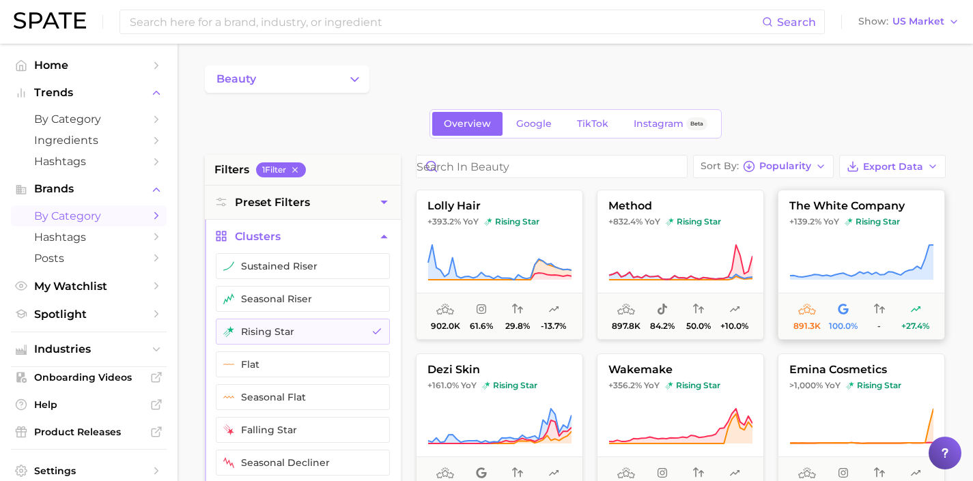
click at [846, 270] on icon at bounding box center [861, 263] width 144 height 38
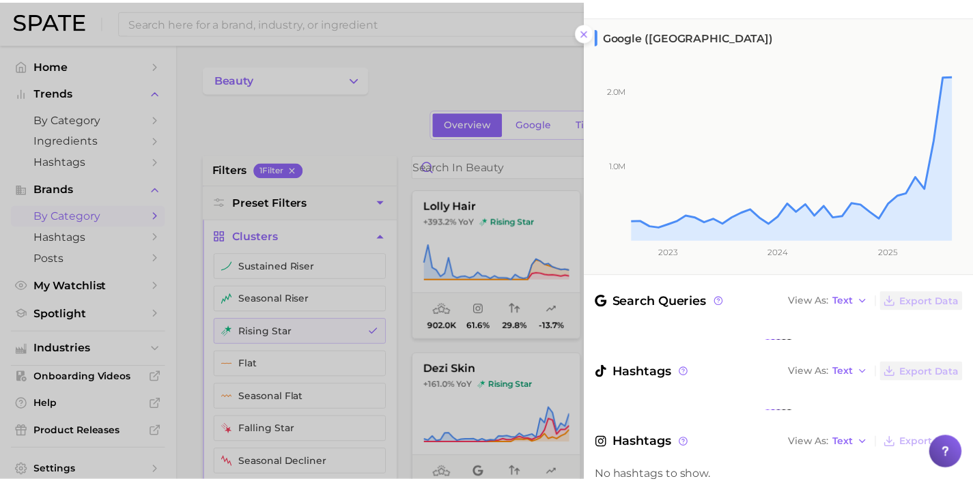
scroll to position [155, 0]
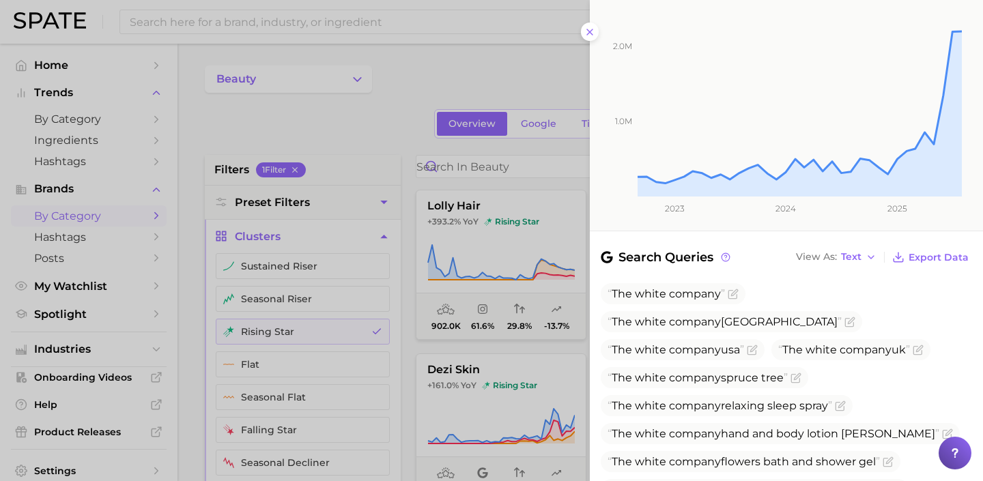
click at [531, 311] on div at bounding box center [491, 240] width 983 height 481
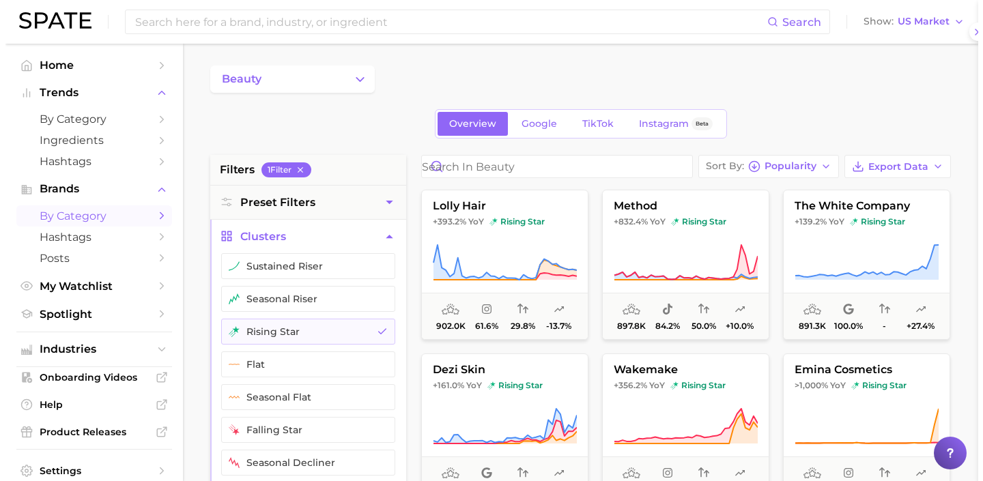
scroll to position [0, 0]
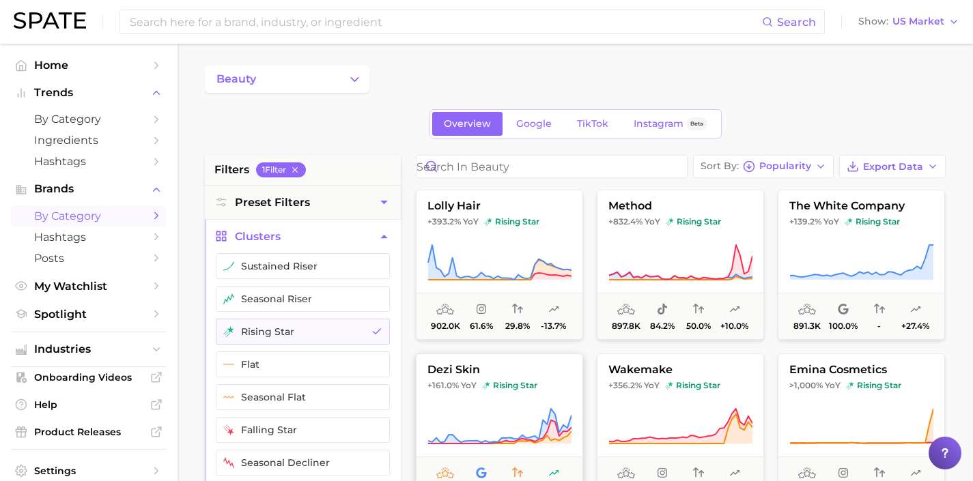
click at [511, 396] on button "dezi skin +161.0% YoY rising star 891.2k 39.5% 53.1% +25.6%" at bounding box center [499, 429] width 167 height 150
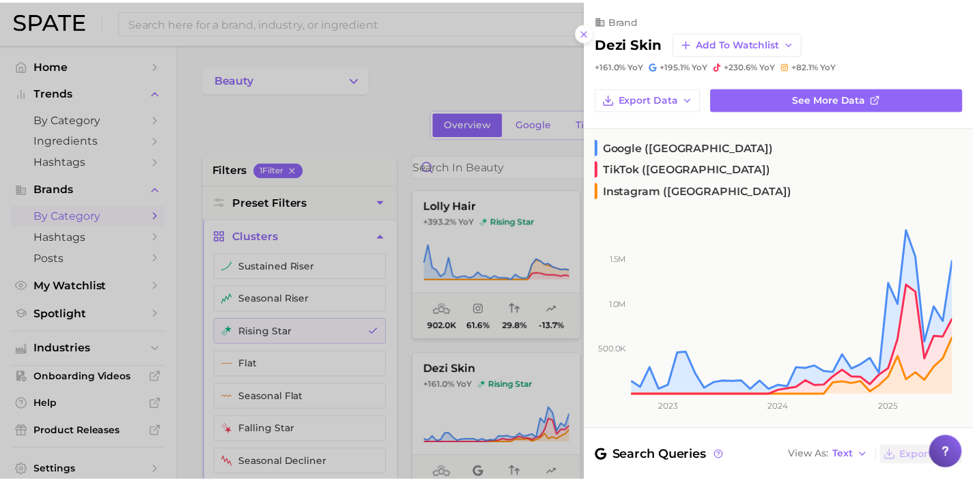
scroll to position [229, 0]
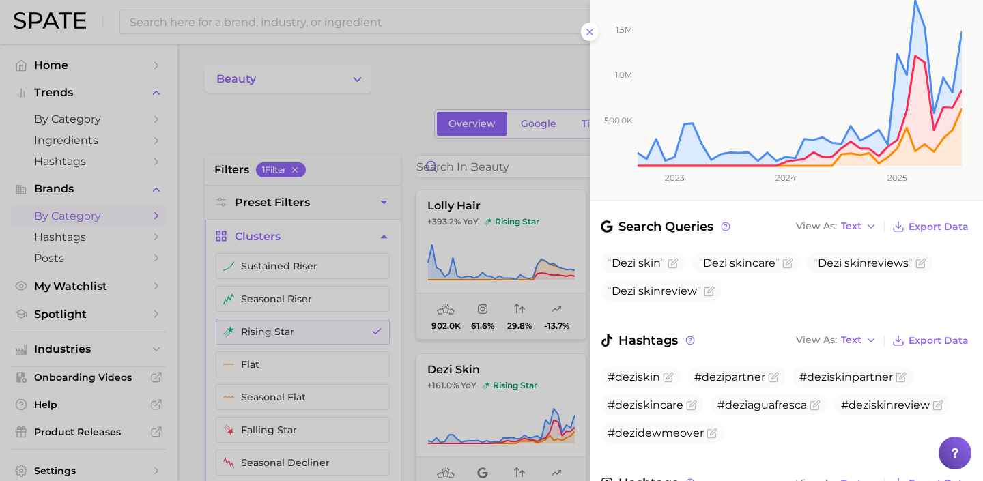
click at [538, 387] on div at bounding box center [491, 240] width 983 height 481
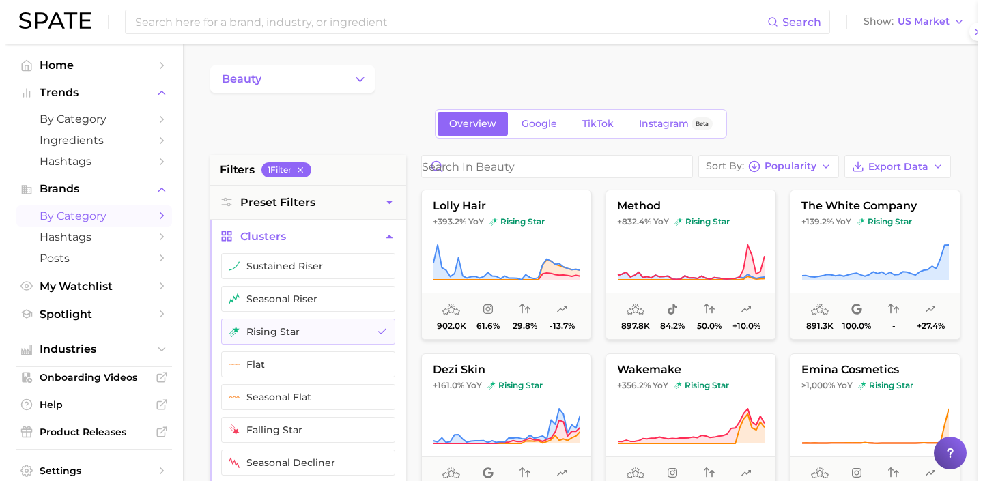
scroll to position [0, 0]
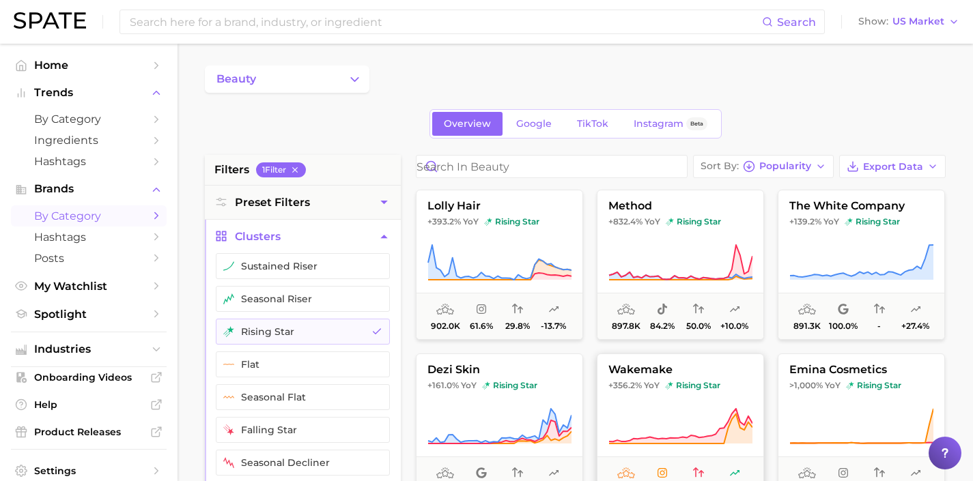
click at [688, 388] on span "rising star" at bounding box center [692, 385] width 55 height 11
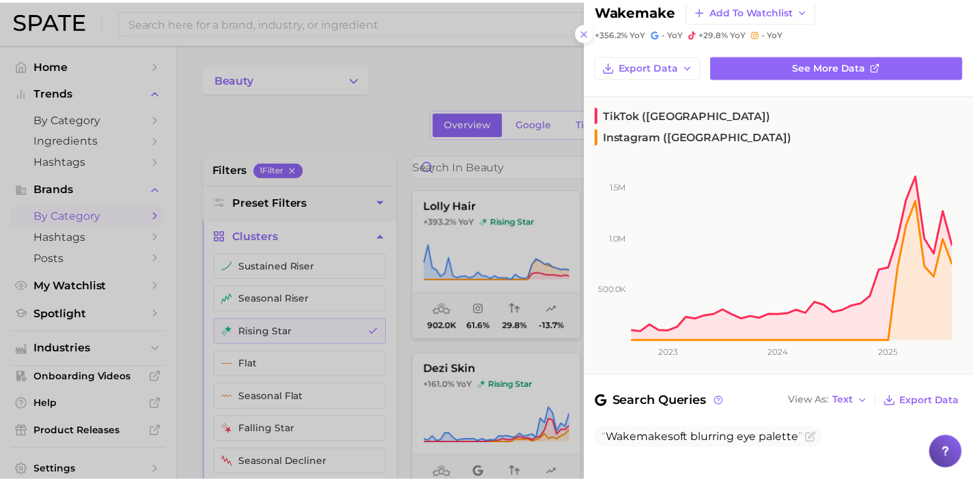
scroll to position [38, 0]
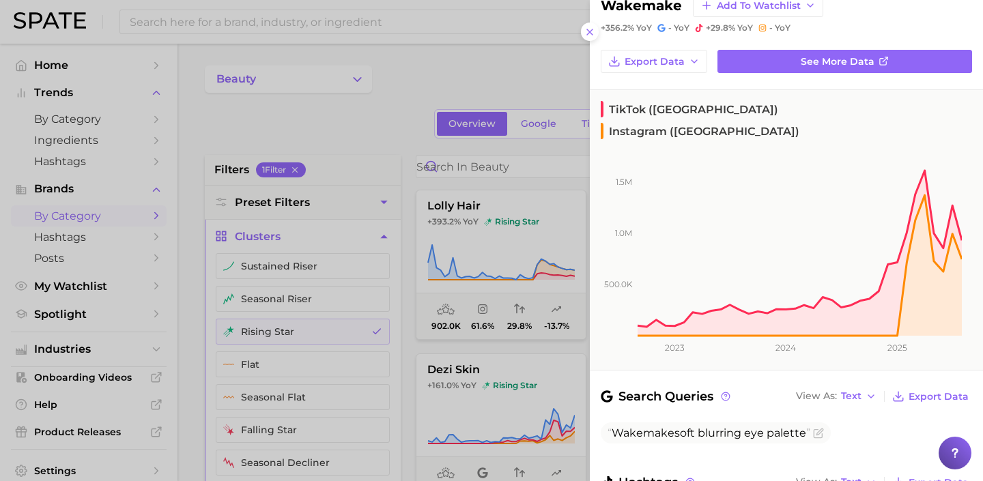
click at [552, 375] on div at bounding box center [491, 240] width 983 height 481
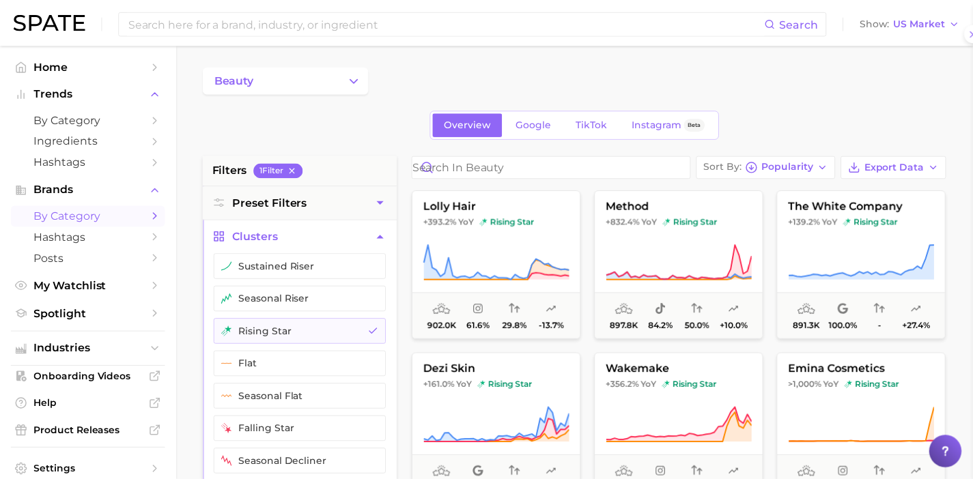
scroll to position [0, 0]
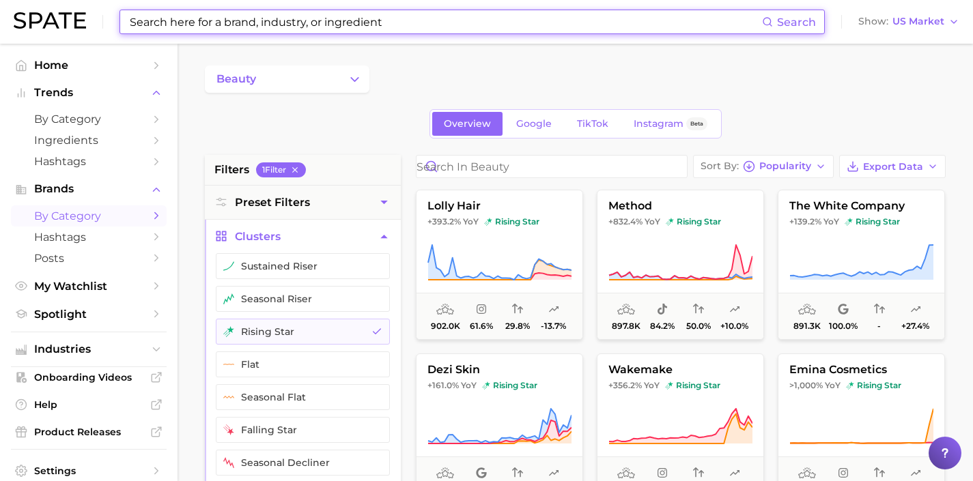
click at [442, 22] on input at bounding box center [444, 21] width 633 height 23
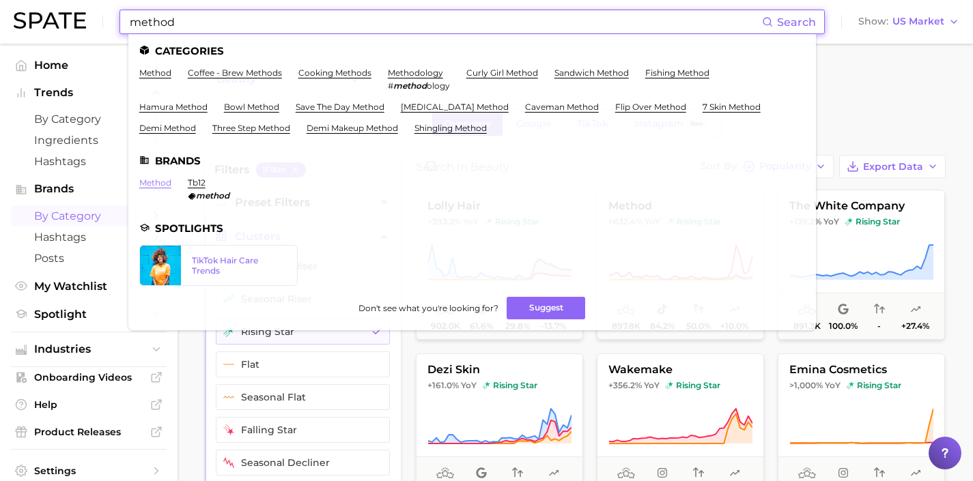
type input "method"
click at [159, 181] on link "method" at bounding box center [155, 182] width 32 height 10
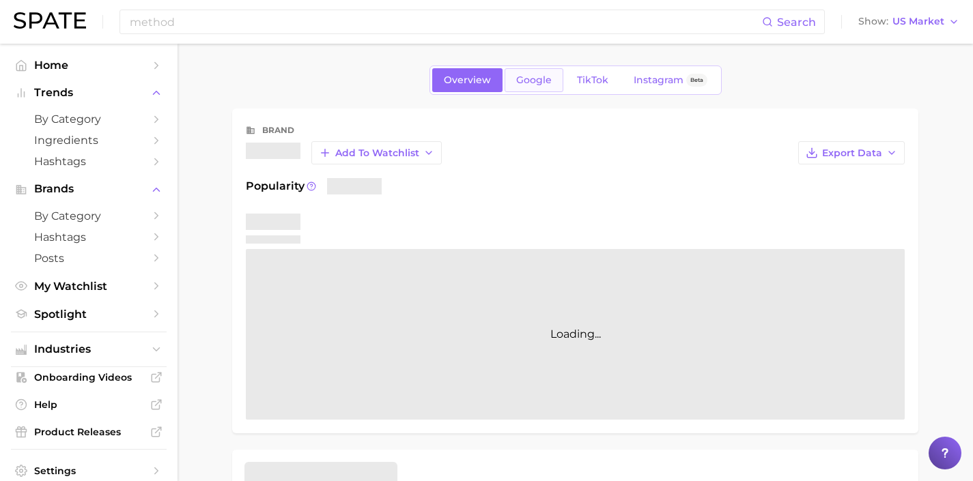
click at [521, 85] on span "Google" at bounding box center [533, 80] width 35 height 12
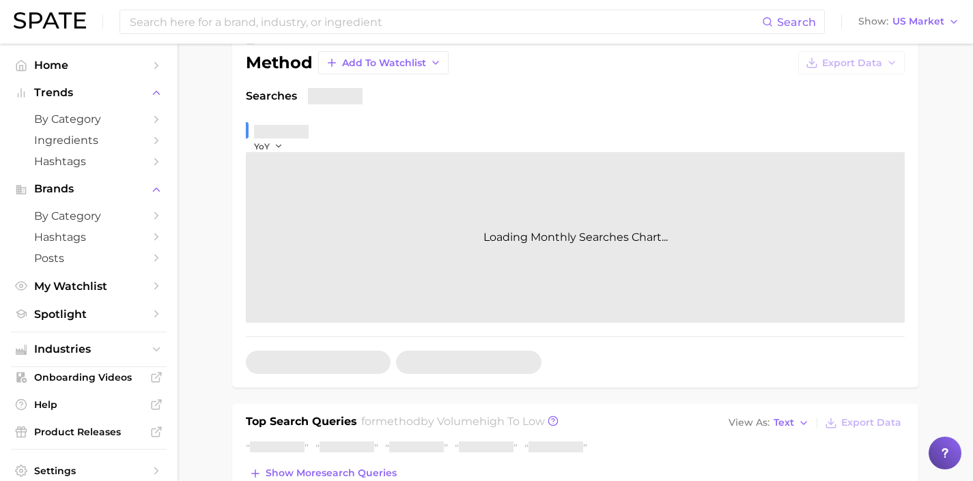
scroll to position [240, 0]
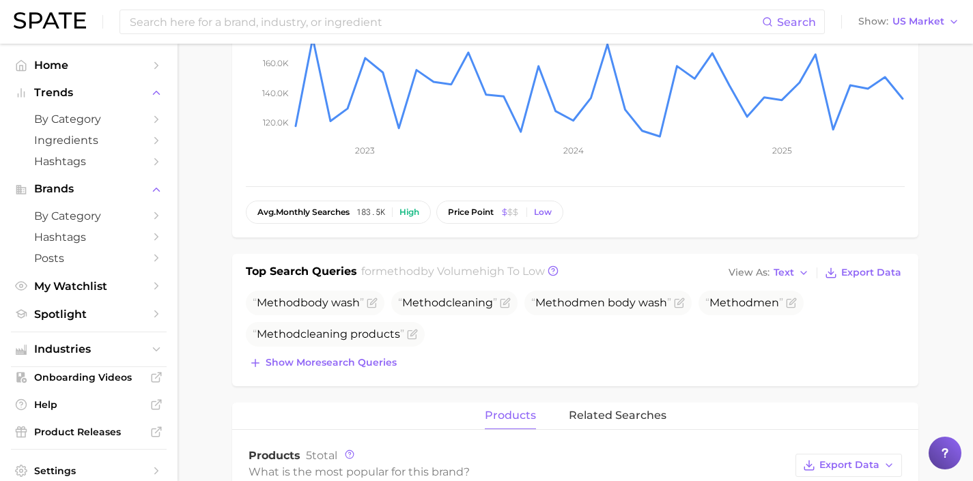
click at [381, 335] on span "Method cleaning products" at bounding box center [329, 334] width 152 height 13
click at [375, 367] on span "Show more search queries" at bounding box center [330, 363] width 131 height 12
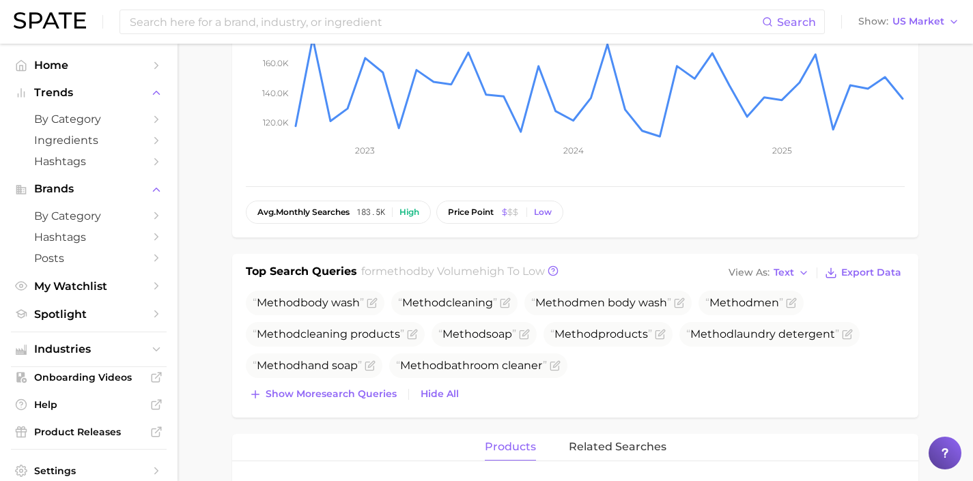
click at [370, 407] on div "Top Search Queries for method by Volume high to low View As Text Export Data Me…" at bounding box center [575, 336] width 686 height 164
click at [372, 386] on button "Show more search queries" at bounding box center [323, 394] width 154 height 19
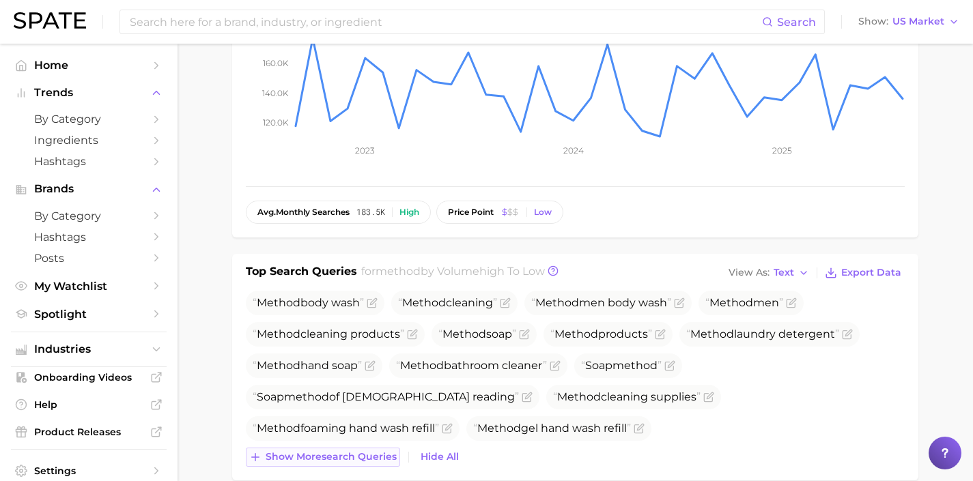
click at [370, 448] on button "Show more search queries" at bounding box center [323, 457] width 154 height 19
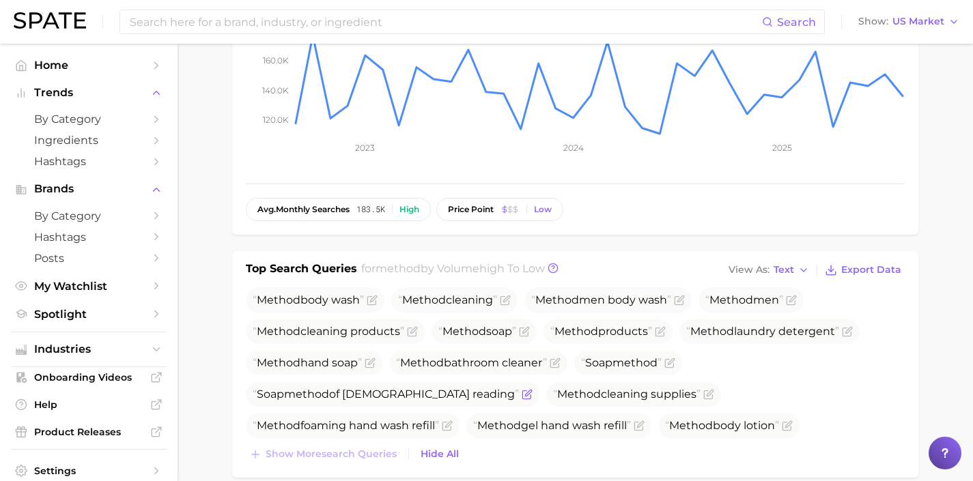
click at [525, 395] on icon "Flag as miscategorized or irrelevant" at bounding box center [528, 393] width 6 height 6
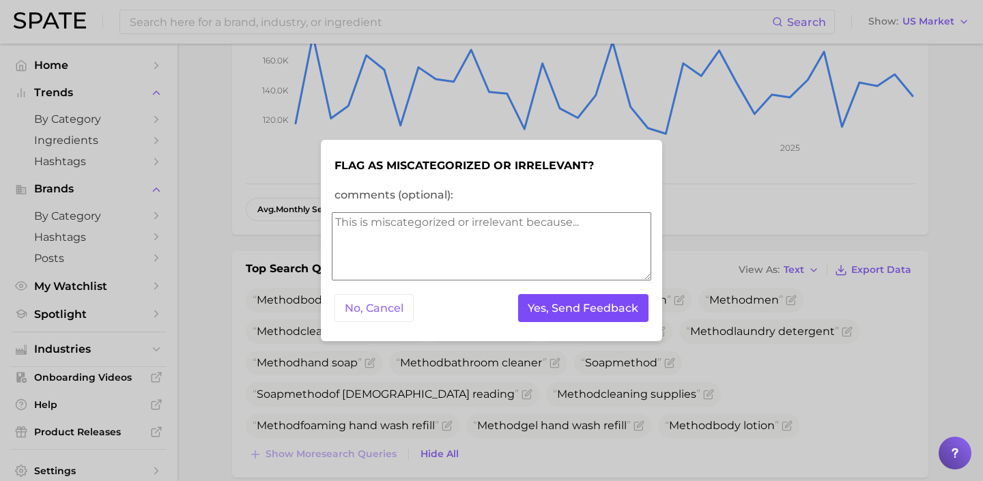
click at [575, 304] on button "Yes, Send Feedback" at bounding box center [583, 308] width 131 height 28
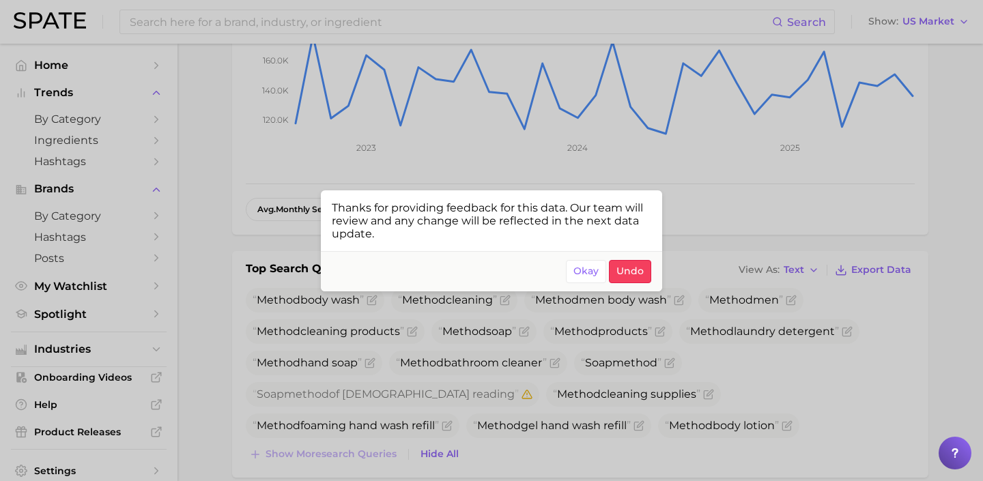
click at [705, 399] on div at bounding box center [491, 240] width 983 height 481
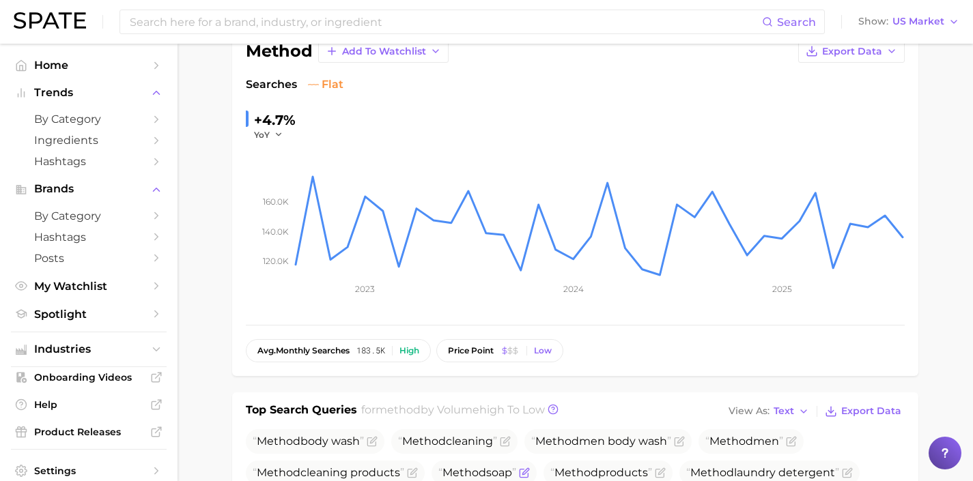
scroll to position [0, 0]
